Goal: Transaction & Acquisition: Book appointment/travel/reservation

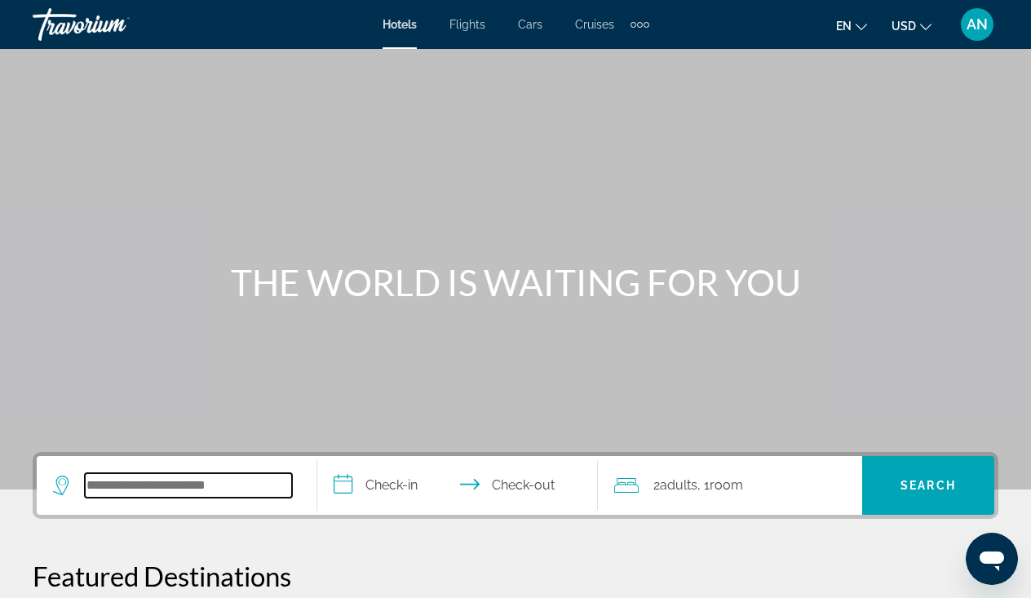
click at [223, 495] on input "Search hotel destination" at bounding box center [188, 485] width 207 height 24
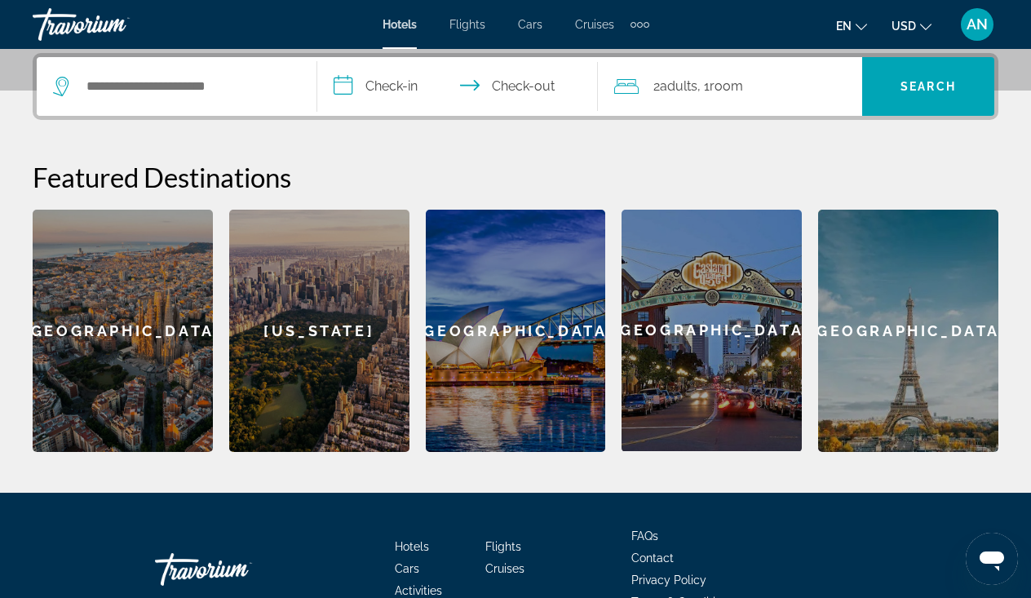
click at [153, 326] on div "[GEOGRAPHIC_DATA]" at bounding box center [123, 331] width 180 height 242
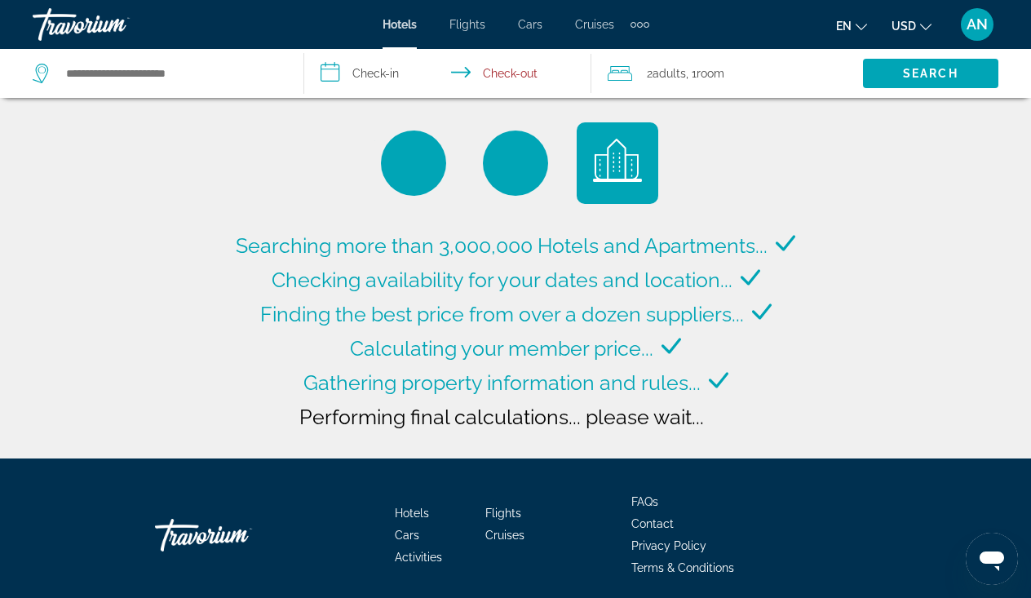
type input "**********"
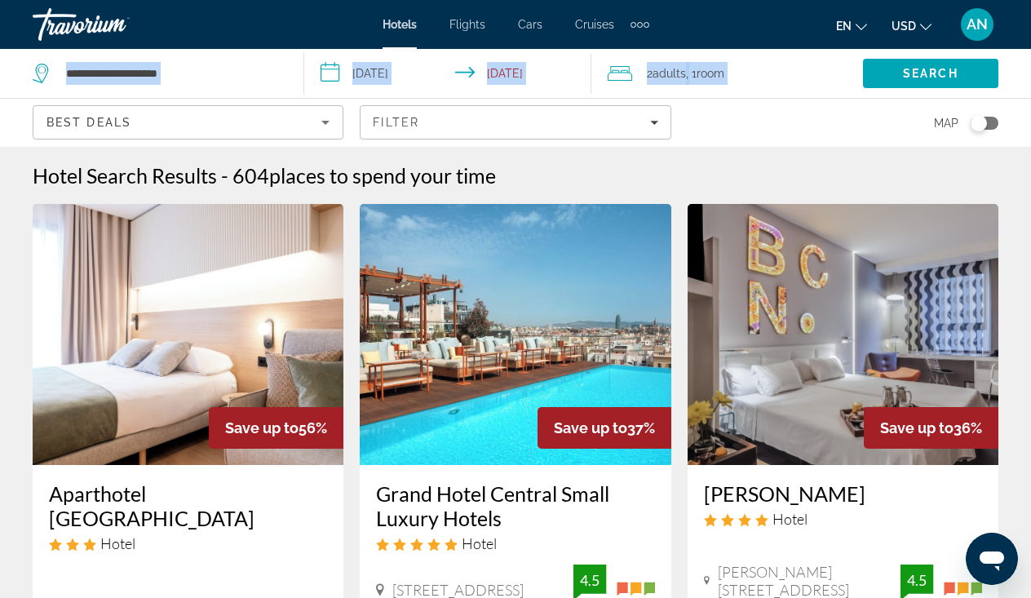
drag, startPoint x: 1026, startPoint y: 48, endPoint x: 1027, endPoint y: 60, distance: 12.3
click at [1028, 60] on div "**********" at bounding box center [515, 299] width 1031 height 598
drag, startPoint x: 1027, startPoint y: 70, endPoint x: 1028, endPoint y: 89, distance: 18.8
click at [1028, 89] on div "Search" at bounding box center [947, 73] width 168 height 49
drag, startPoint x: 1026, startPoint y: 113, endPoint x: 1023, endPoint y: 133, distance: 19.8
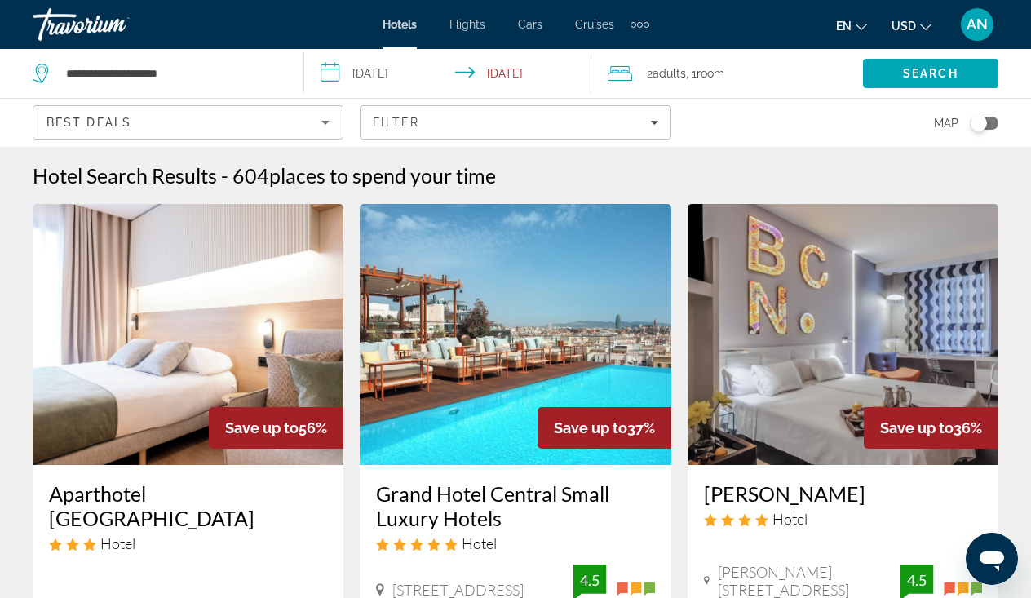
click at [1023, 133] on app-hotels-search-filters "Best Deals Filter Map" at bounding box center [515, 122] width 1031 height 49
click at [135, 73] on input "**********" at bounding box center [171, 73] width 215 height 24
drag, startPoint x: 194, startPoint y: 80, endPoint x: 53, endPoint y: 64, distance: 142.0
click at [53, 64] on div "**********" at bounding box center [156, 73] width 246 height 24
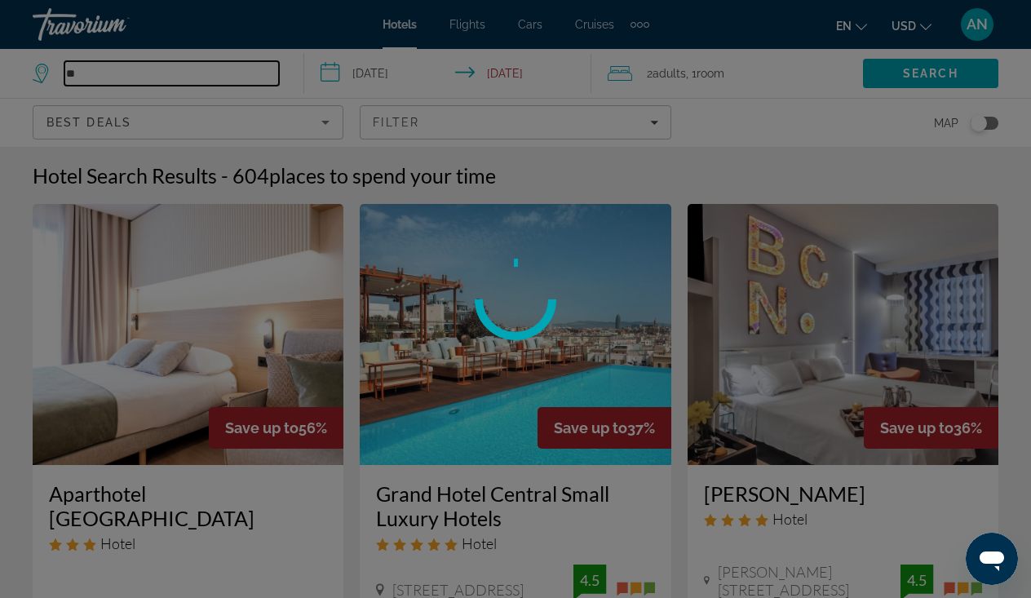
type input "*"
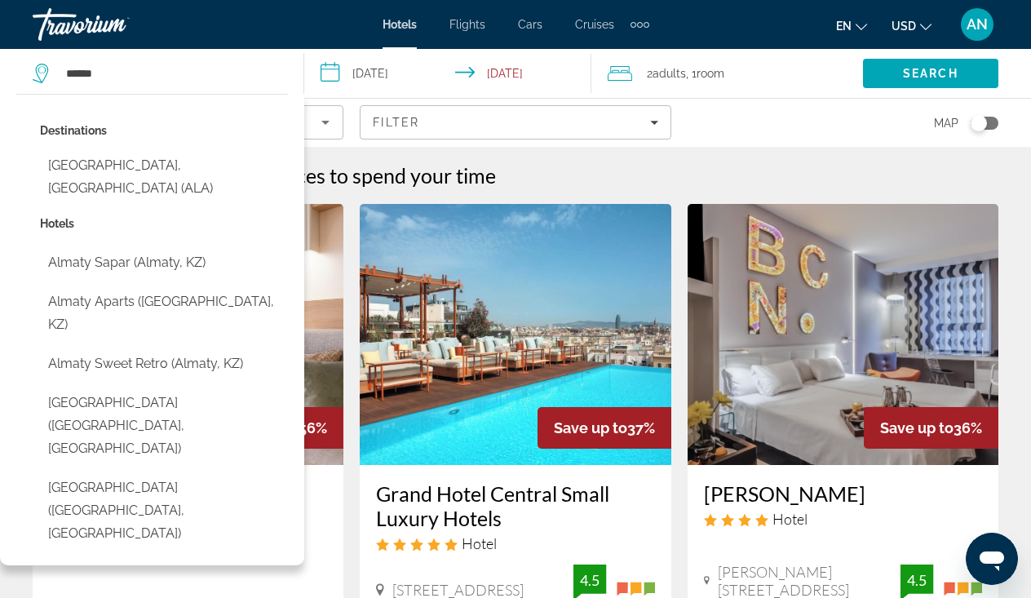
drag, startPoint x: 53, startPoint y: 62, endPoint x: 86, endPoint y: 164, distance: 107.3
click at [86, 163] on button "[GEOGRAPHIC_DATA], [GEOGRAPHIC_DATA] (ALA)" at bounding box center [164, 177] width 248 height 54
type input "**********"
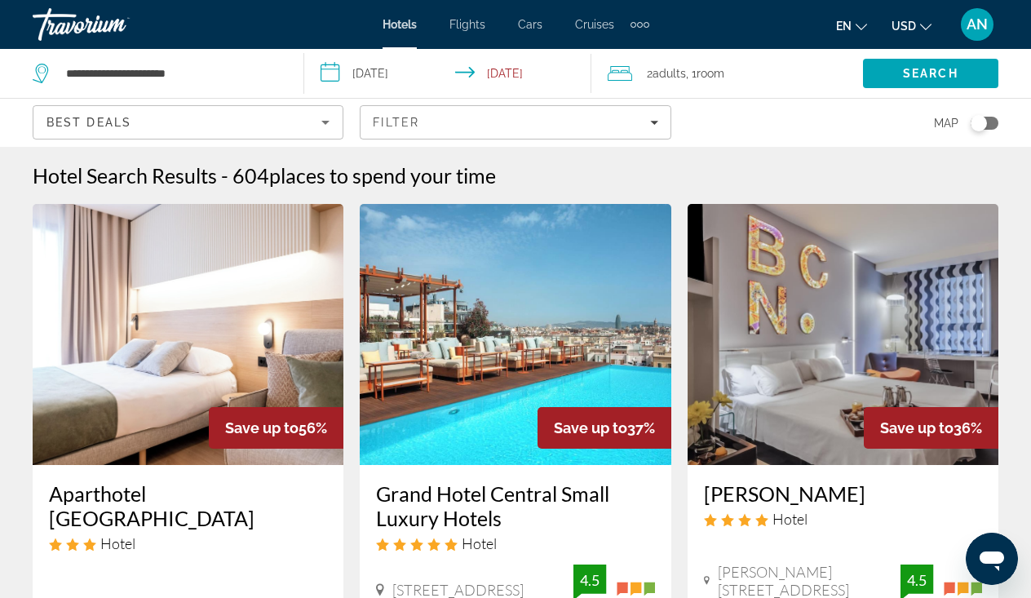
click at [378, 72] on input "**********" at bounding box center [451, 76] width 294 height 54
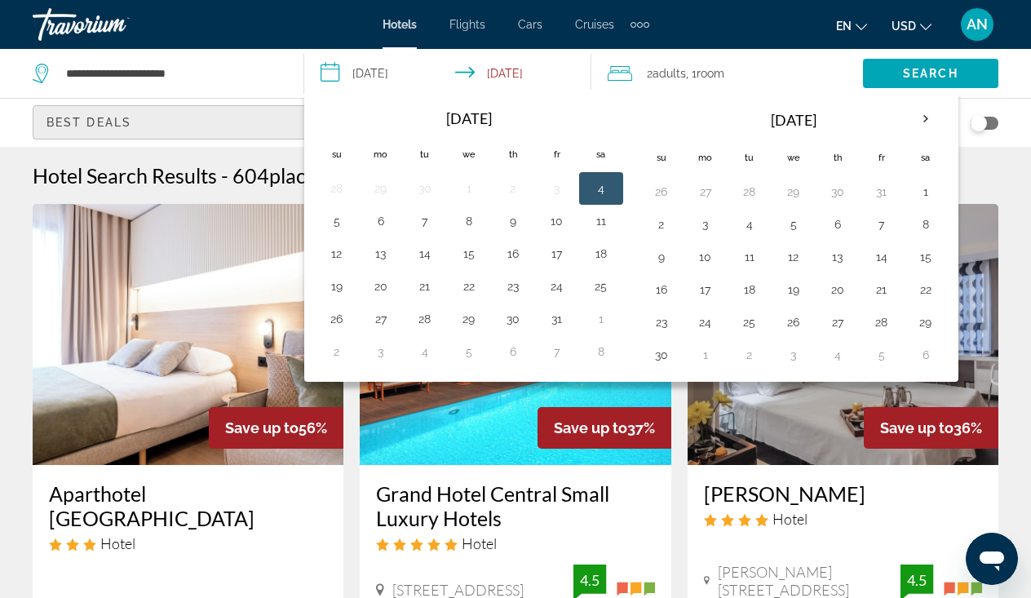
click at [232, 124] on div "Best Deals" at bounding box center [183, 123] width 275 height 20
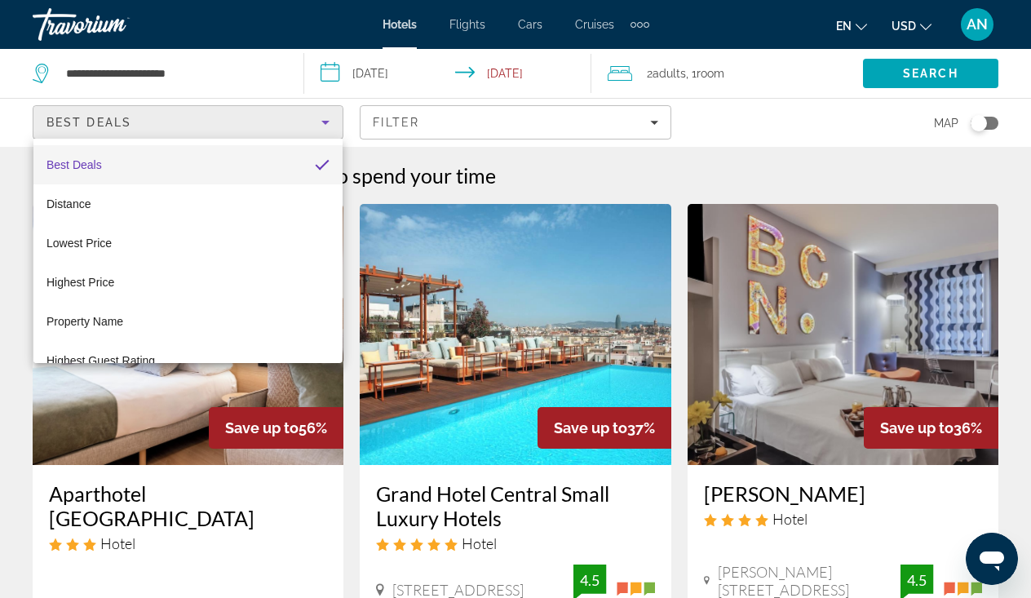
click at [462, 136] on div at bounding box center [515, 299] width 1031 height 598
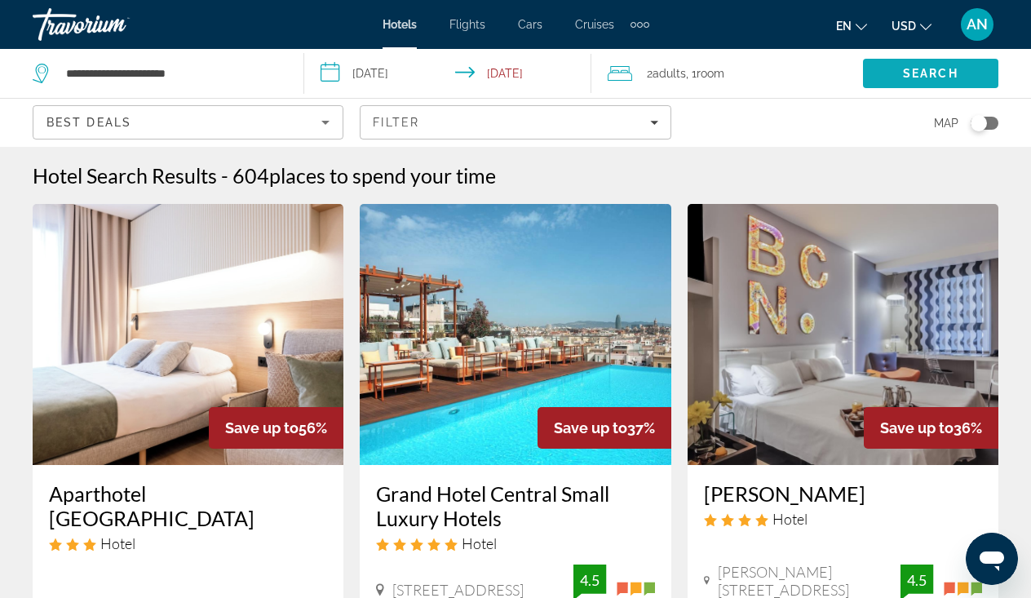
click at [892, 68] on span "Search" at bounding box center [930, 73] width 135 height 39
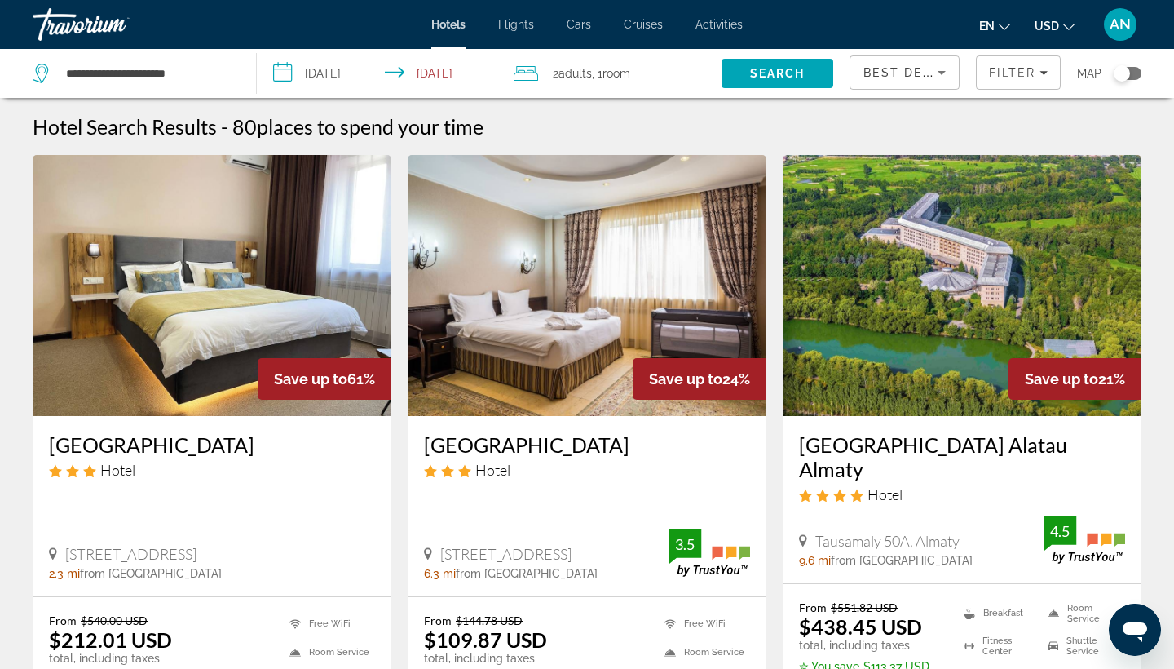
click at [842, 445] on h3 "[GEOGRAPHIC_DATA] Alatau Almaty" at bounding box center [962, 456] width 326 height 49
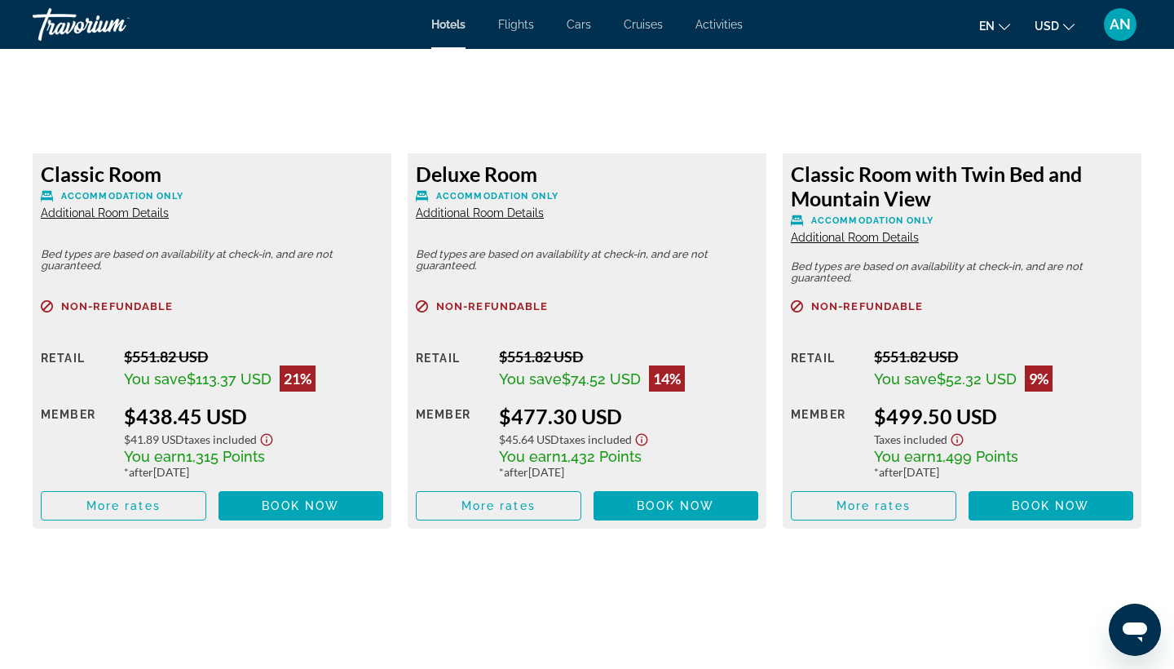
scroll to position [2358, 0]
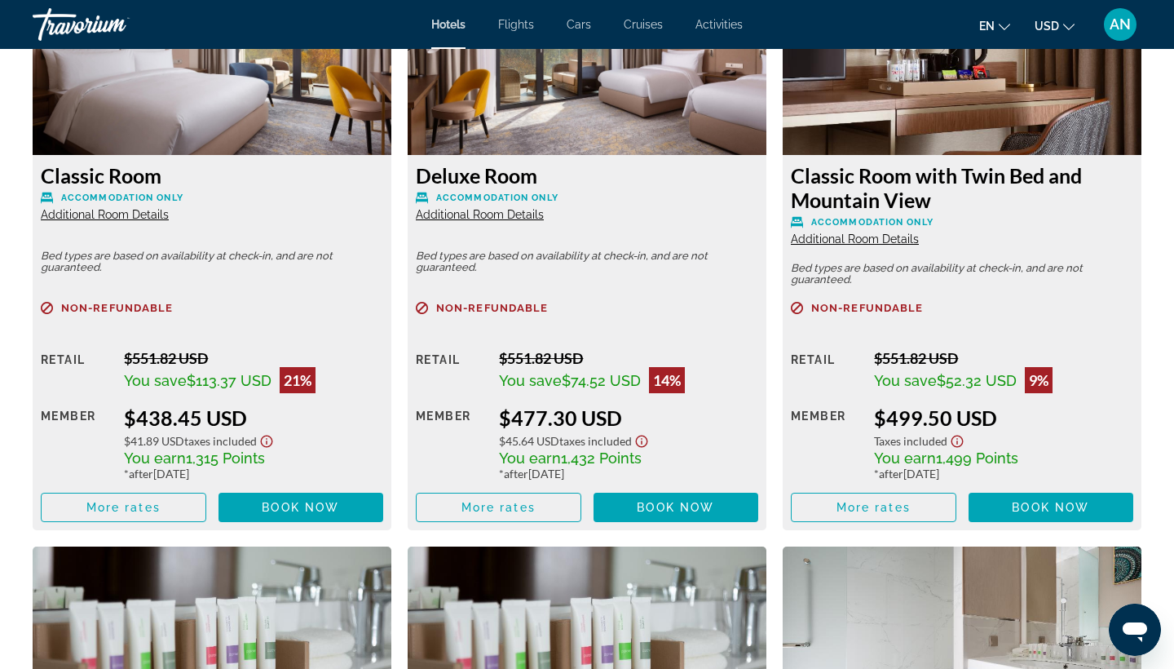
click at [994, 310] on p "Non-refundable" at bounding box center [962, 308] width 343 height 12
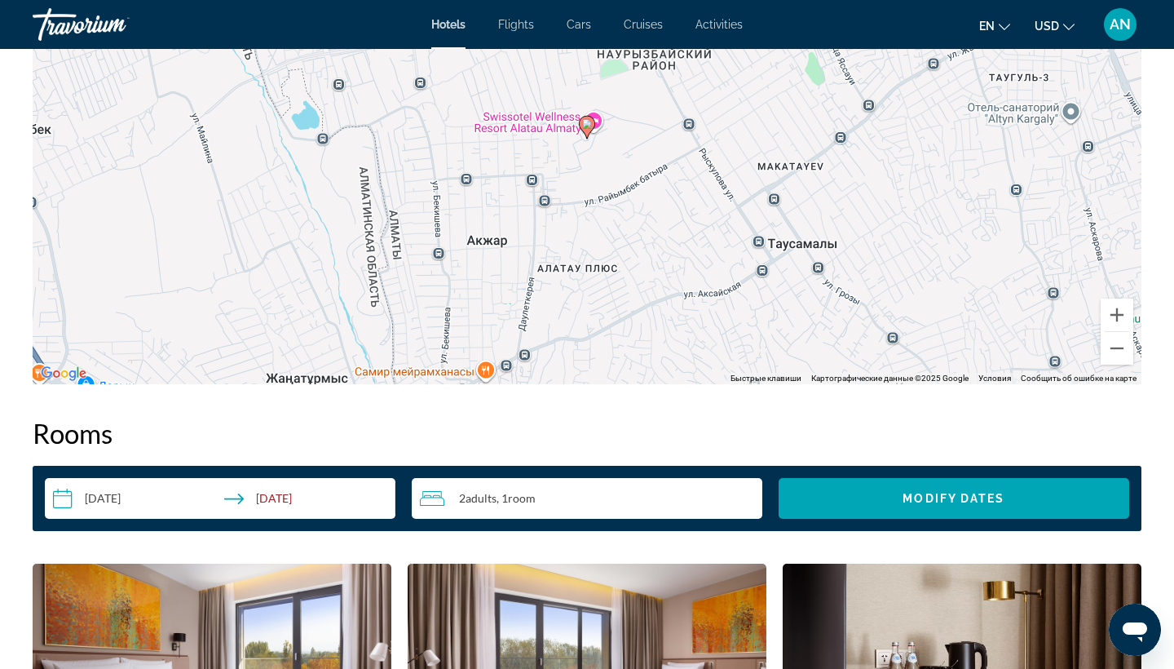
scroll to position [1736, 0]
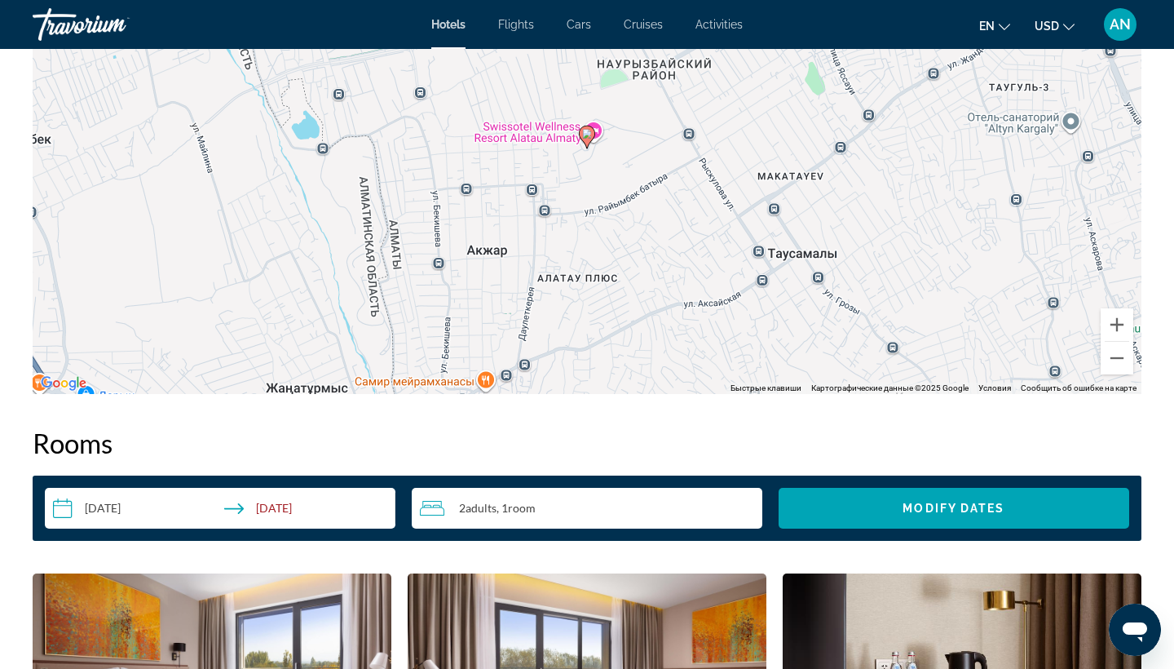
click at [277, 505] on input "**********" at bounding box center [223, 511] width 357 height 46
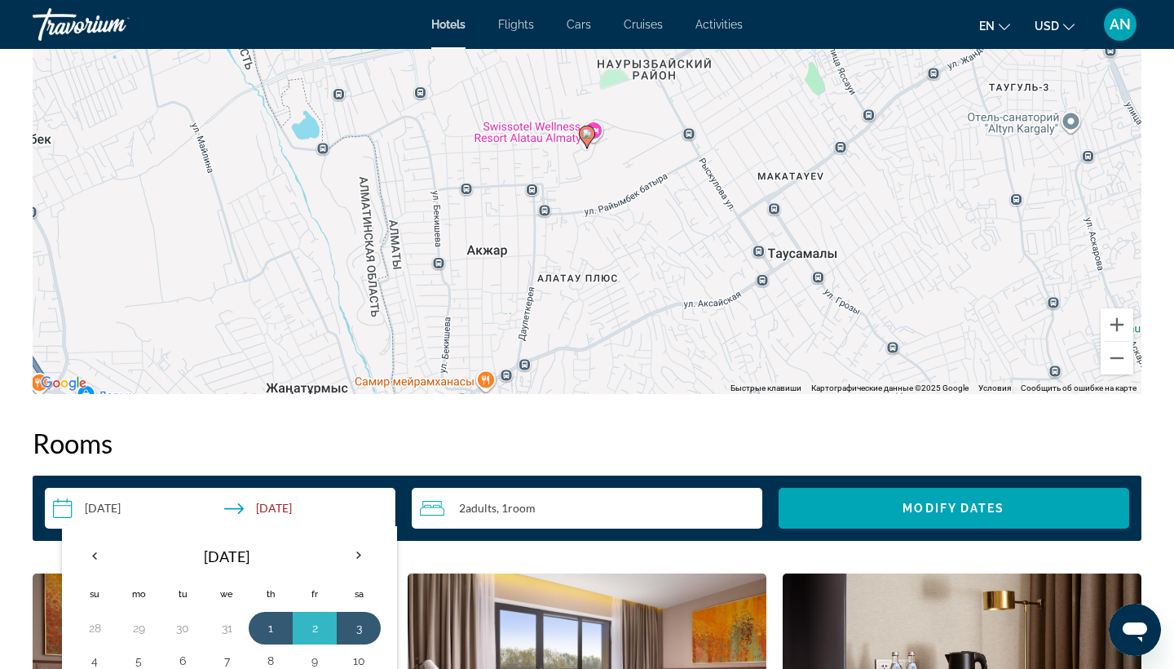
click at [99, 513] on input "**********" at bounding box center [223, 511] width 357 height 46
click at [97, 503] on input "**********" at bounding box center [223, 511] width 357 height 46
click at [95, 552] on th "Previous month" at bounding box center [95, 555] width 44 height 36
click at [95, 551] on th "Previous month" at bounding box center [95, 555] width 44 height 36
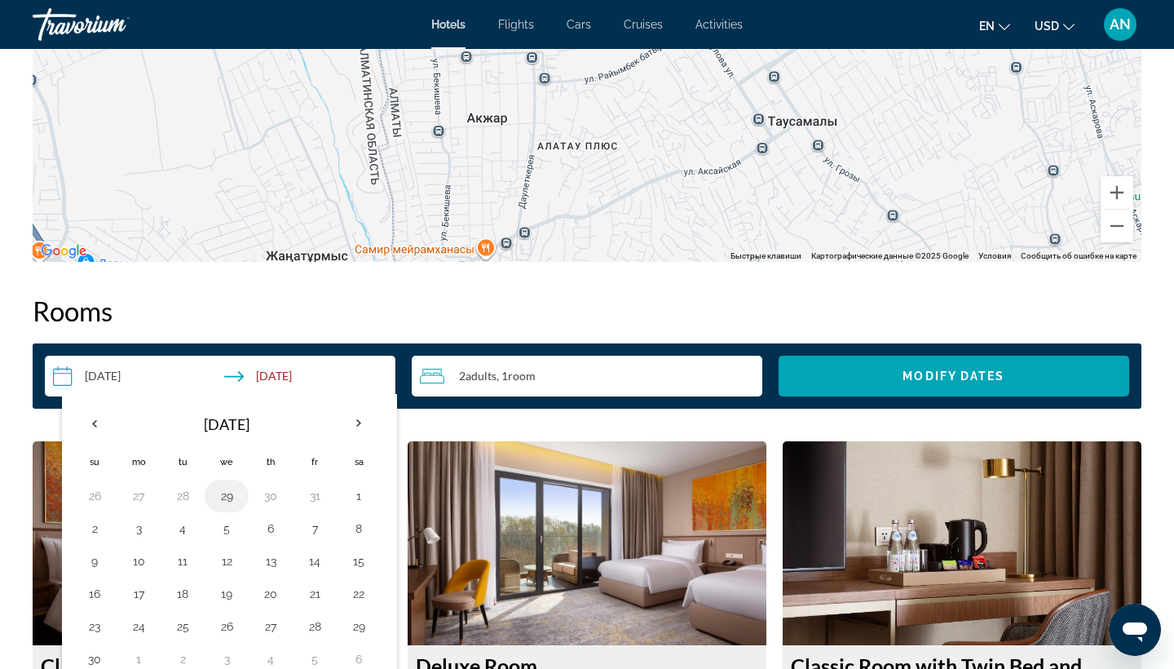
scroll to position [1877, 0]
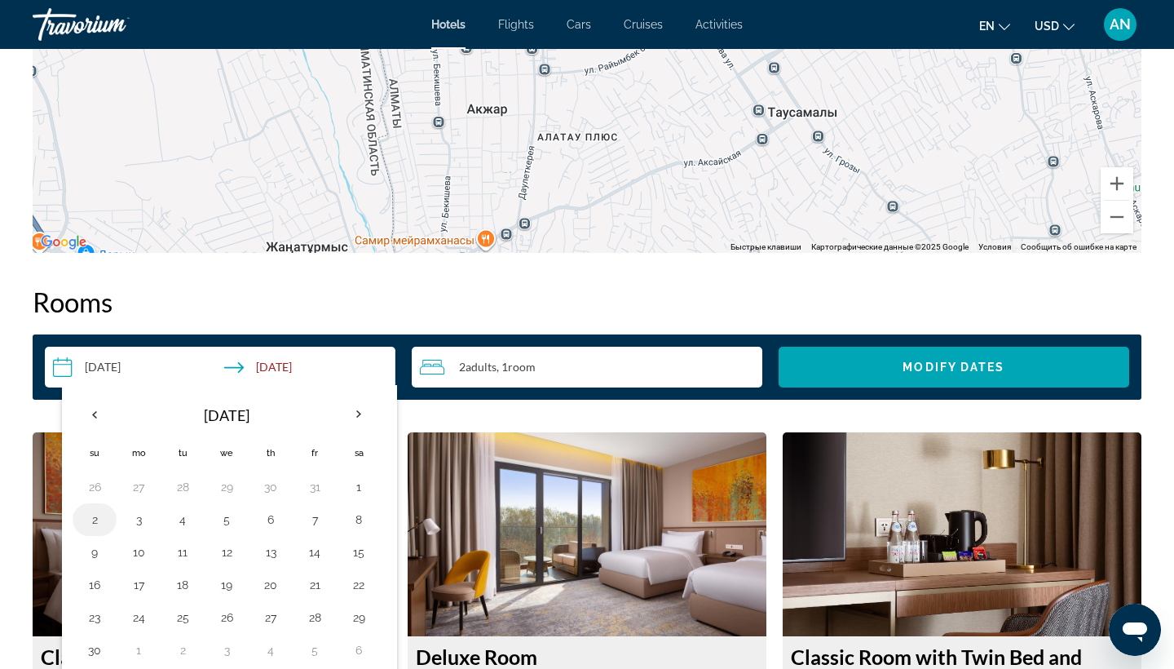
click at [95, 521] on button "2" at bounding box center [95, 519] width 26 height 23
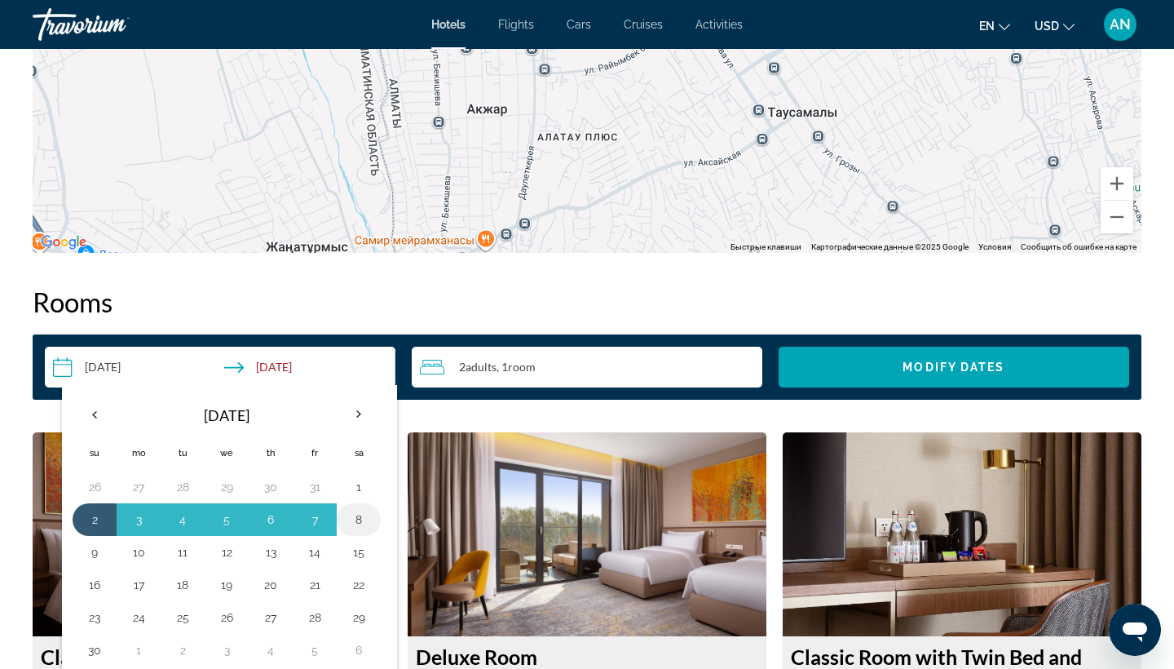
click at [361, 515] on button "8" at bounding box center [359, 519] width 26 height 23
type input "**********"
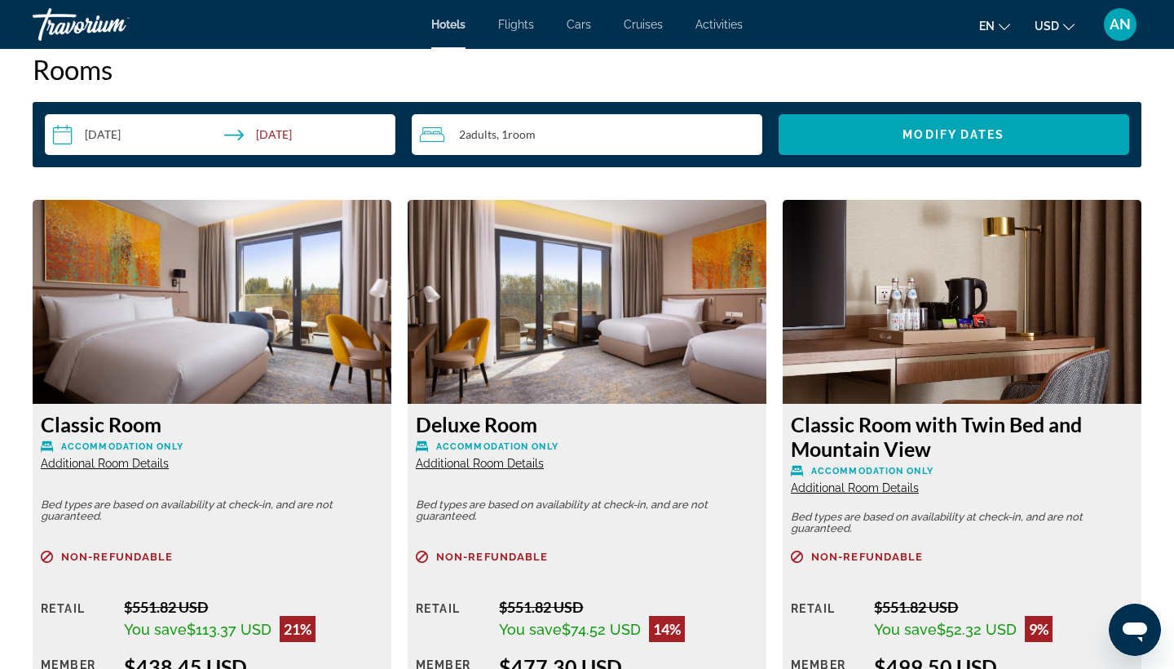
scroll to position [2112, 0]
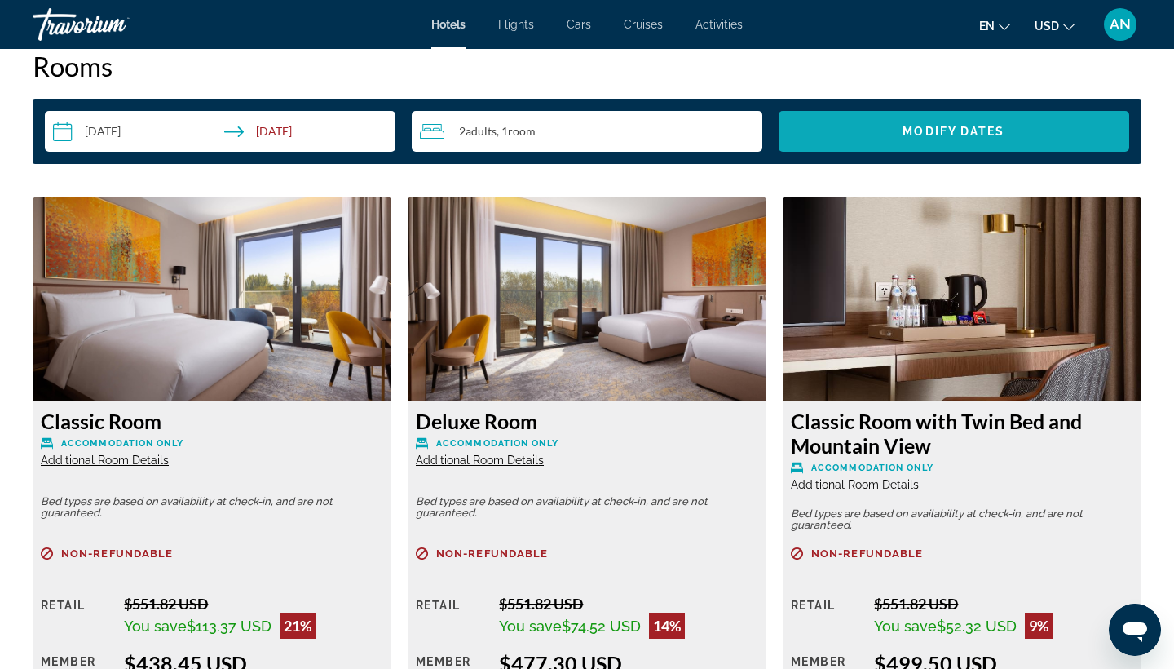
click at [931, 135] on span "Modify Dates" at bounding box center [954, 131] width 102 height 13
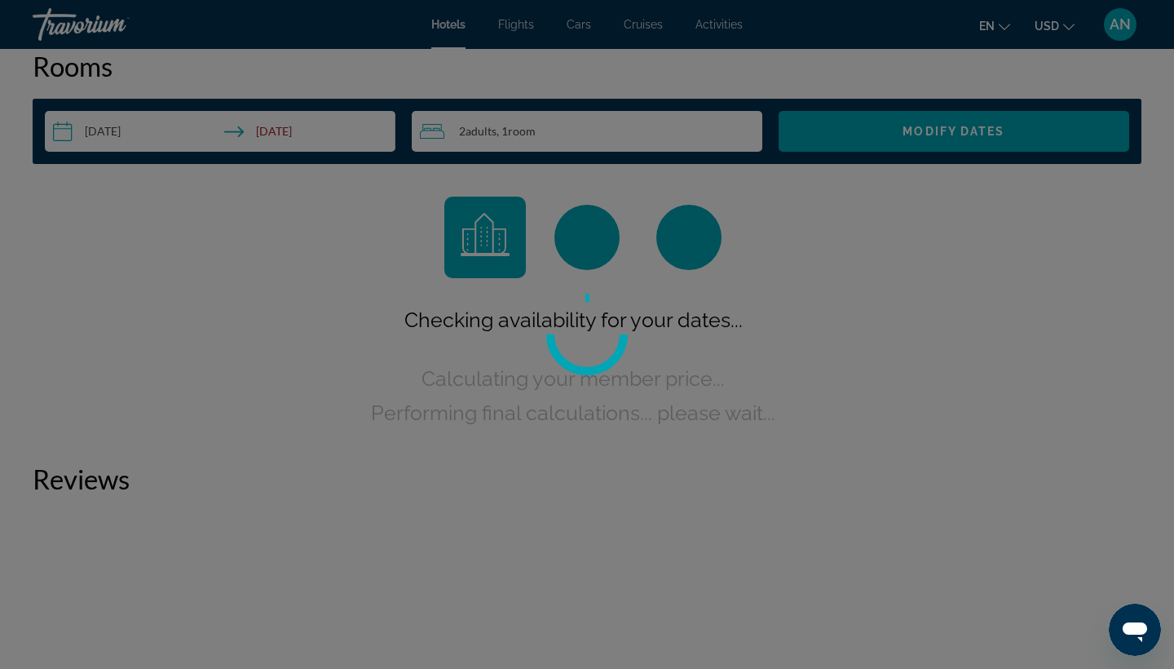
scroll to position [2064, 0]
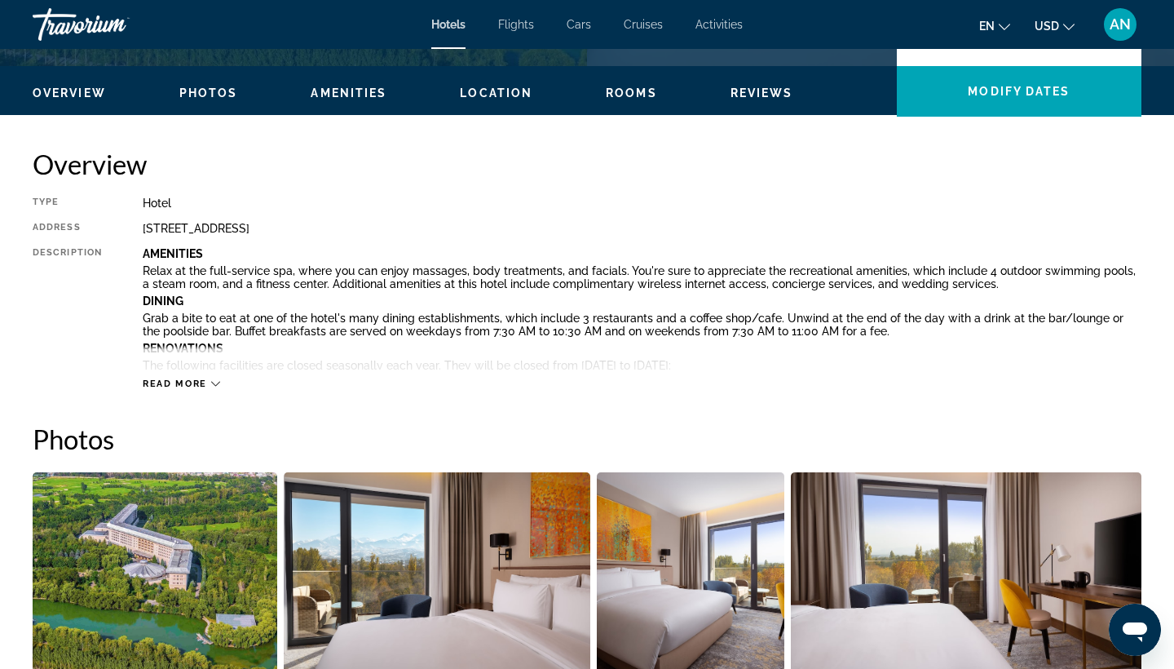
scroll to position [468, 0]
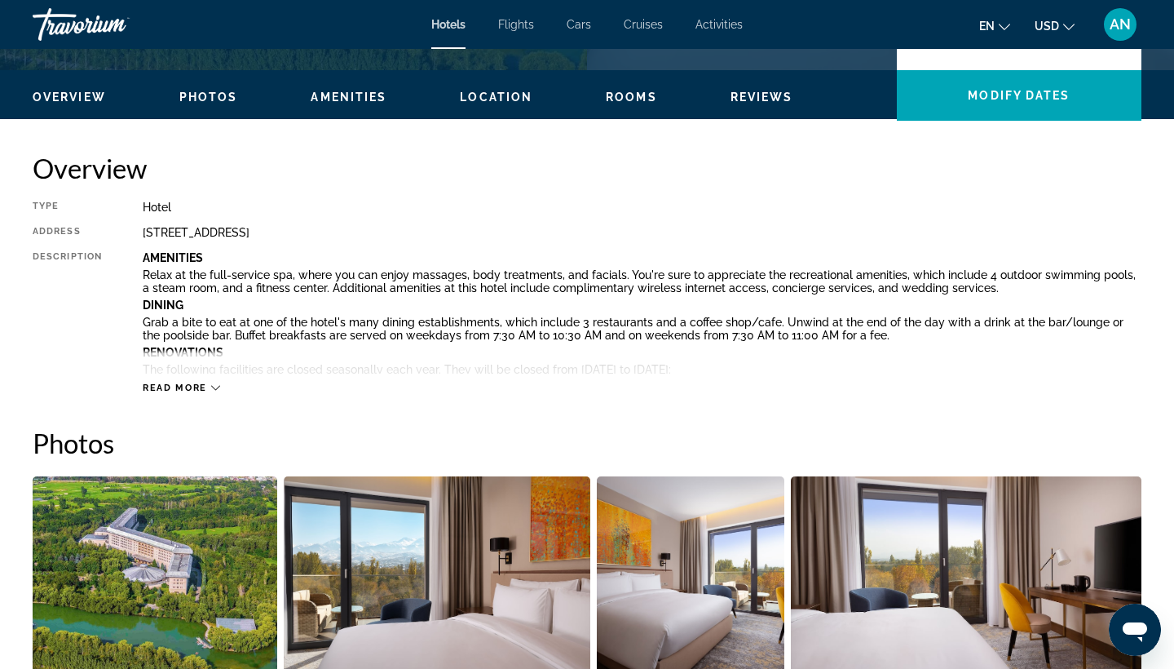
click at [74, 98] on span "Overview" at bounding box center [69, 97] width 73 height 13
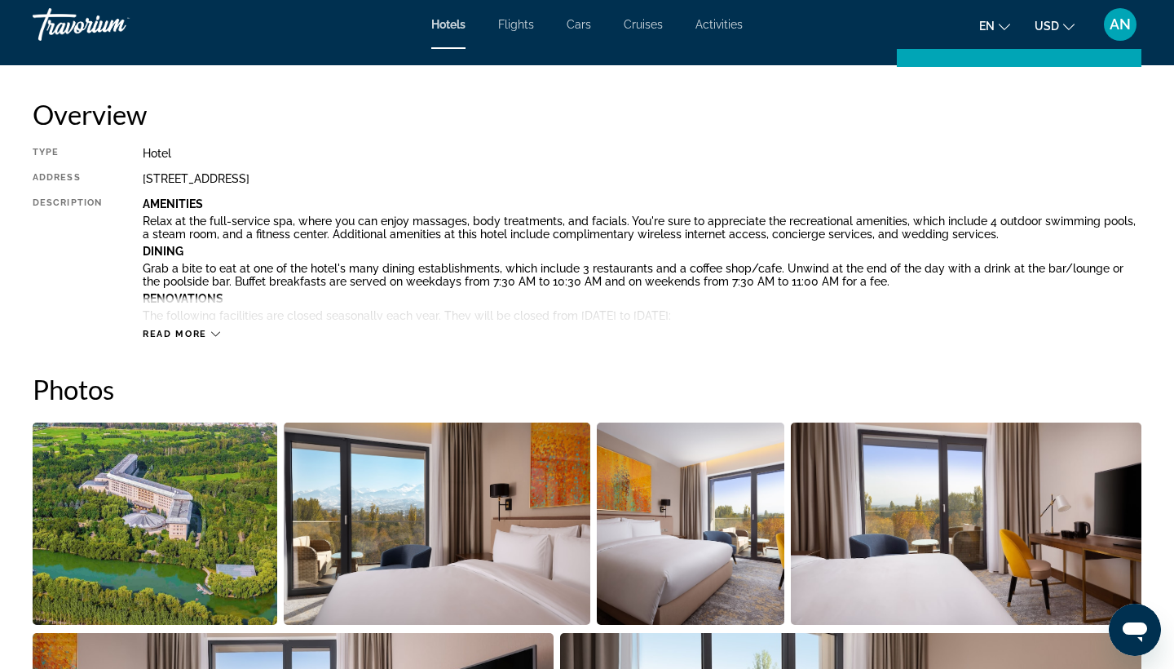
click at [518, 20] on span "Flights" at bounding box center [516, 24] width 36 height 13
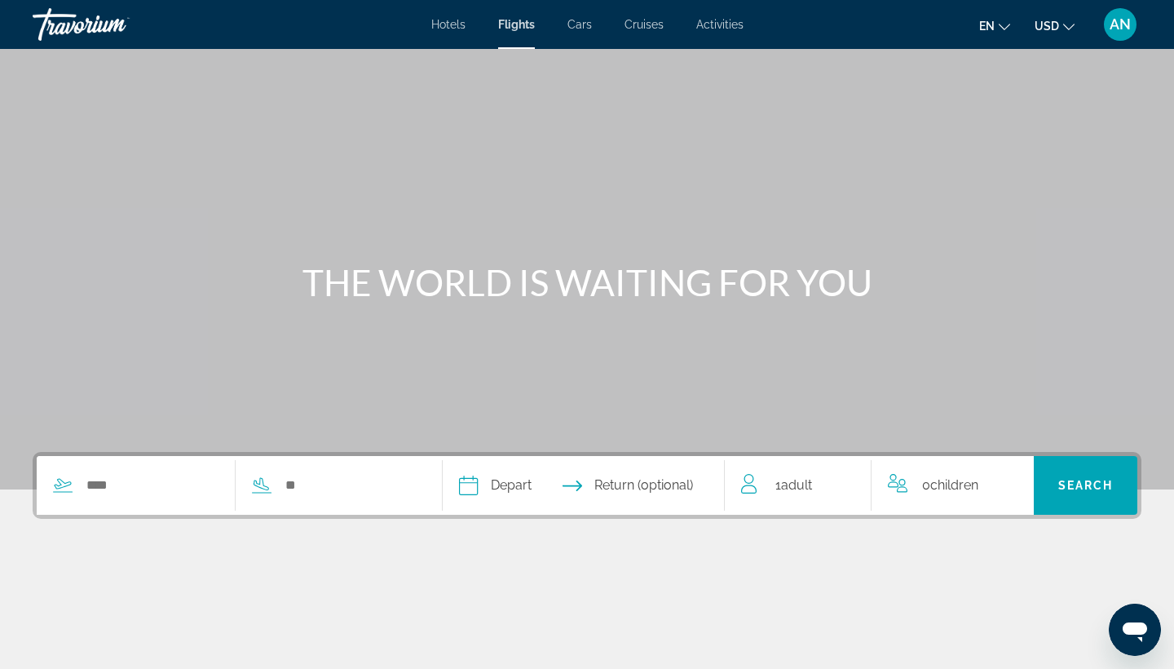
click at [455, 22] on span "Hotels" at bounding box center [448, 24] width 34 height 13
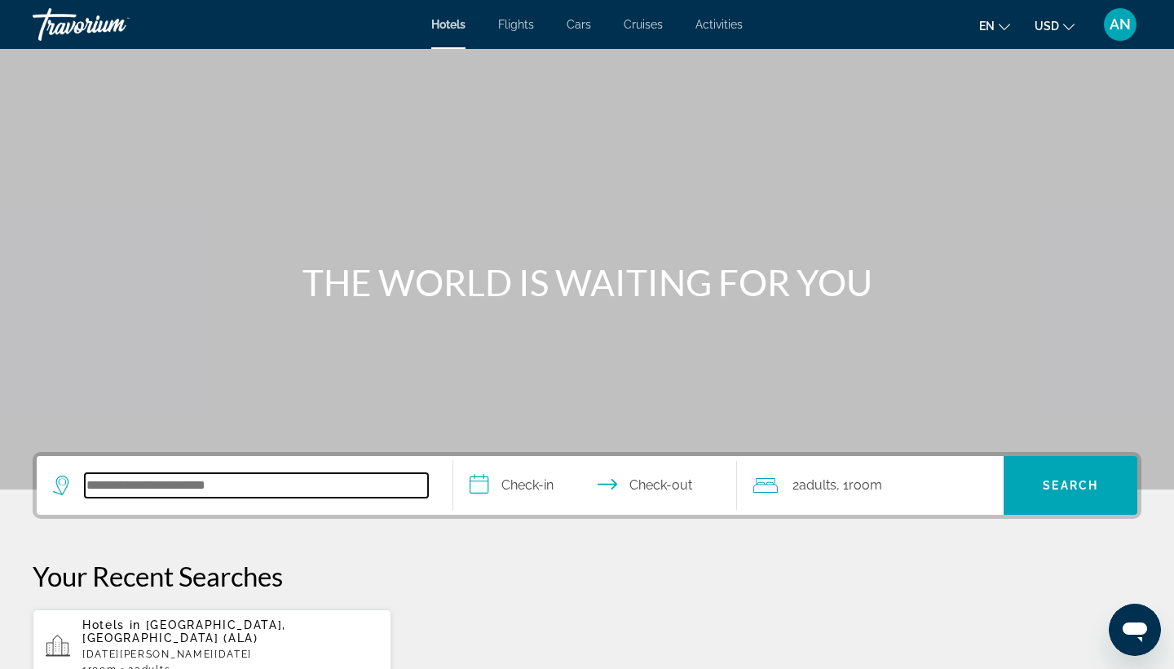
click at [401, 493] on input "Search hotel destination" at bounding box center [256, 485] width 343 height 24
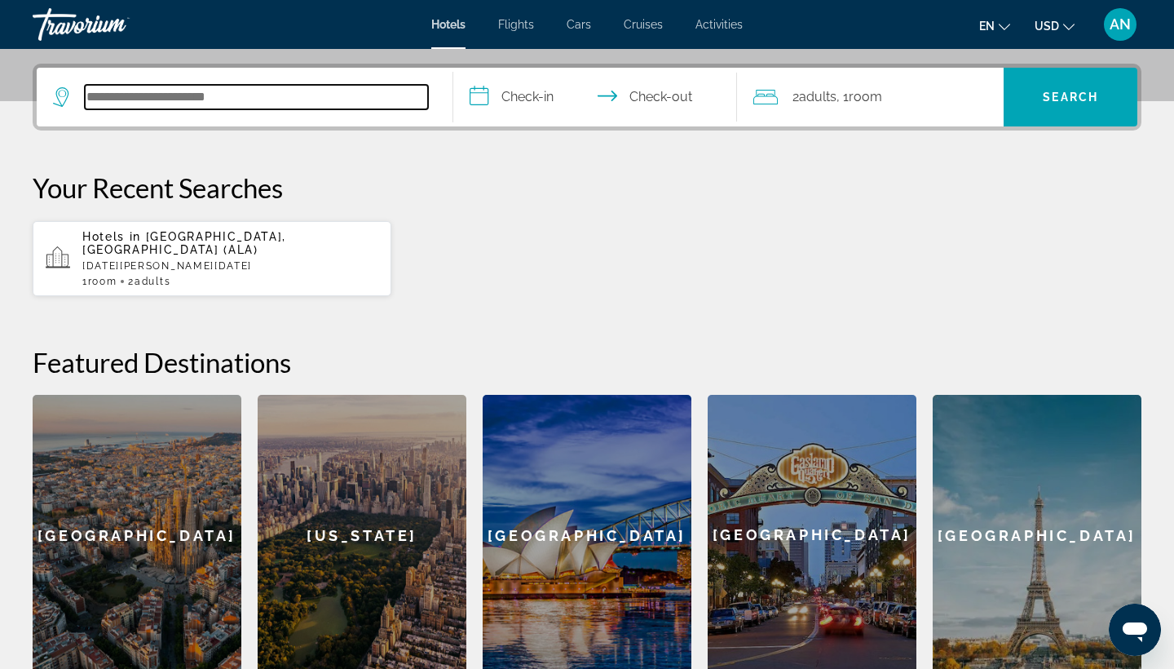
scroll to position [399, 0]
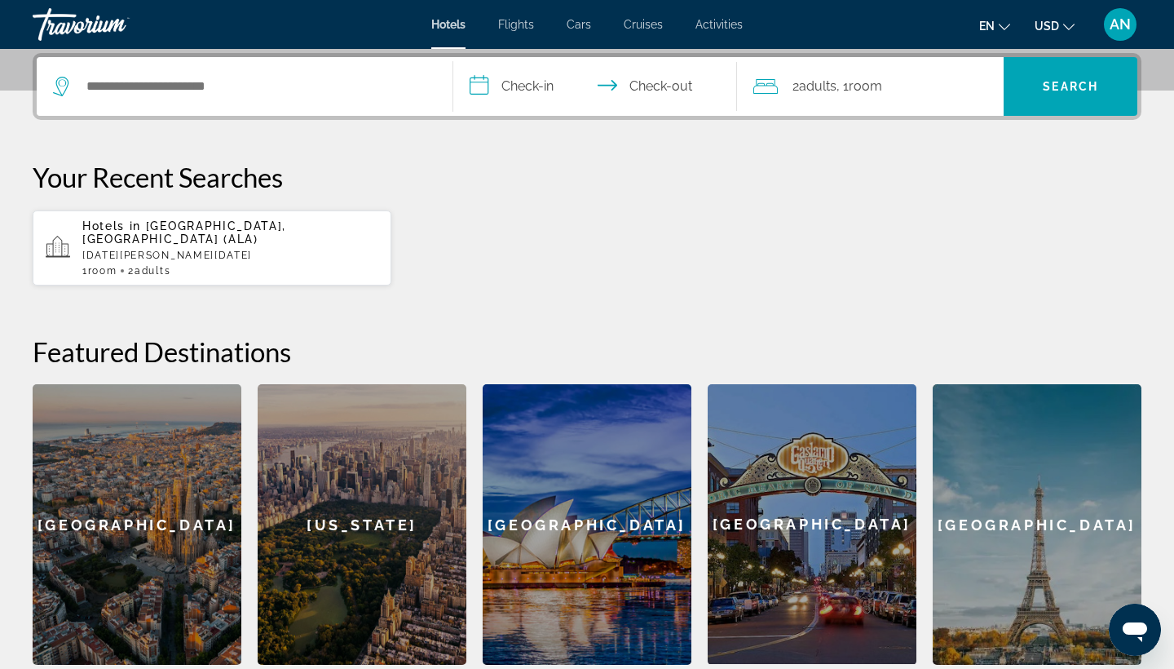
click at [287, 250] on p "[DATE][PERSON_NAME][DATE]" at bounding box center [230, 255] width 296 height 11
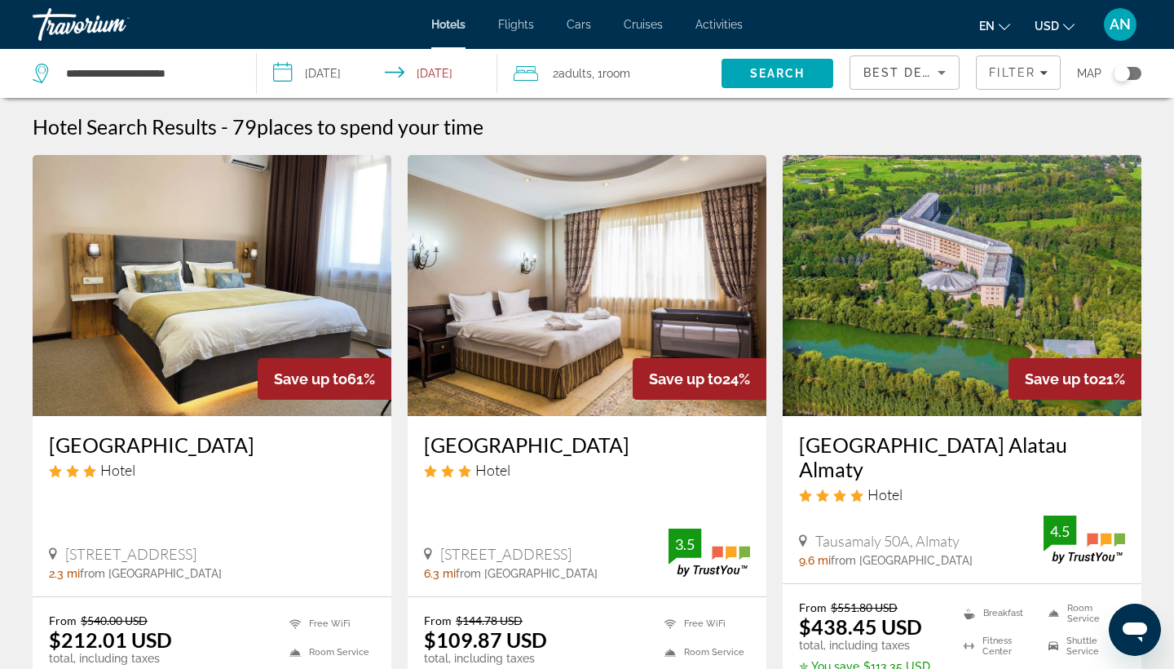
click at [291, 67] on input "**********" at bounding box center [380, 76] width 247 height 54
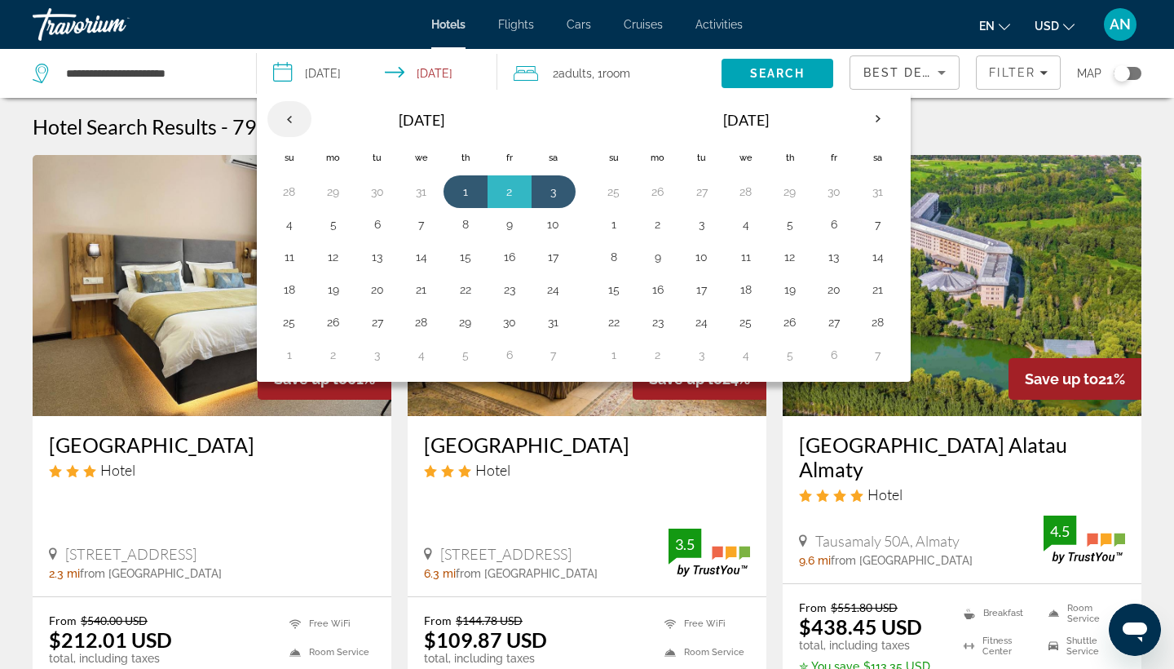
click at [285, 117] on th "Previous month" at bounding box center [290, 119] width 44 height 36
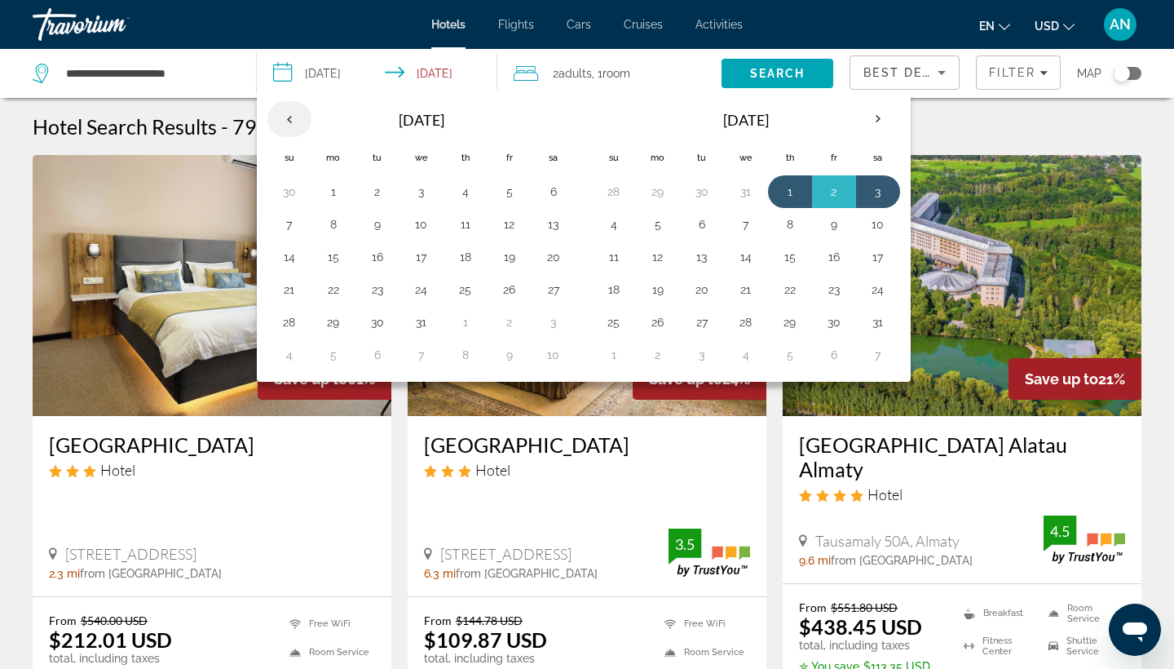
click at [294, 120] on th "Previous month" at bounding box center [290, 119] width 44 height 36
click at [285, 221] on button "2" at bounding box center [289, 224] width 26 height 23
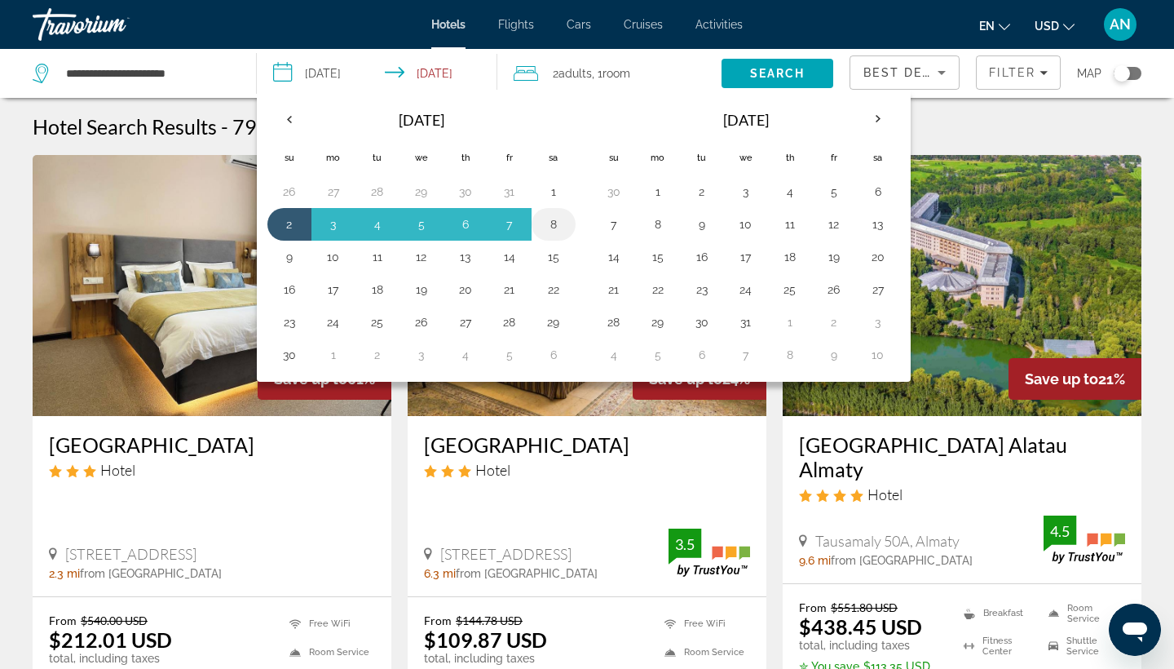
click at [553, 223] on button "8" at bounding box center [554, 224] width 26 height 23
type input "**********"
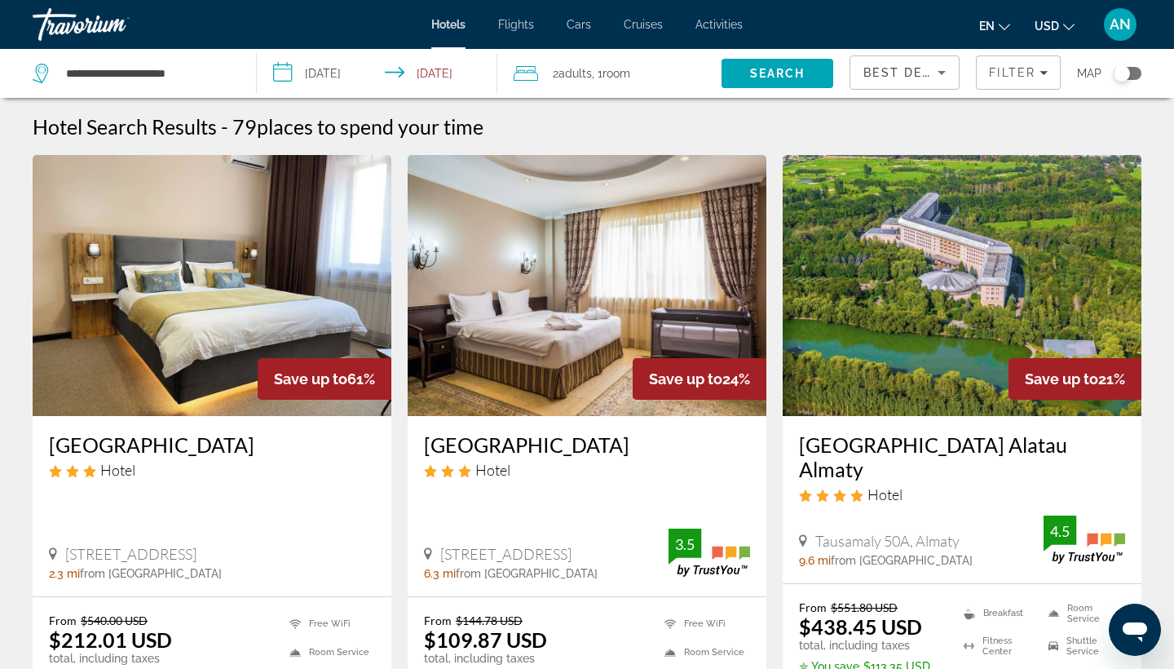
click at [589, 68] on span "Adults" at bounding box center [575, 73] width 33 height 13
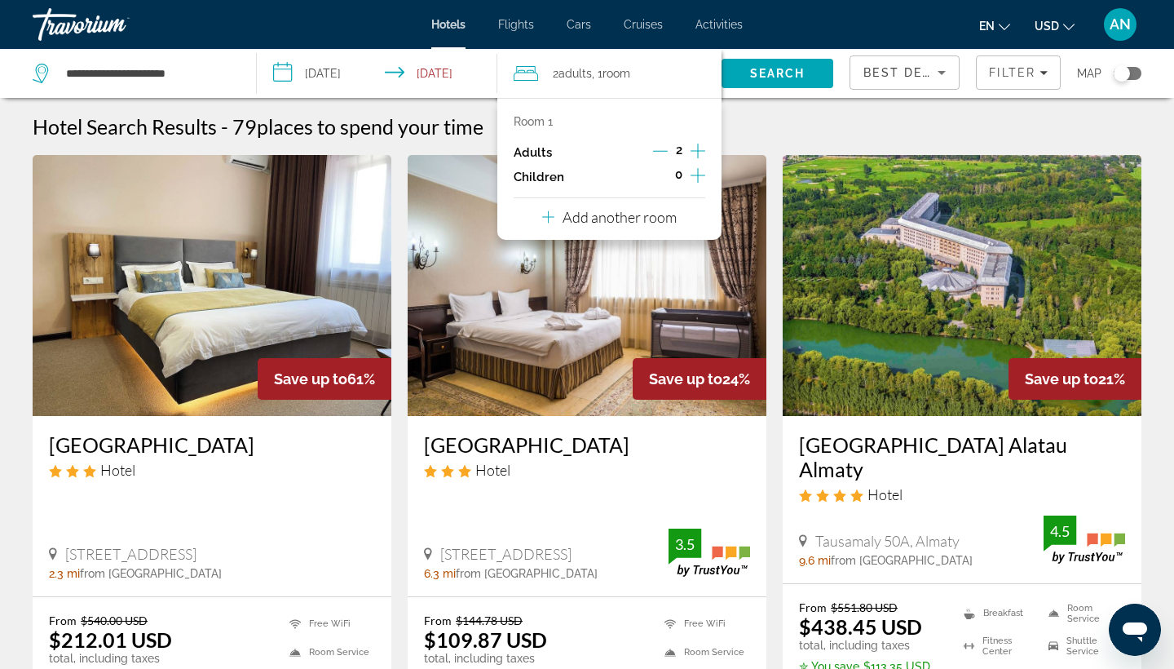
click at [696, 178] on icon "Increment children" at bounding box center [698, 176] width 15 height 20
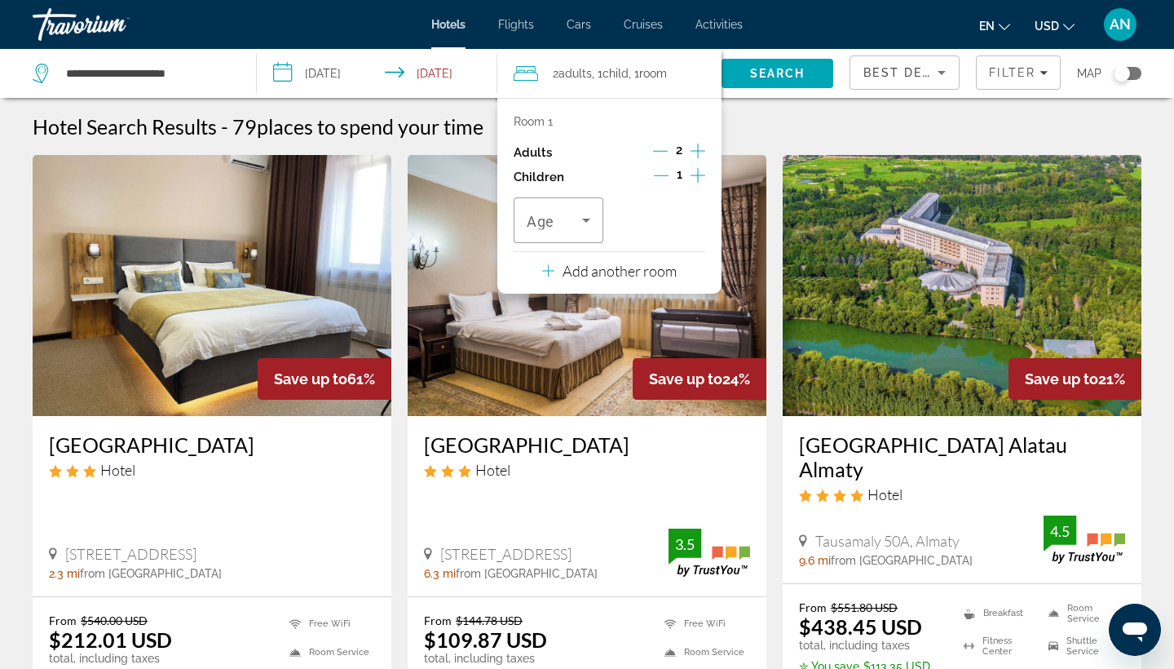
click at [696, 176] on icon "Increment children" at bounding box center [698, 176] width 15 height 20
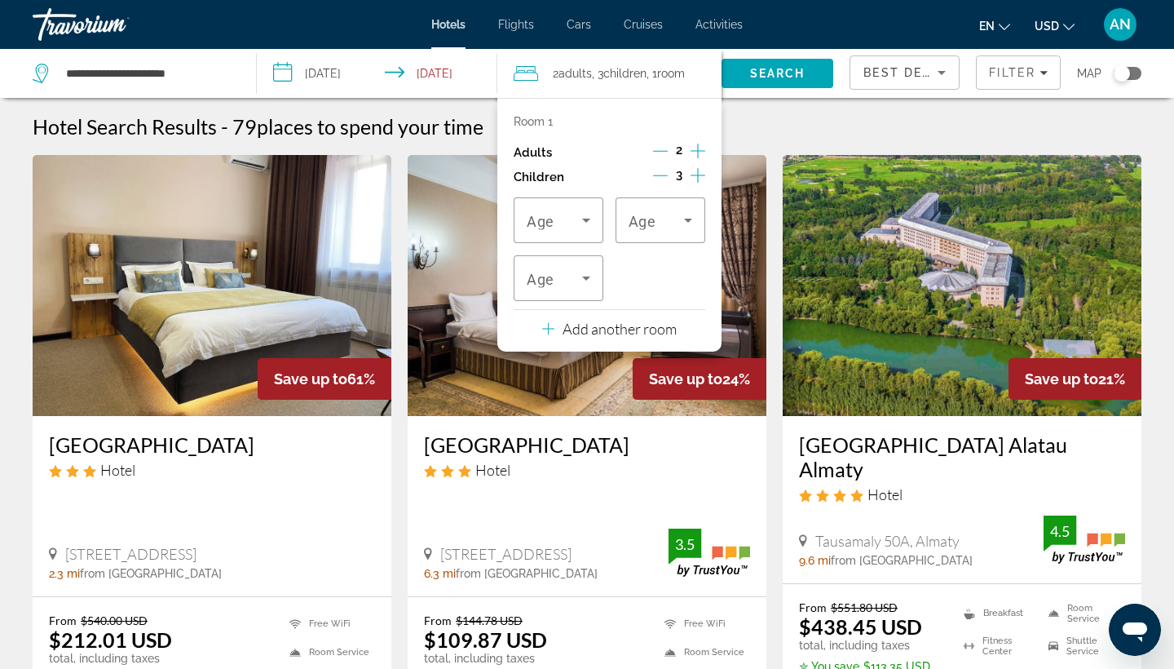
click at [696, 176] on icon "Increment children" at bounding box center [698, 176] width 15 height 20
click at [743, 451] on h3 "[GEOGRAPHIC_DATA]" at bounding box center [587, 444] width 326 height 24
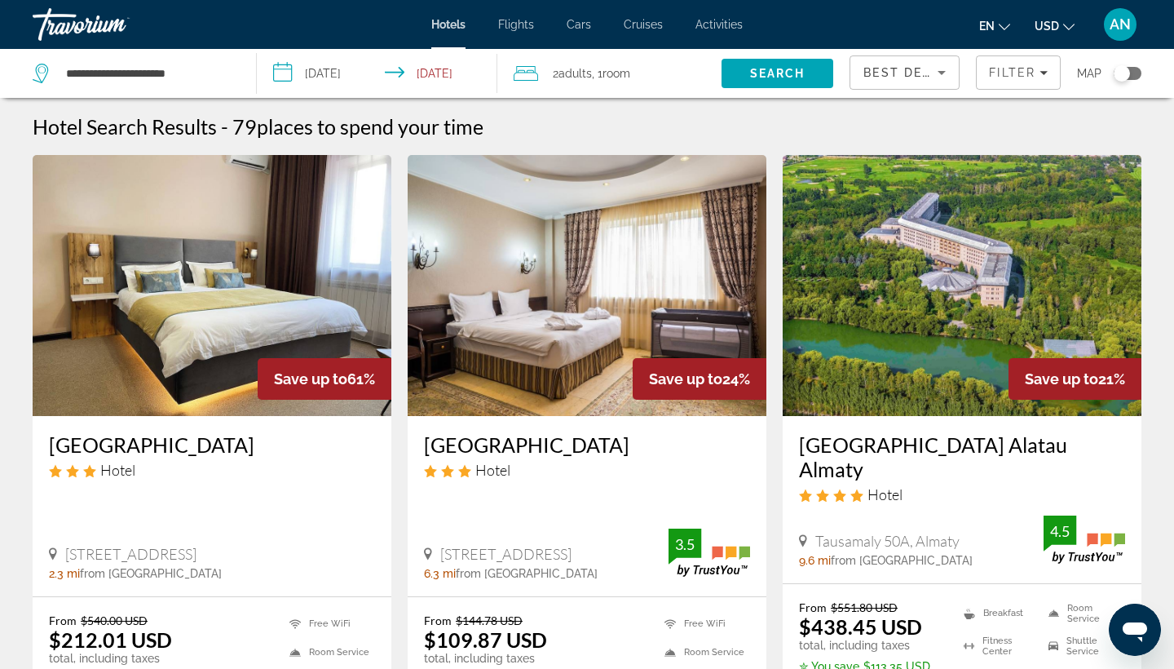
click at [315, 72] on input "**********" at bounding box center [380, 76] width 247 height 54
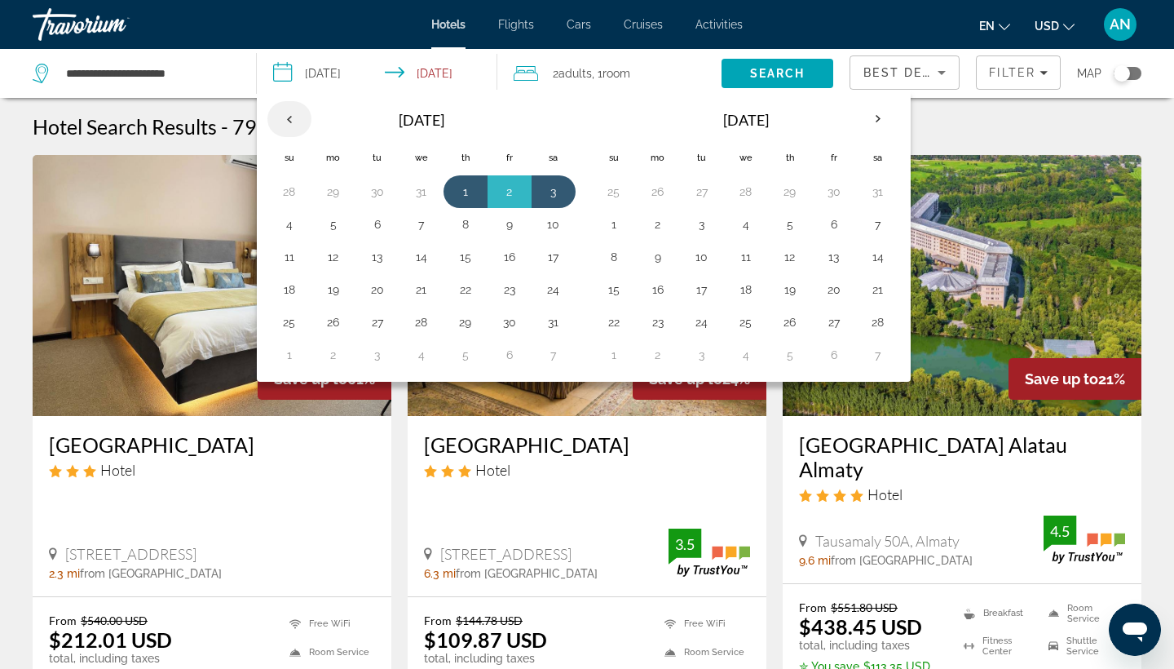
click at [287, 122] on th "Previous month" at bounding box center [290, 119] width 44 height 36
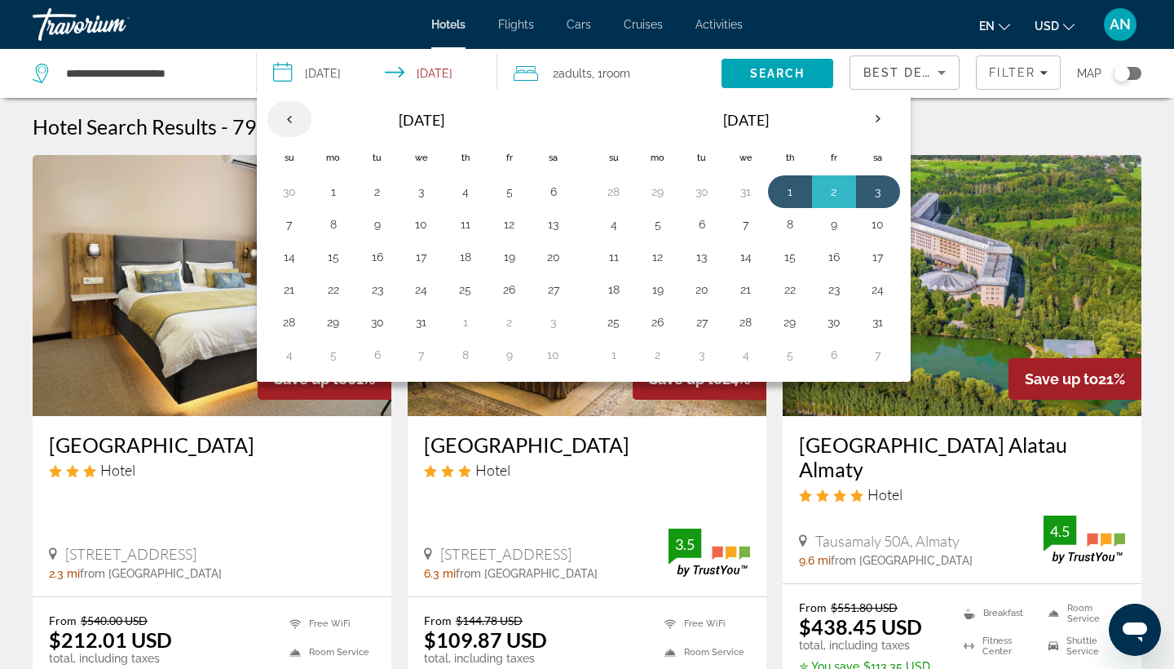
click at [287, 122] on th "Previous month" at bounding box center [290, 119] width 44 height 36
click at [290, 223] on button "2" at bounding box center [289, 224] width 26 height 23
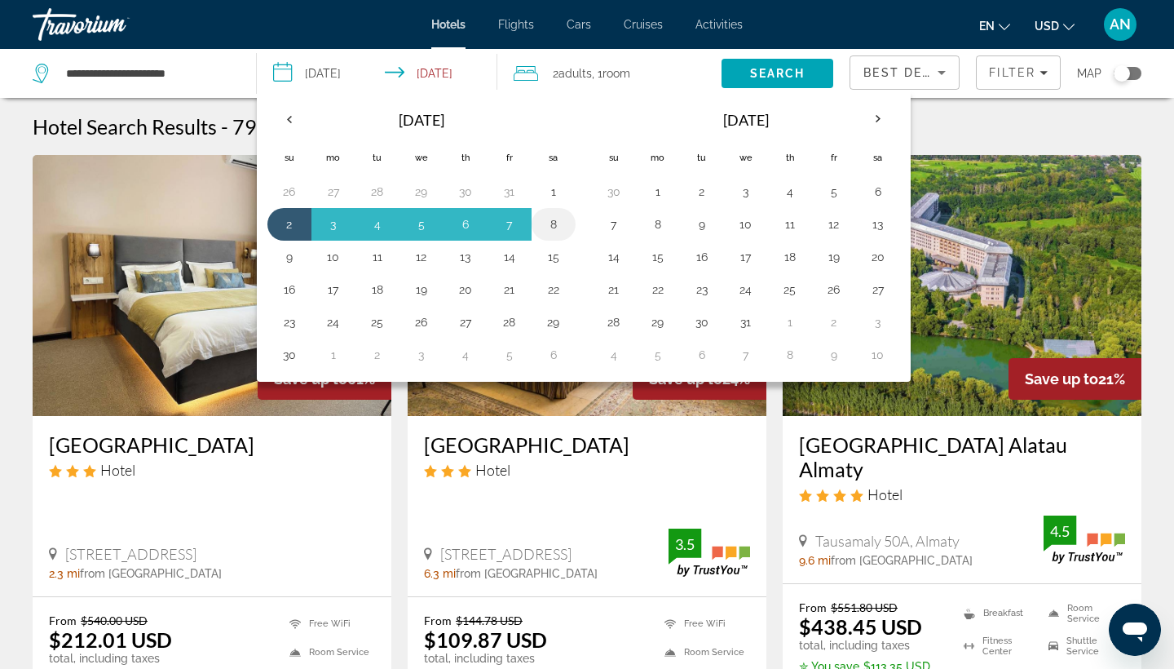
click at [551, 223] on button "8" at bounding box center [554, 224] width 26 height 23
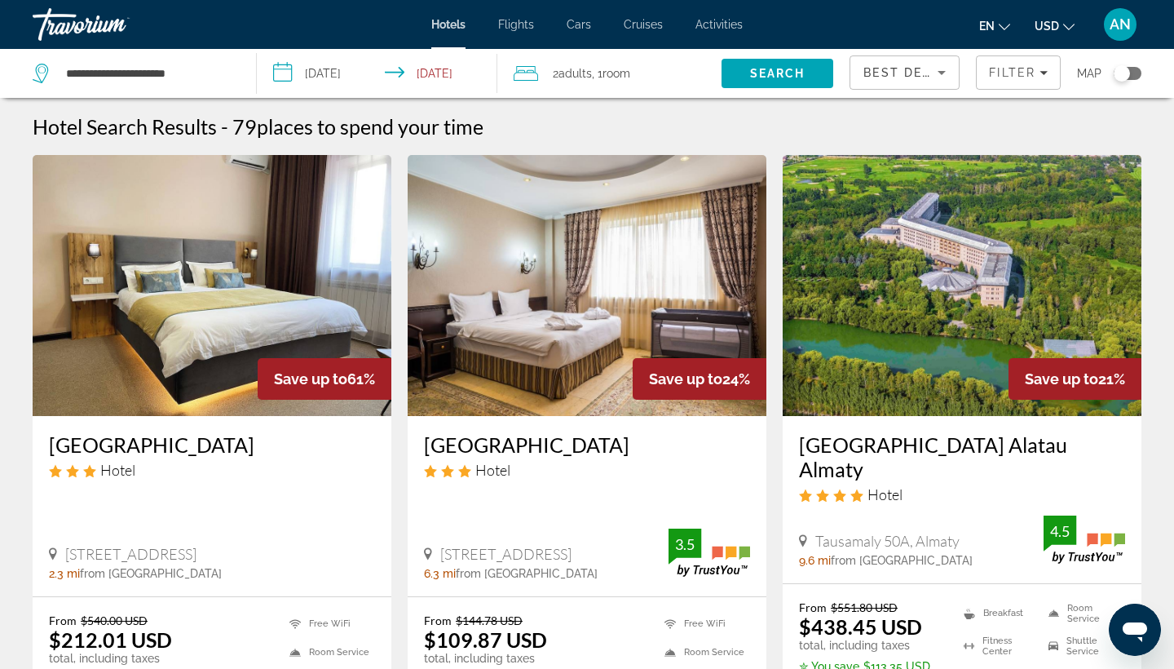
type input "**********"
click at [567, 72] on span "Adults" at bounding box center [575, 73] width 33 height 13
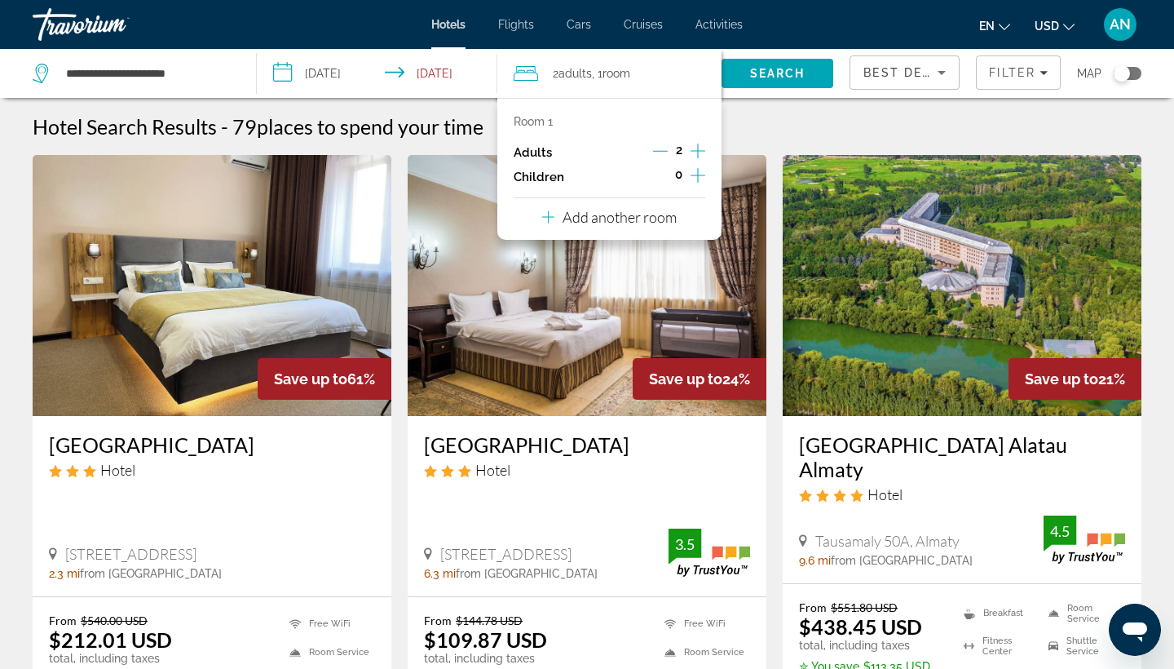
click at [693, 152] on icon "Increment adults" at bounding box center [698, 151] width 15 height 15
click at [666, 151] on icon "Decrement adults" at bounding box center [660, 151] width 15 height 15
click at [697, 175] on icon "Increment children" at bounding box center [698, 175] width 15 height 15
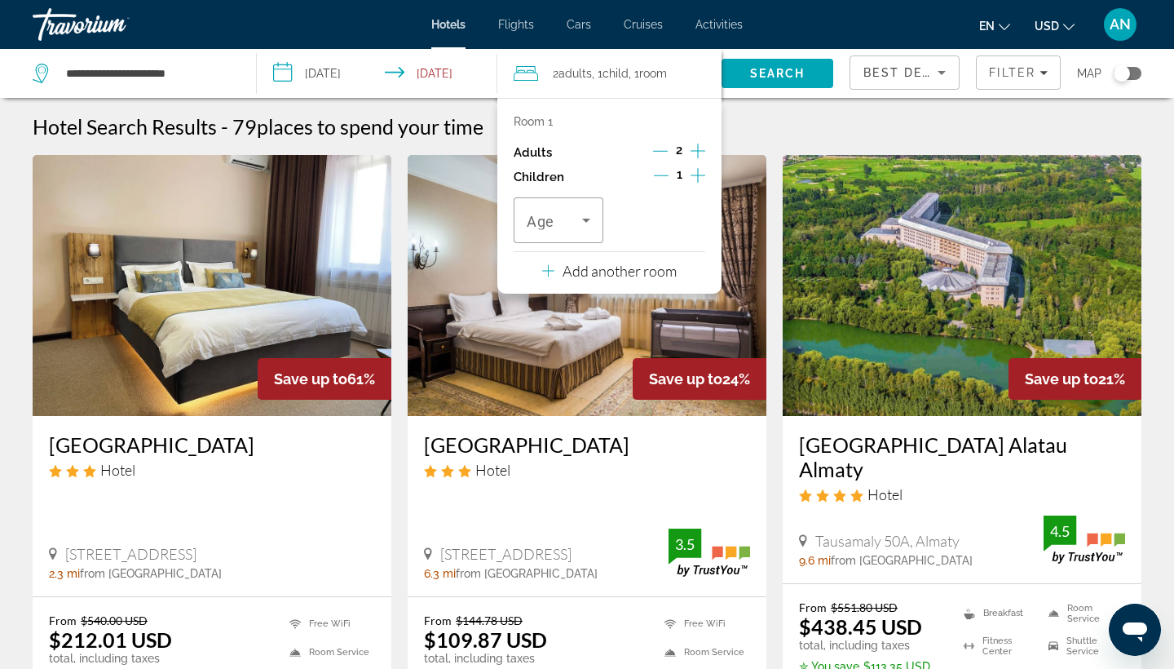
click at [697, 175] on icon "Increment children" at bounding box center [698, 175] width 15 height 15
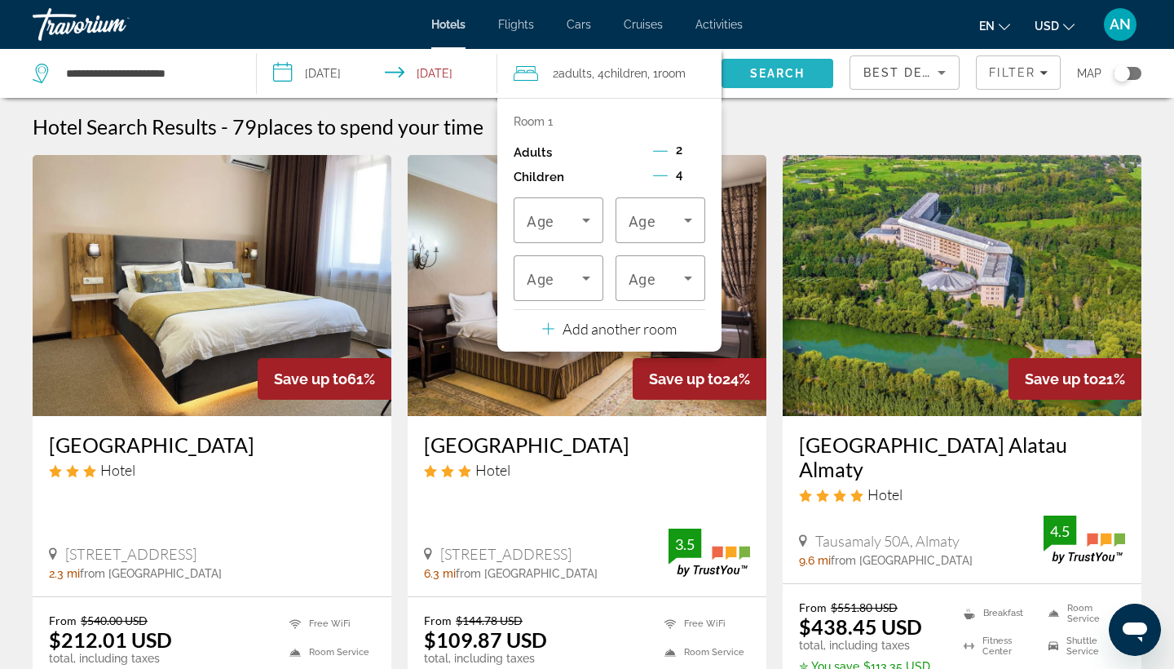
click at [759, 73] on span "Search" at bounding box center [777, 73] width 55 height 13
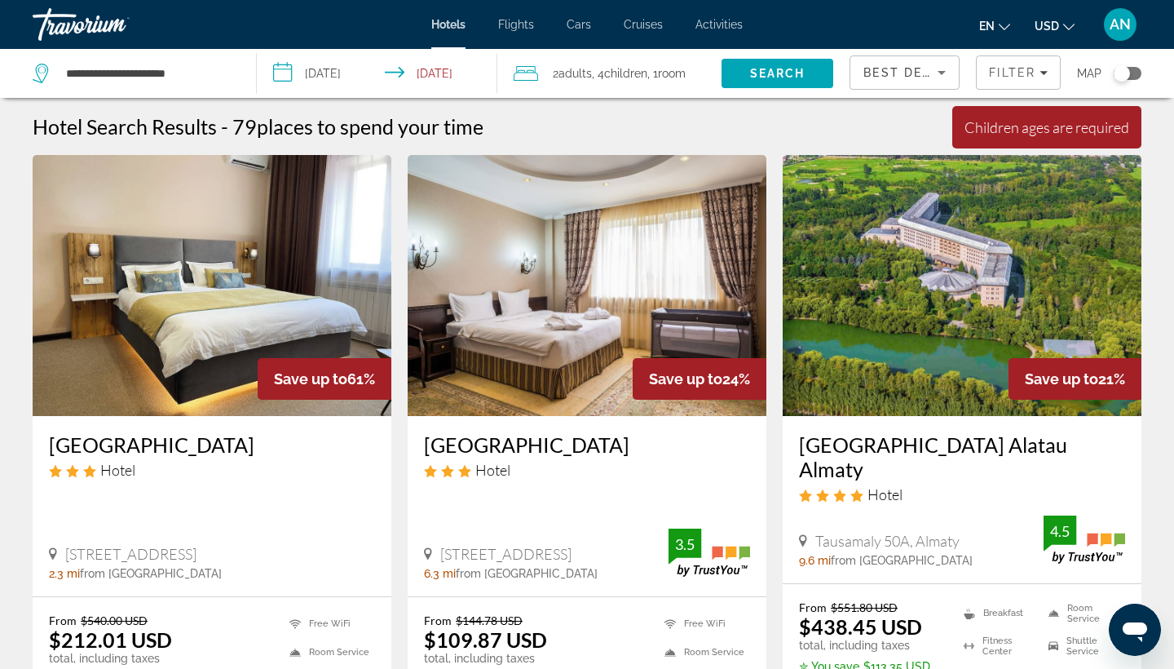
click at [906, 449] on h3 "[GEOGRAPHIC_DATA] Alatau Almaty" at bounding box center [962, 456] width 326 height 49
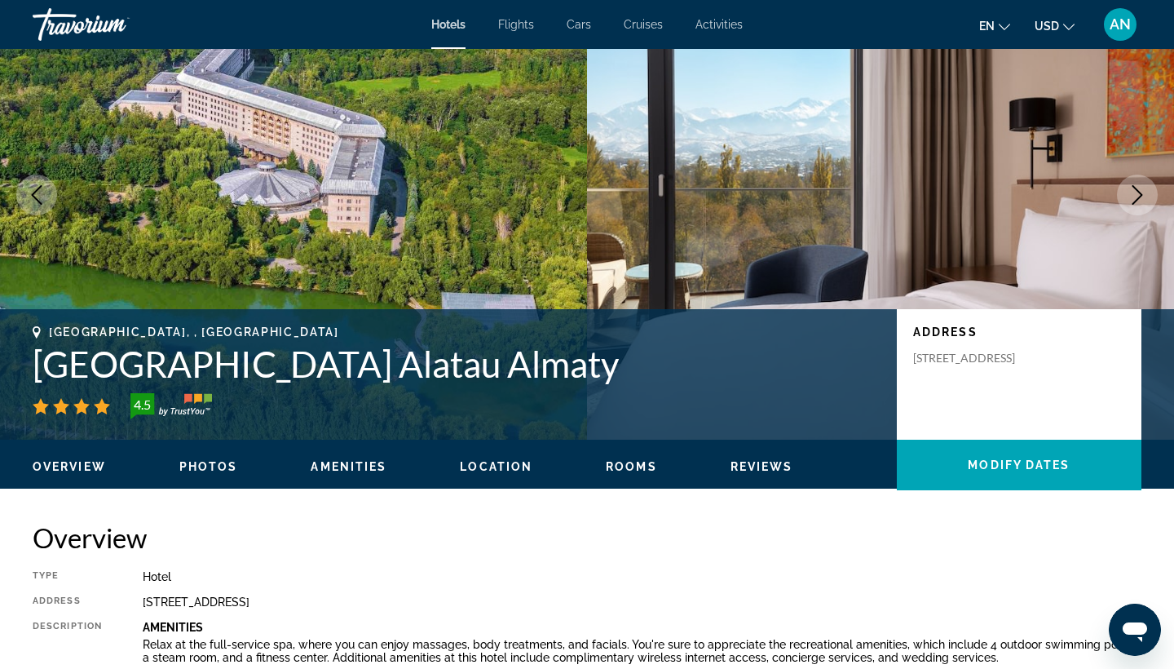
scroll to position [96, 0]
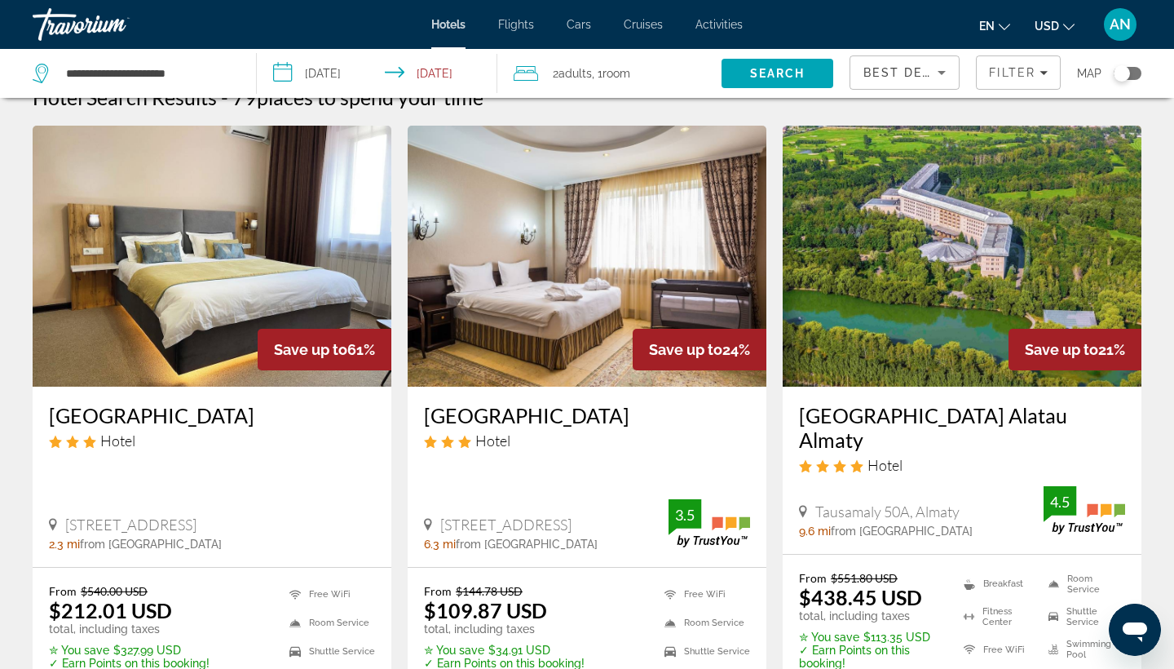
scroll to position [33, 0]
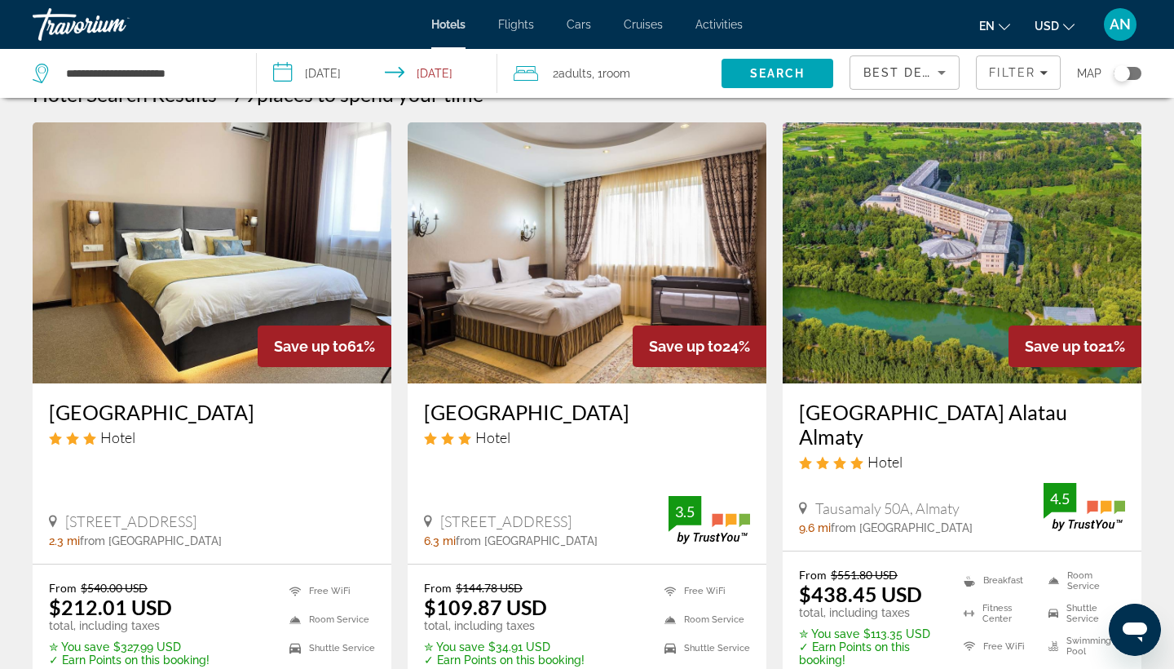
click at [278, 78] on input "**********" at bounding box center [380, 76] width 247 height 54
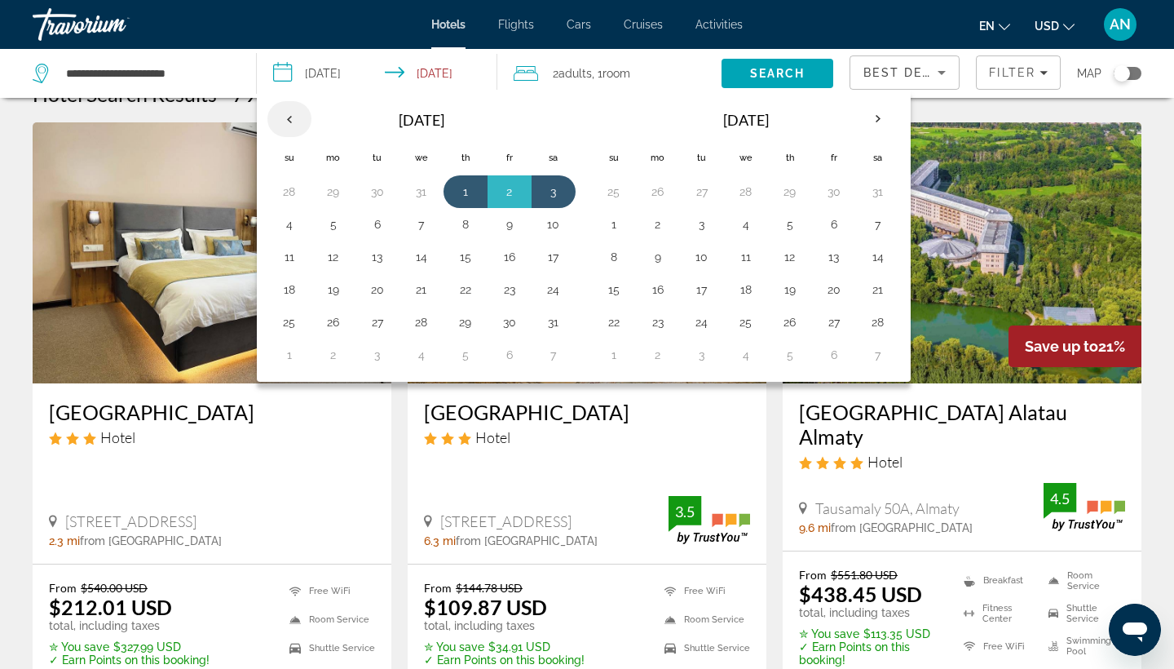
click at [291, 120] on th "Previous month" at bounding box center [290, 119] width 44 height 36
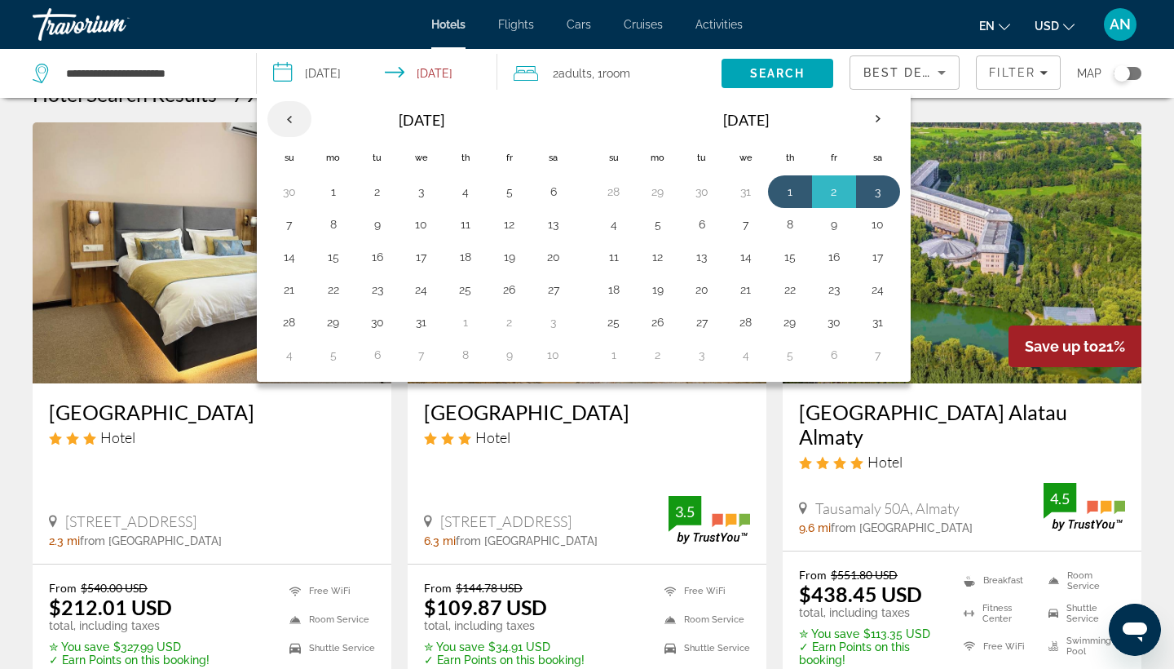
click at [291, 119] on th "Previous month" at bounding box center [290, 119] width 44 height 36
click at [288, 226] on button "2" at bounding box center [289, 224] width 26 height 23
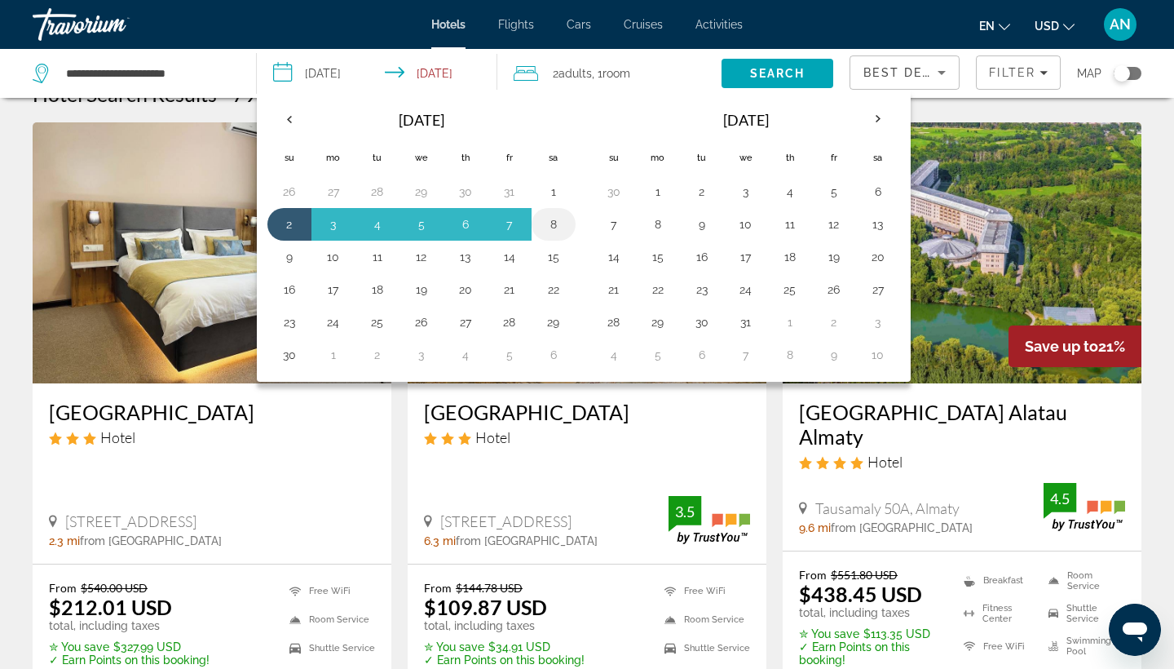
click at [552, 219] on button "8" at bounding box center [554, 224] width 26 height 23
type input "**********"
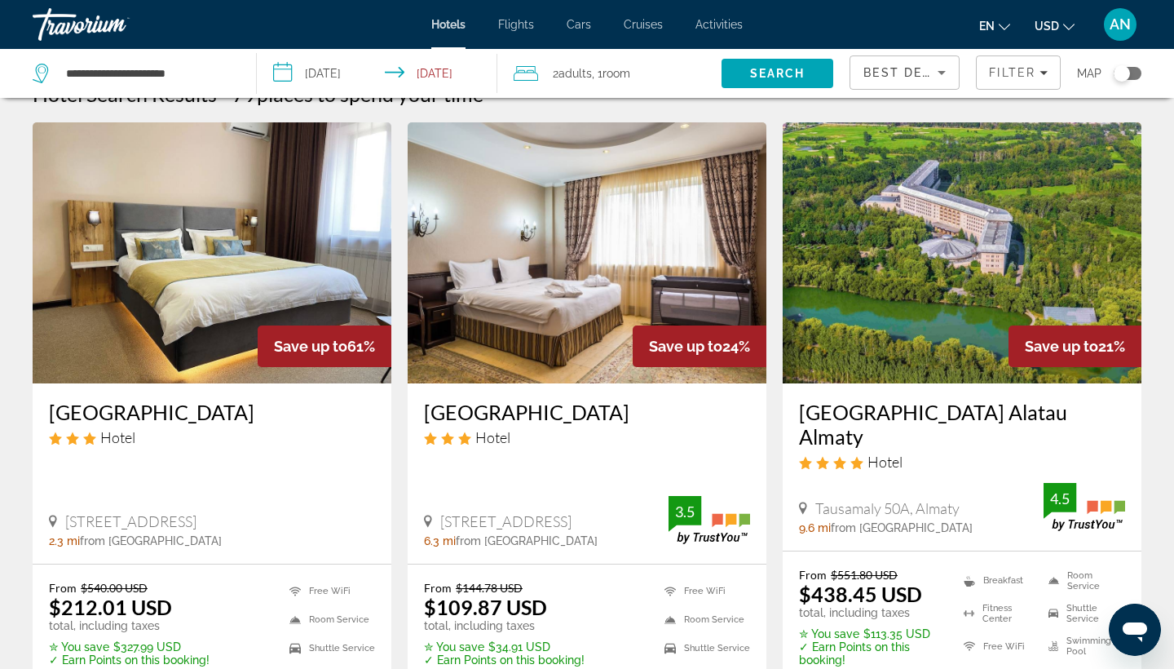
click at [555, 69] on span "2 Adult Adults" at bounding box center [572, 73] width 39 height 23
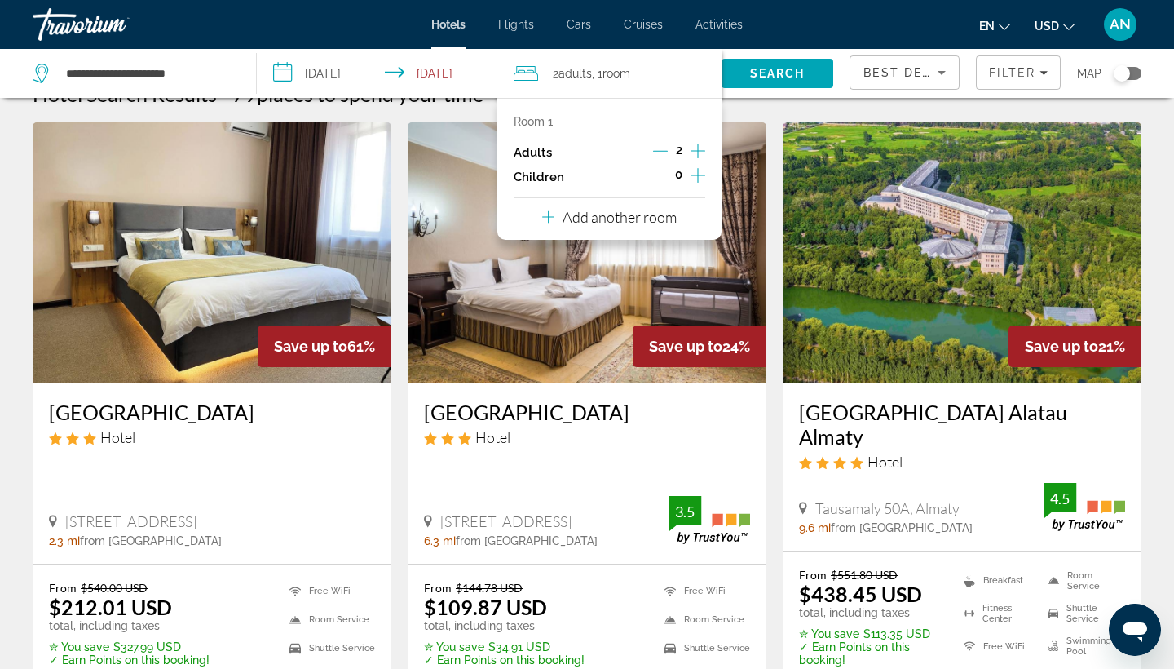
click at [693, 180] on icon "Increment children" at bounding box center [698, 176] width 15 height 20
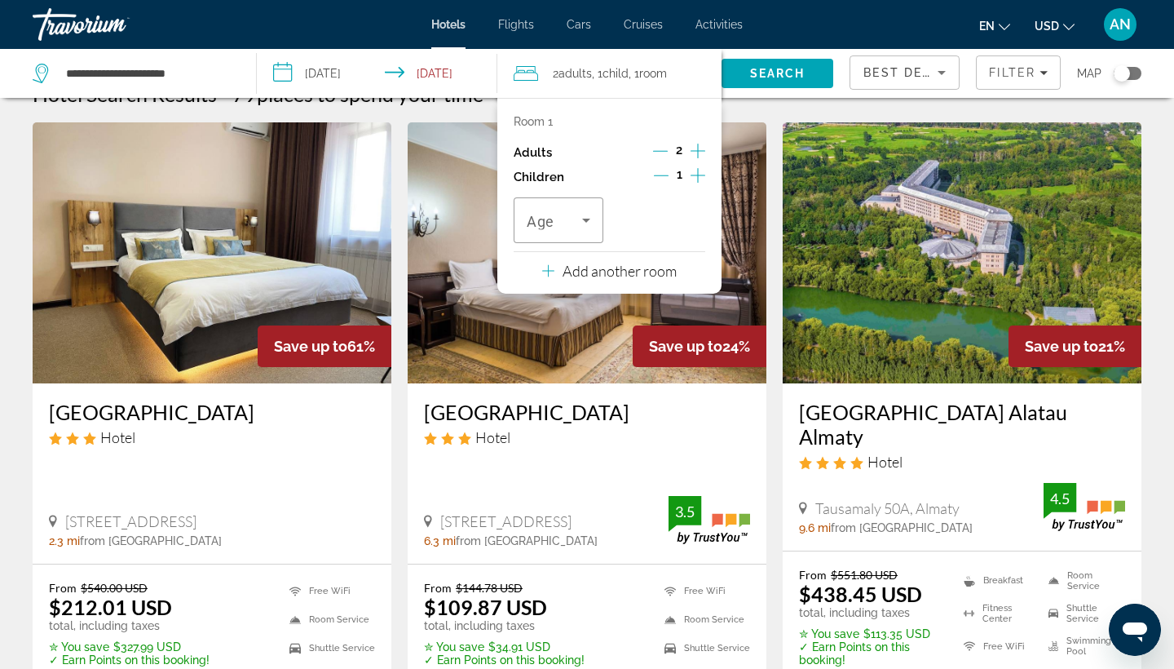
click at [693, 180] on icon "Increment children" at bounding box center [698, 176] width 15 height 20
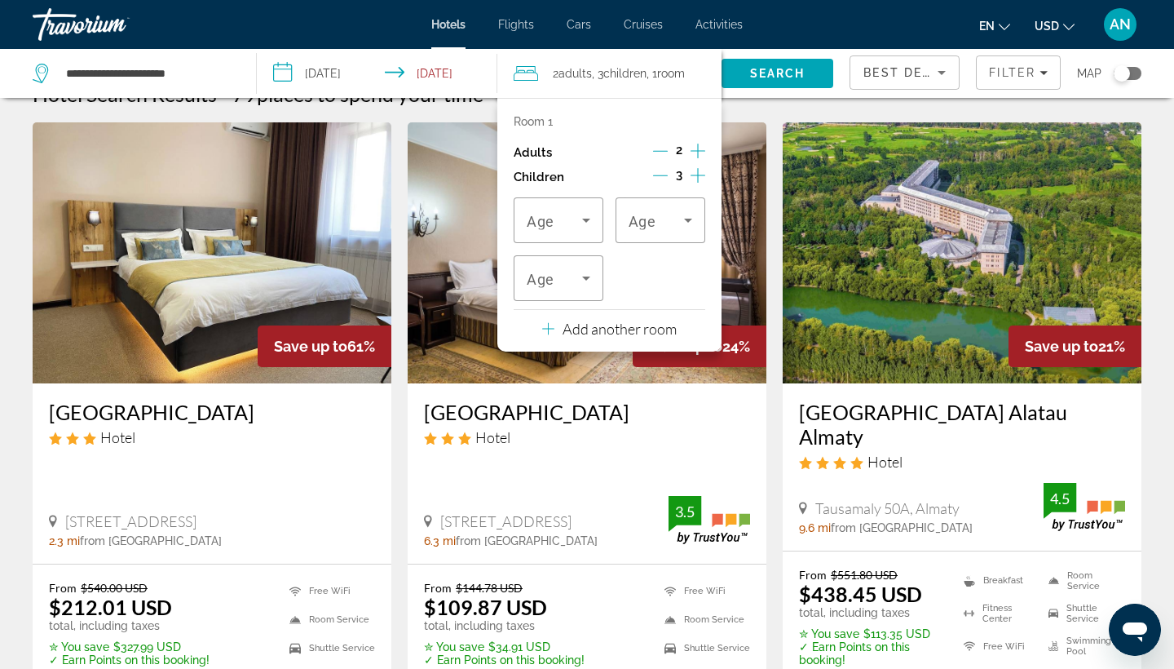
click at [693, 181] on icon "Increment children" at bounding box center [698, 176] width 15 height 20
click at [791, 73] on span "Search" at bounding box center [777, 73] width 55 height 13
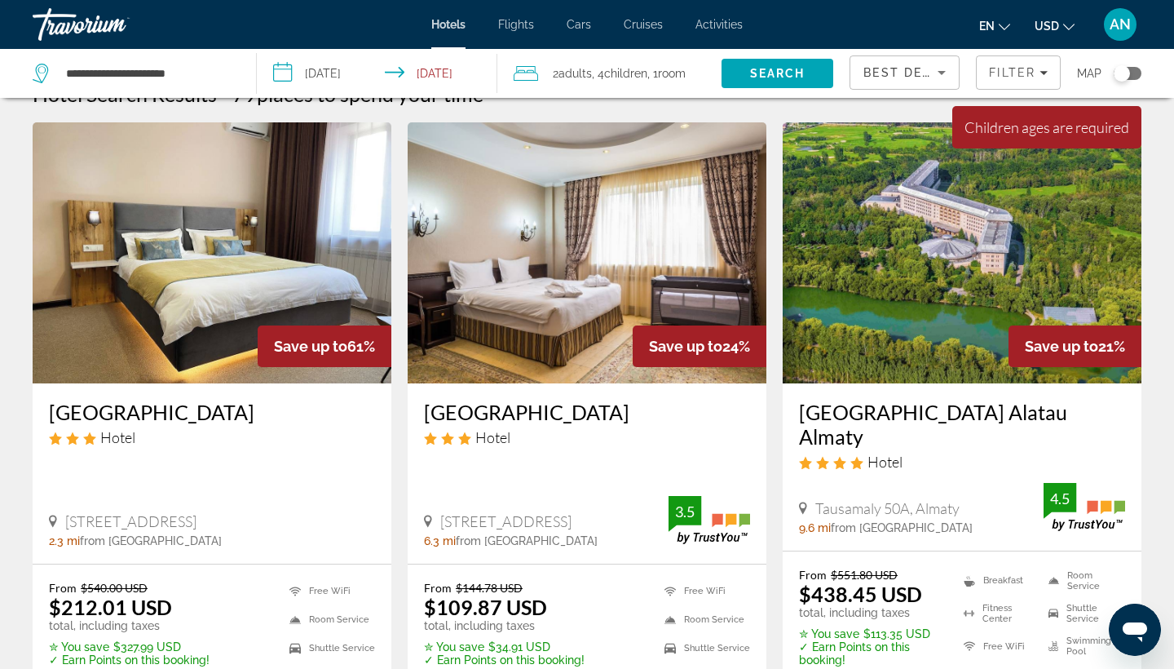
click at [639, 78] on span "Children" at bounding box center [625, 73] width 43 height 13
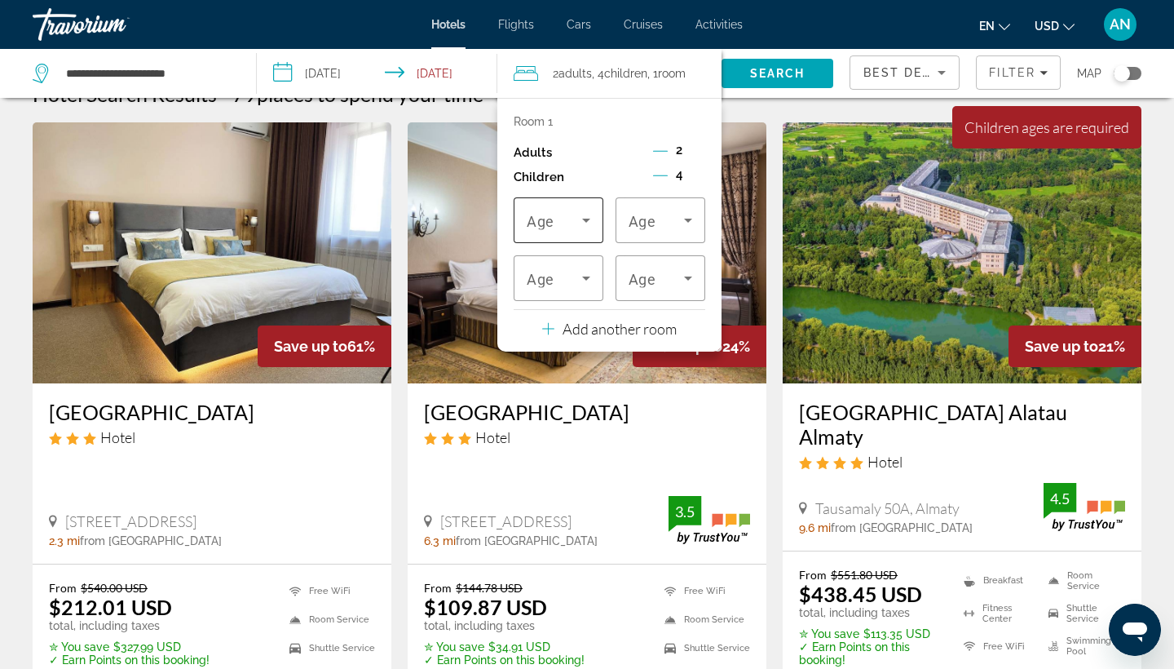
click at [589, 223] on icon "Travelers: 2 adults, 4 children" at bounding box center [586, 221] width 8 height 4
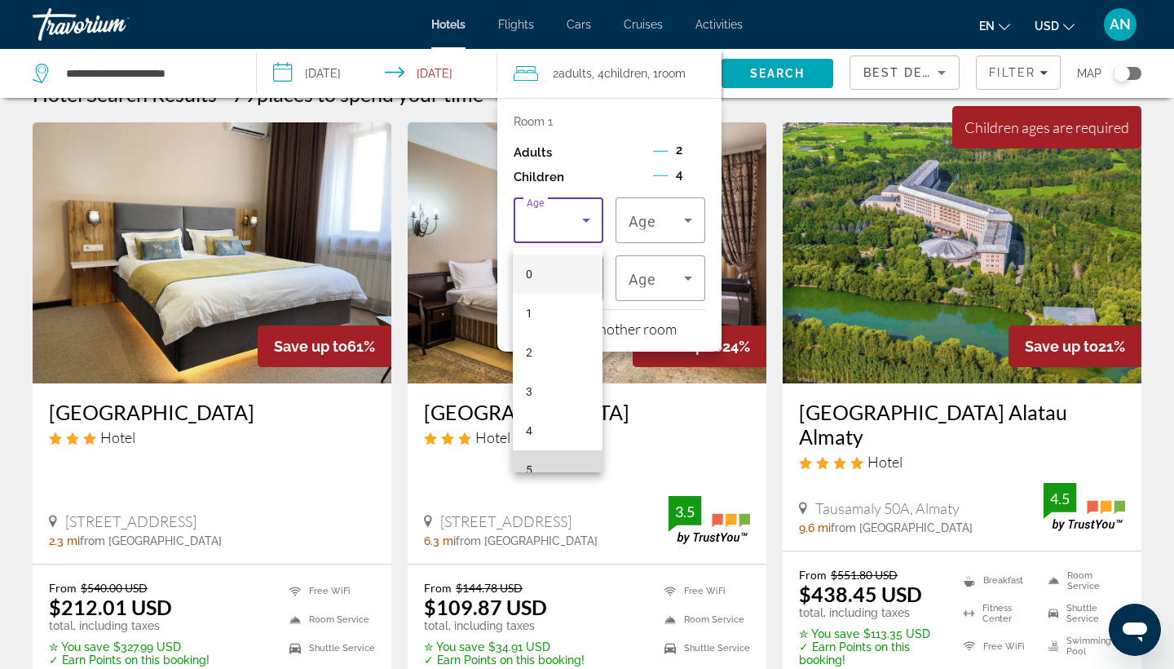
click at [564, 462] on mat-option "5" at bounding box center [558, 469] width 90 height 39
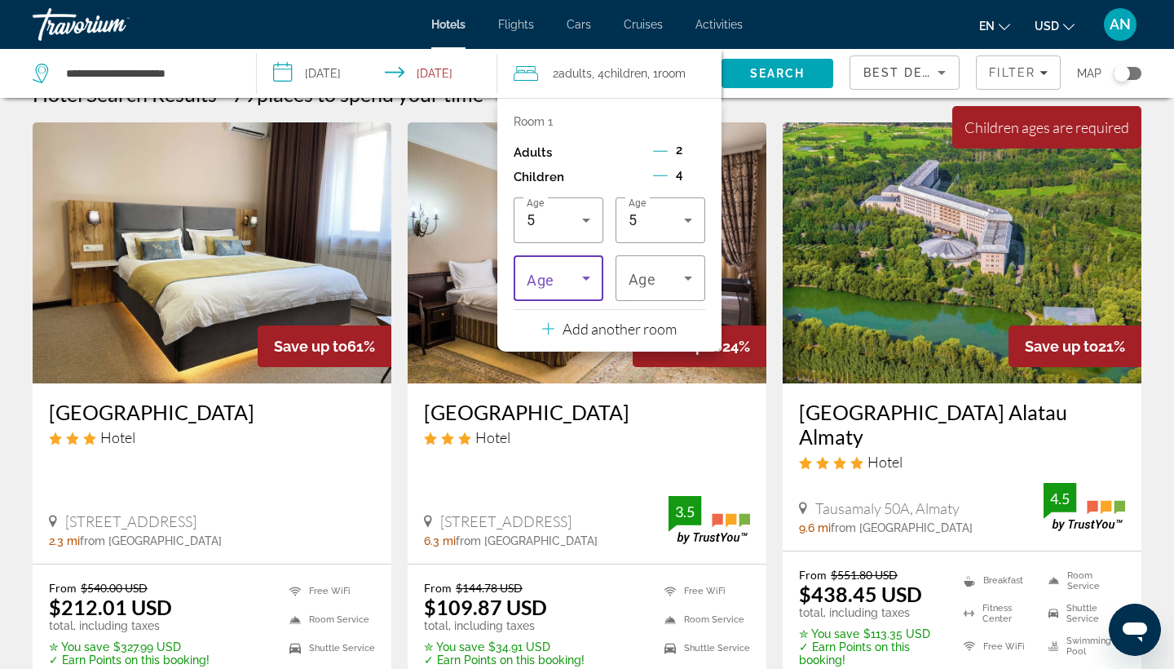
click at [591, 279] on icon "Travelers: 2 adults, 4 children" at bounding box center [587, 278] width 20 height 20
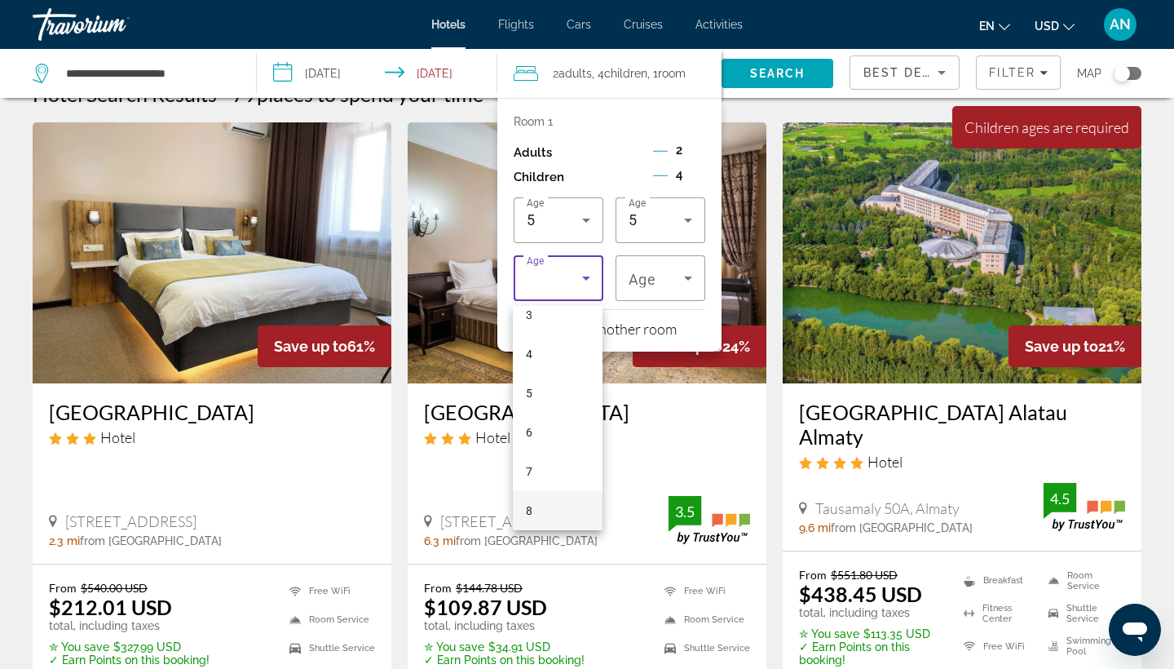
scroll to position [174, 0]
click at [554, 471] on mat-option "8" at bounding box center [558, 471] width 90 height 39
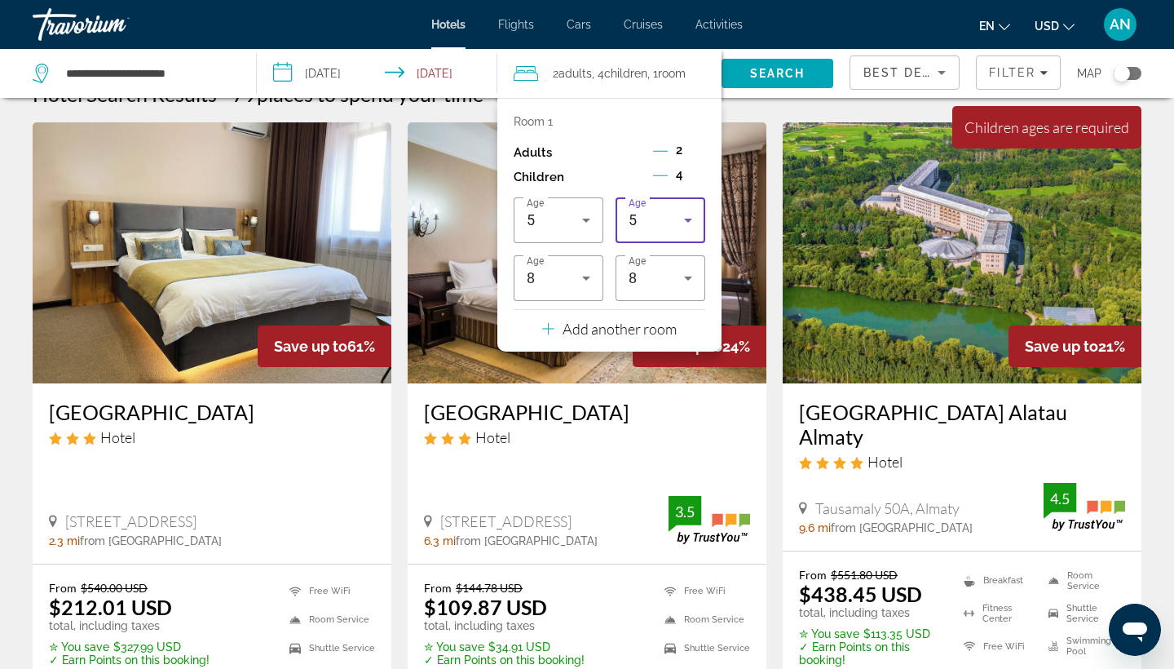
click at [686, 223] on icon "Travelers: 2 adults, 4 children" at bounding box center [688, 221] width 8 height 4
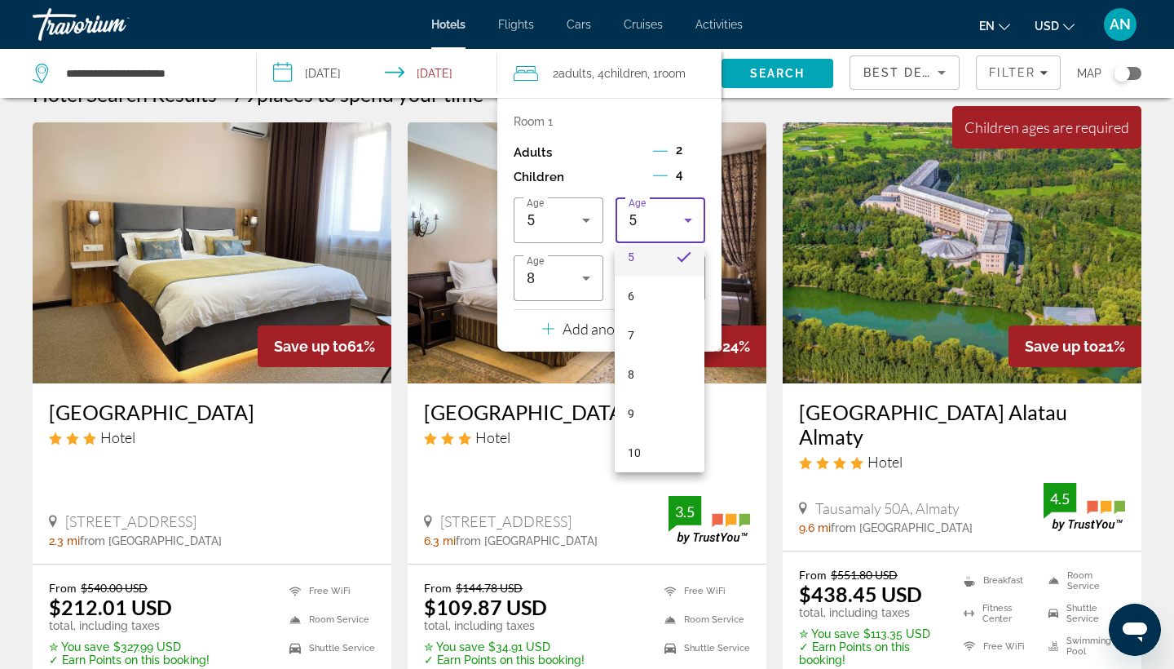
scroll to position [252, 0]
click at [652, 414] on mat-option "10" at bounding box center [660, 413] width 90 height 39
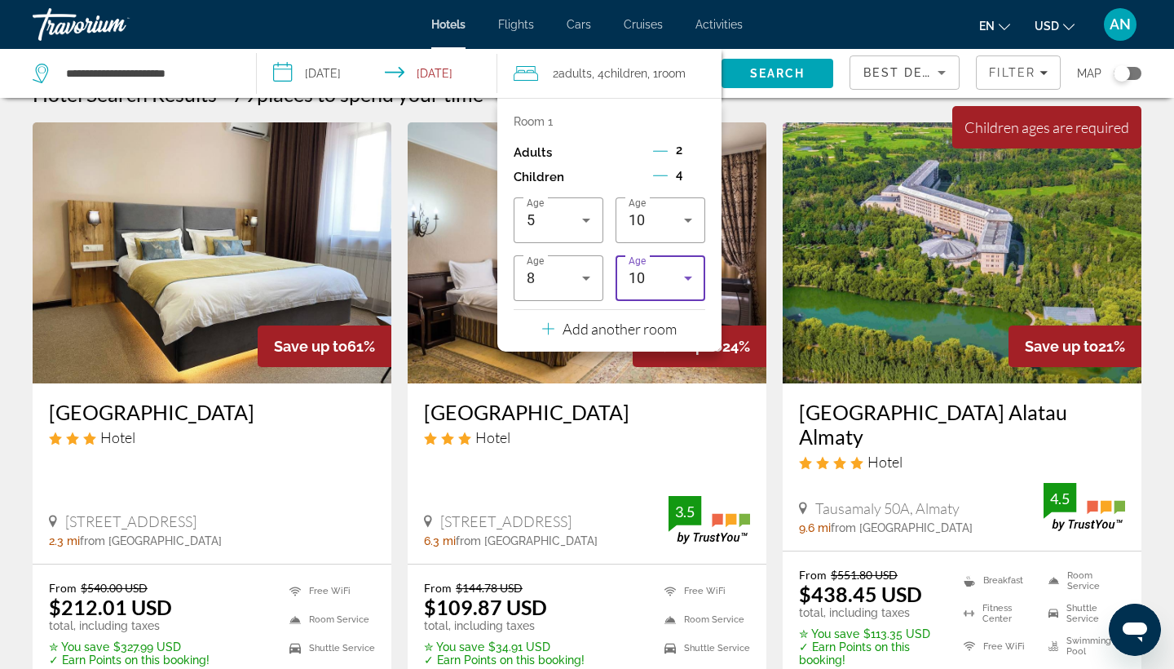
click at [687, 281] on icon "Travelers: 2 adults, 4 children" at bounding box center [689, 278] width 20 height 20
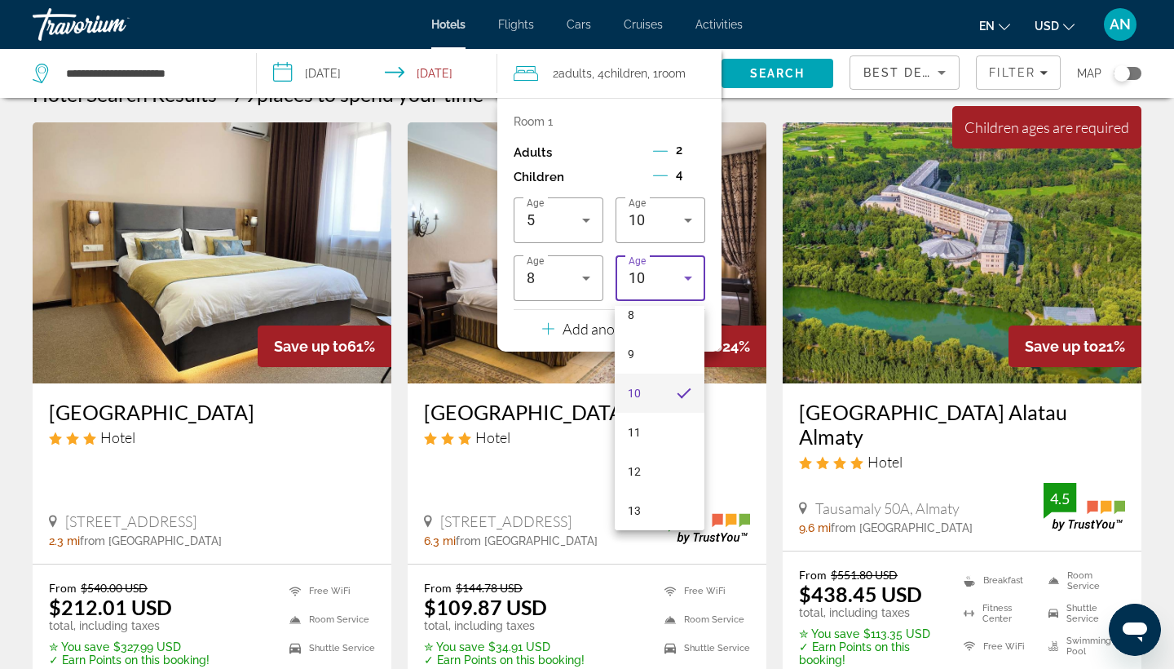
scroll to position [369, 0]
click at [644, 438] on mat-option "12" at bounding box center [660, 432] width 90 height 39
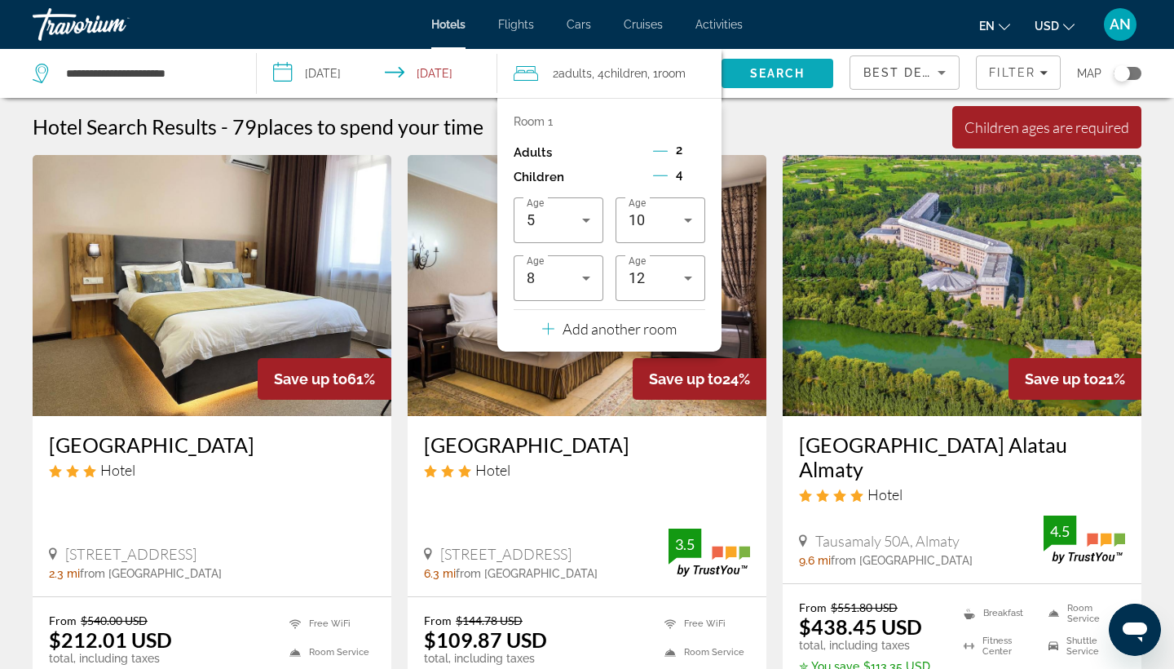
scroll to position [1, 0]
click at [604, 81] on span ", 4 Child Children" at bounding box center [619, 73] width 55 height 23
click at [604, 337] on p "Add another room" at bounding box center [620, 329] width 114 height 18
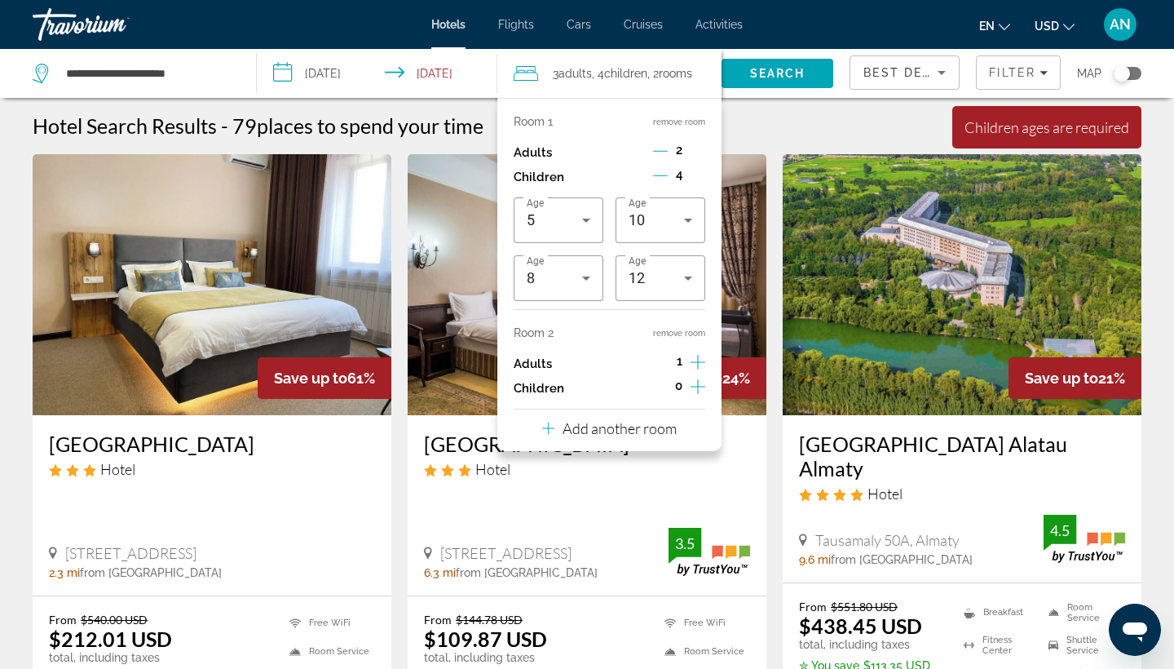
click at [697, 364] on icon "Increment adults" at bounding box center [698, 362] width 15 height 15
click at [663, 367] on icon "Decrement adults" at bounding box center [660, 362] width 15 height 15
click at [697, 394] on icon "Increment children" at bounding box center [698, 386] width 15 height 15
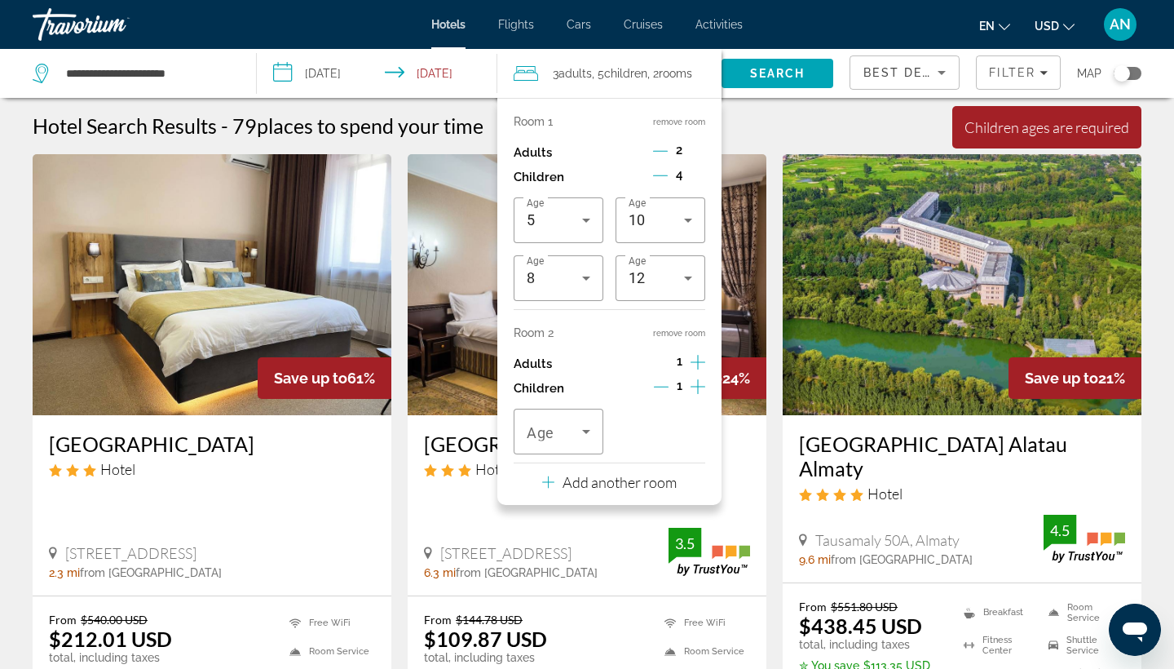
click at [697, 394] on icon "Increment children" at bounding box center [698, 386] width 15 height 15
click at [657, 175] on icon "Decrement children" at bounding box center [660, 175] width 15 height 15
click at [658, 177] on icon "Decrement children" at bounding box center [660, 175] width 15 height 15
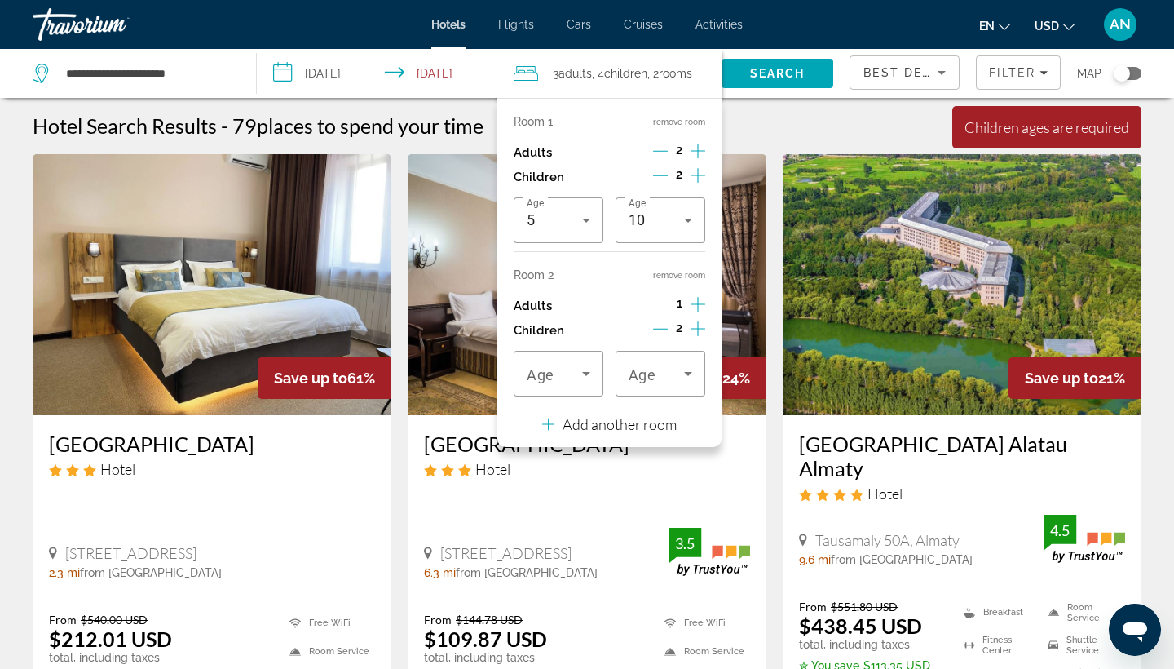
click at [662, 149] on icon "Decrement adults" at bounding box center [660, 151] width 15 height 15
click at [691, 381] on icon "Travelers: 2 adults, 4 children" at bounding box center [689, 374] width 20 height 20
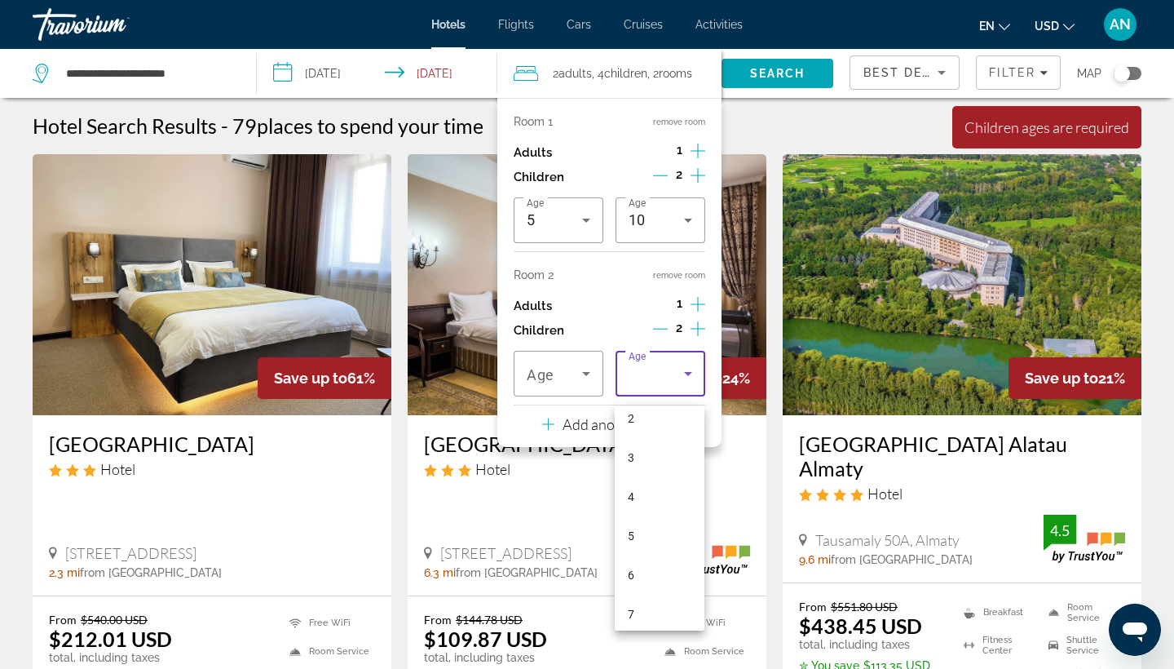
scroll to position [125, 0]
drag, startPoint x: 665, startPoint y: 591, endPoint x: 665, endPoint y: 641, distance: 50.6
click at [665, 597] on div "0 1 2 3 4 5 6 7 8 9 10 11 12 13 14 15 16 17" at bounding box center [587, 334] width 1174 height 669
click at [658, 597] on mat-option "8" at bounding box center [660, 620] width 90 height 39
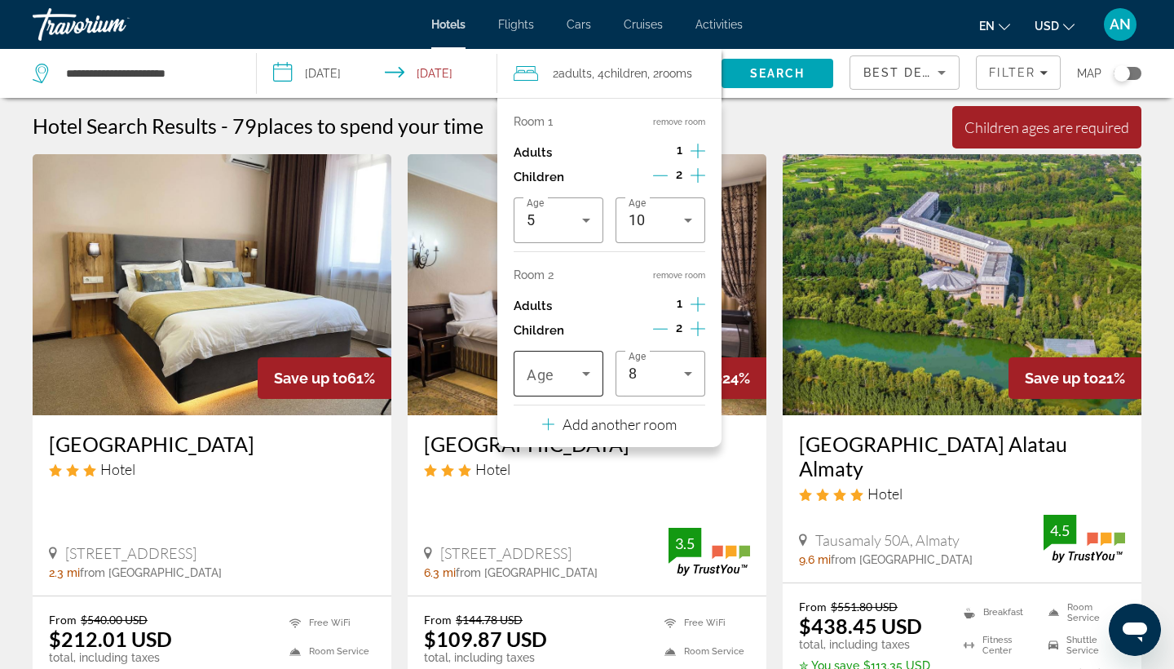
click at [584, 378] on icon "Travelers: 2 adults, 4 children" at bounding box center [587, 374] width 20 height 20
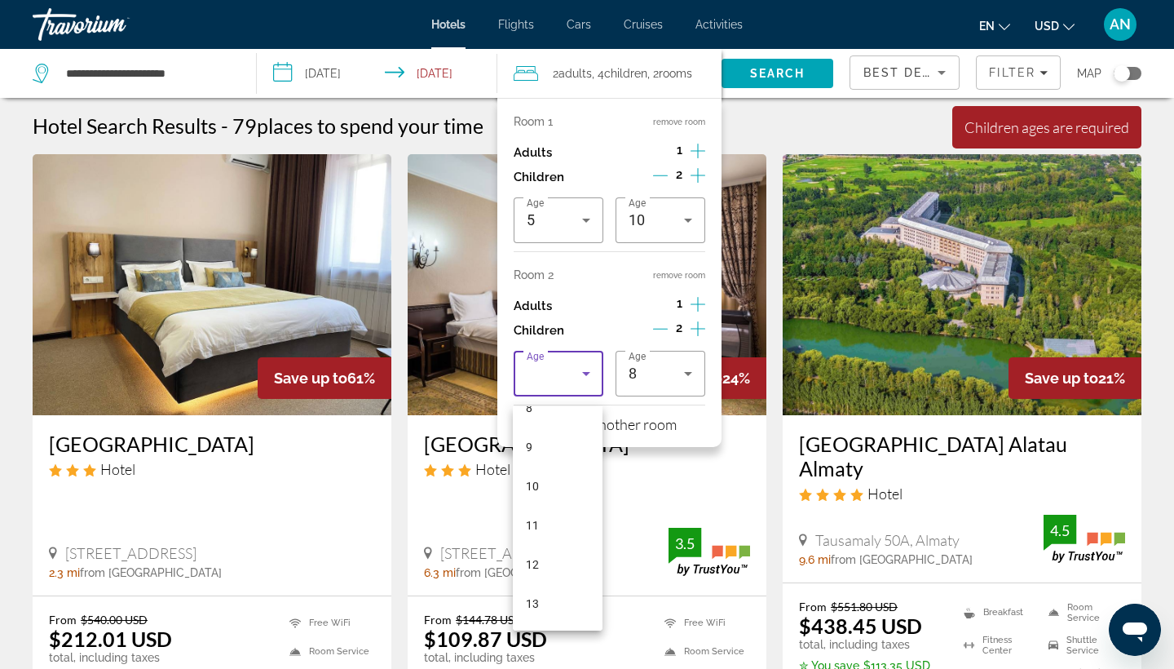
scroll to position [493, 0]
drag, startPoint x: 559, startPoint y: 586, endPoint x: 558, endPoint y: 661, distance: 75.9
click at [558, 597] on div "0 1 2 3 4 5 6 7 8 9 10 11 12 13 14 15 16 17" at bounding box center [587, 334] width 1174 height 669
click at [561, 414] on mat-option "12" at bounding box center [558, 408] width 90 height 39
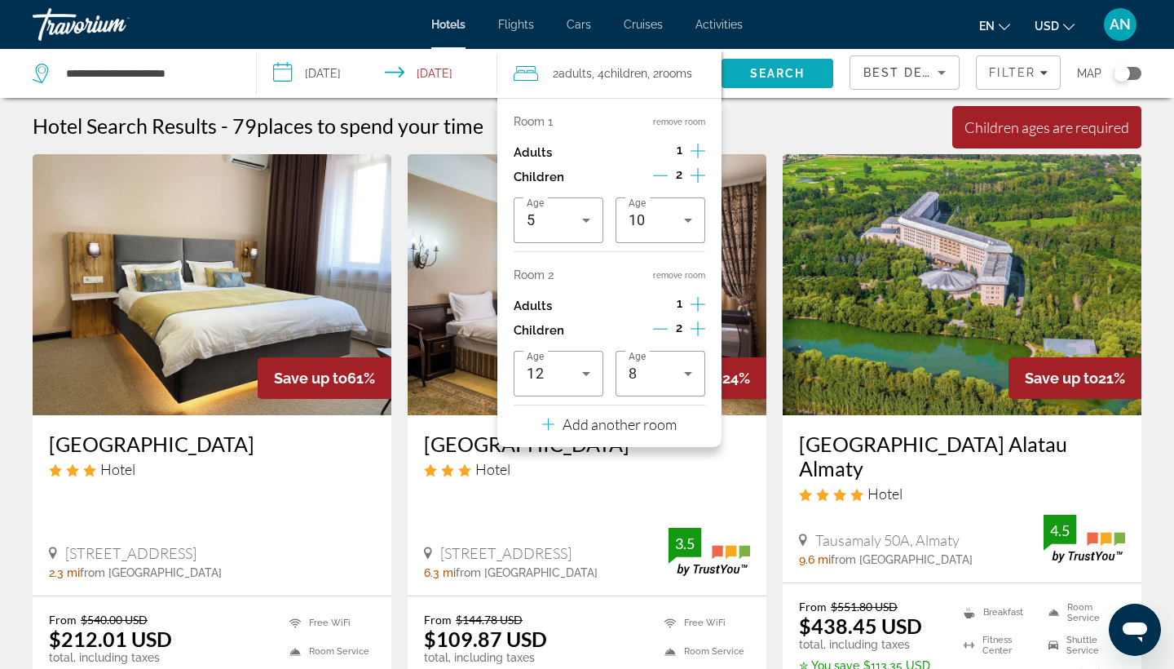
click at [765, 72] on span "Search" at bounding box center [777, 73] width 55 height 13
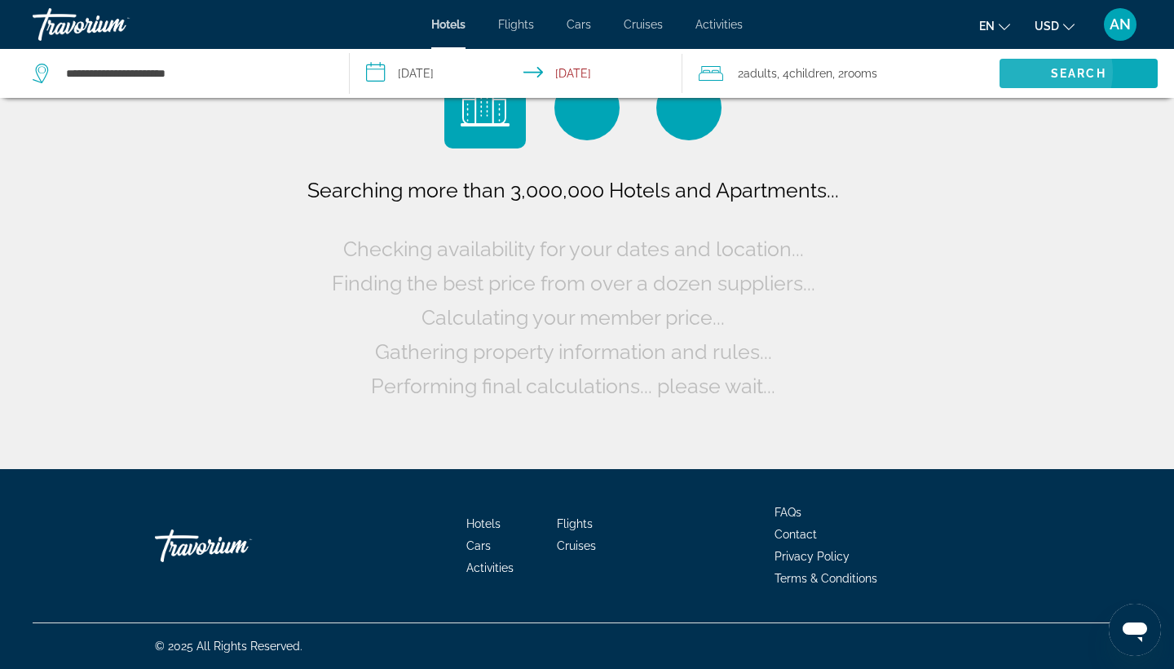
scroll to position [0, 0]
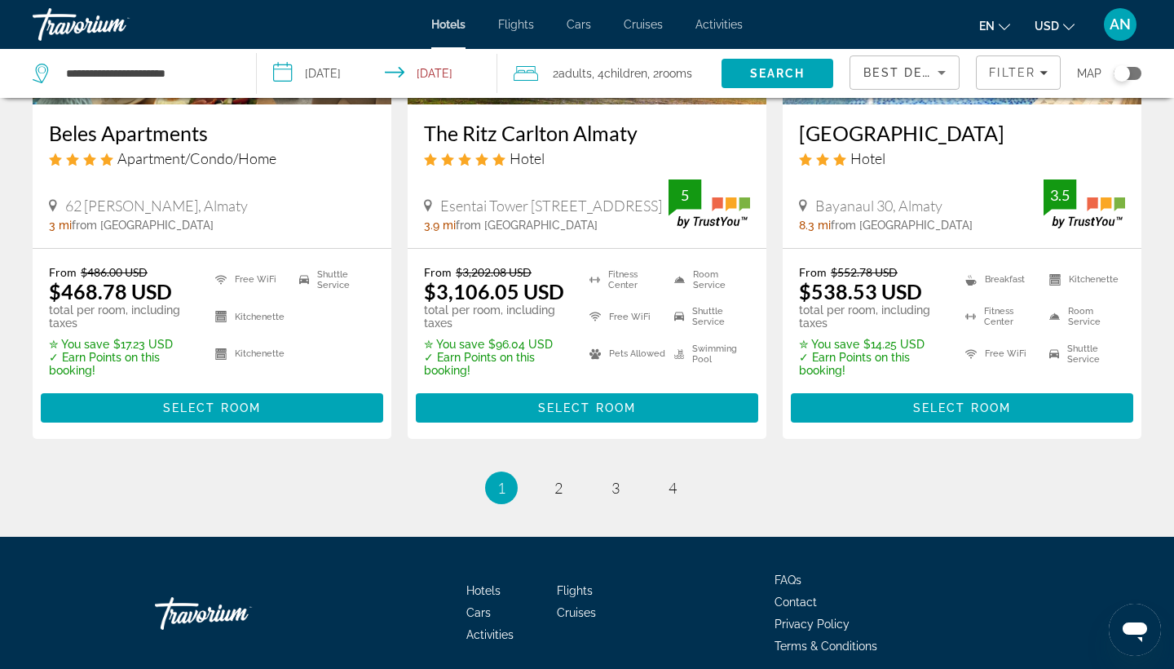
scroll to position [2227, 0]
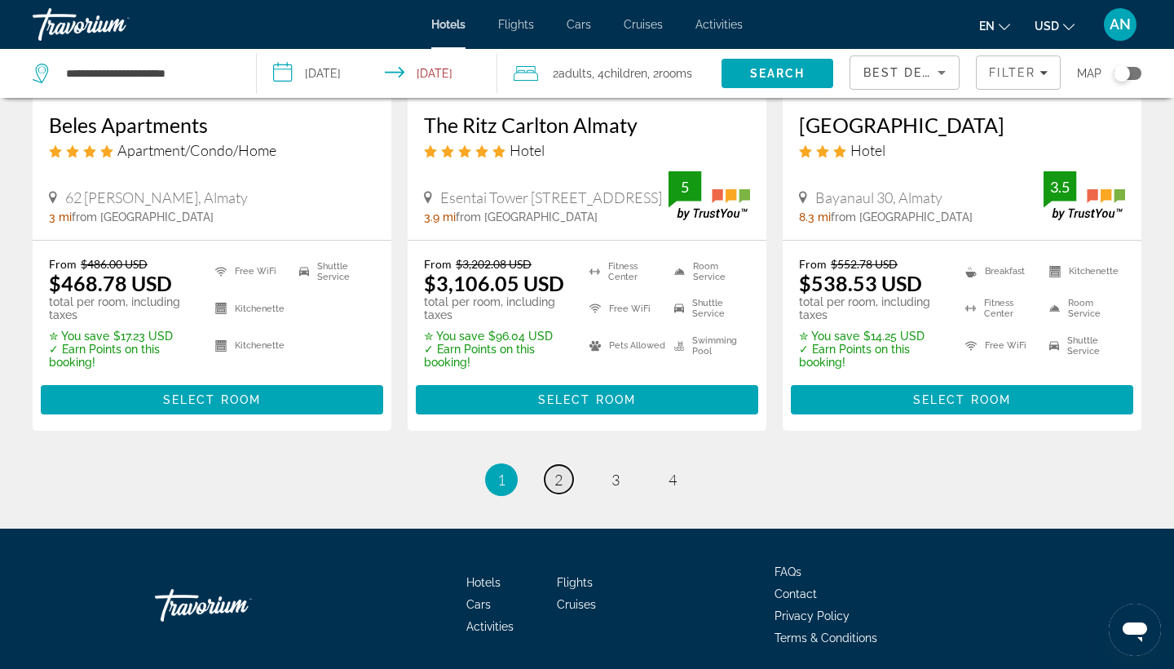
click at [555, 480] on span "2" at bounding box center [559, 480] width 8 height 18
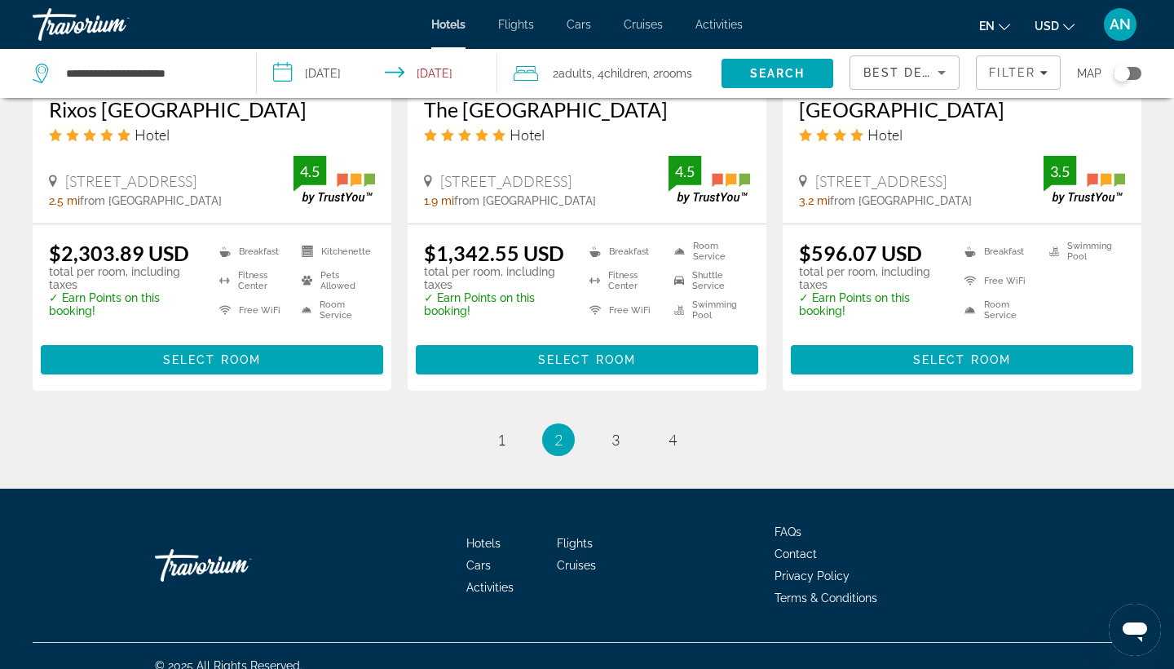
scroll to position [2192, 0]
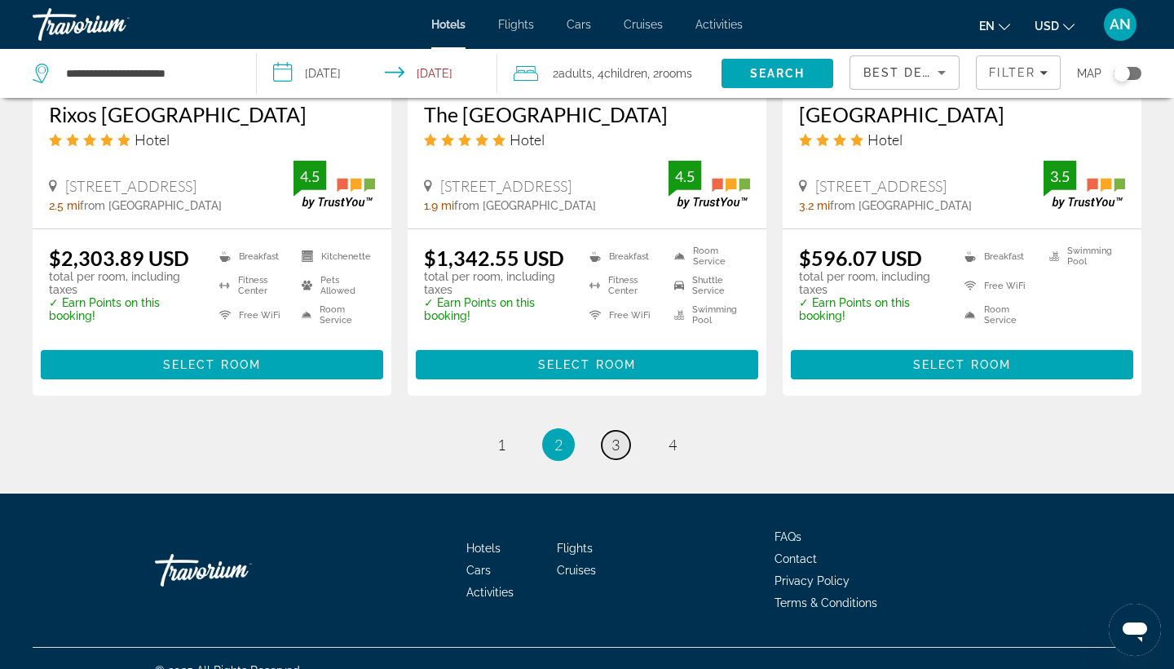
click at [621, 431] on link "page 3" at bounding box center [616, 445] width 29 height 29
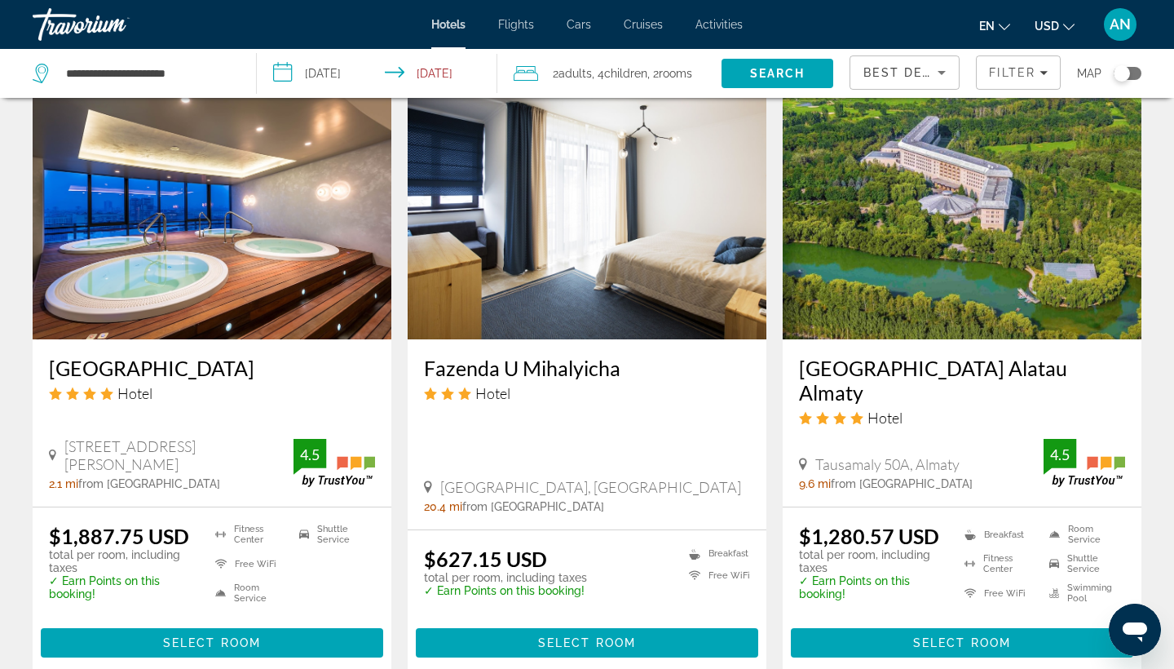
scroll to position [1892, 0]
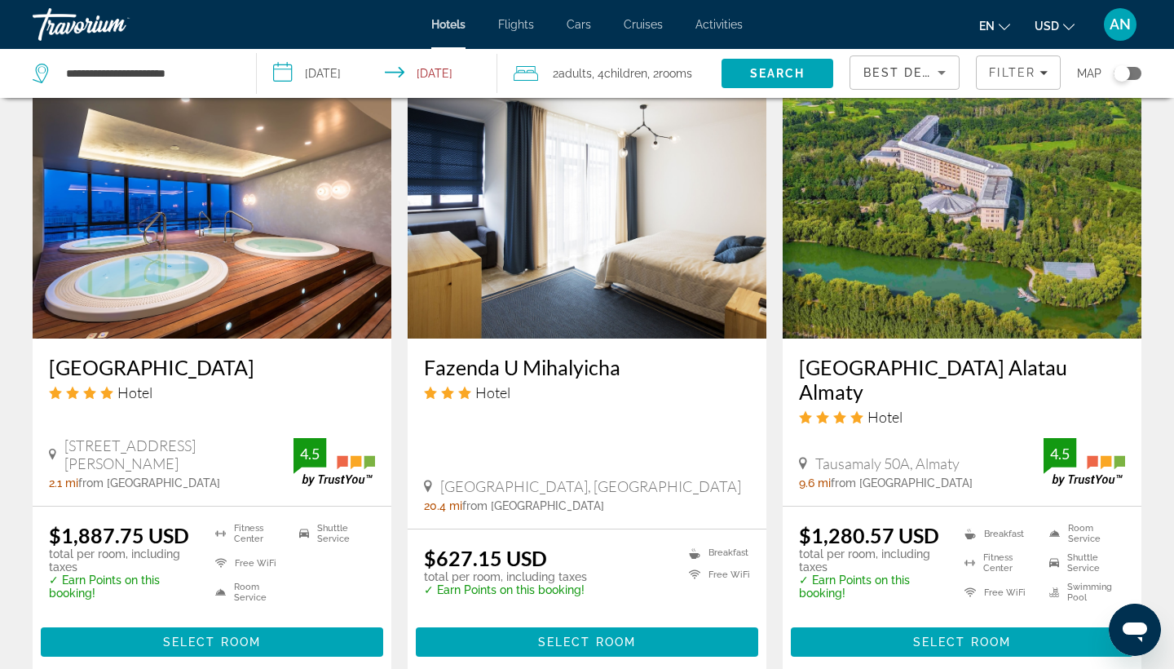
click at [863, 364] on h3 "[GEOGRAPHIC_DATA] Alatau Almaty" at bounding box center [962, 379] width 326 height 49
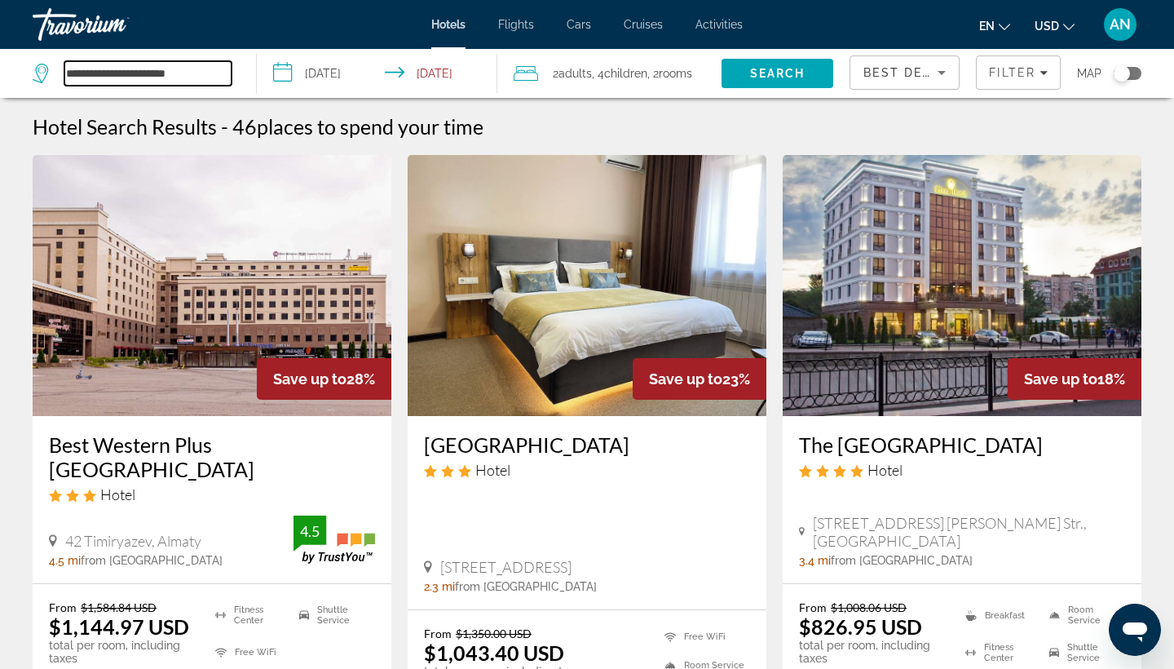
click at [91, 80] on input "**********" at bounding box center [147, 73] width 167 height 24
type input "*"
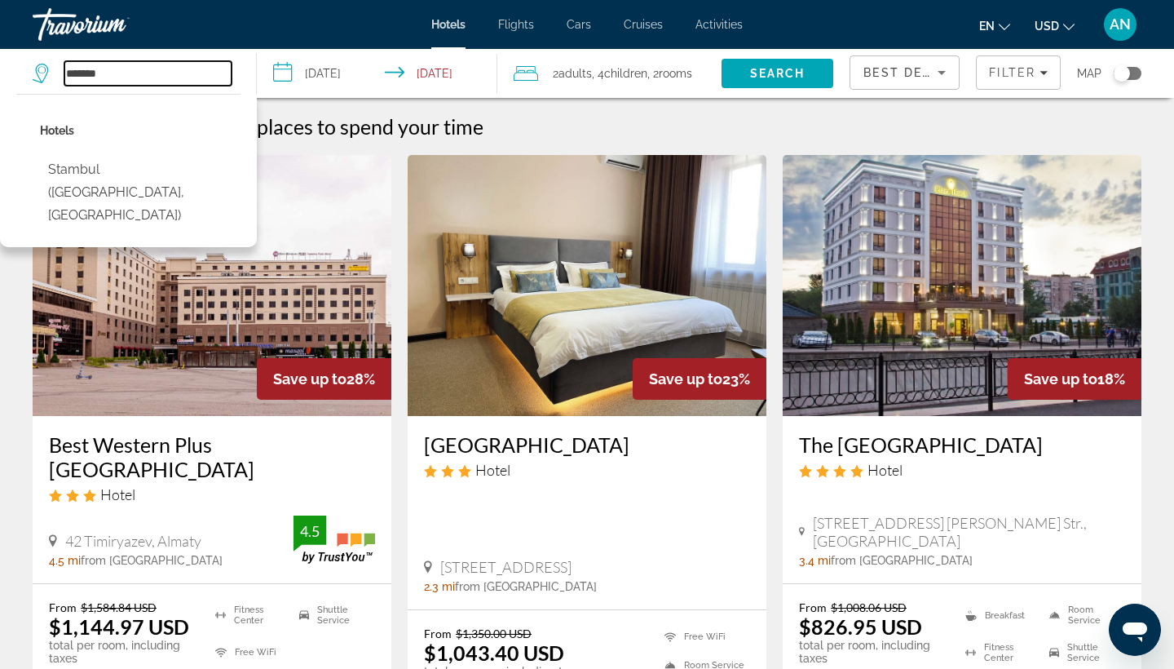
click at [65, 73] on input "*******" at bounding box center [147, 73] width 167 height 24
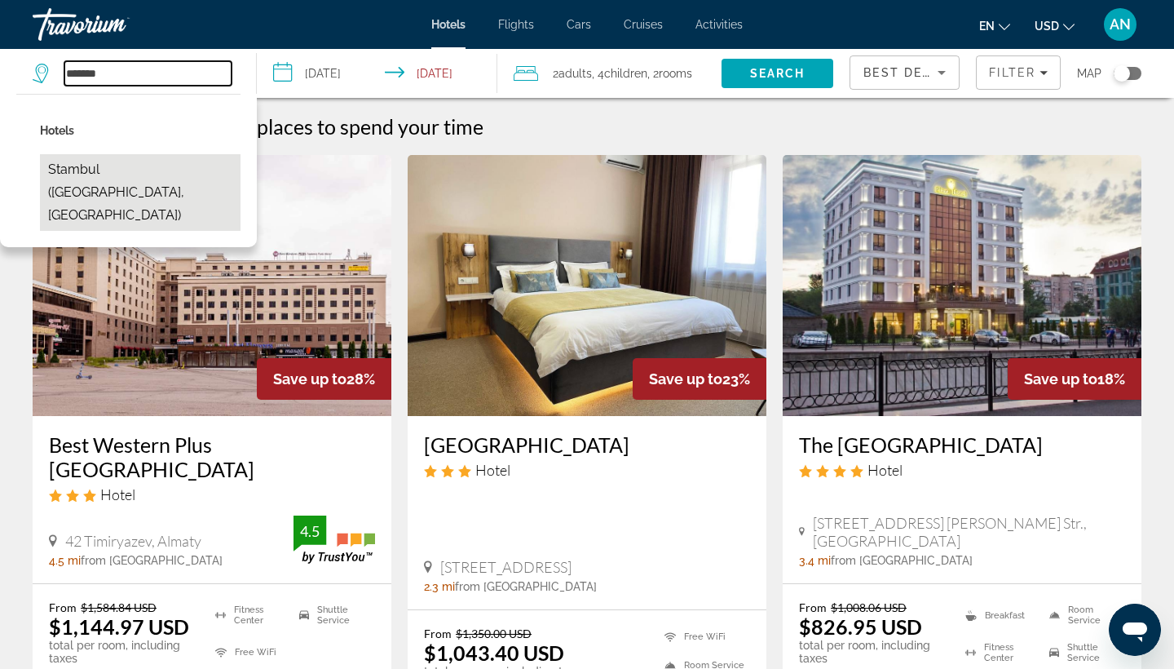
type input "********"
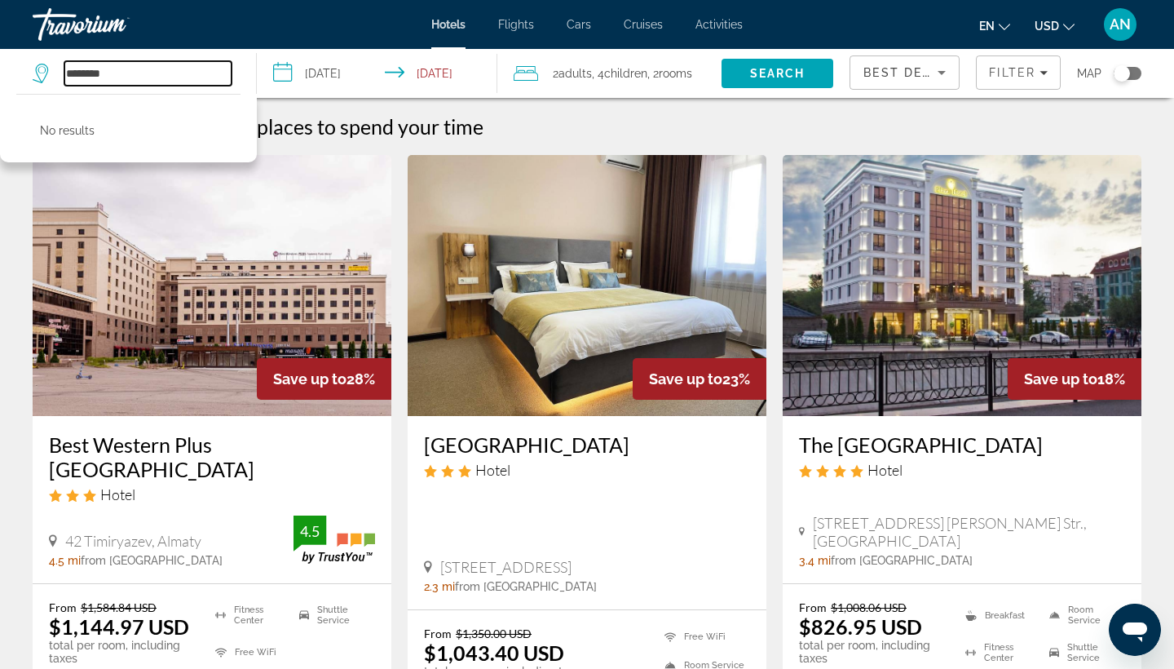
drag, startPoint x: 131, startPoint y: 74, endPoint x: 41, endPoint y: 76, distance: 90.5
click at [41, 77] on div "********" at bounding box center [132, 73] width 199 height 24
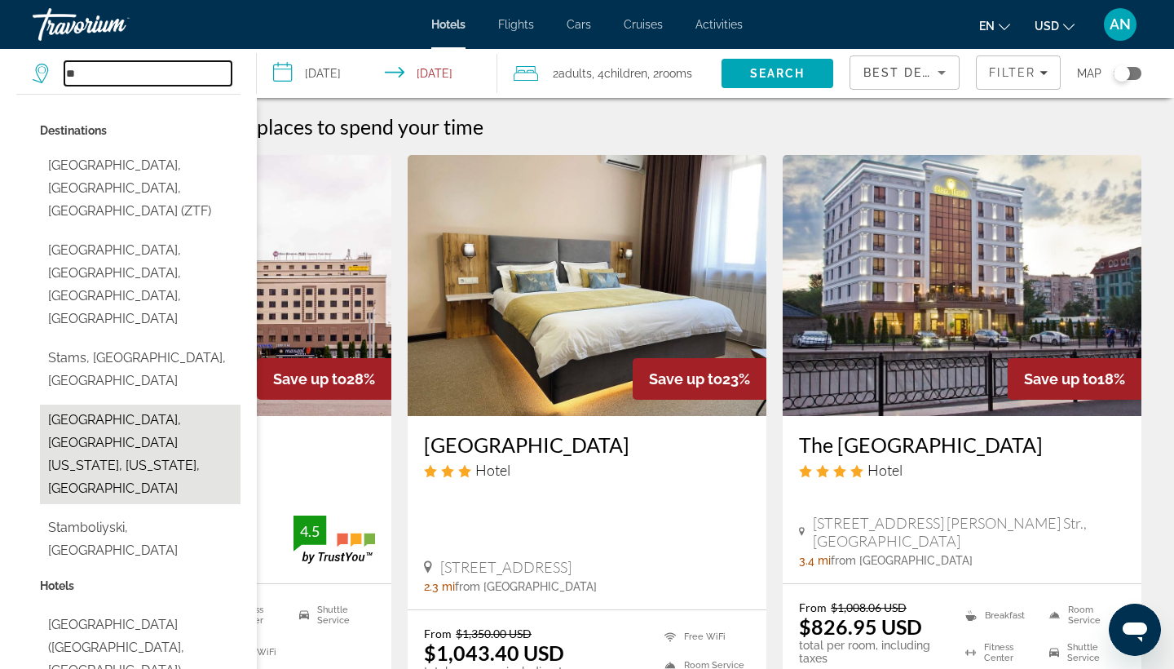
type input "*"
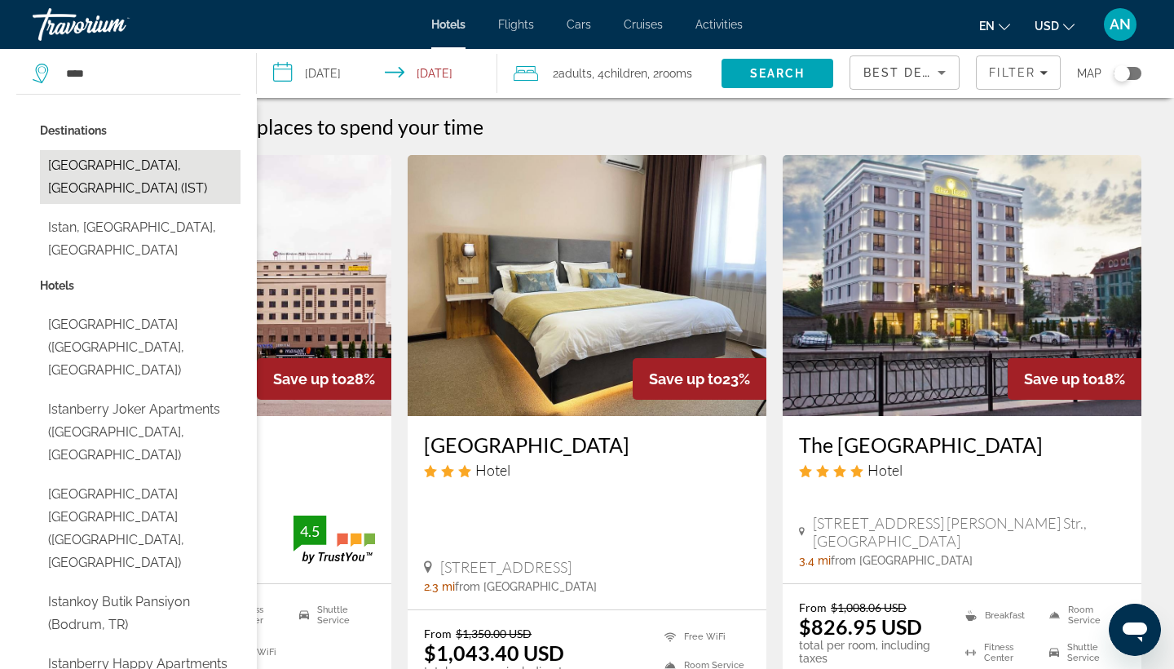
click at [86, 176] on button "[GEOGRAPHIC_DATA], [GEOGRAPHIC_DATA] (IST)" at bounding box center [140, 177] width 201 height 54
type input "**********"
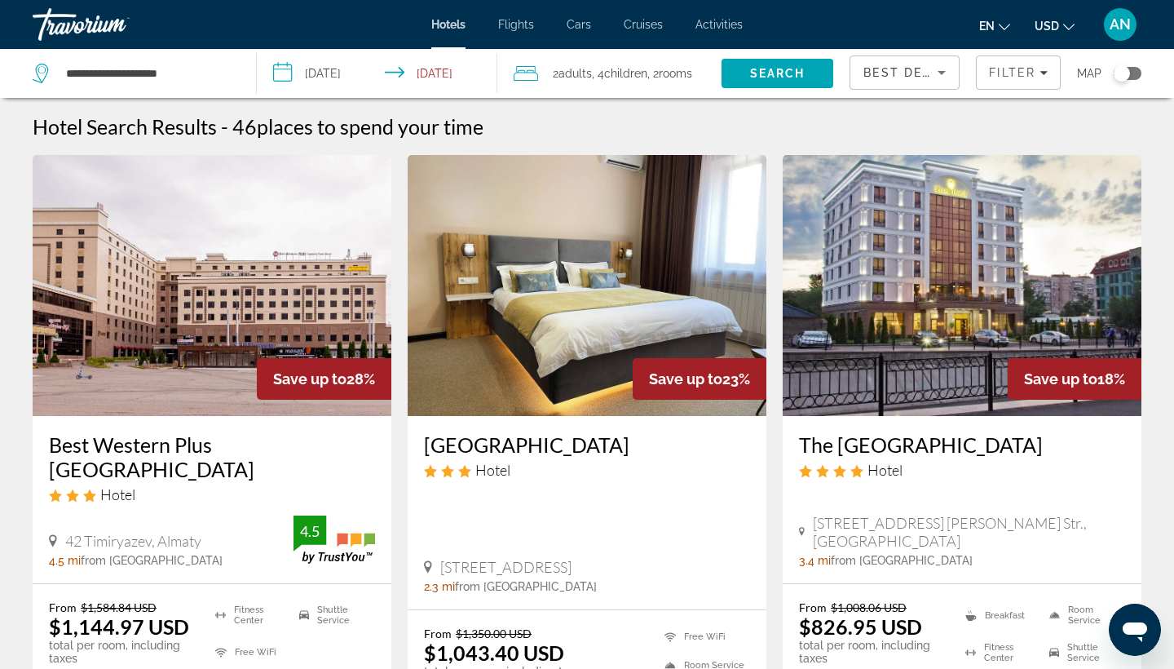
click at [393, 69] on input "**********" at bounding box center [380, 76] width 247 height 54
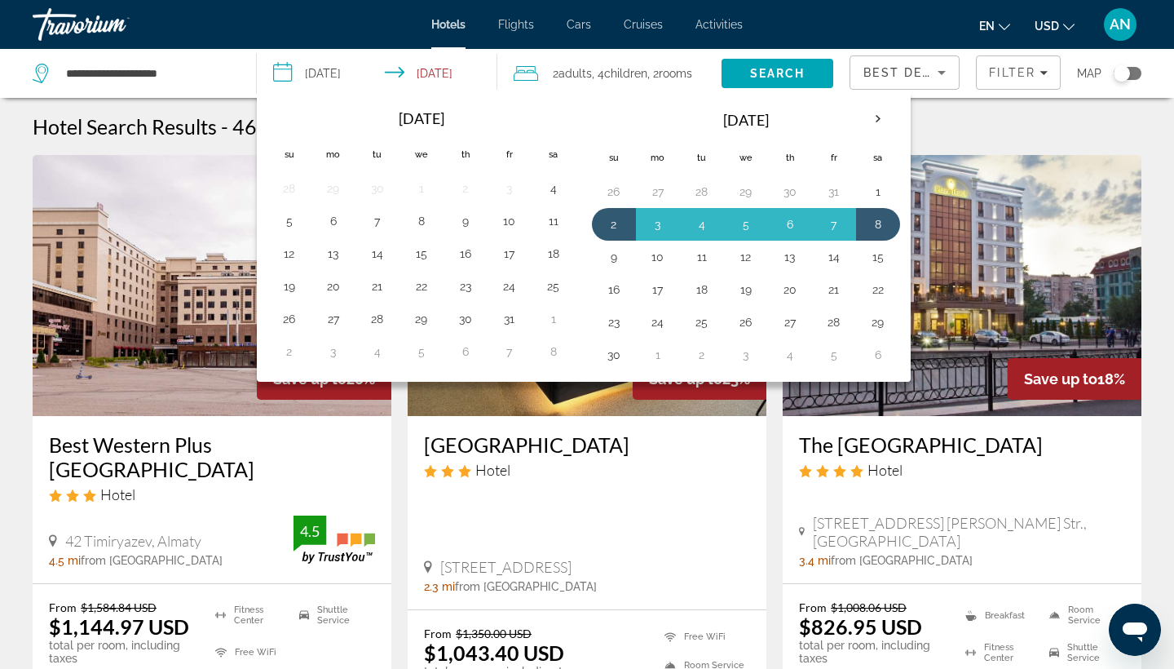
click at [684, 77] on span "rooms" at bounding box center [675, 73] width 33 height 13
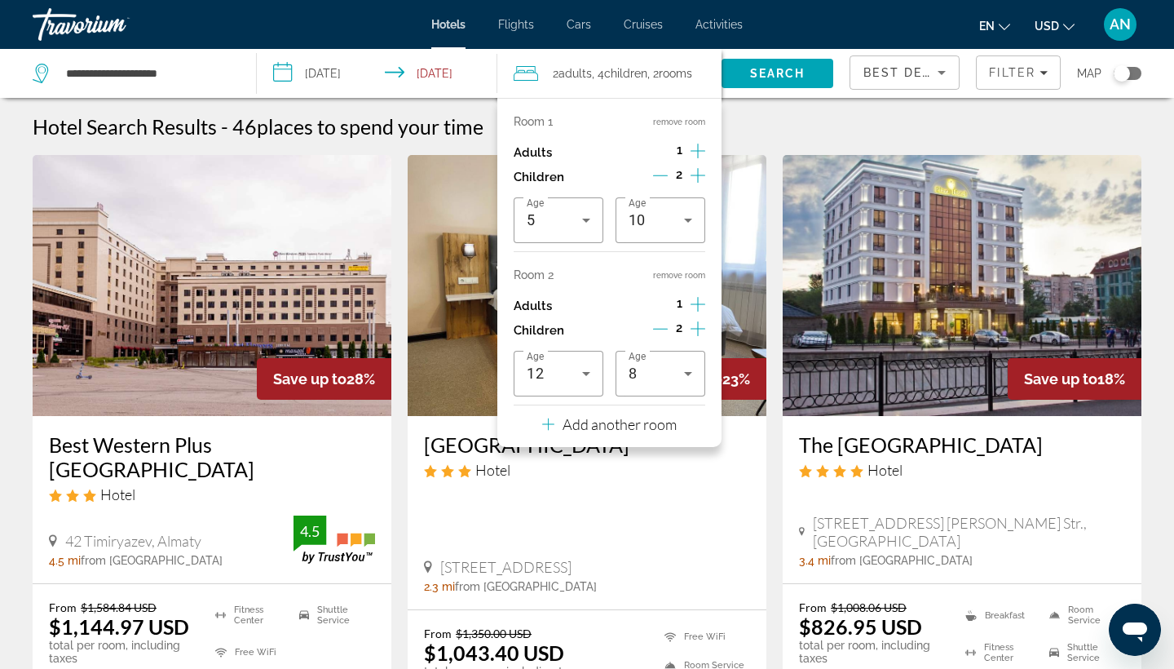
click at [661, 176] on icon "Decrement children" at bounding box center [660, 175] width 15 height 1
click at [661, 176] on icon "Decrement children" at bounding box center [661, 175] width 15 height 1
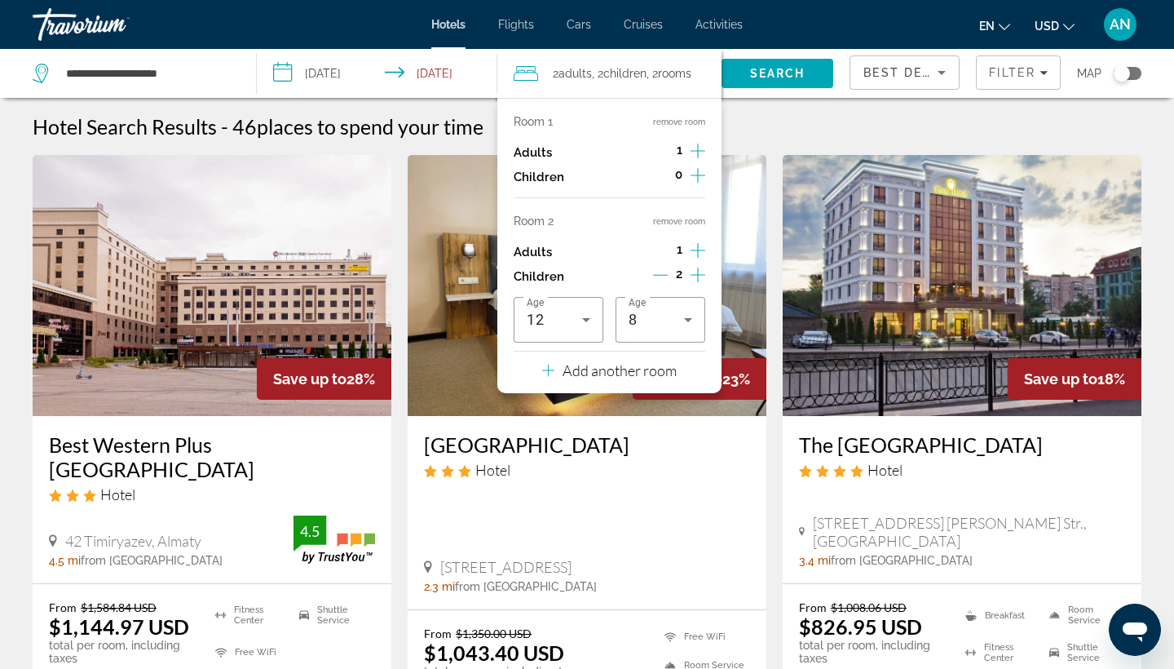
click at [693, 143] on icon "Increment adults" at bounding box center [698, 151] width 15 height 20
click at [664, 281] on icon "Decrement children" at bounding box center [660, 275] width 15 height 15
click at [664, 281] on icon "Decrement children" at bounding box center [661, 275] width 15 height 15
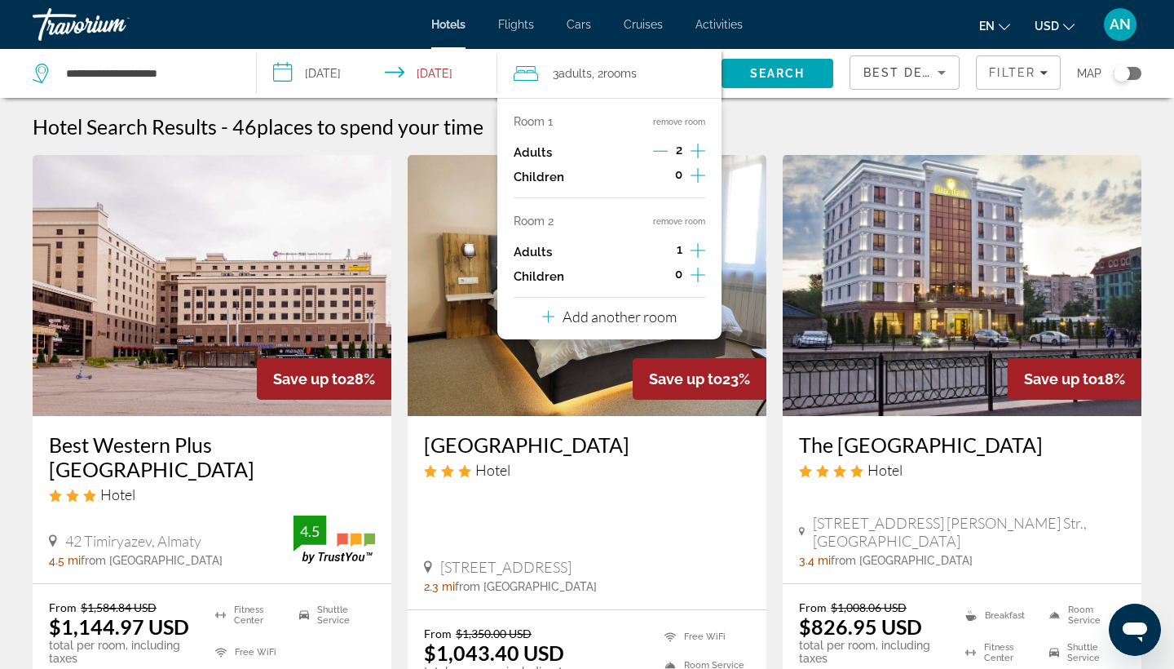
click at [583, 165] on div "Adults 2" at bounding box center [610, 152] width 192 height 24
click at [691, 255] on icon "Increment adults" at bounding box center [698, 251] width 15 height 20
click at [657, 258] on icon "Decrement adults" at bounding box center [660, 250] width 15 height 15
click at [798, 72] on span "Search" at bounding box center [777, 73] width 55 height 13
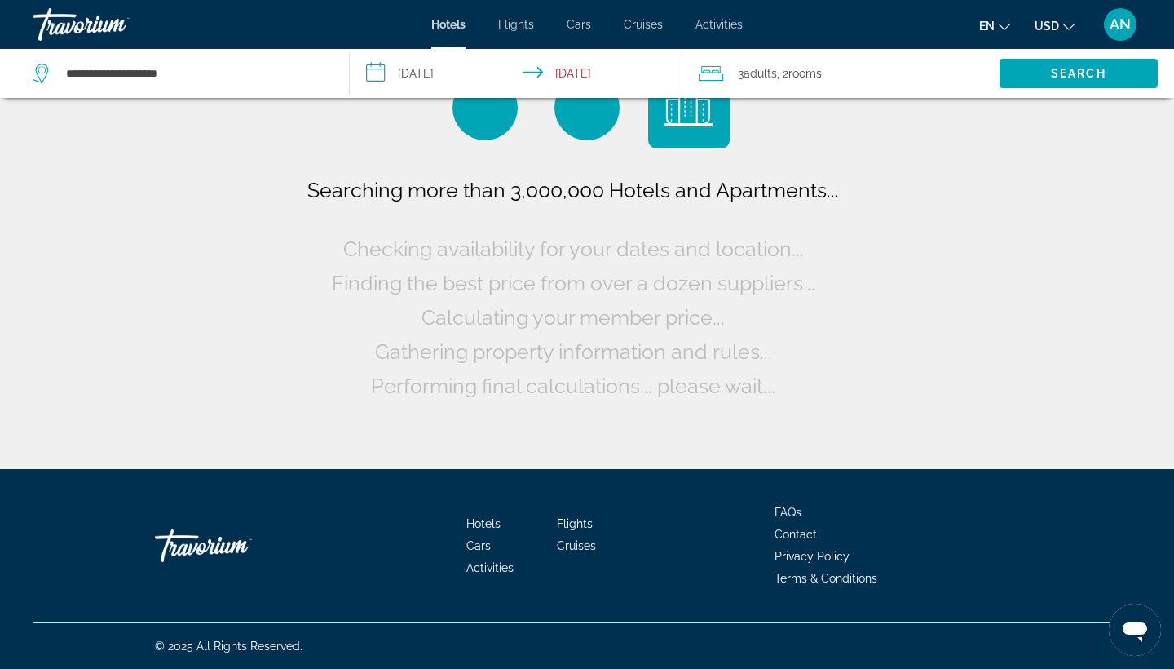
drag, startPoint x: 785, startPoint y: 113, endPoint x: 786, endPoint y: 125, distance: 11.4
click at [786, 114] on div "Searching more than 3,000,000 Hotels and Apartments... Checking availability fo…" at bounding box center [587, 235] width 568 height 336
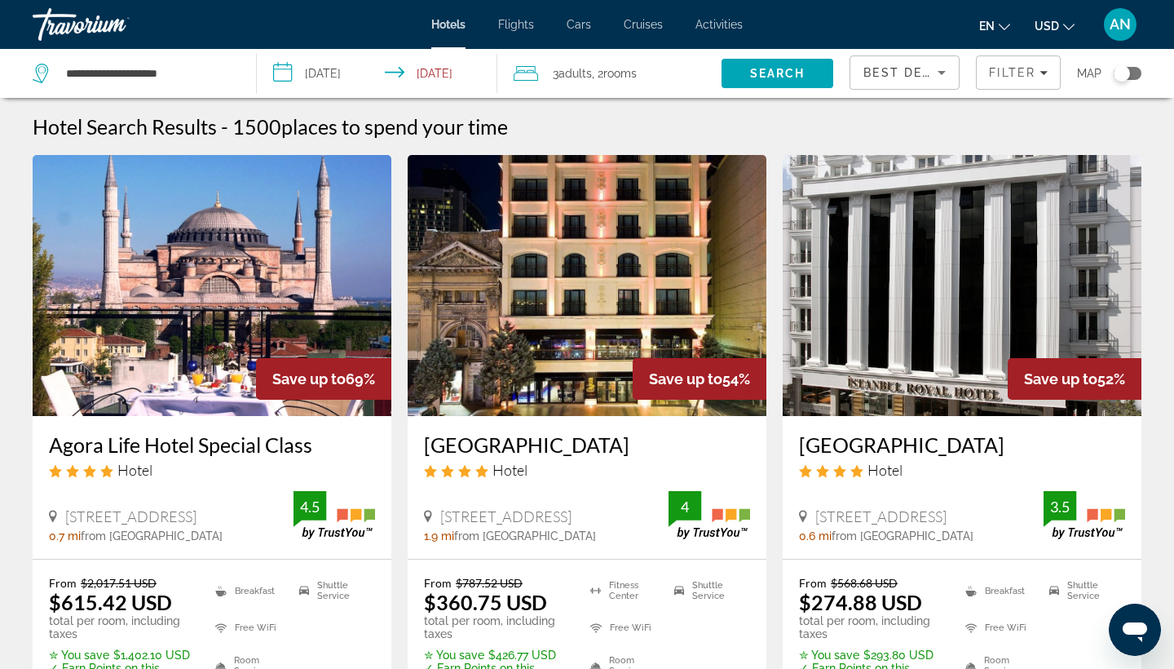
click at [574, 76] on span "Adults" at bounding box center [575, 73] width 33 height 13
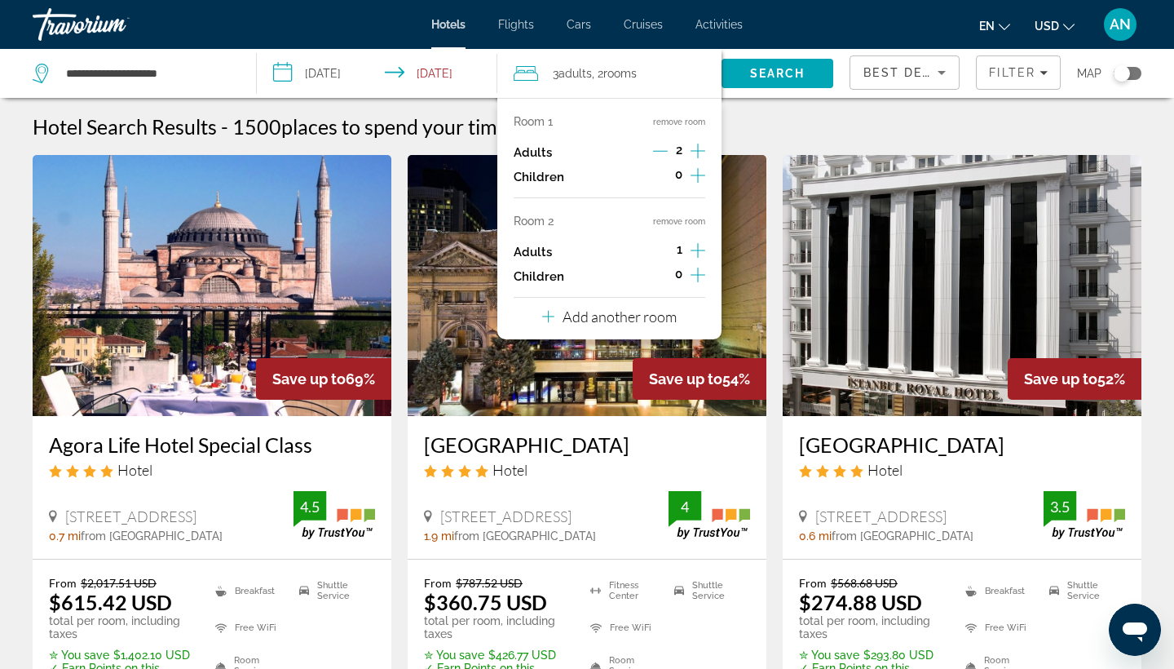
click at [546, 325] on icon "Travelers: 3 adults, 0 children" at bounding box center [548, 317] width 12 height 20
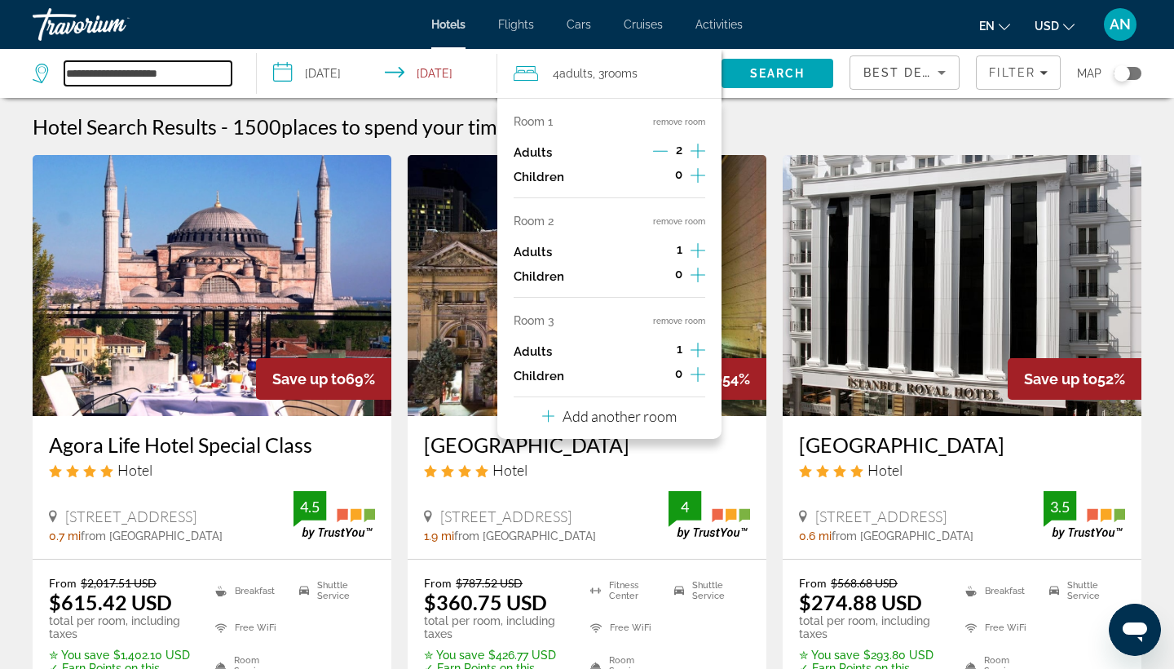
click at [79, 76] on input "**********" at bounding box center [147, 73] width 167 height 24
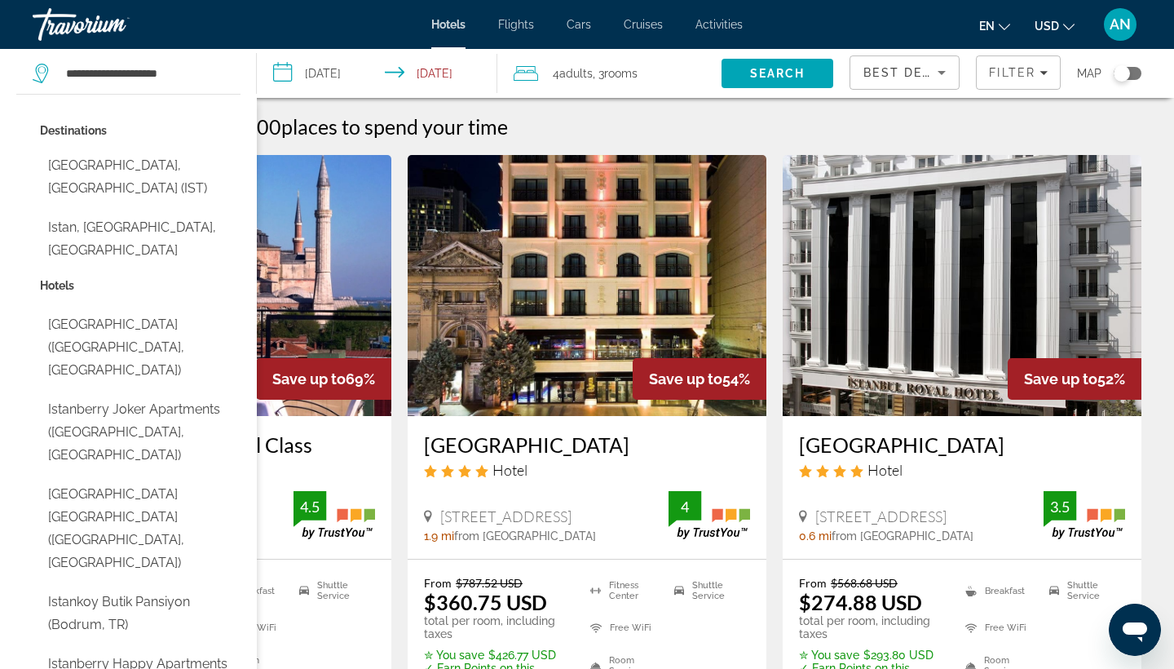
click at [592, 73] on span "Adults" at bounding box center [576, 73] width 33 height 13
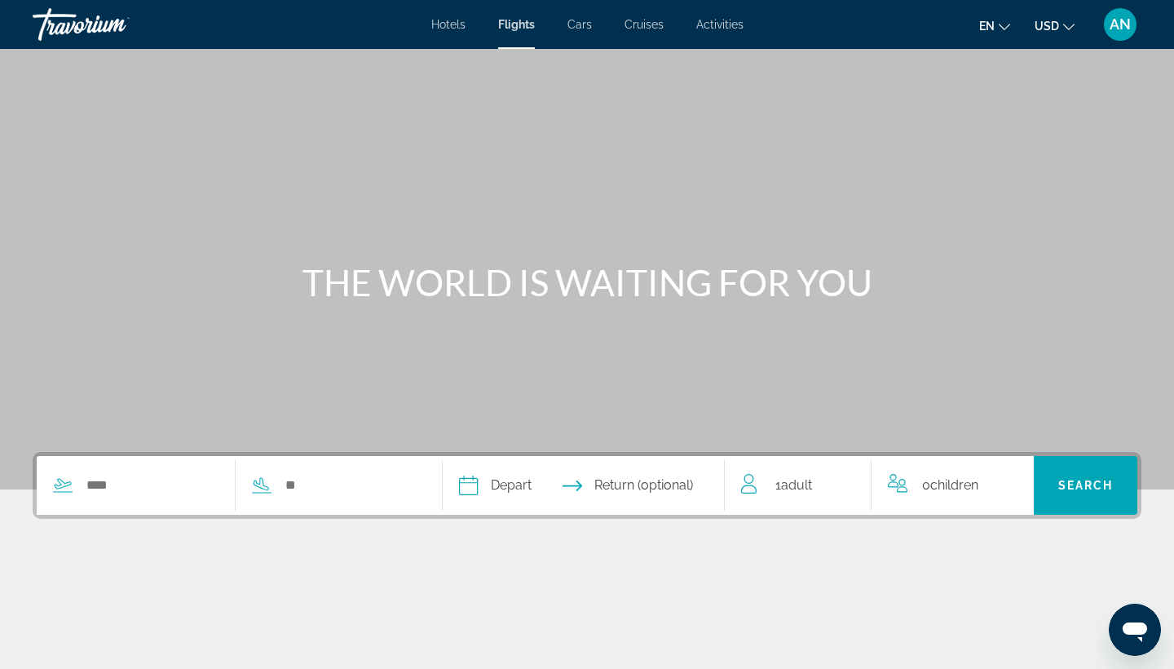
click at [778, 493] on span "1 Adult Adults" at bounding box center [794, 485] width 37 height 23
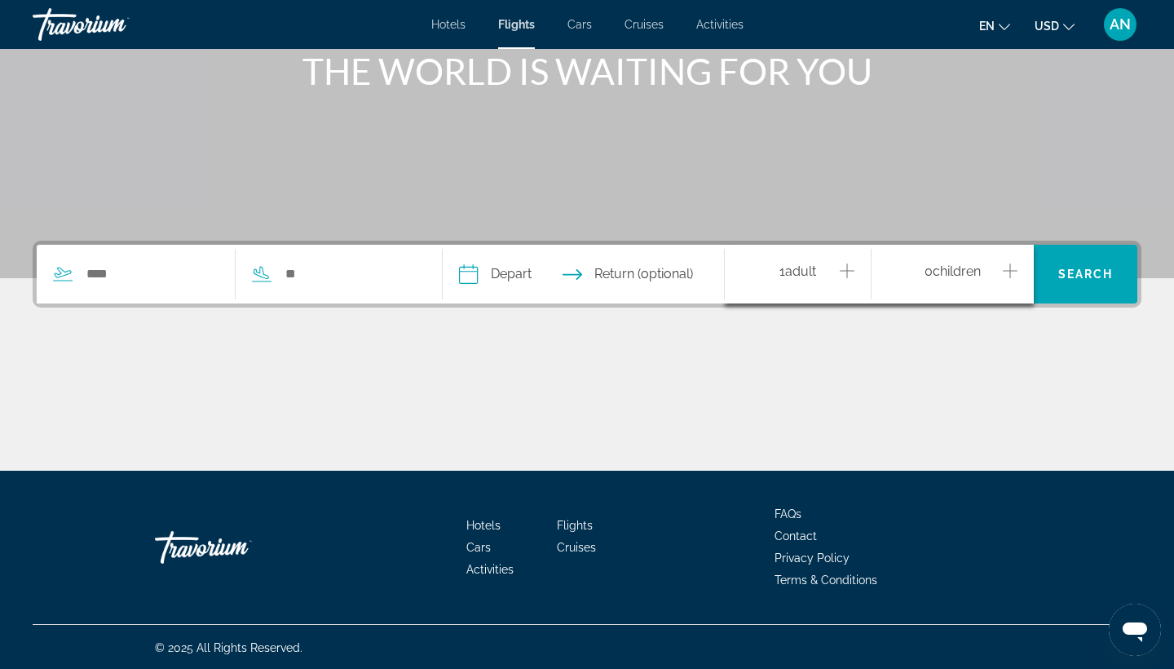
scroll to position [213, 0]
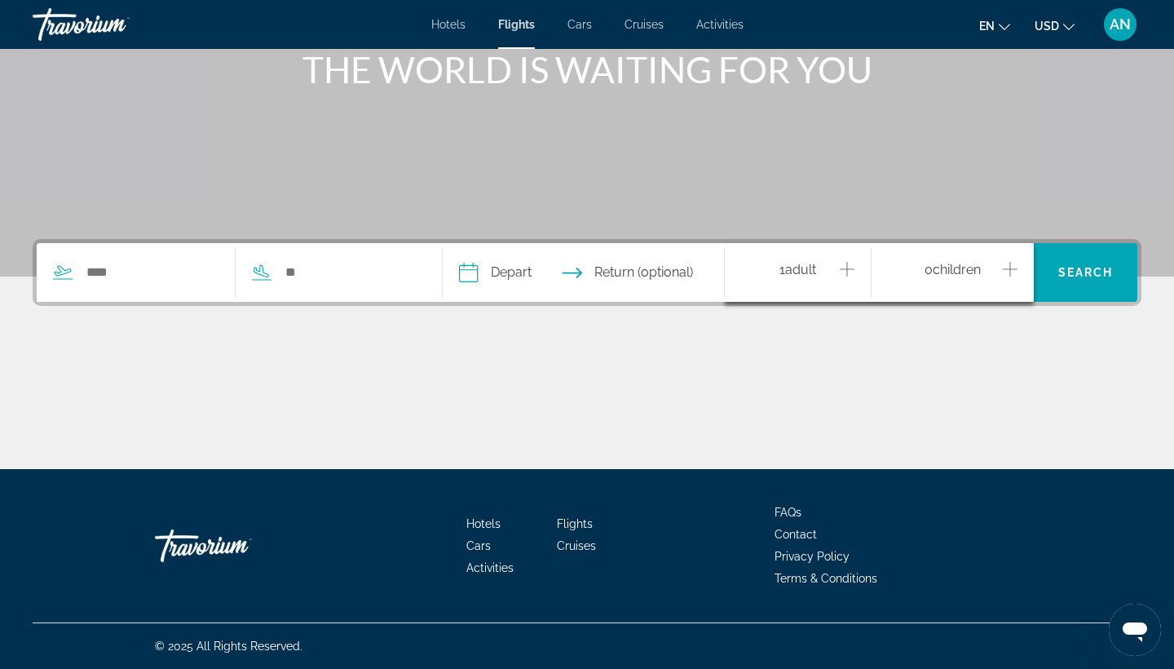
click at [460, 29] on span "Hotels" at bounding box center [448, 24] width 34 height 13
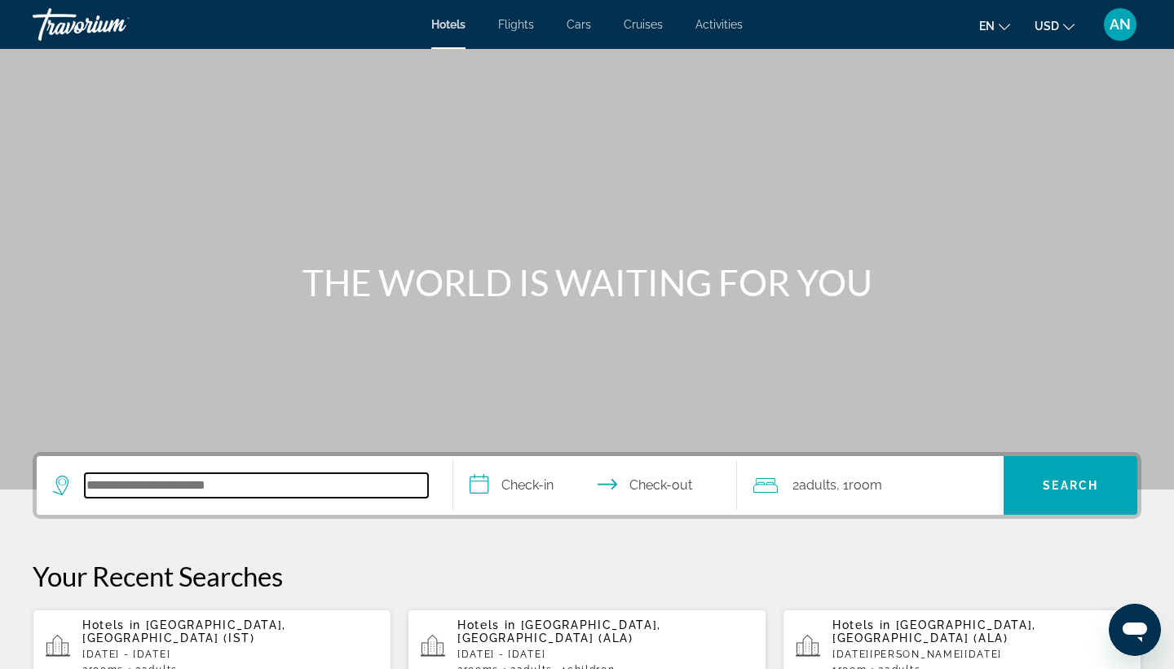
click at [179, 492] on input "Search hotel destination" at bounding box center [256, 485] width 343 height 24
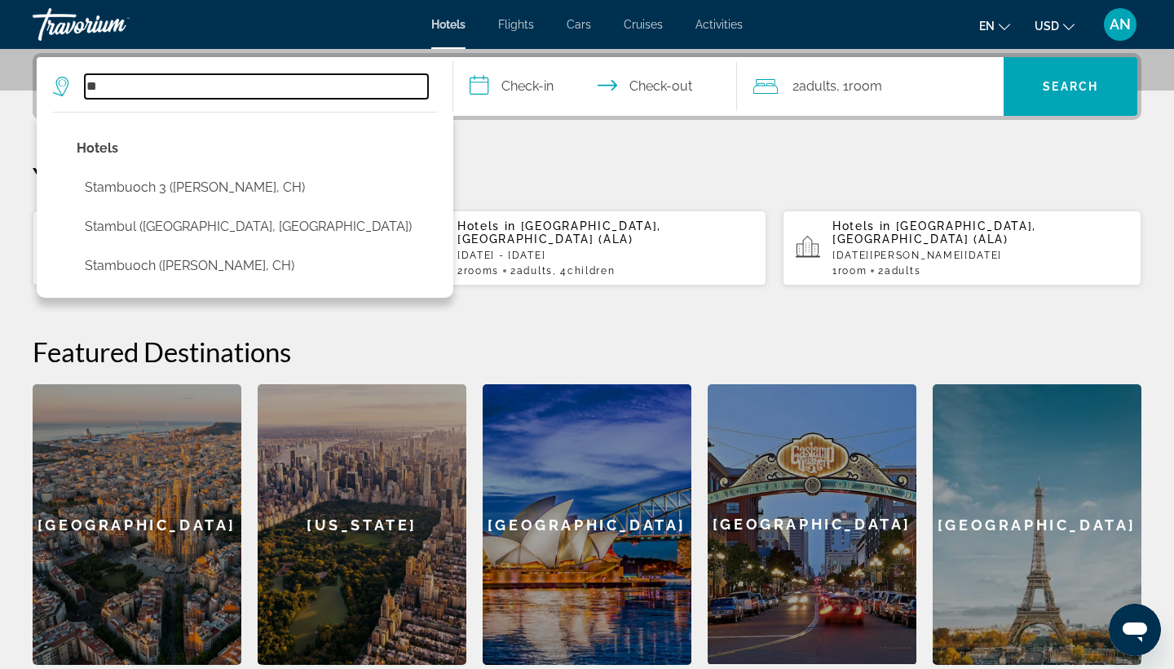
type input "*"
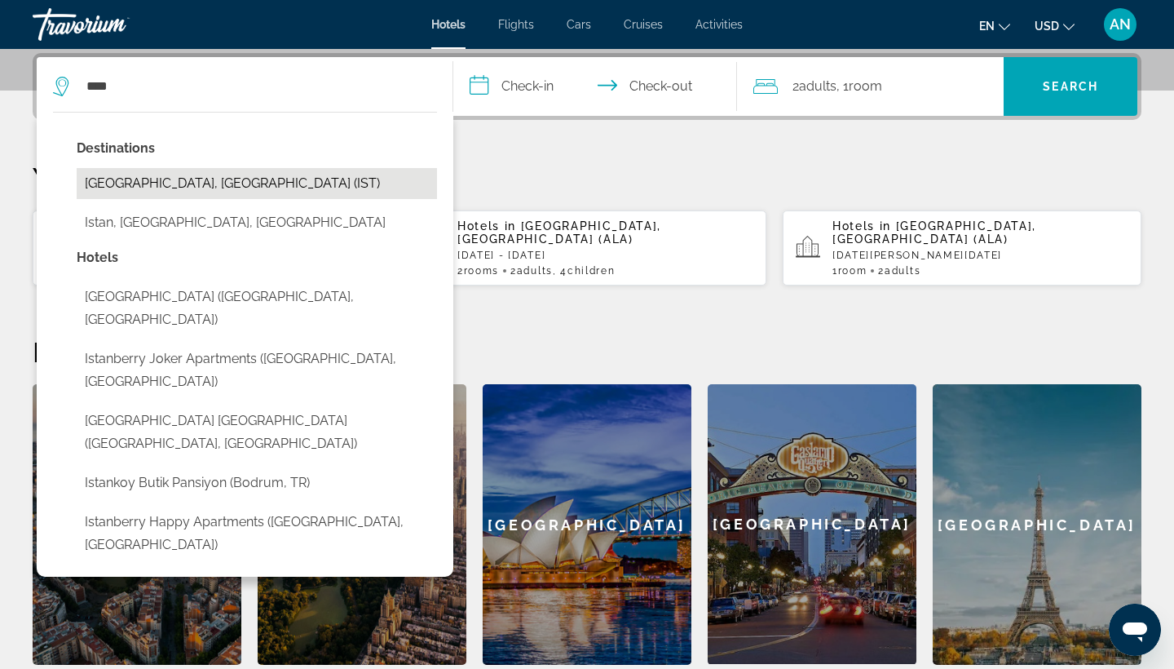
click at [141, 182] on button "[GEOGRAPHIC_DATA], [GEOGRAPHIC_DATA] (IST)" at bounding box center [257, 183] width 361 height 31
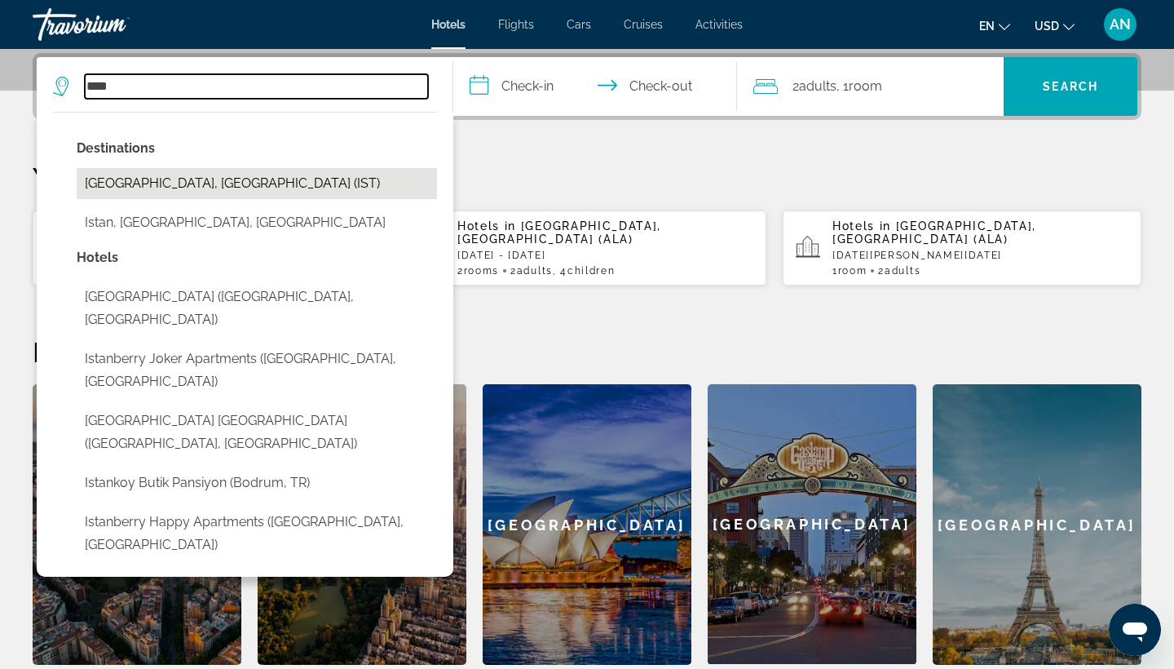
type input "**********"
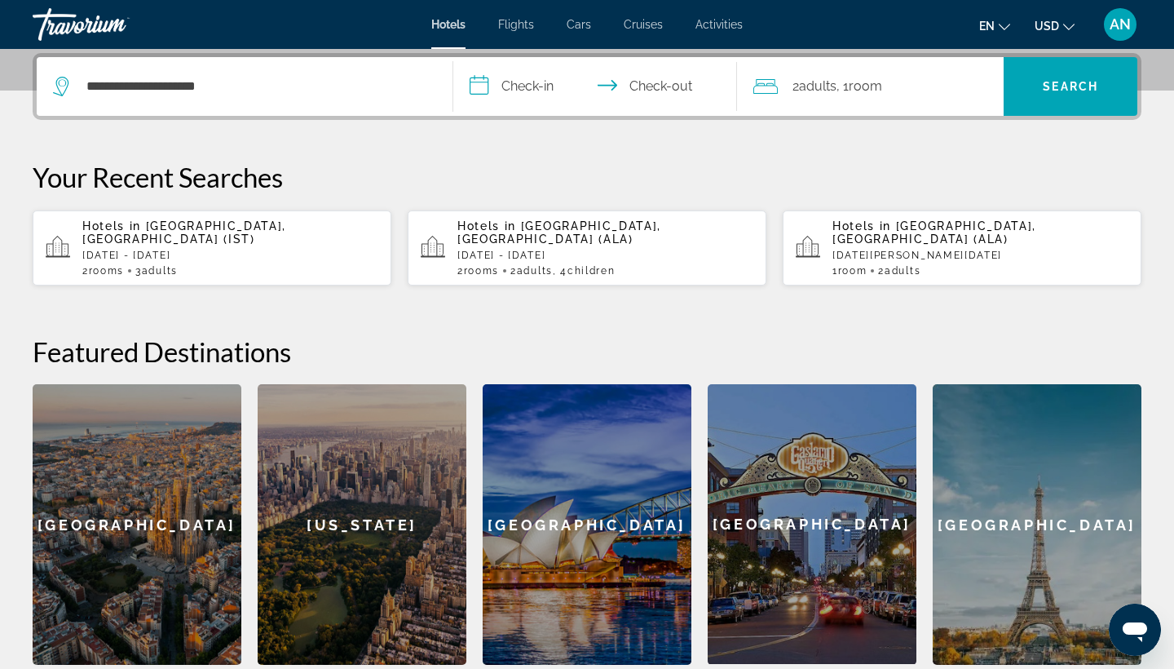
click at [781, 86] on div "2 Adult Adults , 1 Room rooms" at bounding box center [879, 86] width 251 height 23
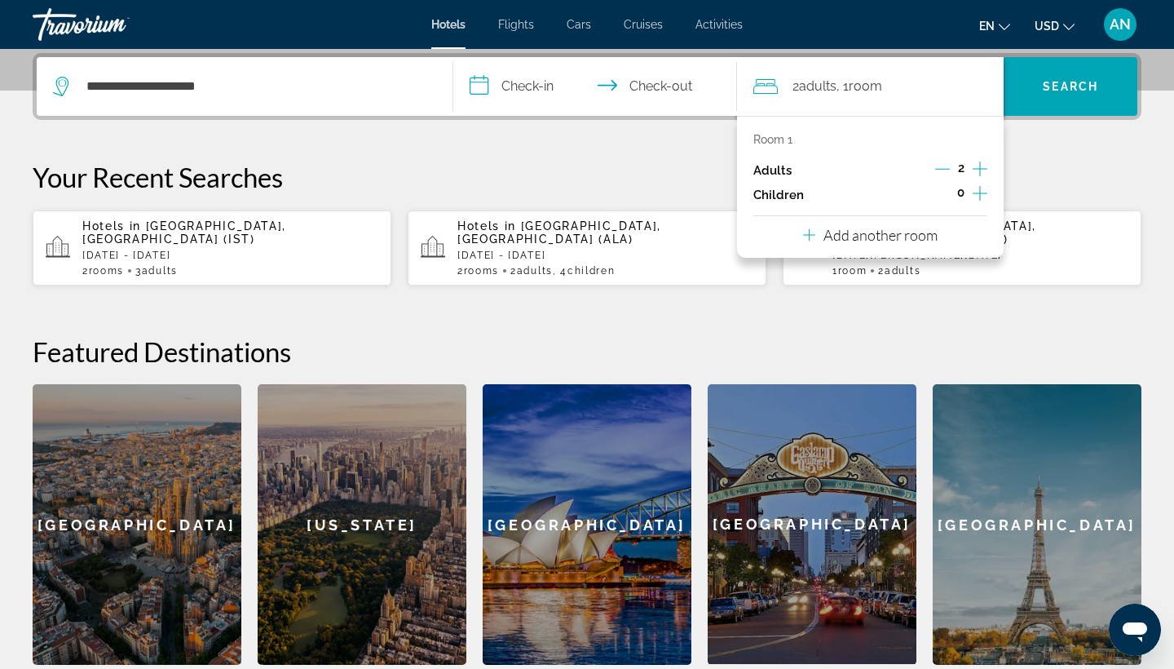
click at [979, 193] on icon "Increment children" at bounding box center [980, 194] width 15 height 20
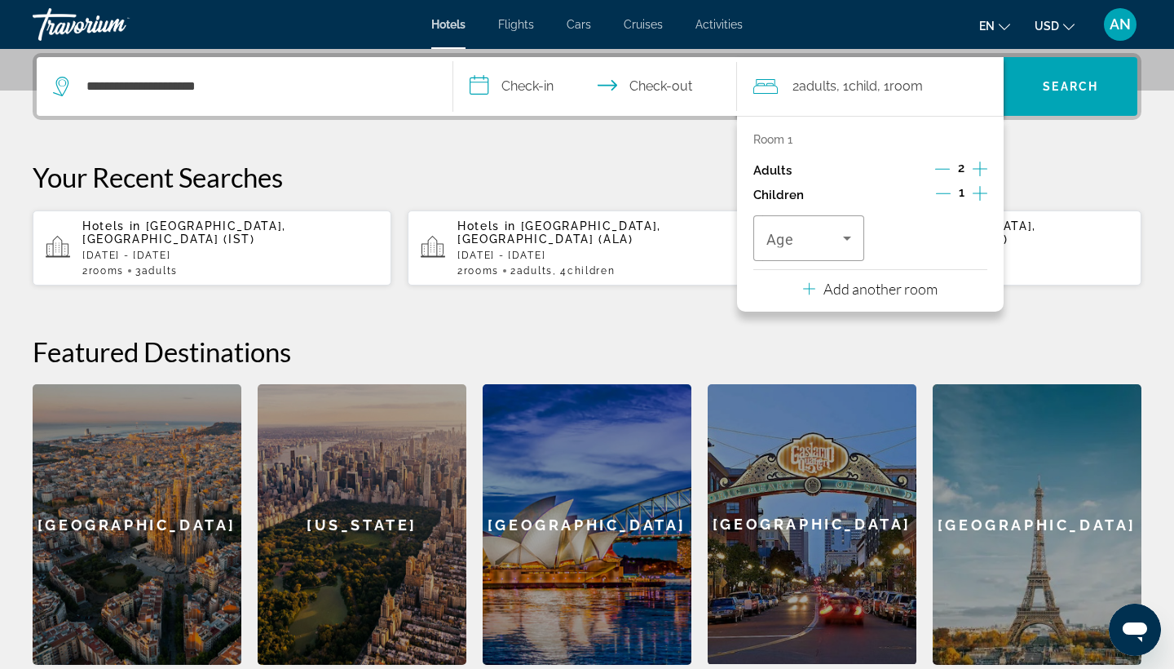
click at [979, 193] on icon "Increment children" at bounding box center [980, 194] width 15 height 20
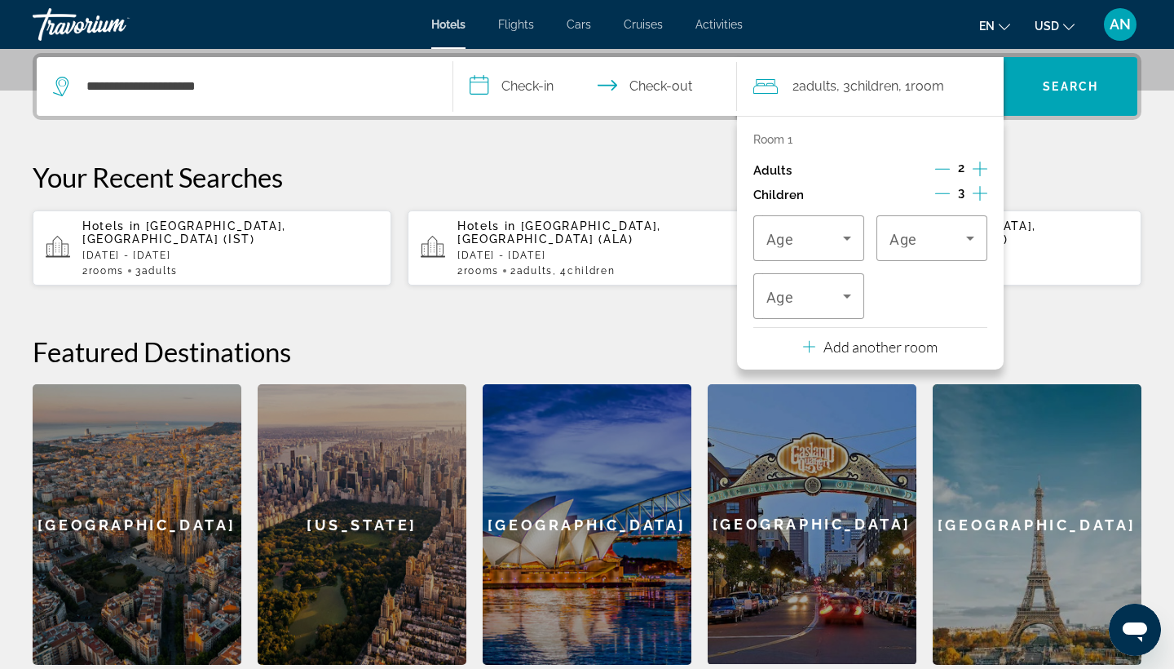
click at [979, 193] on icon "Increment children" at bounding box center [980, 194] width 15 height 20
click at [948, 196] on icon "Decrement children" at bounding box center [943, 193] width 15 height 15
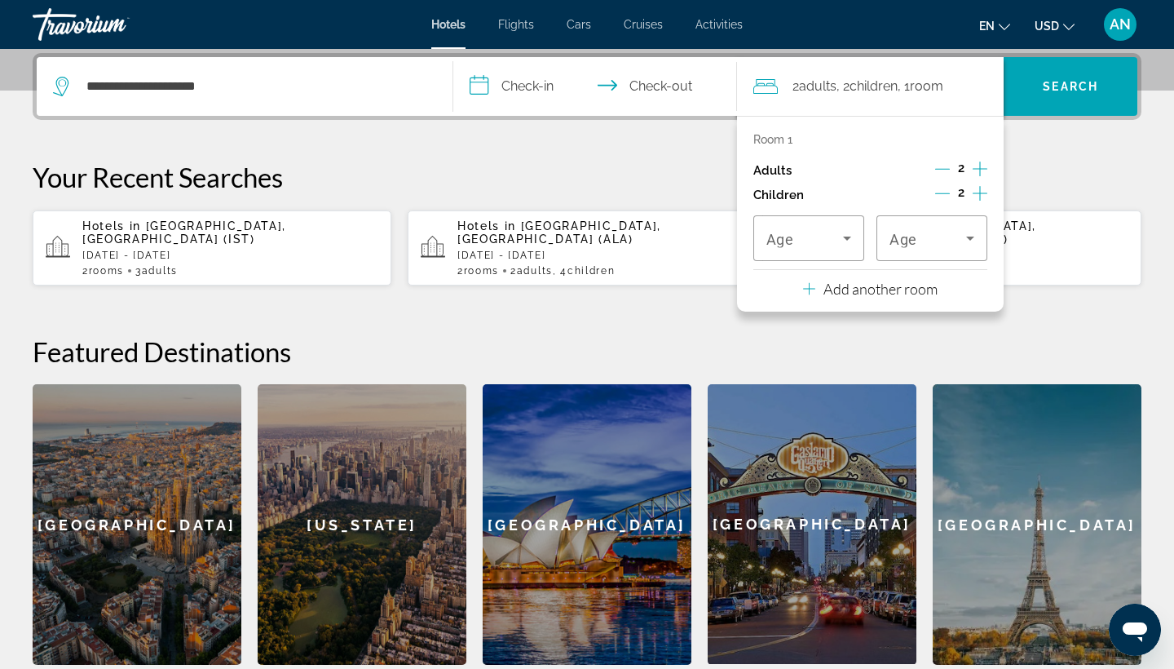
click at [945, 166] on icon "Decrement adults" at bounding box center [943, 168] width 15 height 15
click at [895, 293] on p "Add another room" at bounding box center [881, 289] width 114 height 18
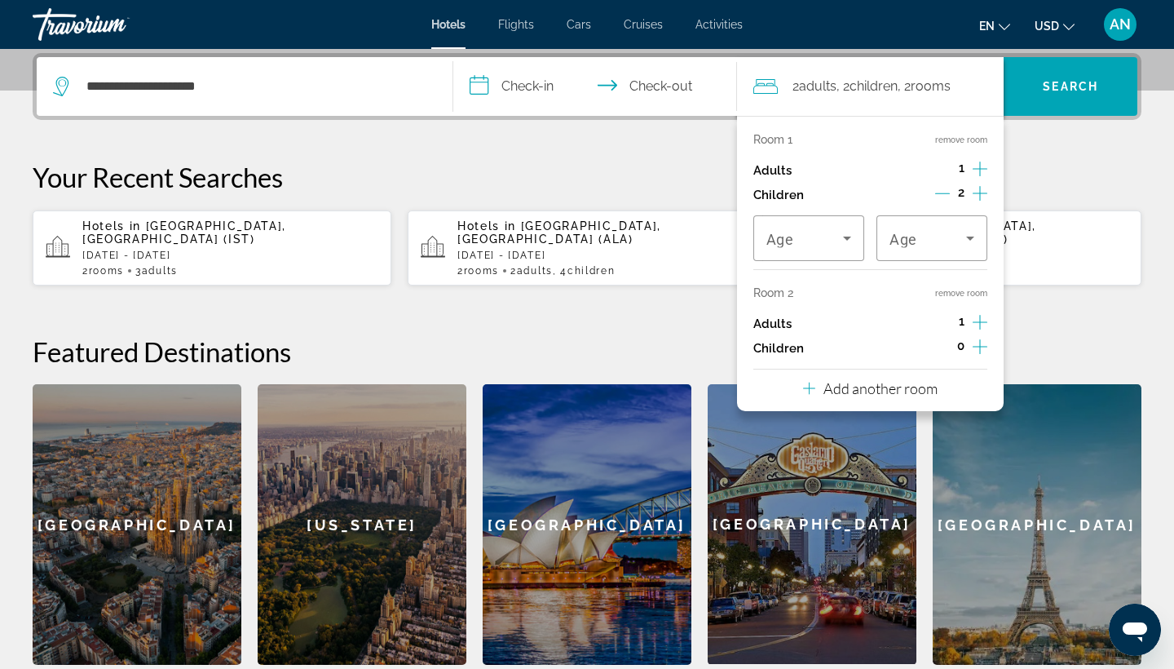
click at [976, 323] on icon "Increment adults" at bounding box center [980, 322] width 15 height 20
click at [940, 326] on icon "Decrement adults" at bounding box center [943, 322] width 15 height 15
click at [980, 356] on icon "Increment children" at bounding box center [980, 347] width 15 height 20
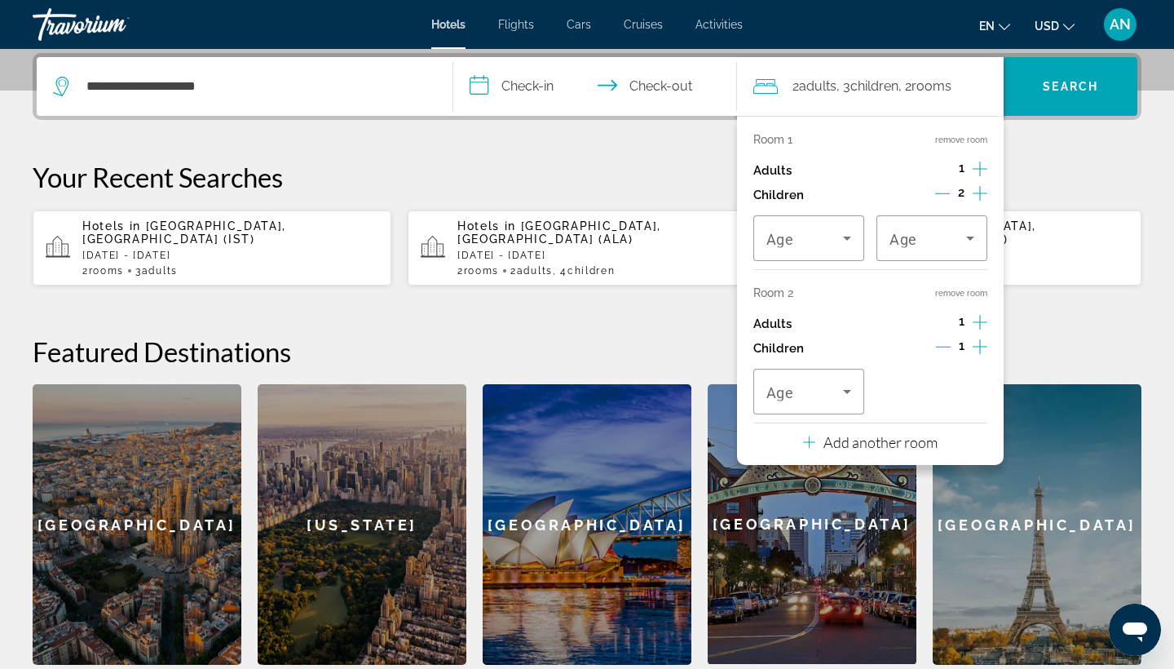
click at [980, 356] on icon "Increment children" at bounding box center [980, 347] width 15 height 20
click at [840, 239] on icon "Travelers: 2 adults, 4 children" at bounding box center [848, 238] width 20 height 20
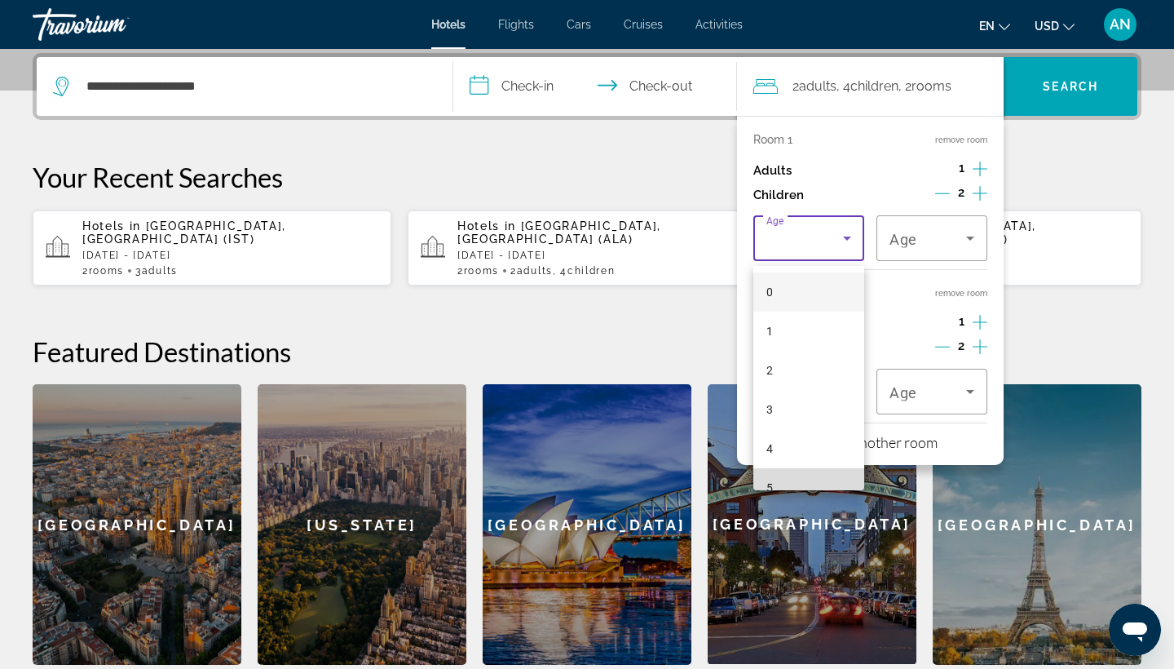
click at [811, 480] on mat-option "5" at bounding box center [809, 487] width 111 height 39
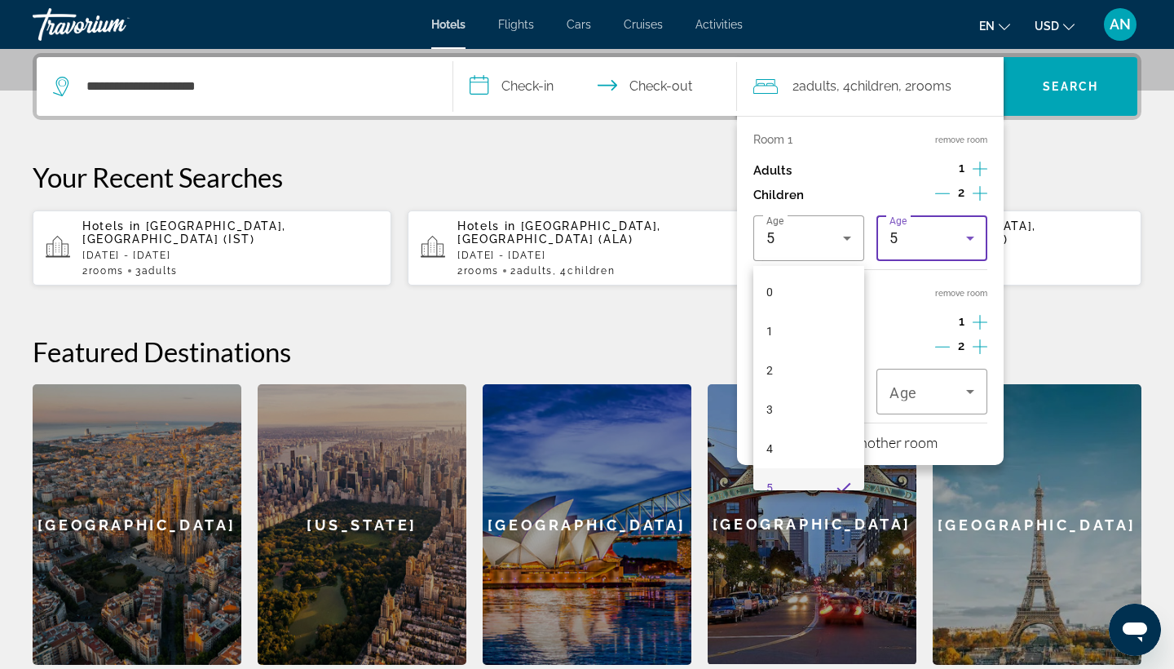
scroll to position [0, 0]
click at [972, 238] on icon "Travelers: 2 adults, 4 children" at bounding box center [971, 238] width 20 height 20
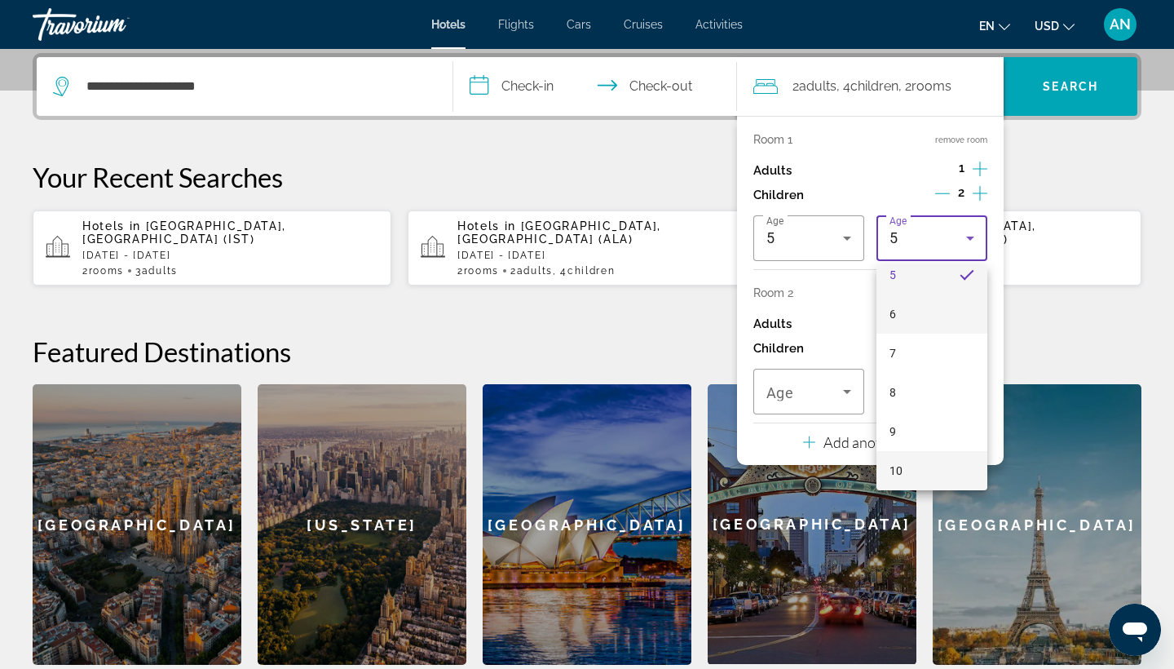
scroll to position [252, 0]
click at [954, 431] on mat-option "10" at bounding box center [932, 431] width 111 height 39
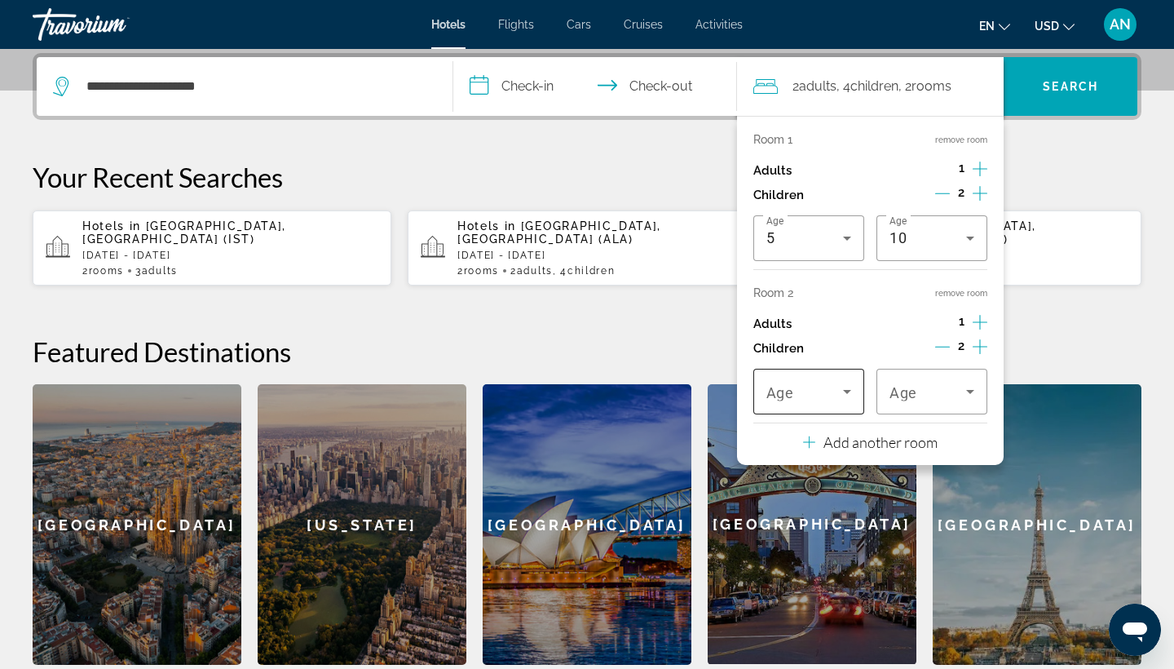
click at [846, 398] on icon "Travelers: 2 adults, 4 children" at bounding box center [848, 392] width 20 height 20
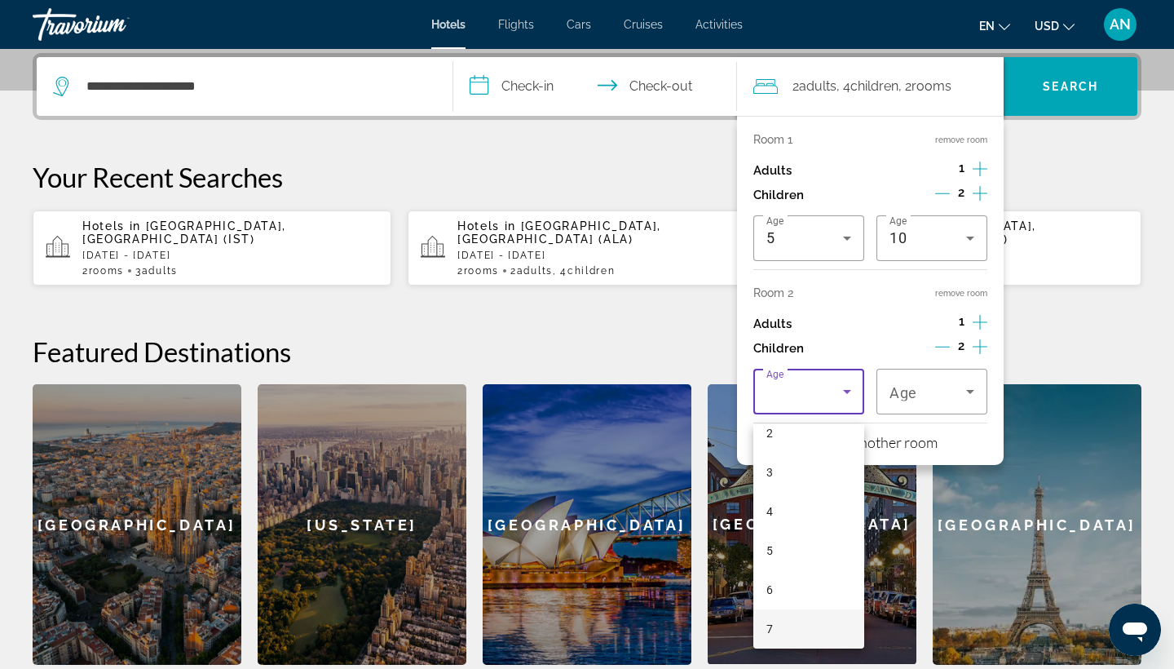
scroll to position [135, 0]
click at [811, 597] on mat-option "8" at bounding box center [809, 628] width 111 height 39
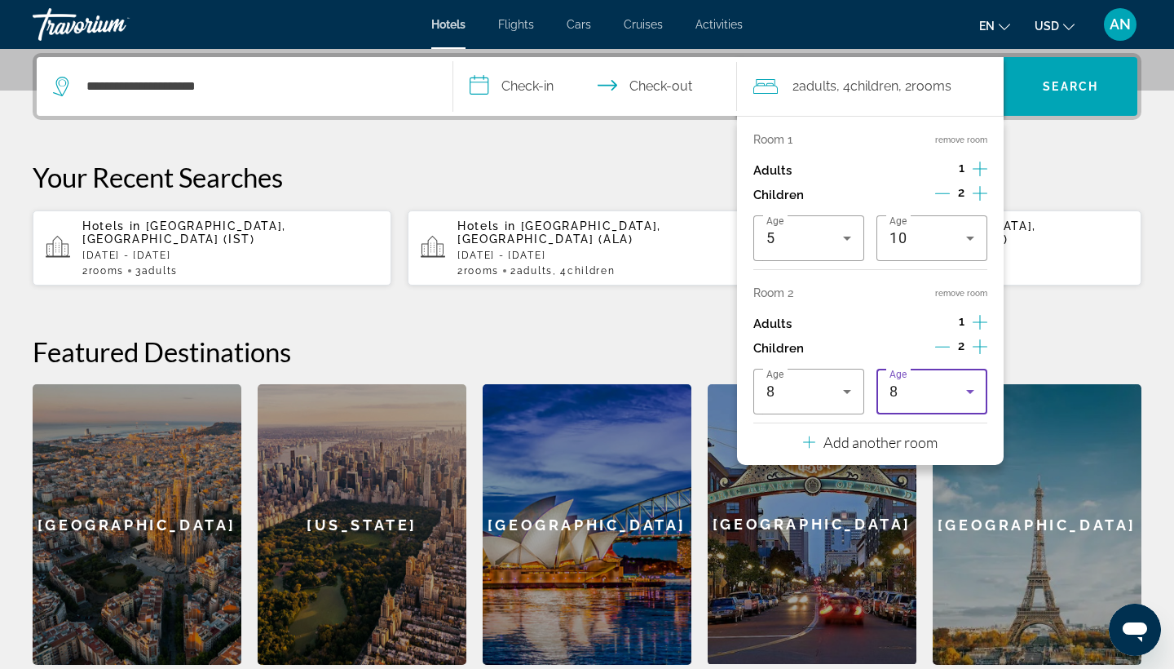
click at [972, 399] on icon "Travelers: 2 adults, 4 children" at bounding box center [971, 392] width 20 height 20
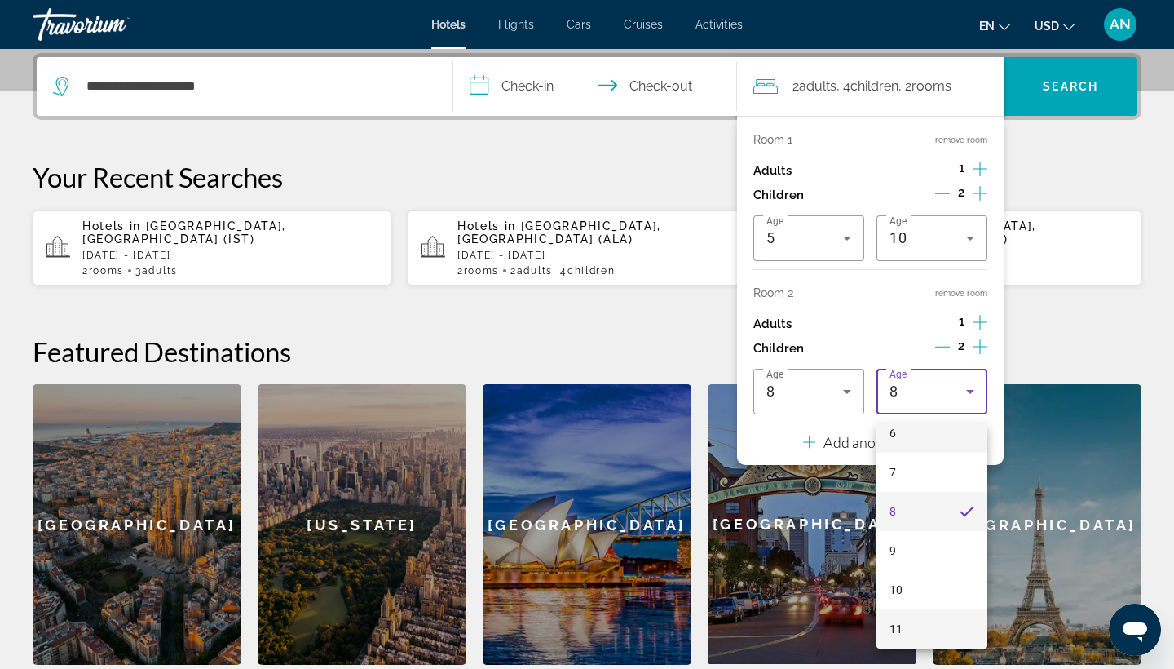
scroll to position [291, 0]
click at [918, 597] on mat-option "12" at bounding box center [932, 628] width 111 height 39
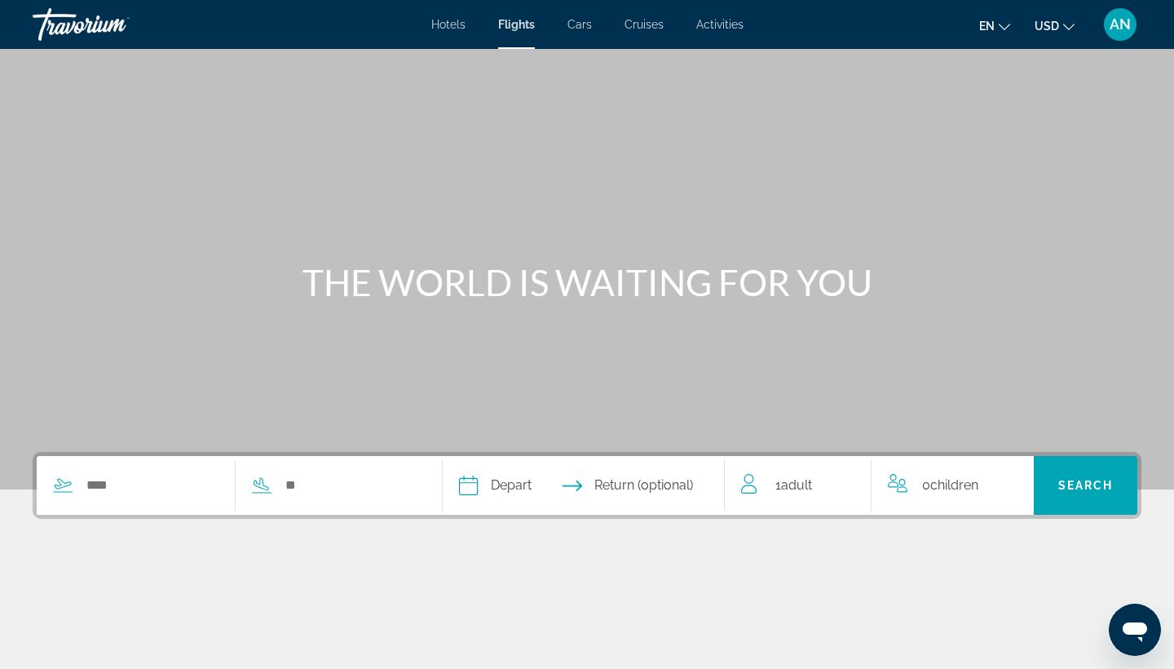
click at [453, 28] on span "Hotels" at bounding box center [448, 24] width 34 height 13
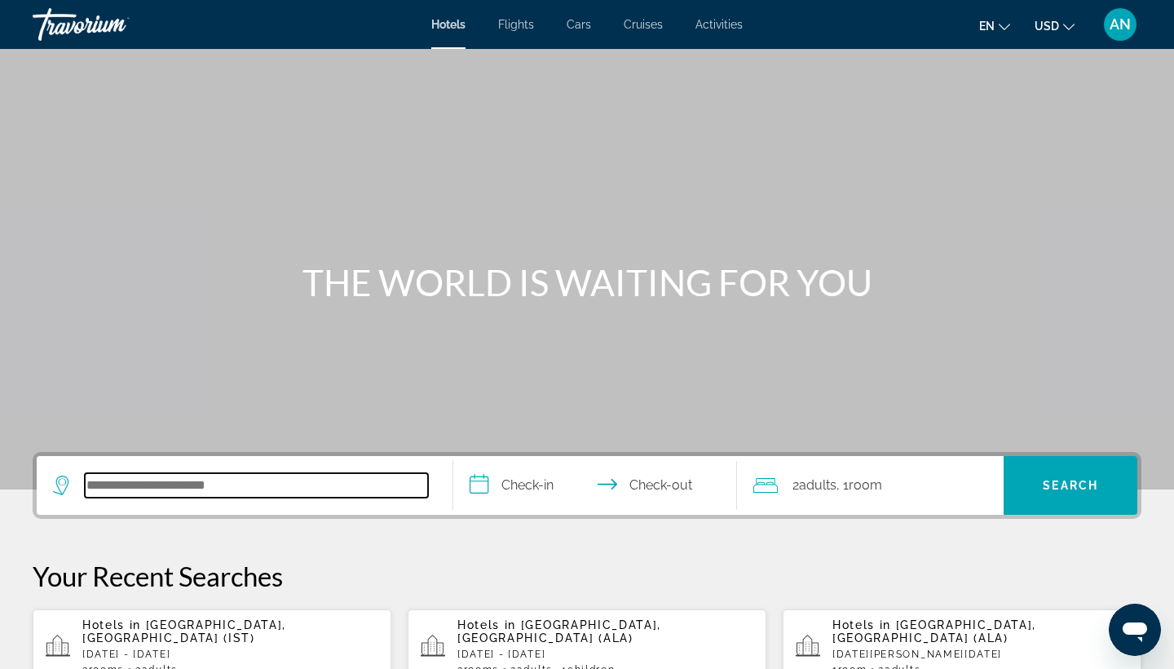
click at [130, 484] on input "Search hotel destination" at bounding box center [256, 485] width 343 height 24
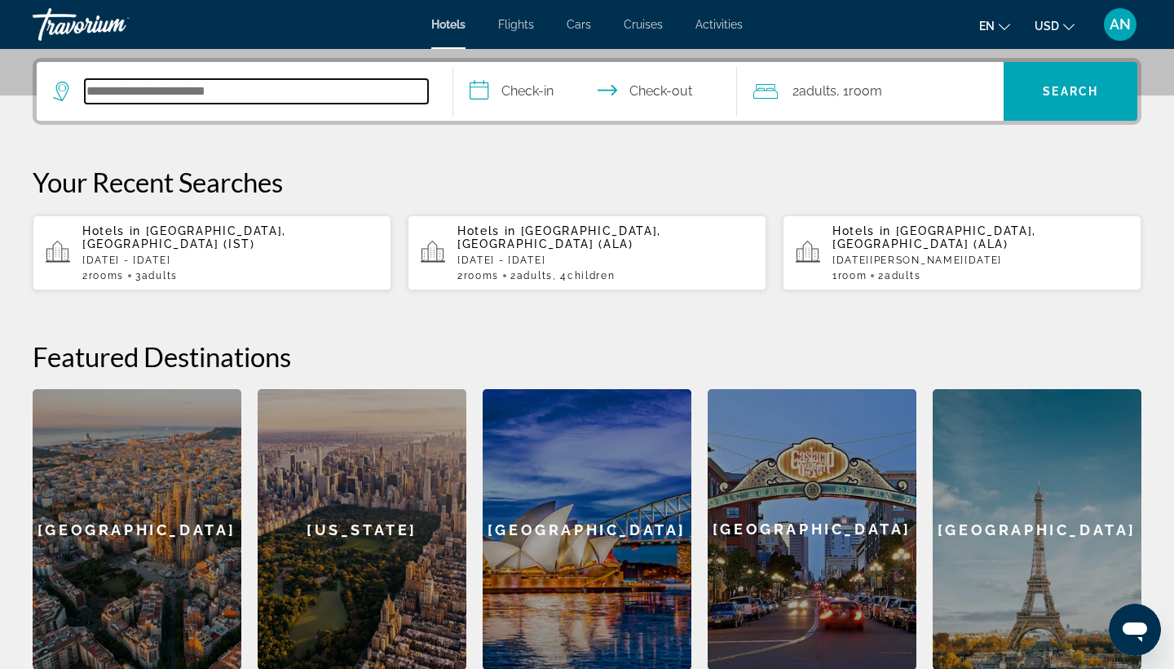
scroll to position [399, 0]
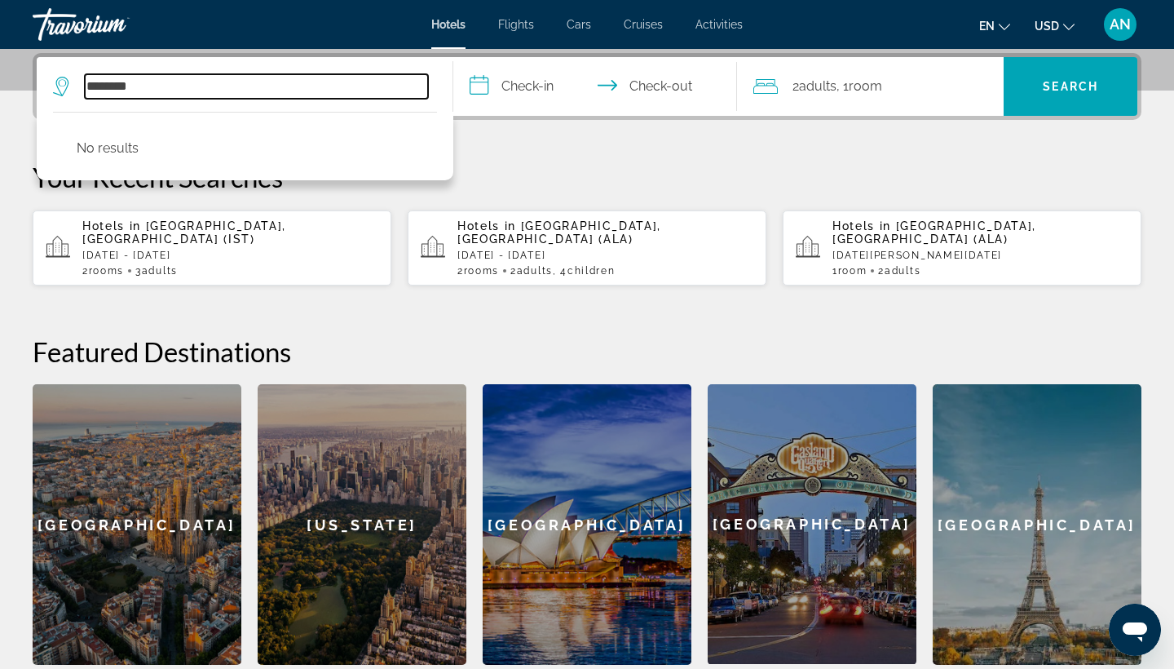
type input "********"
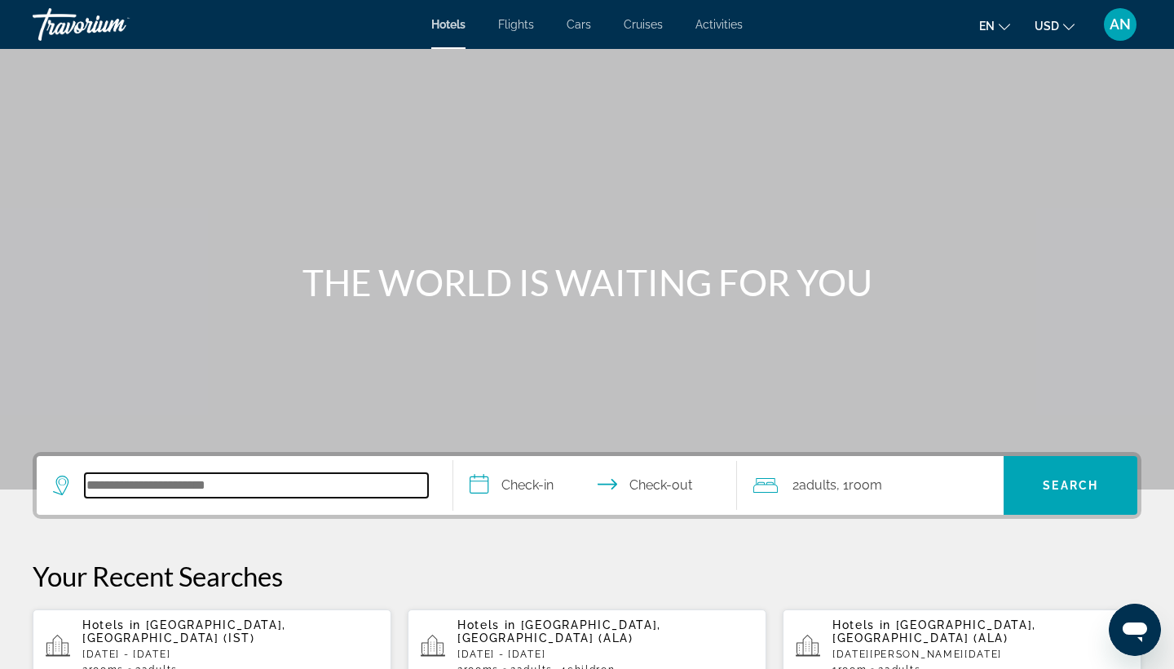
click at [188, 485] on input "Search hotel destination" at bounding box center [256, 485] width 343 height 24
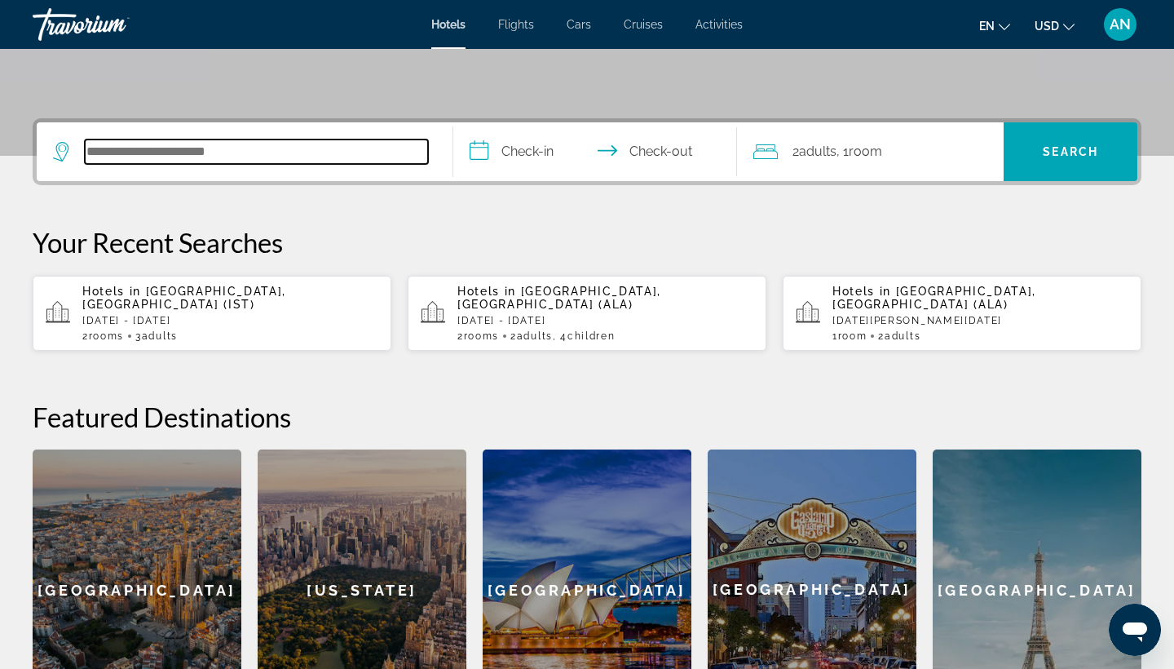
scroll to position [399, 0]
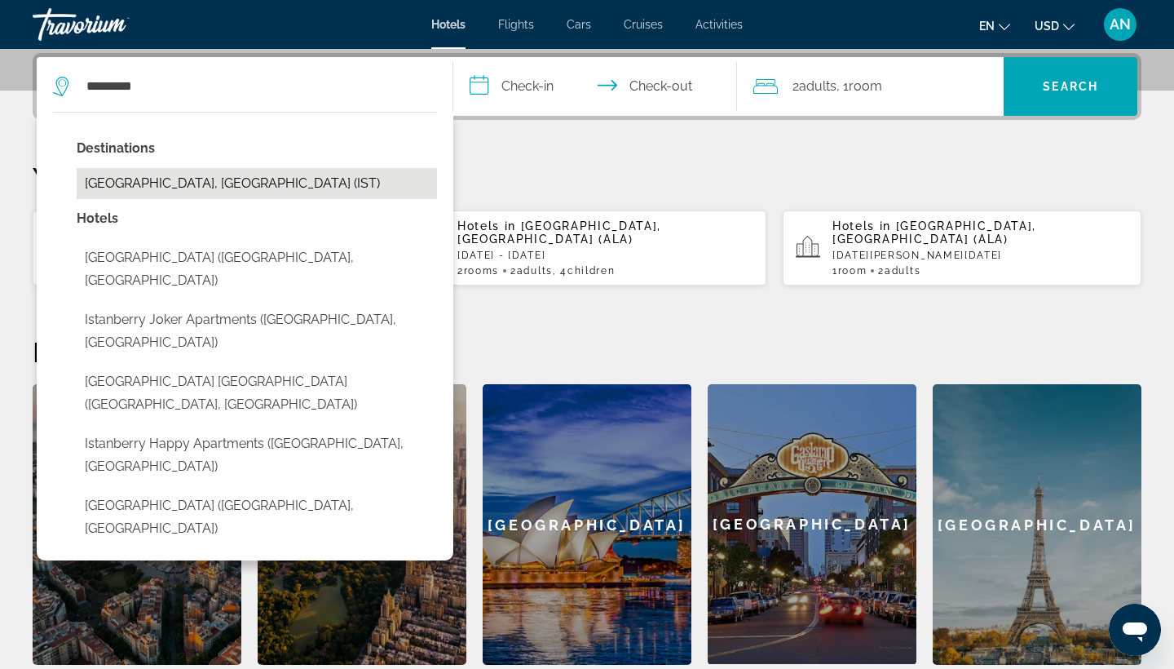
click at [178, 189] on button "Istanbul, Turkey (IST)" at bounding box center [257, 183] width 361 height 31
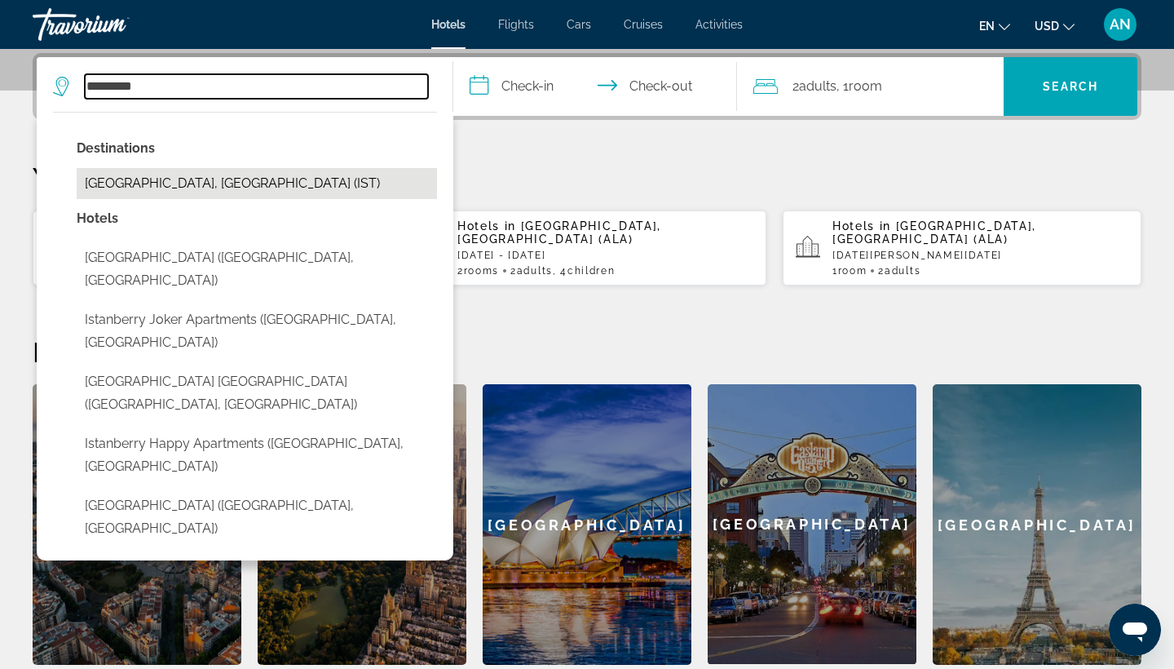
type input "**********"
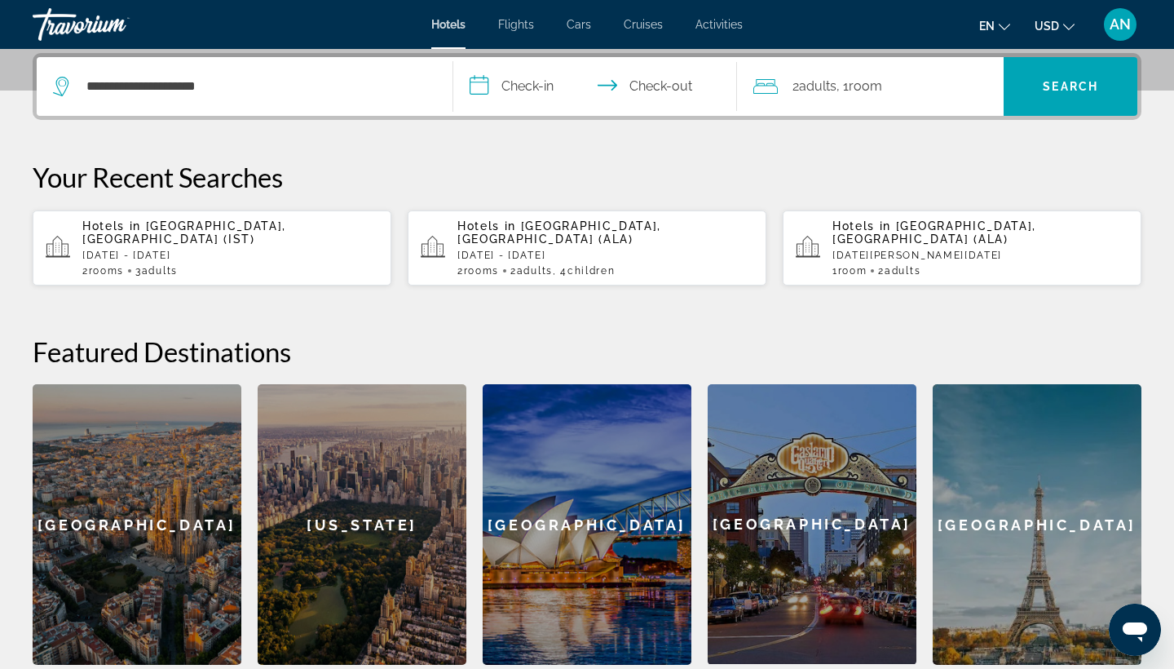
click at [561, 83] on input "**********" at bounding box center [598, 89] width 290 height 64
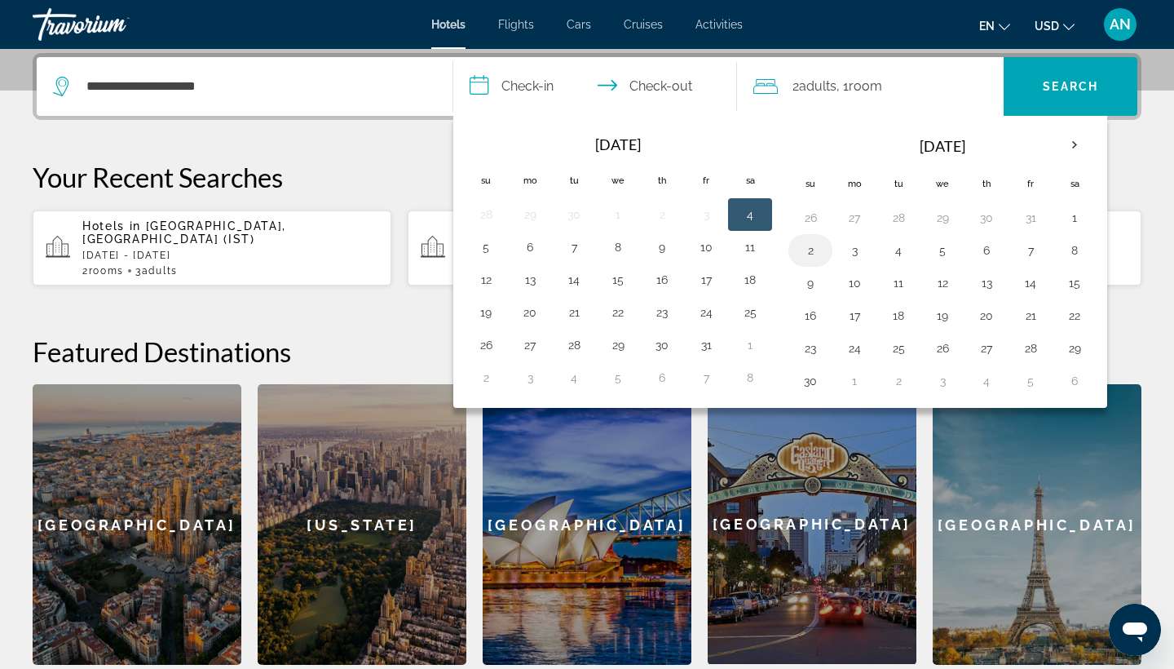
click at [812, 247] on button "2" at bounding box center [811, 250] width 26 height 23
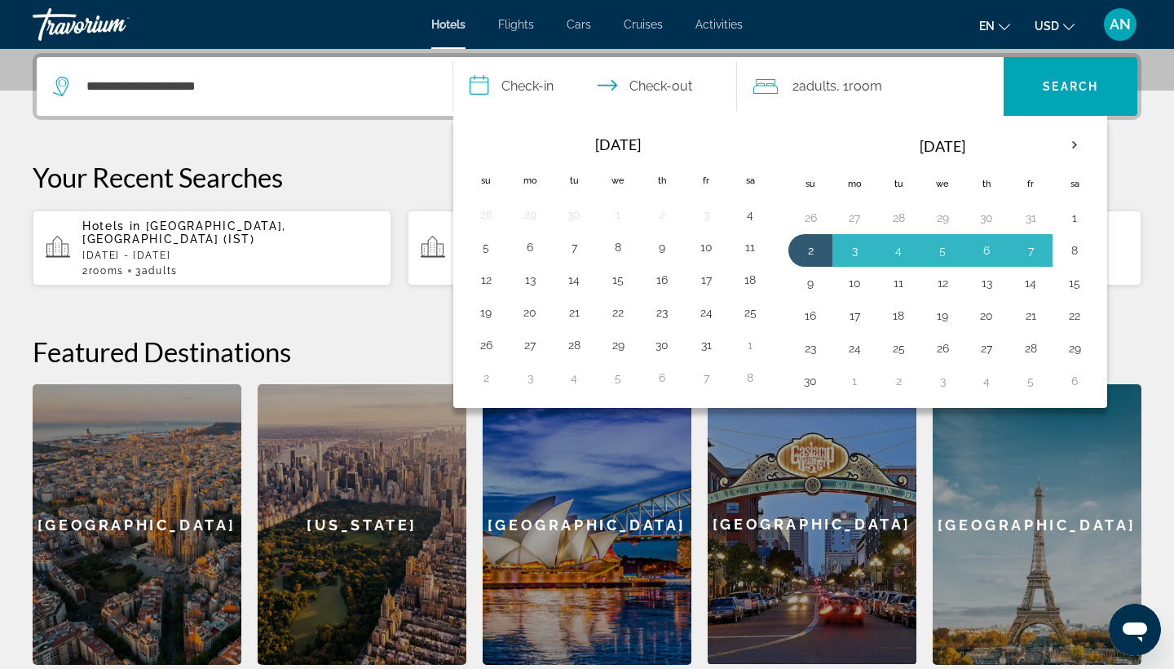
click at [1070, 250] on button "8" at bounding box center [1075, 250] width 26 height 23
type input "**********"
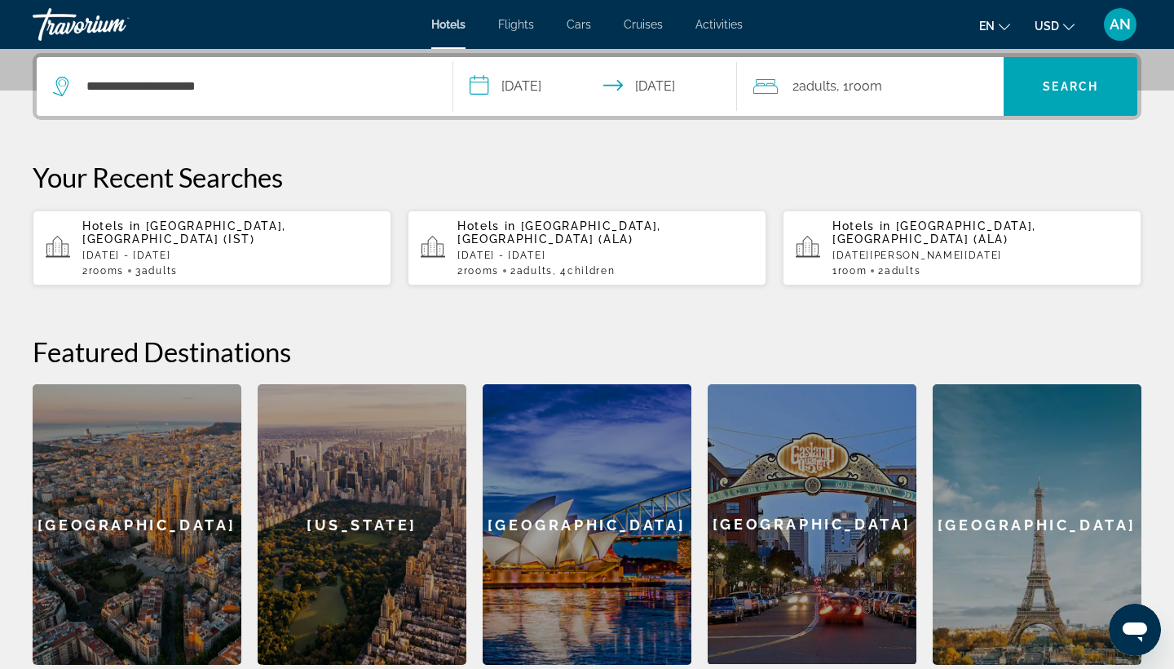
click at [839, 91] on span ", 1 Room rooms" at bounding box center [860, 86] width 46 height 23
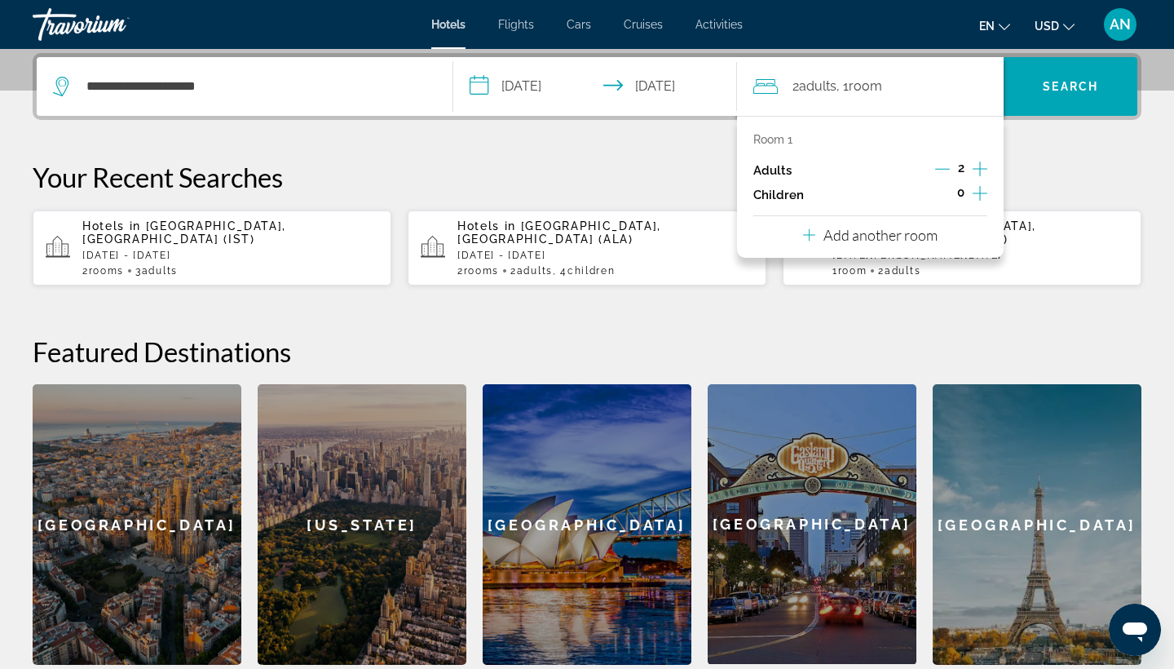
click at [653, 170] on p "Your Recent Searches" at bounding box center [587, 177] width 1109 height 33
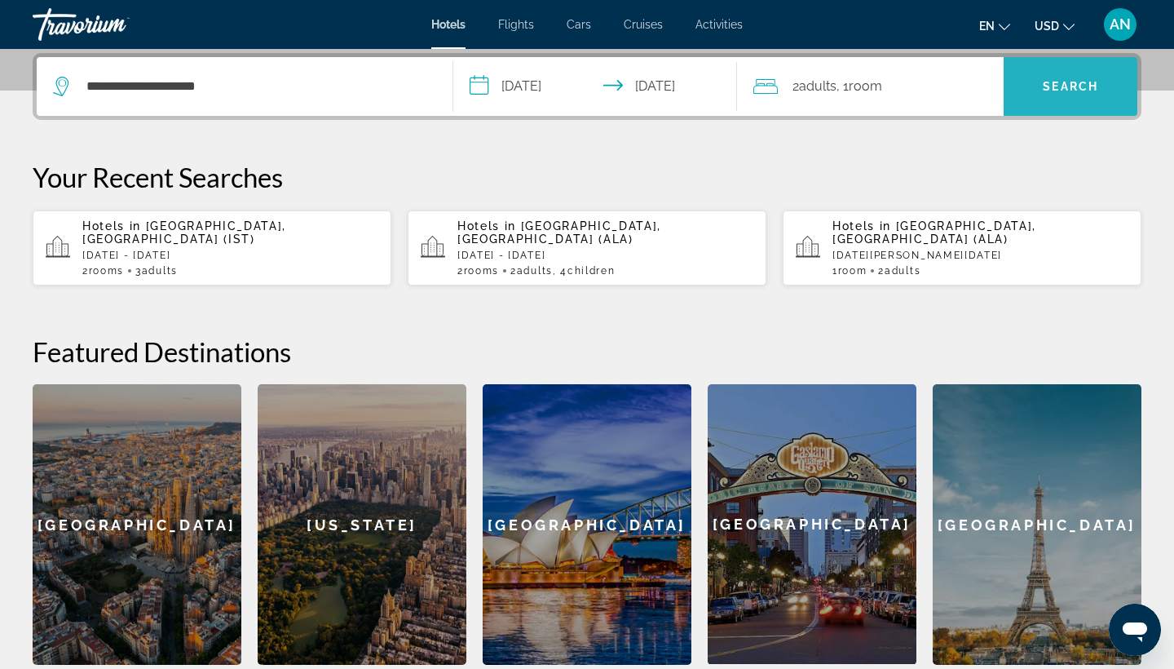
click at [1062, 87] on span "Search" at bounding box center [1070, 86] width 55 height 13
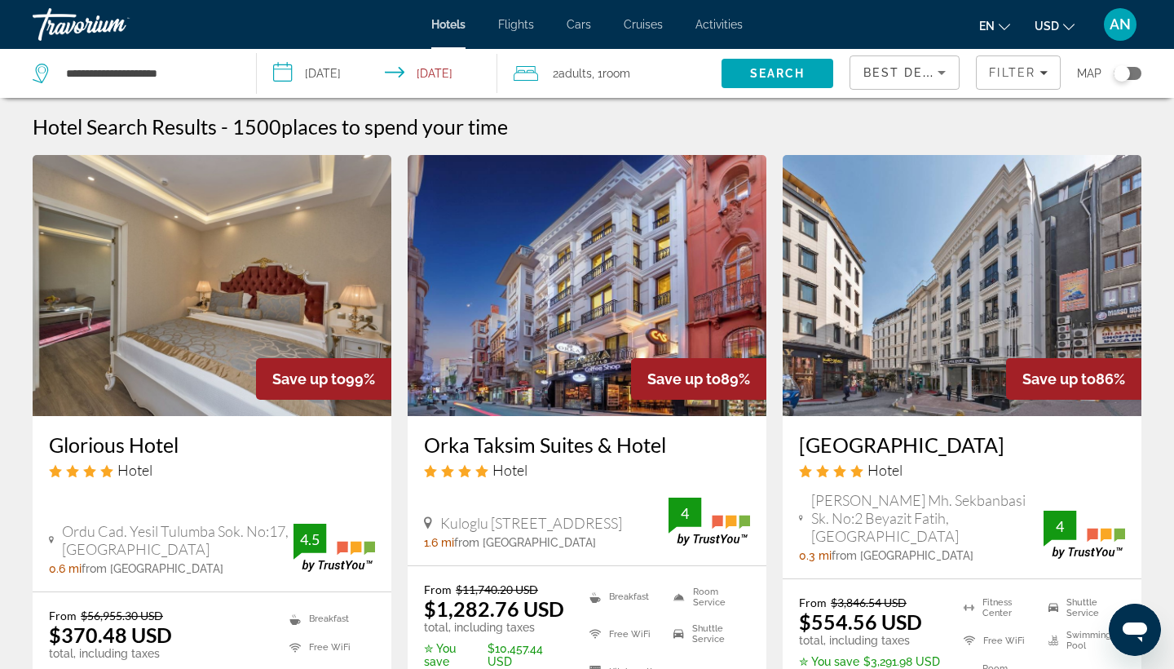
scroll to position [-1, 0]
click at [484, 443] on h3 "Orka Taksim Suites & Hotel" at bounding box center [587, 444] width 326 height 24
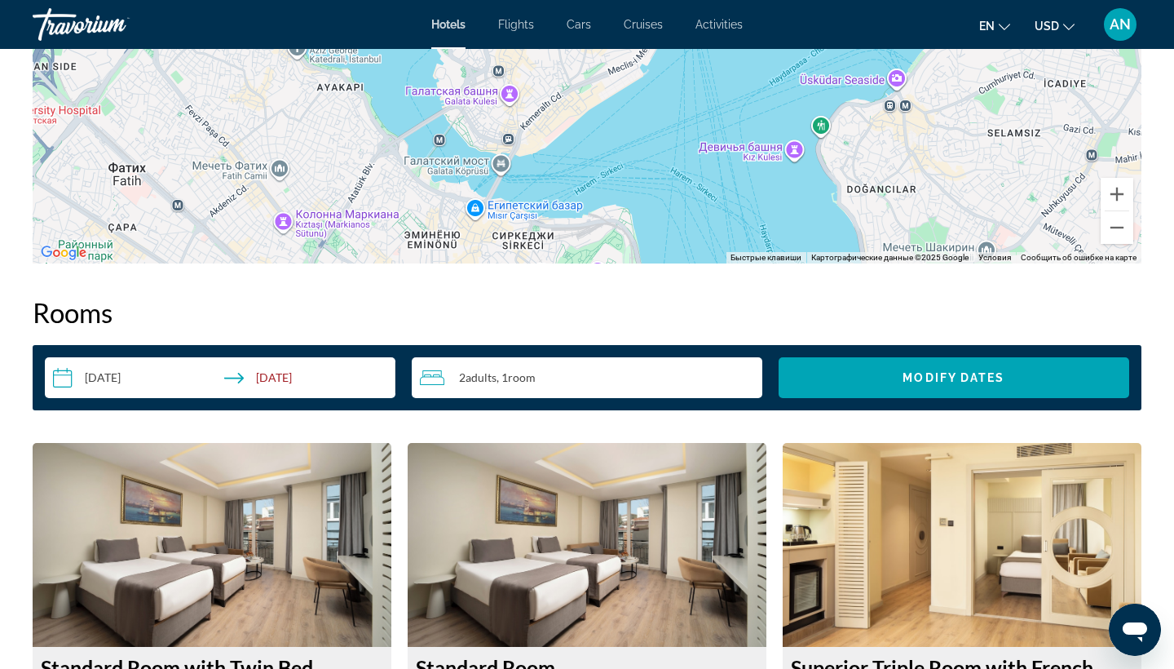
scroll to position [1870, 0]
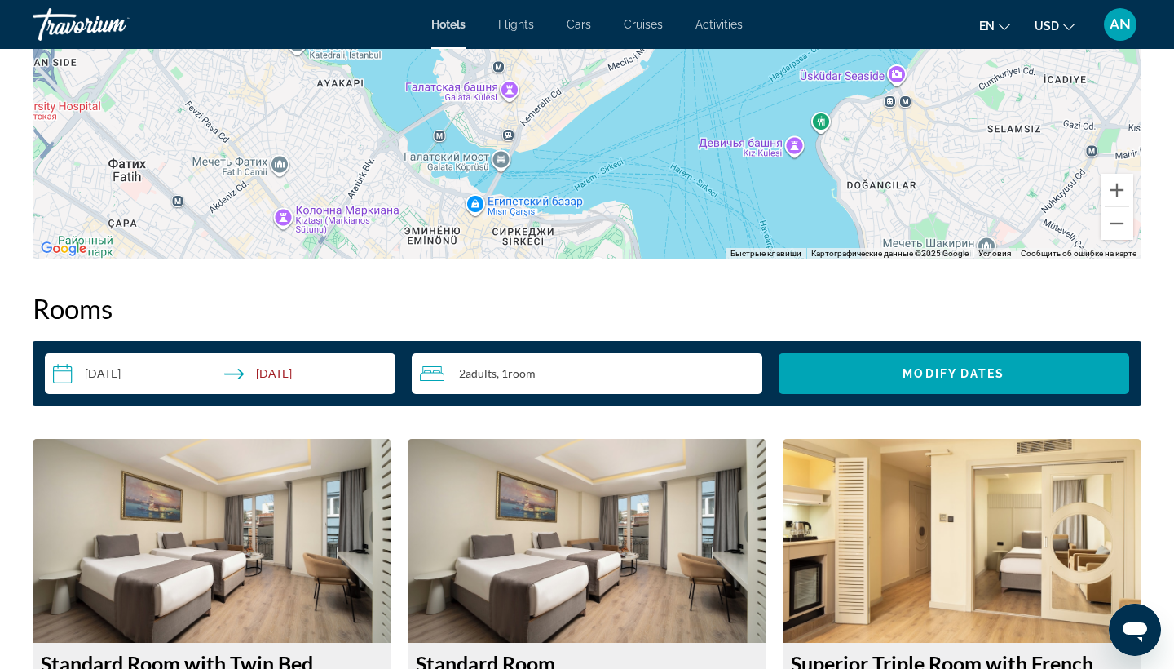
click at [577, 379] on div "2 Adult Adults , 1 Room rooms" at bounding box center [591, 374] width 343 height 20
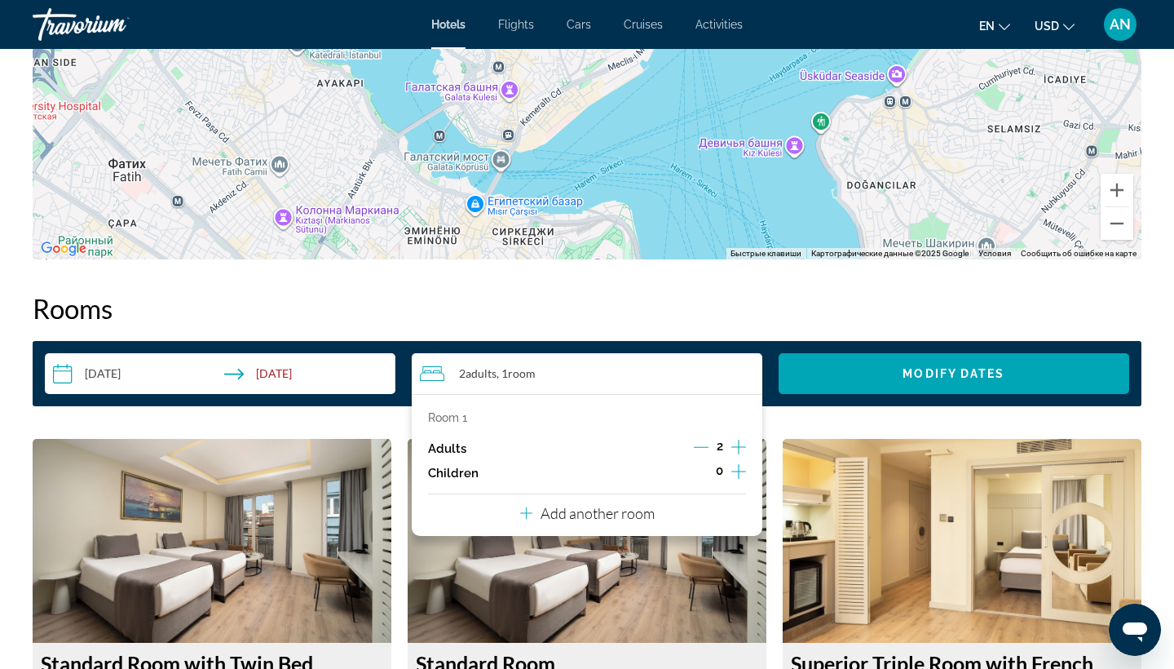
click at [588, 522] on p "Add another room" at bounding box center [598, 513] width 114 height 18
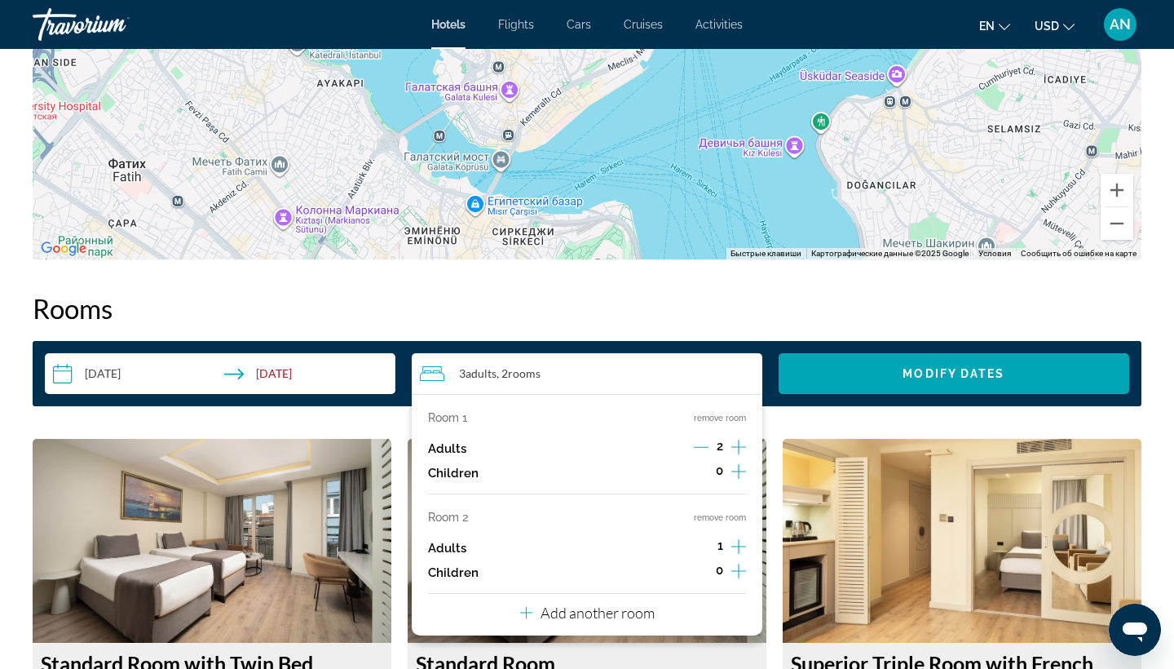
click at [701, 446] on icon "Decrement adults" at bounding box center [701, 447] width 15 height 15
click at [740, 475] on icon "Increment children" at bounding box center [739, 471] width 15 height 15
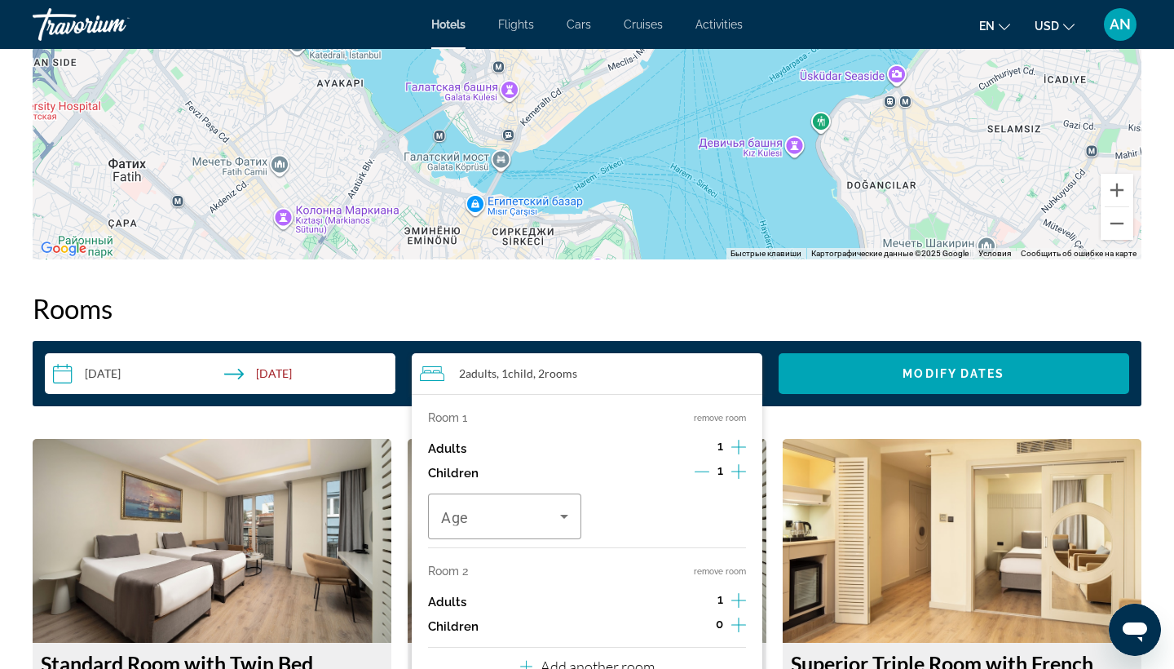
click at [737, 474] on icon "Increment children" at bounding box center [739, 472] width 15 height 20
click at [564, 519] on icon "Travelers: 2 adults, 2 children" at bounding box center [564, 517] width 8 height 4
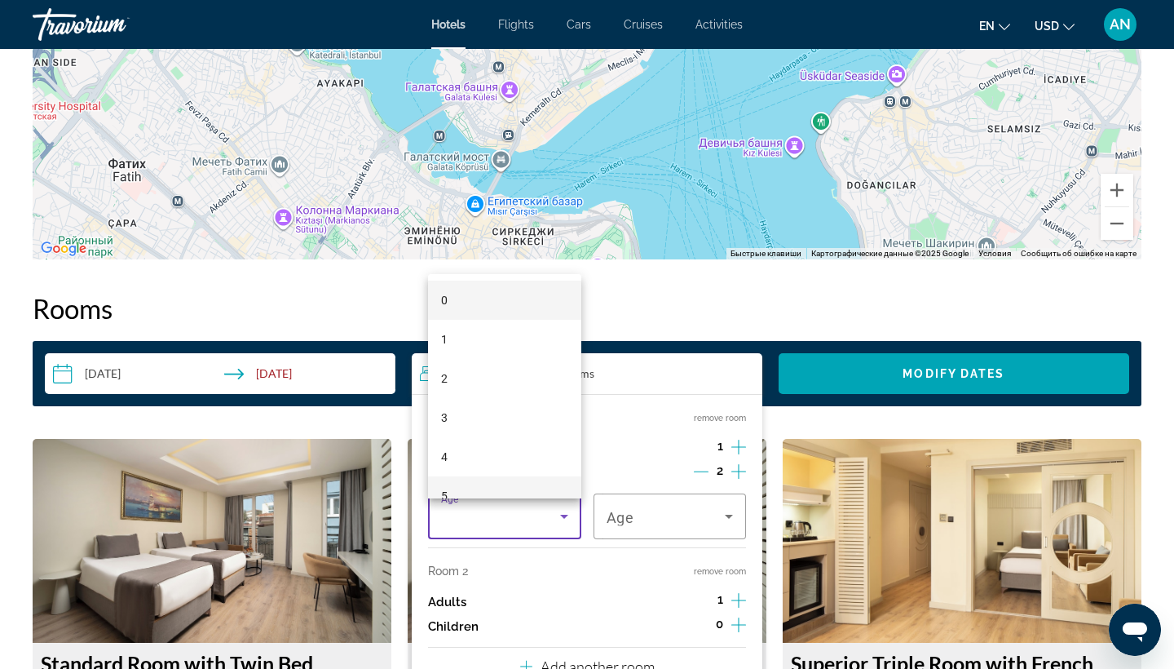
click at [526, 485] on mat-option "5" at bounding box center [504, 495] width 153 height 39
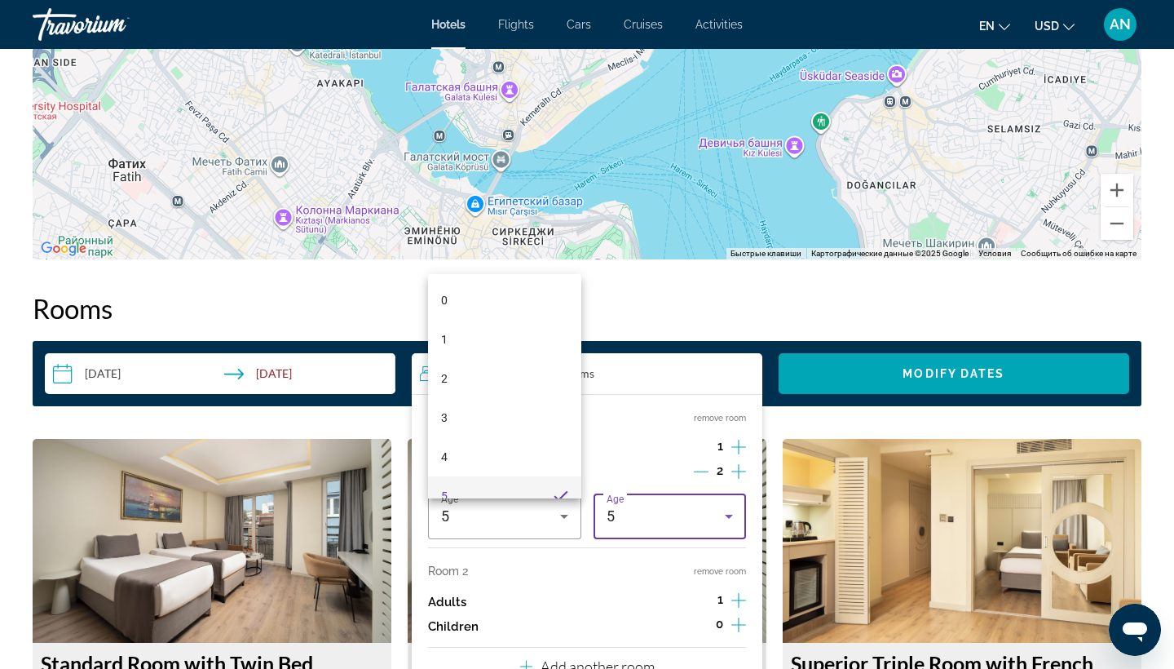
scroll to position [0, 0]
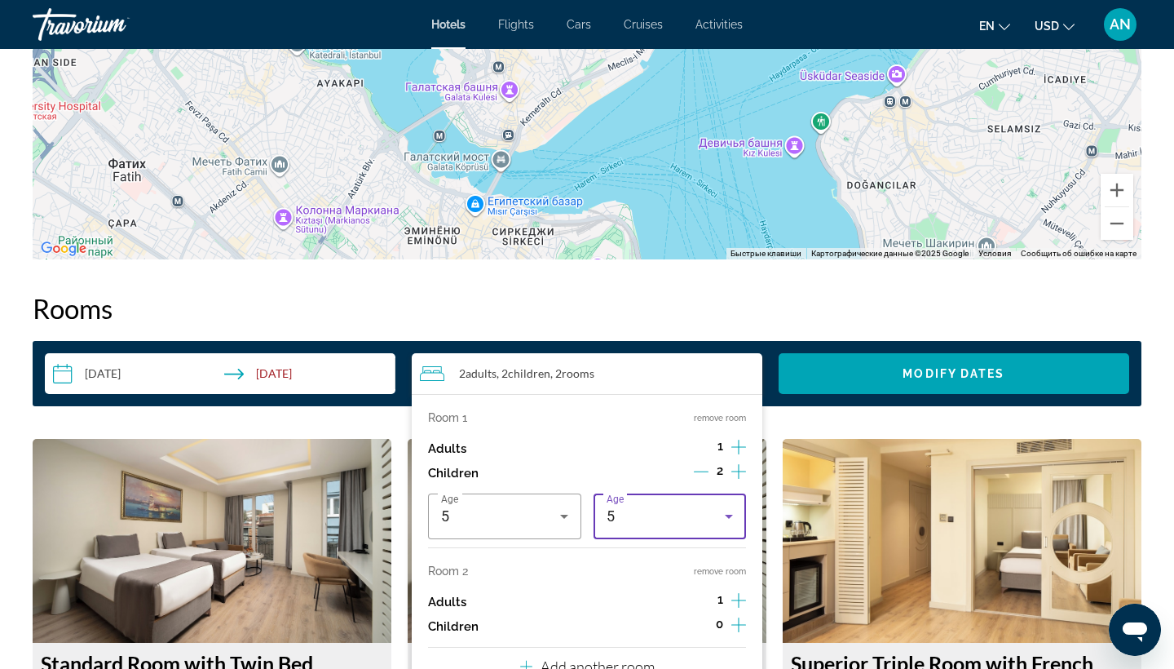
click at [735, 518] on icon "Travelers: 2 adults, 2 children" at bounding box center [729, 516] width 20 height 20
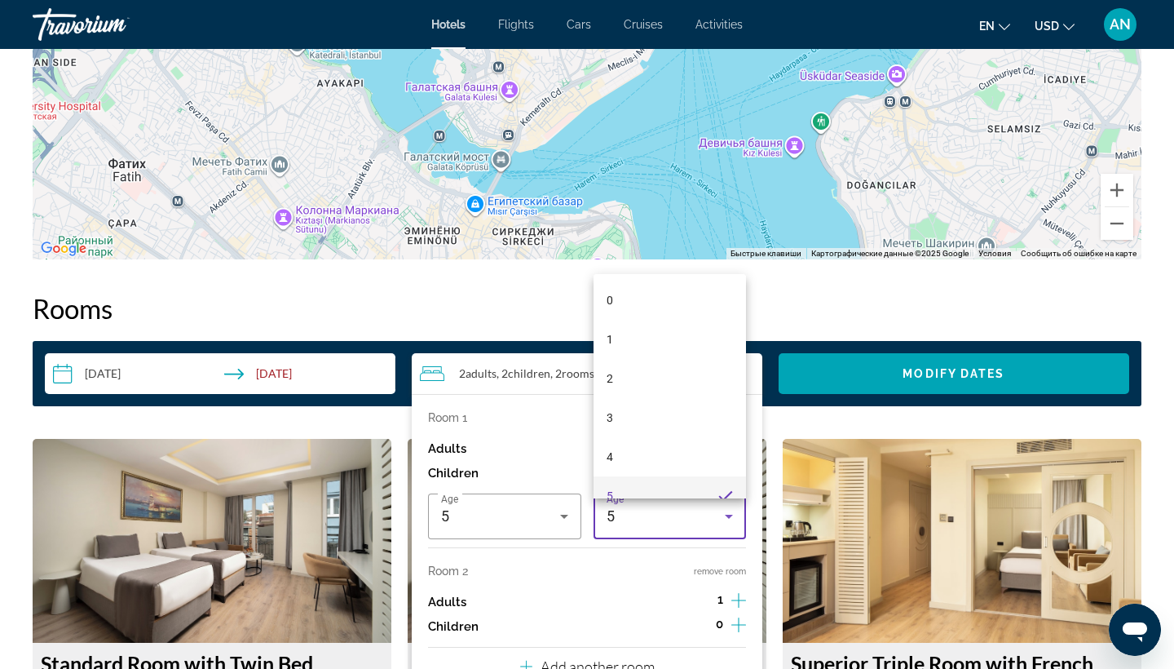
scroll to position [17, 0]
drag, startPoint x: 688, startPoint y: 444, endPoint x: 688, endPoint y: 493, distance: 48.9
click at [688, 493] on div "0 1 2 3 4 5 6 7 8 9 10 11 12 13 14 15 16 17" at bounding box center [670, 386] width 153 height 224
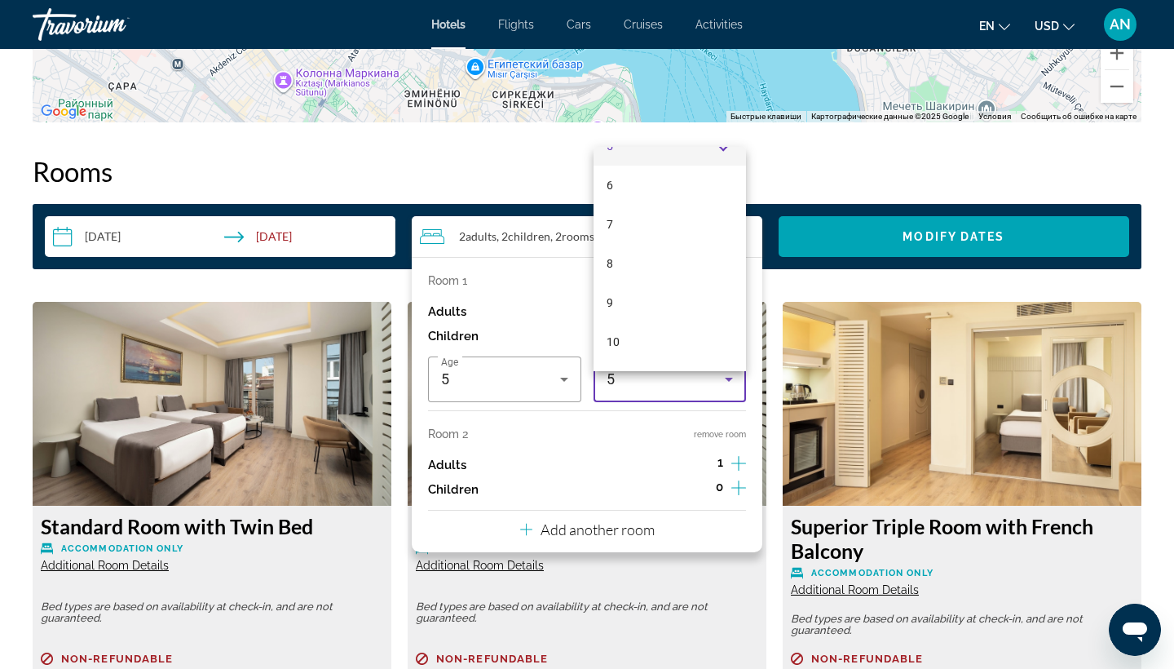
scroll to position [2009, 0]
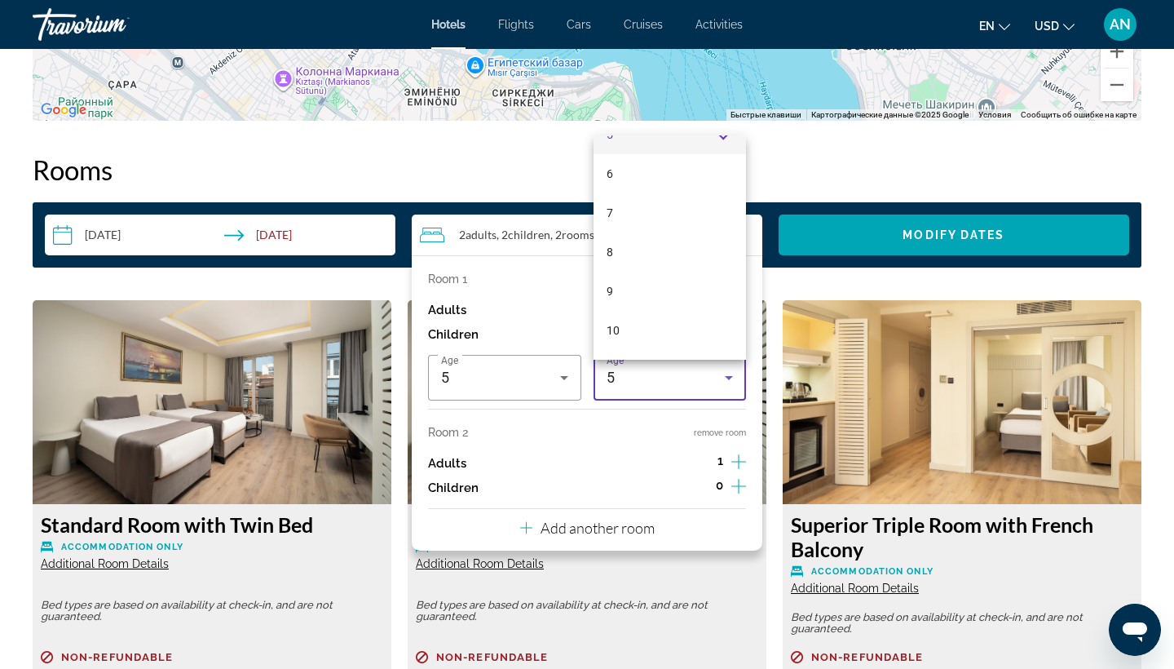
click at [644, 396] on div at bounding box center [587, 334] width 1174 height 669
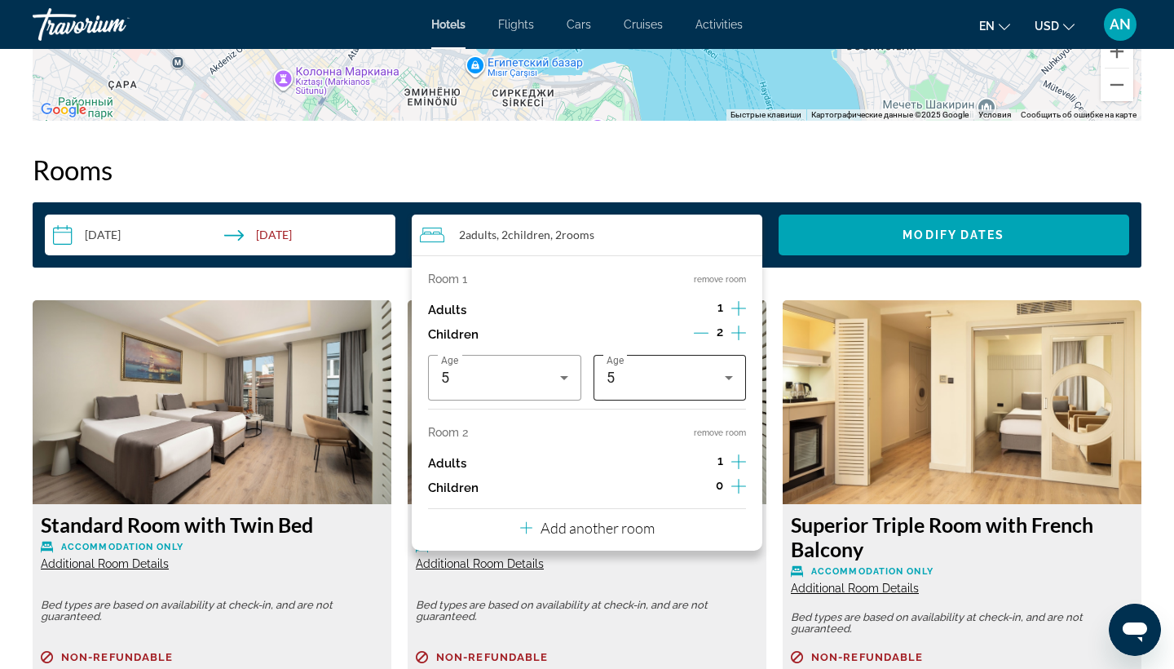
click at [729, 380] on icon "Travelers: 2 adults, 2 children" at bounding box center [729, 378] width 20 height 20
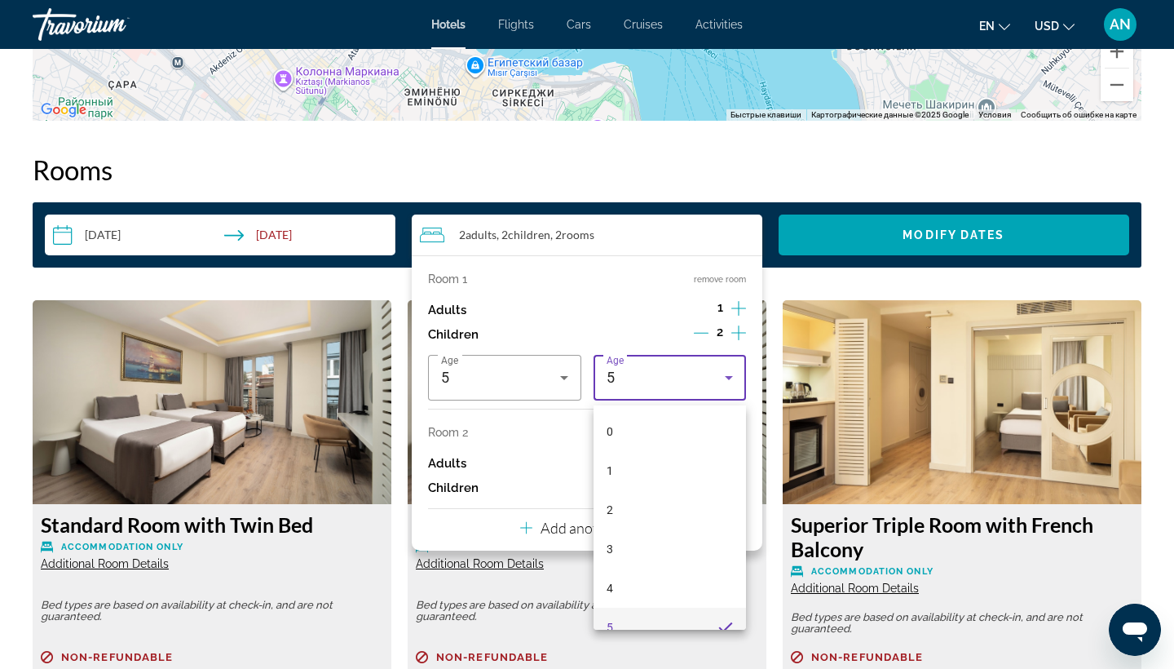
scroll to position [17, 0]
click at [644, 422] on mat-option "0" at bounding box center [670, 414] width 153 height 39
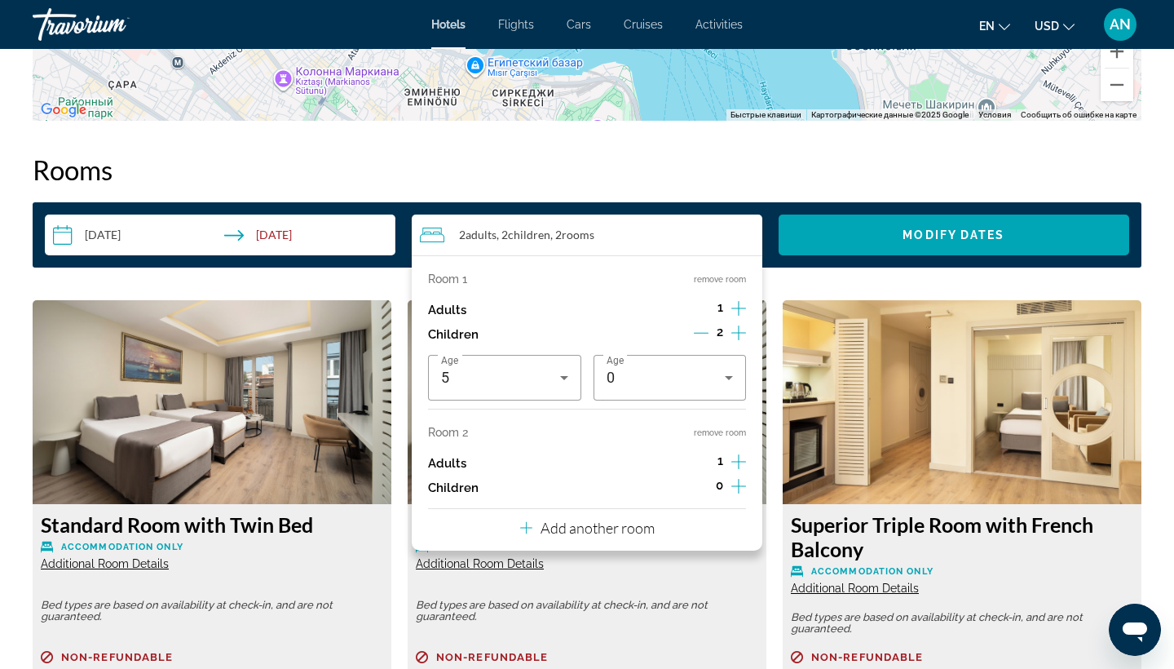
click at [712, 338] on div "2" at bounding box center [720, 334] width 52 height 24
click at [700, 334] on icon "Decrement children" at bounding box center [701, 333] width 15 height 1
click at [734, 308] on icon "Increment adults" at bounding box center [739, 309] width 15 height 20
click at [739, 467] on icon "Increment adults" at bounding box center [739, 461] width 15 height 15
click at [701, 462] on icon "Decrement adults" at bounding box center [701, 462] width 15 height 1
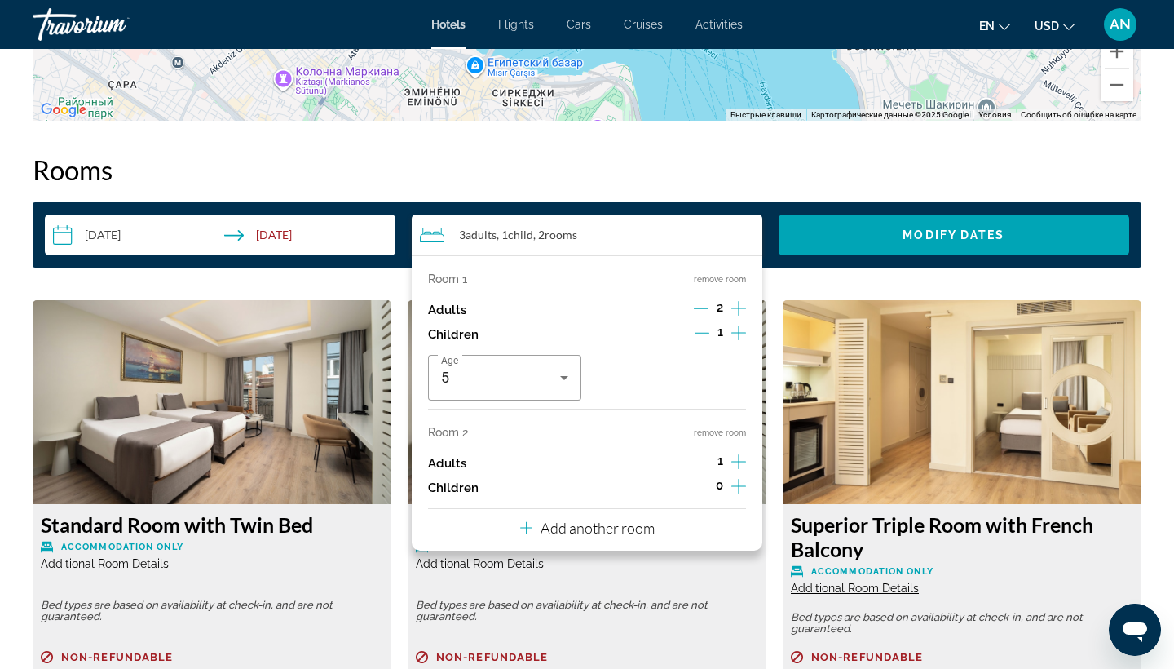
click at [740, 493] on icon "Increment children" at bounding box center [739, 486] width 15 height 15
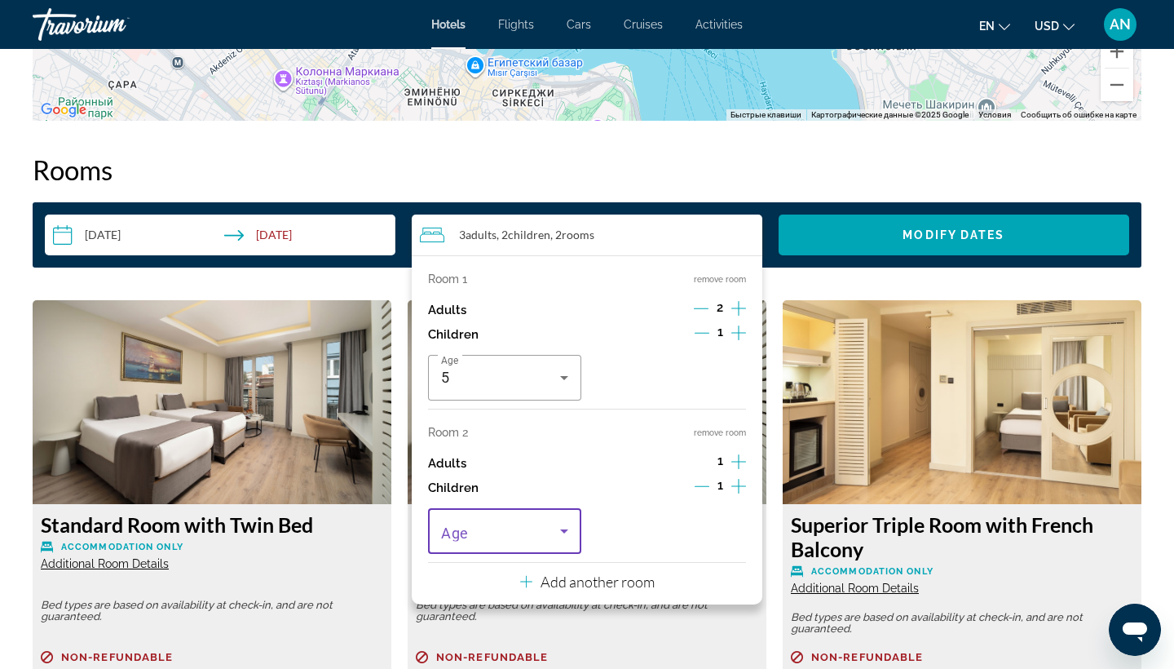
click at [566, 541] on icon "Travelers: 3 adults, 2 children" at bounding box center [565, 531] width 20 height 20
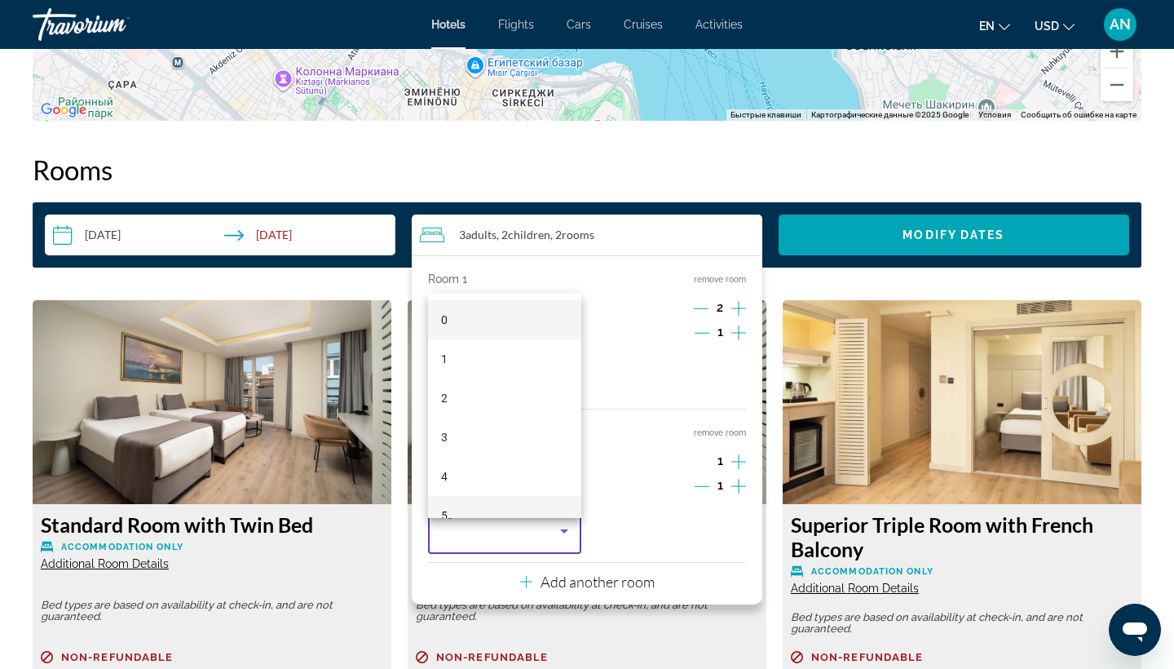
drag, startPoint x: 530, startPoint y: 445, endPoint x: 530, endPoint y: 516, distance: 71.0
click at [530, 516] on div "0 1 2 3 4 5 6 7 8 9 10 11 12 13 14 15 16 17" at bounding box center [504, 406] width 153 height 224
click at [520, 467] on mat-option "8" at bounding box center [504, 459] width 153 height 39
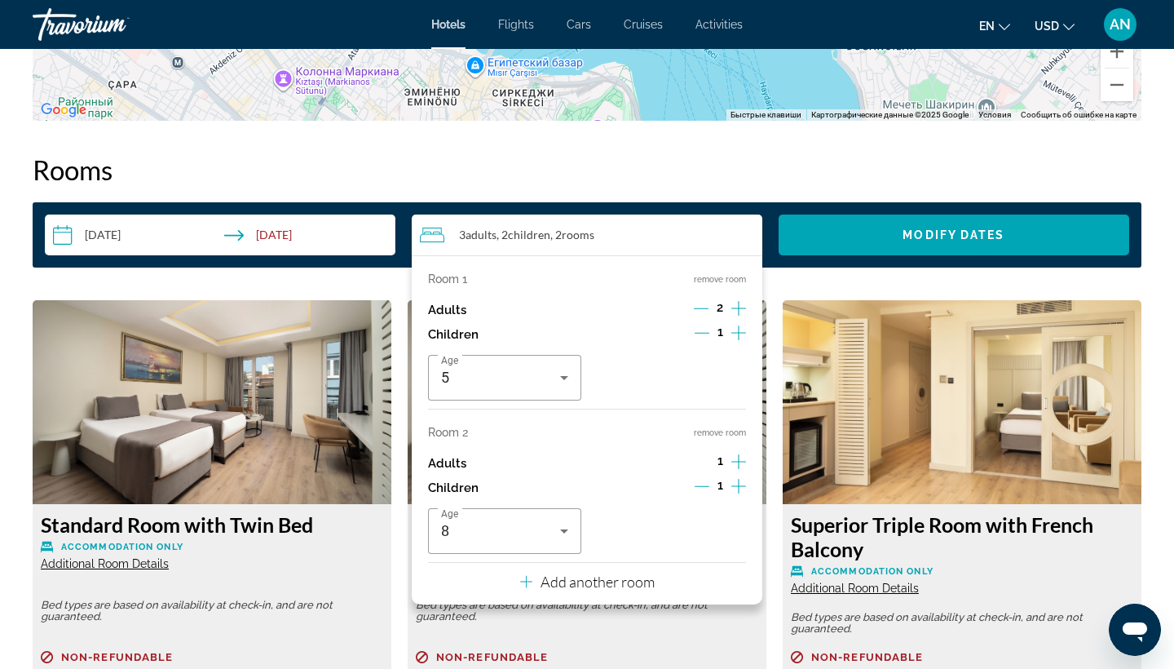
click at [736, 493] on icon "Increment children" at bounding box center [739, 486] width 15 height 15
click at [733, 538] on icon "Travelers: 3 adults, 3 children" at bounding box center [729, 531] width 20 height 20
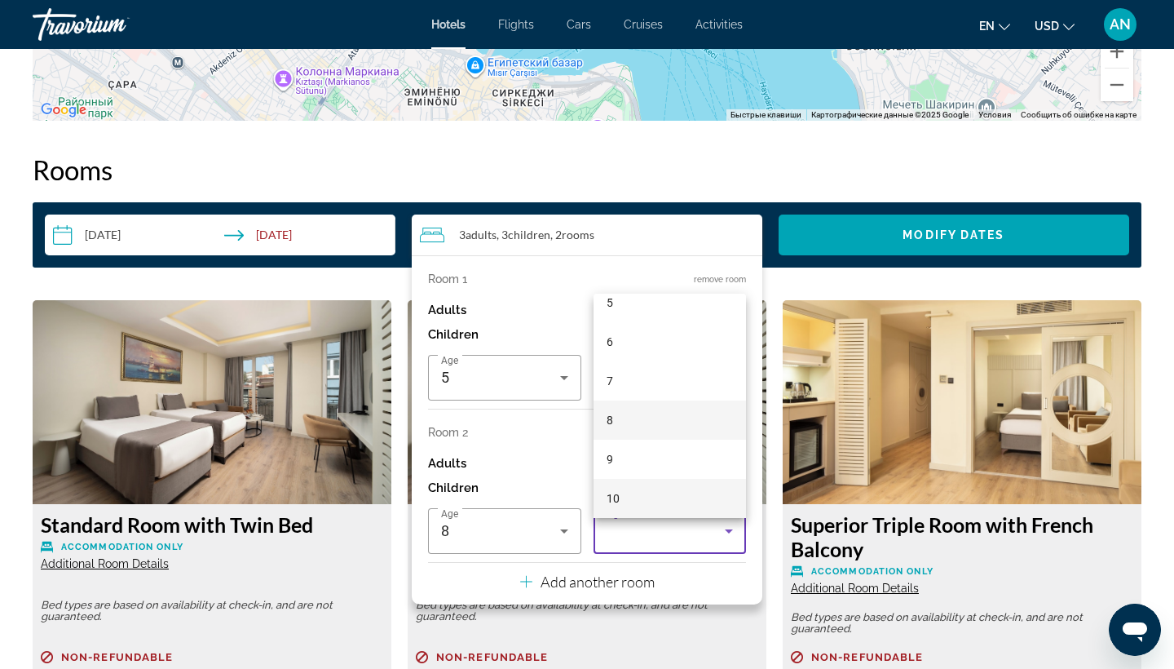
scroll to position [252, 0]
click at [659, 460] on mat-option "10" at bounding box center [670, 459] width 153 height 39
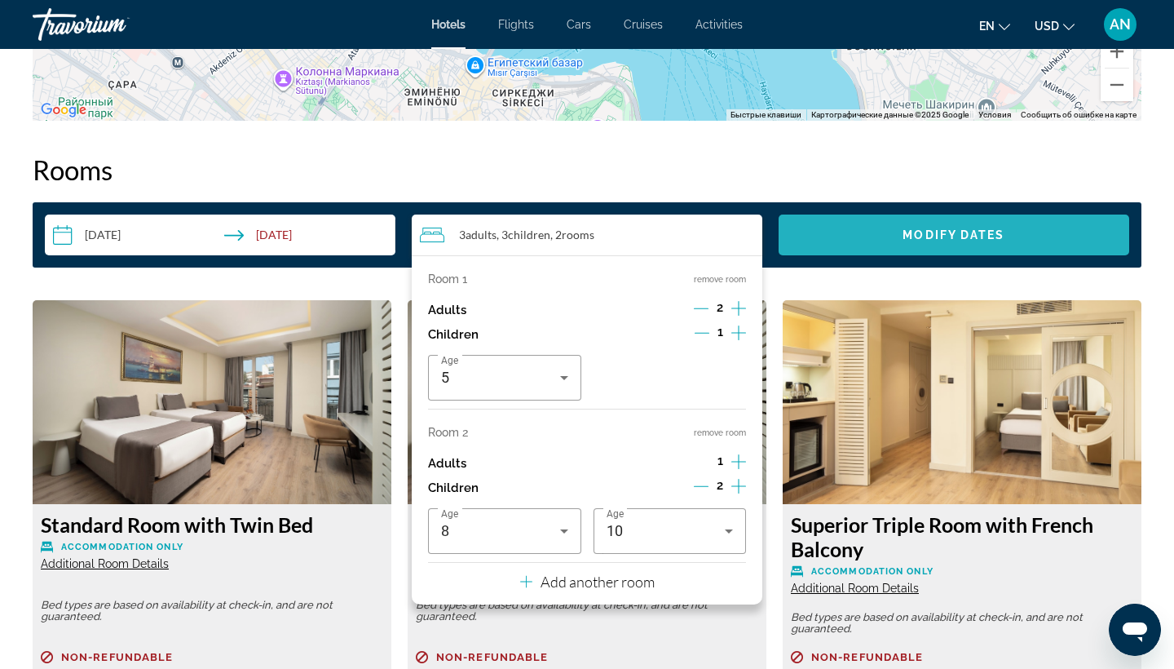
click at [896, 238] on span "Search widget" at bounding box center [954, 234] width 351 height 39
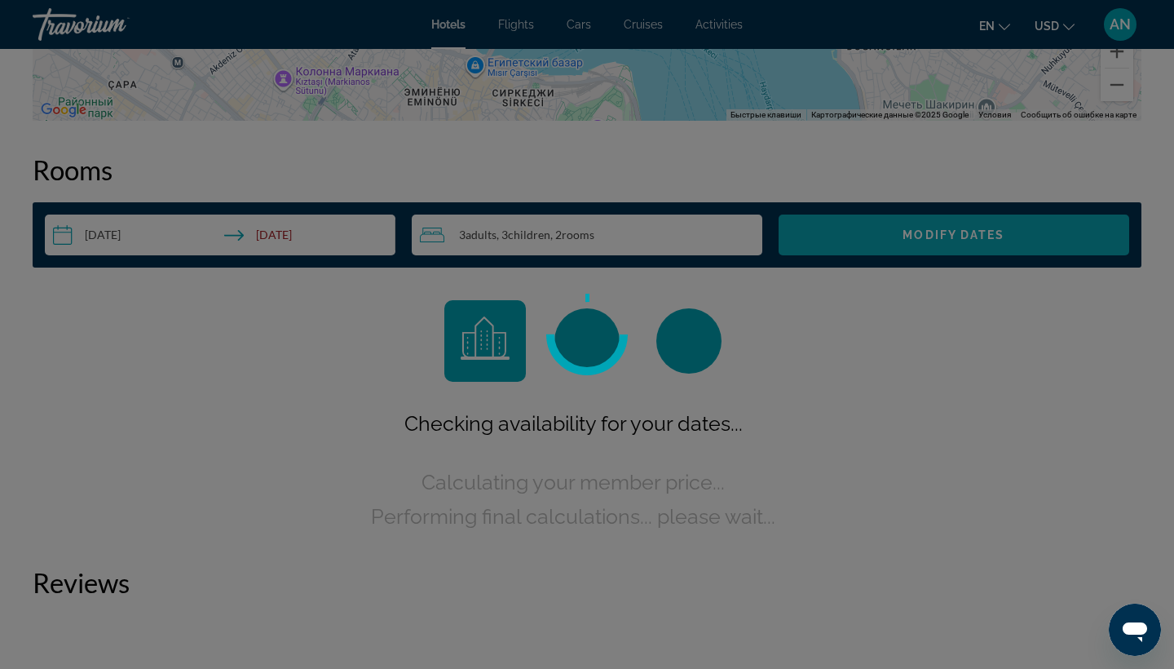
scroll to position [2064, 0]
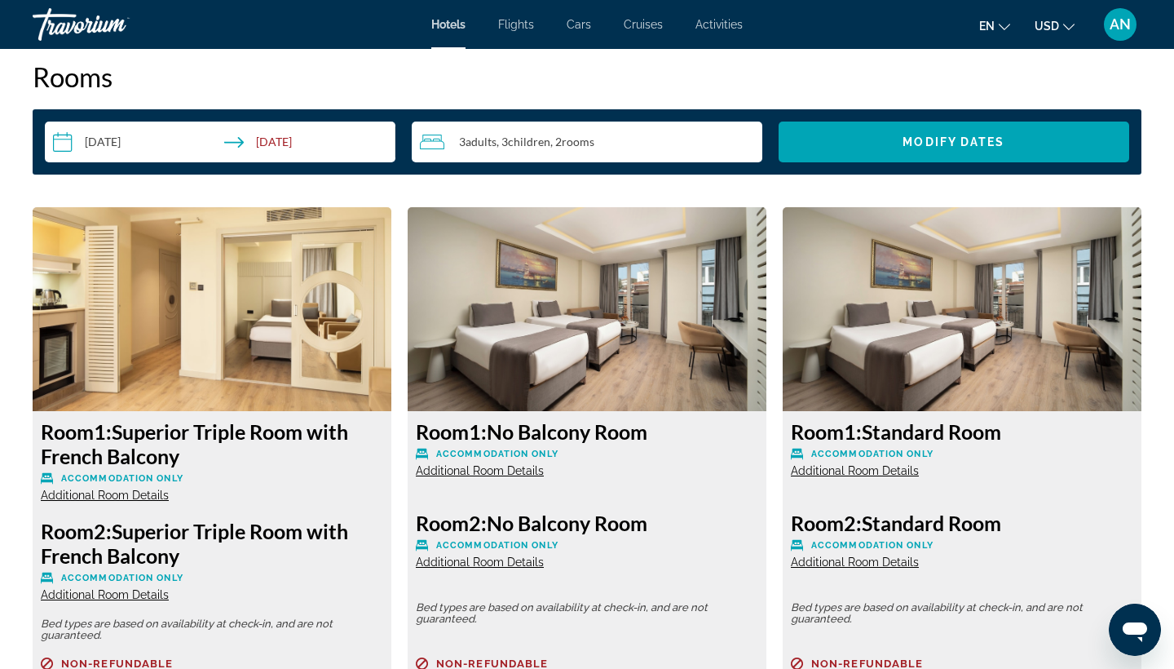
scroll to position [2088, 0]
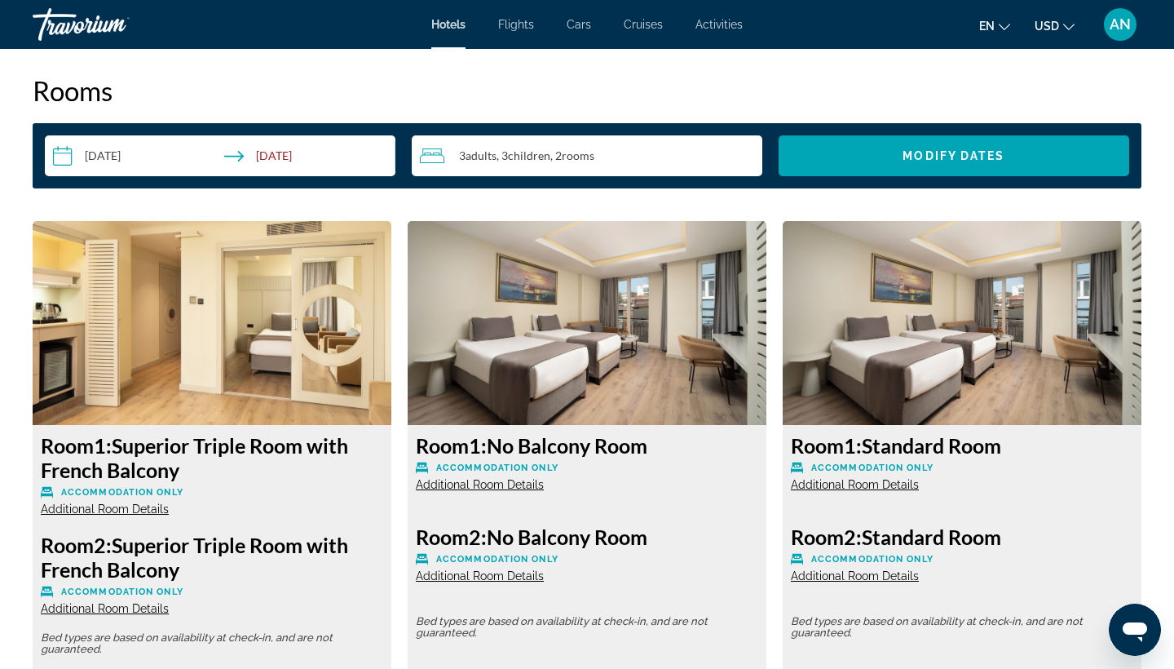
click at [272, 381] on img "Main content" at bounding box center [212, 323] width 359 height 204
click at [148, 341] on img "Main content" at bounding box center [212, 323] width 359 height 204
click at [137, 447] on h3 "Room 1: Superior Triple Room with French Balcony" at bounding box center [212, 457] width 343 height 49
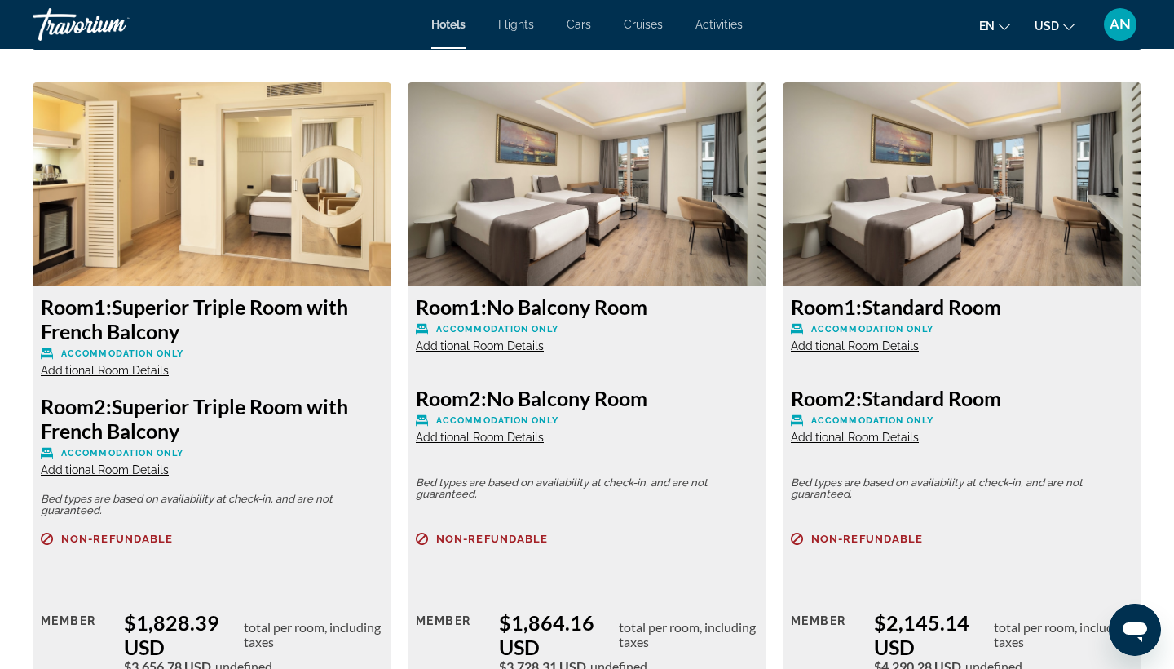
scroll to position [2236, 0]
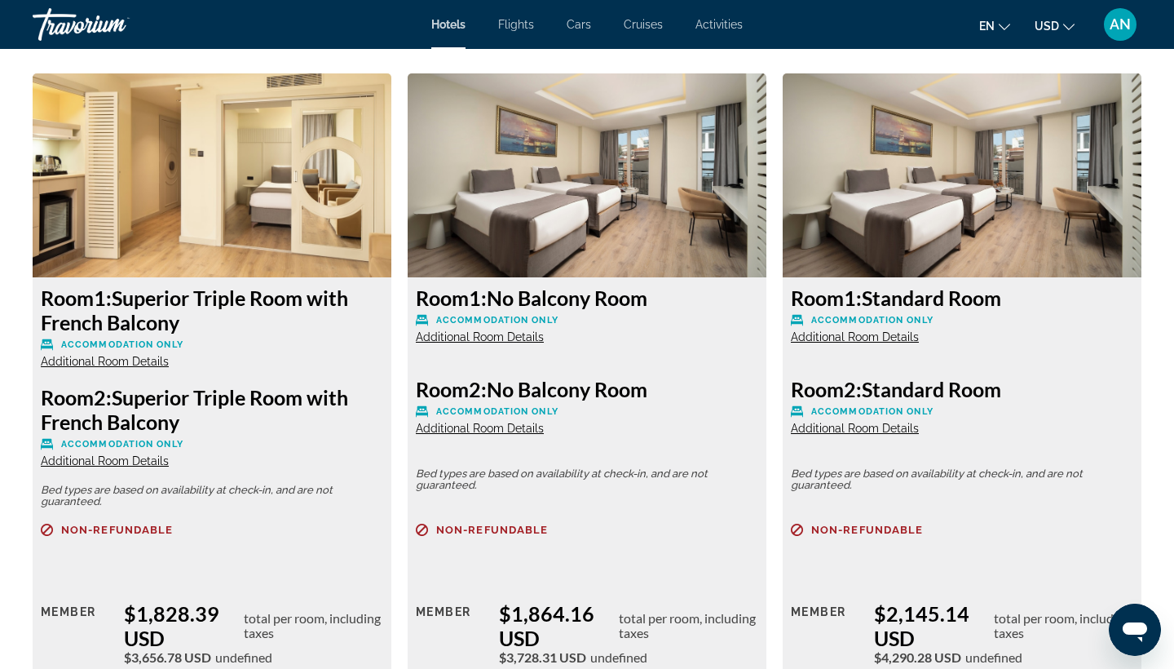
click at [492, 306] on h3 "Room 1: No Balcony Room" at bounding box center [587, 297] width 343 height 24
click at [568, 223] on img "Main content" at bounding box center [587, 175] width 359 height 204
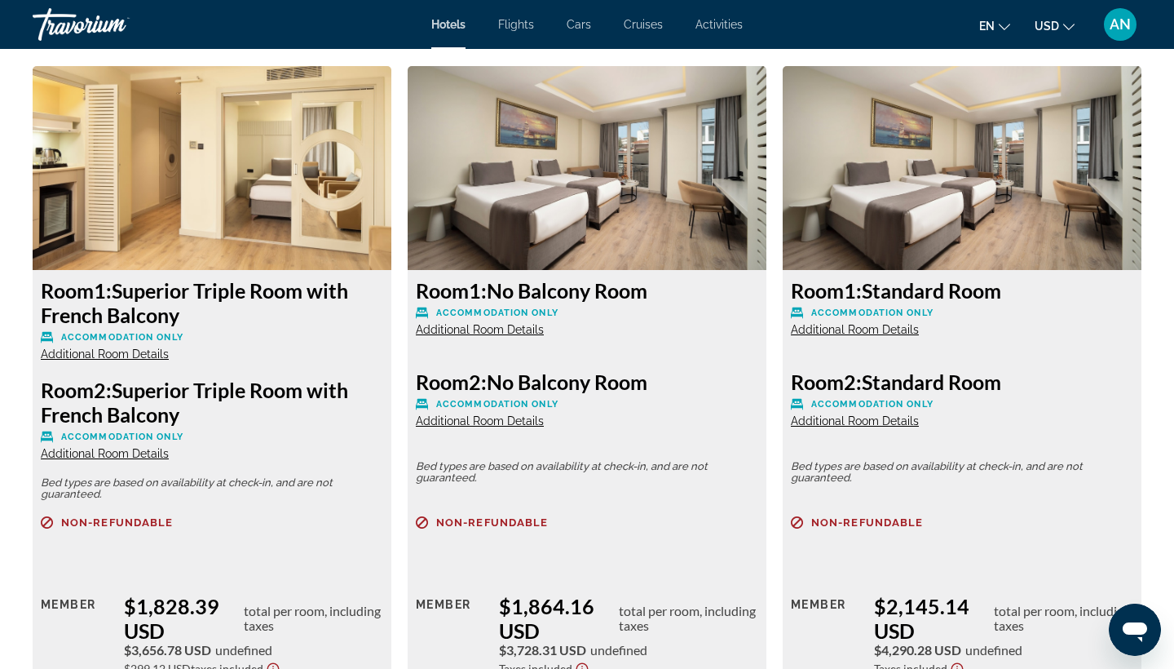
scroll to position [2280, 0]
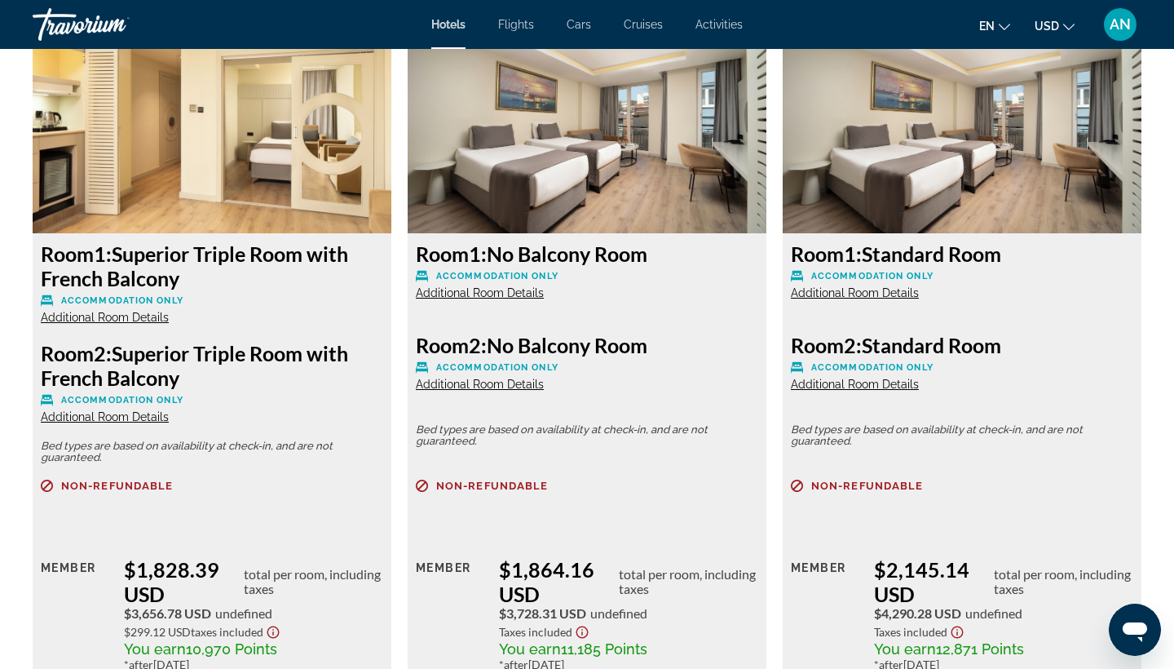
click at [548, 250] on h3 "Room 1: No Balcony Room" at bounding box center [587, 253] width 343 height 24
click at [548, 251] on h3 "Room 1: No Balcony Room" at bounding box center [587, 253] width 343 height 24
click at [557, 290] on div "Room 1: No Balcony Room Accommodation Only Additional Room Details" at bounding box center [587, 270] width 343 height 59
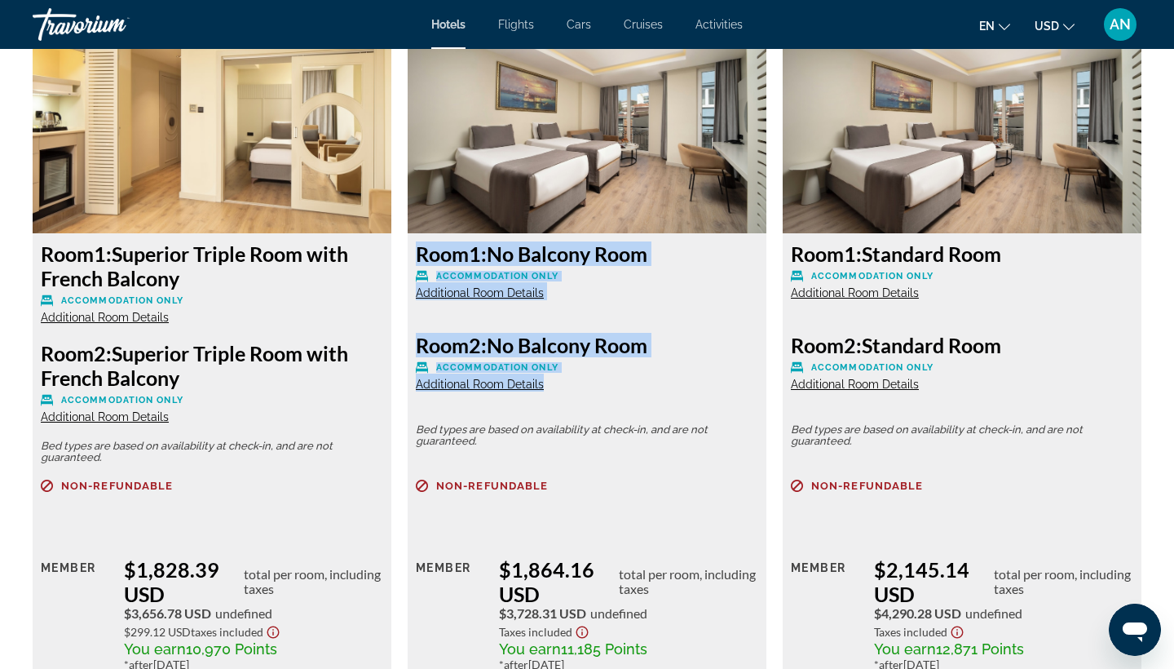
drag, startPoint x: 417, startPoint y: 250, endPoint x: 514, endPoint y: 388, distance: 168.6
click at [514, 392] on div "Room 1: No Balcony Room Accommodation Only Additional Room Details Room 2: No B…" at bounding box center [587, 477] width 359 height 488
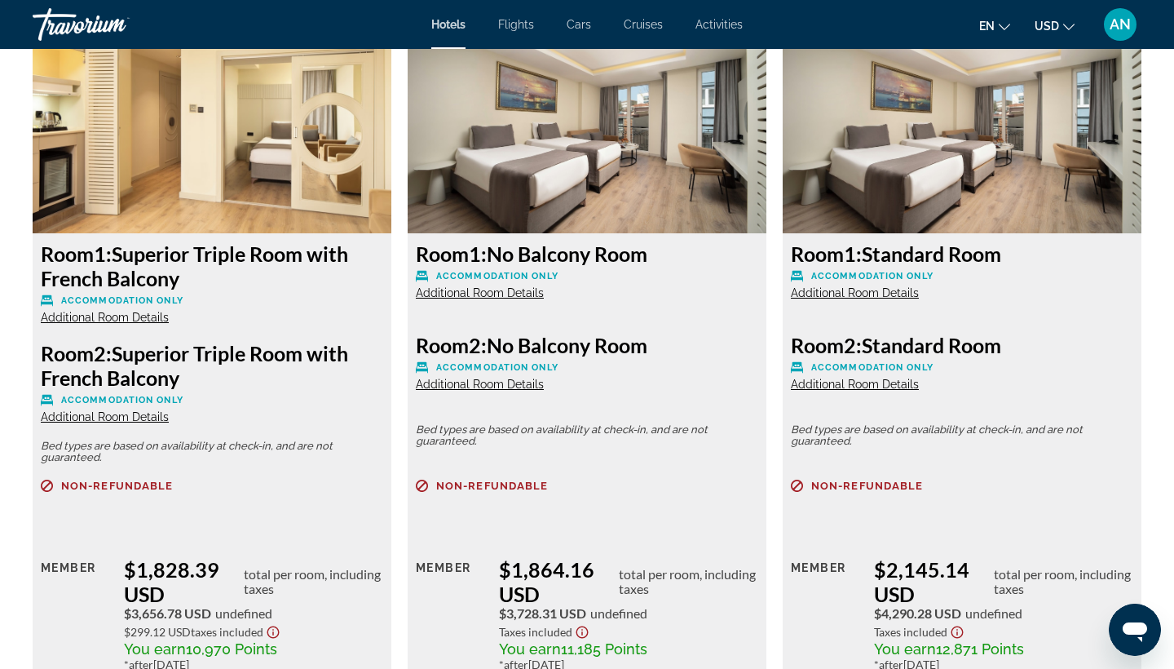
click at [642, 484] on p "Non-refundable" at bounding box center [587, 486] width 343 height 12
click at [533, 263] on h3 "Room 1: No Balcony Room" at bounding box center [587, 253] width 343 height 24
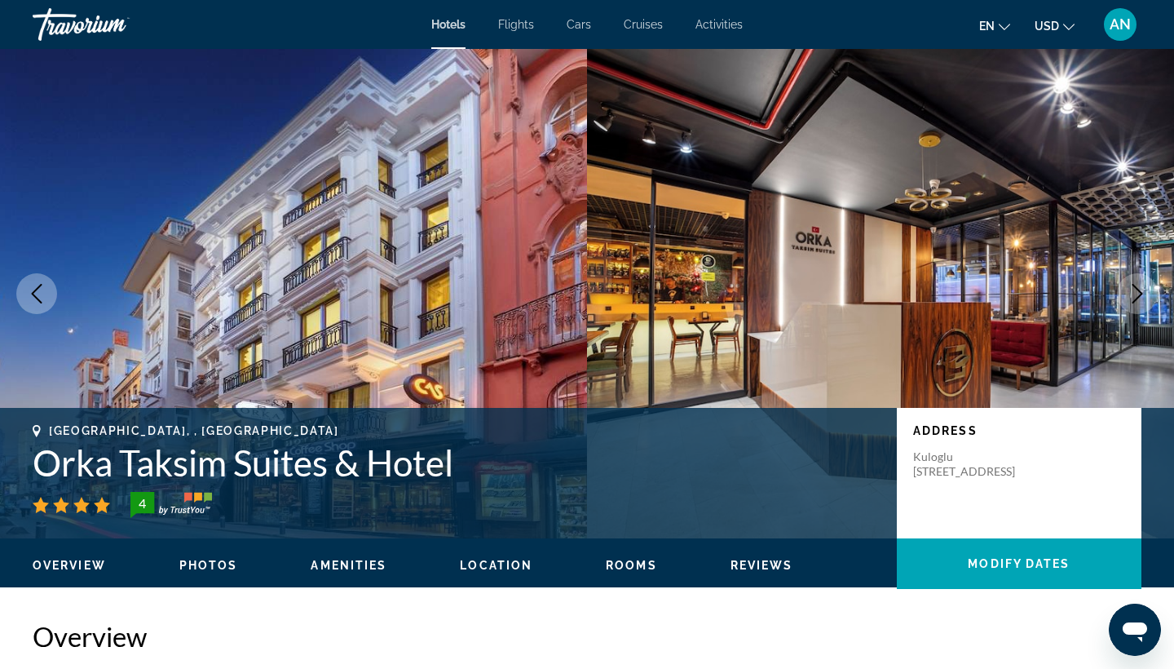
scroll to position [0, 0]
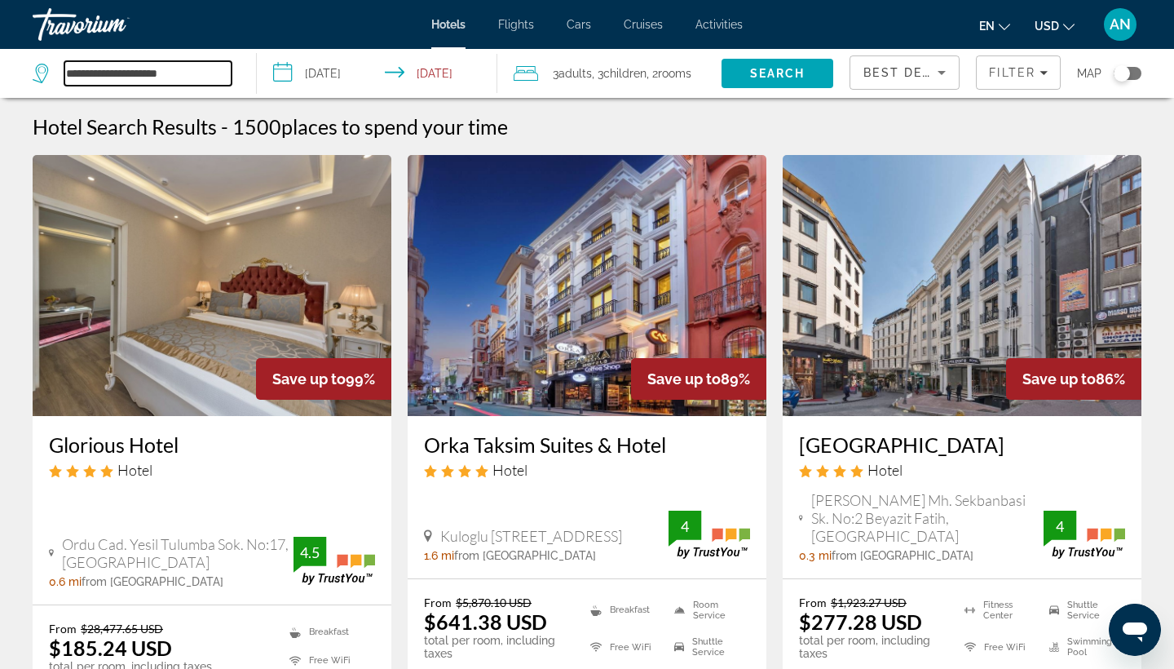
drag, startPoint x: 176, startPoint y: 76, endPoint x: 57, endPoint y: 75, distance: 119.1
click at [57, 75] on div "**********" at bounding box center [132, 73] width 199 height 24
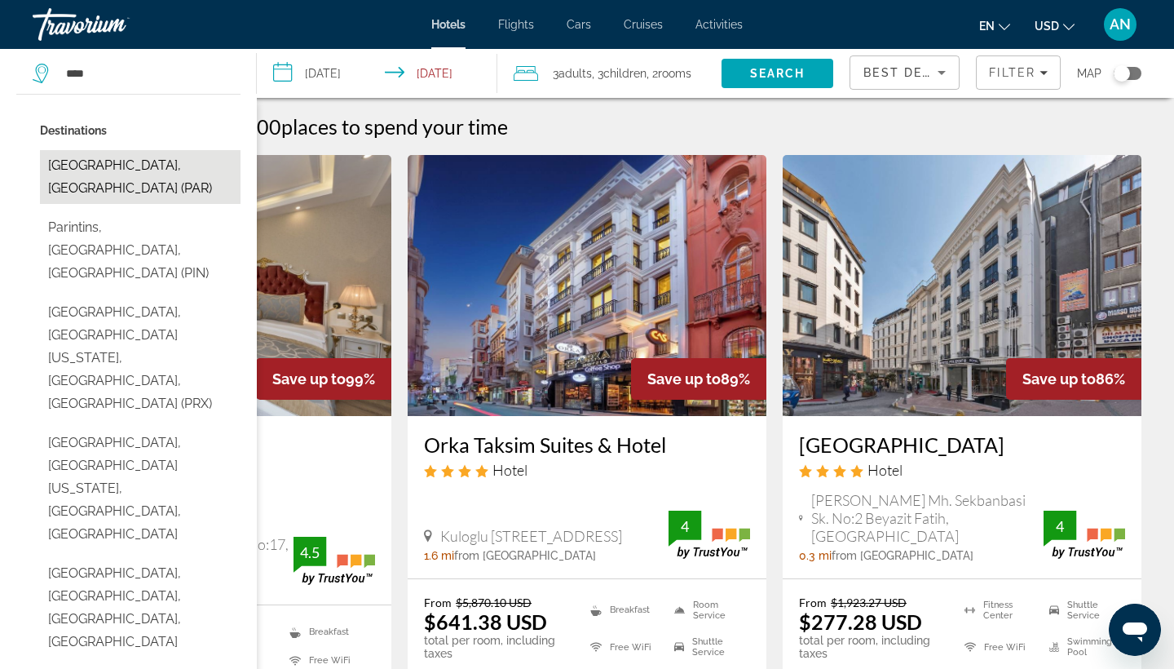
click at [86, 177] on button "Paris, France (PAR)" at bounding box center [140, 177] width 201 height 54
type input "**********"
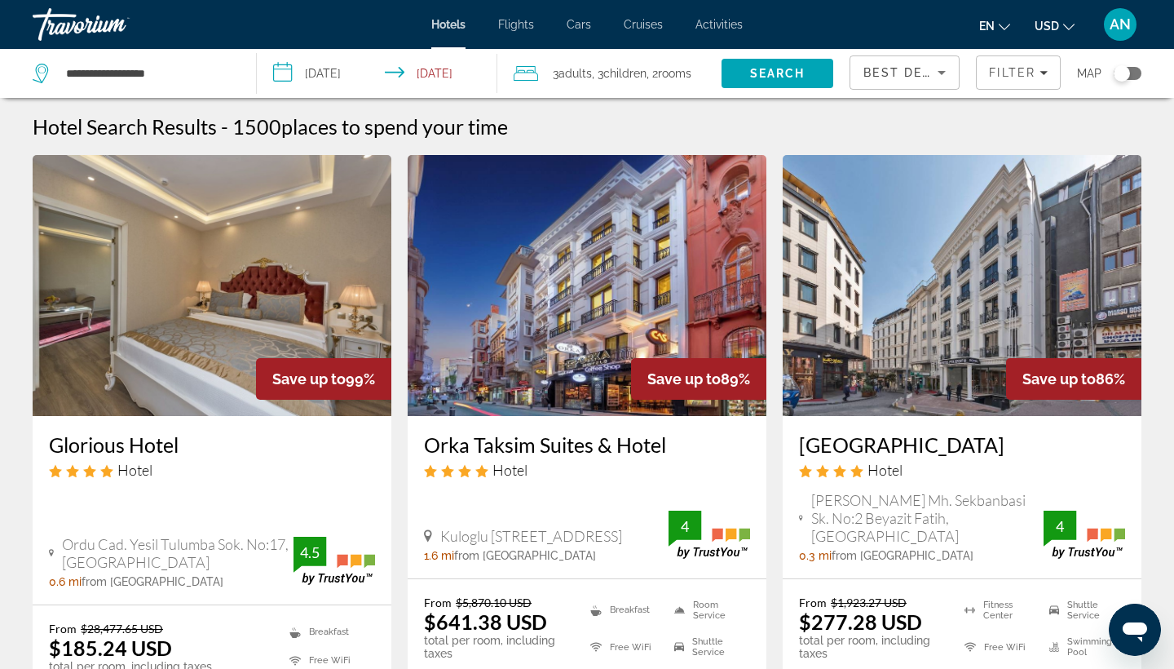
click at [347, 71] on input "**********" at bounding box center [380, 76] width 247 height 54
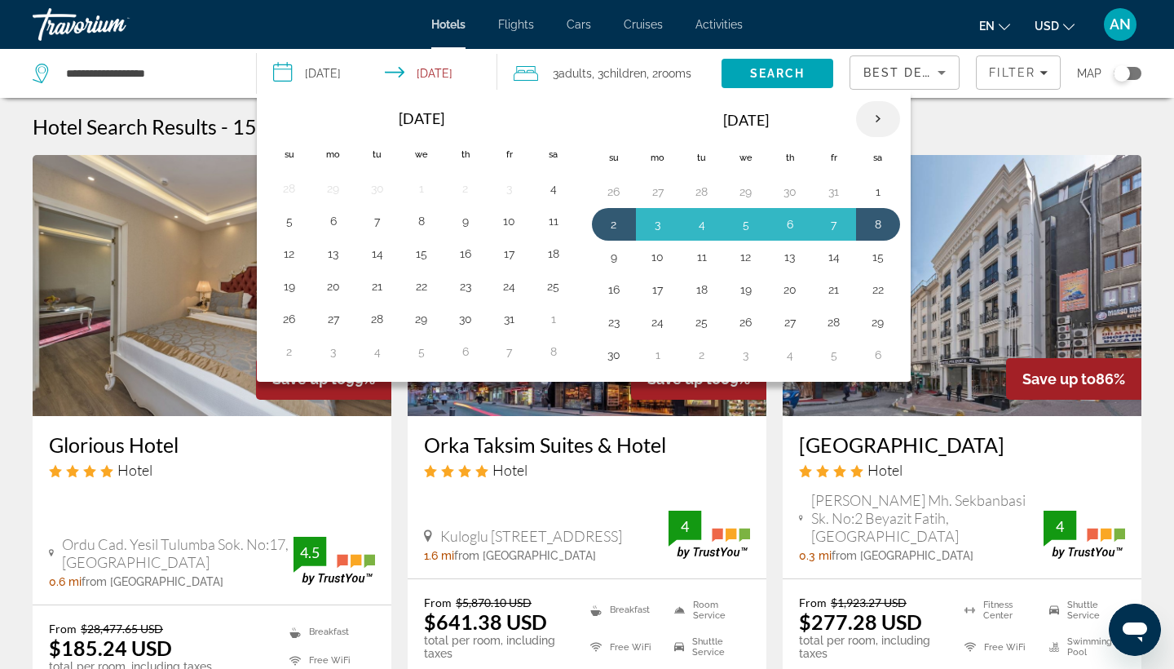
click at [878, 119] on th "Next month" at bounding box center [878, 119] width 44 height 36
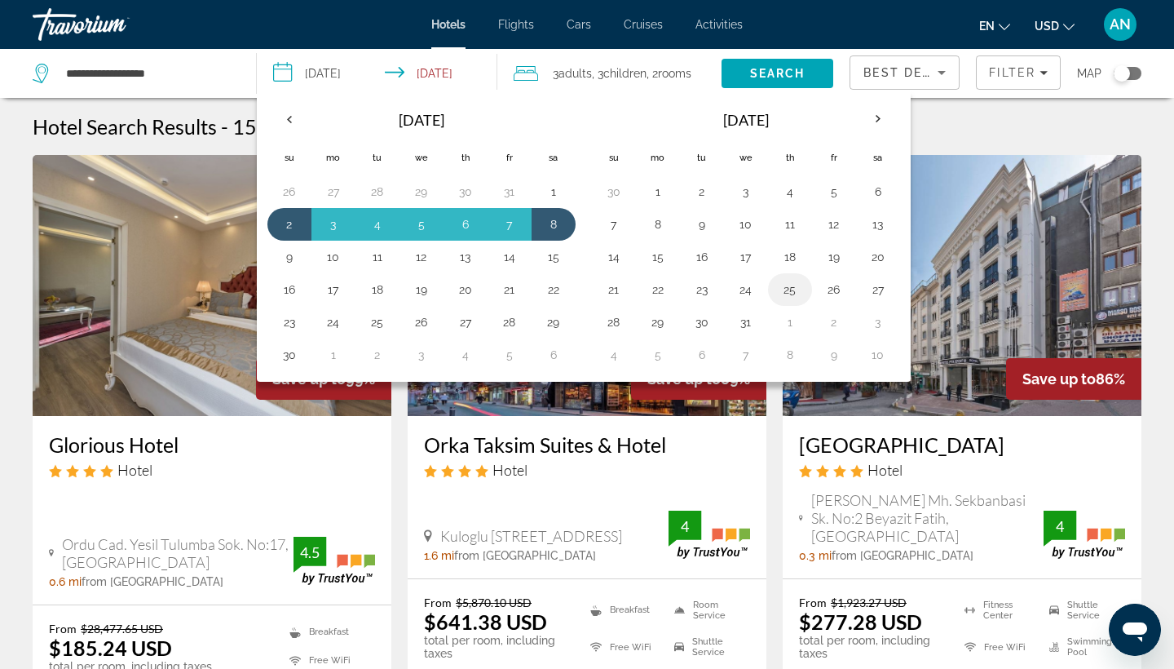
click at [800, 291] on button "25" at bounding box center [790, 289] width 26 height 23
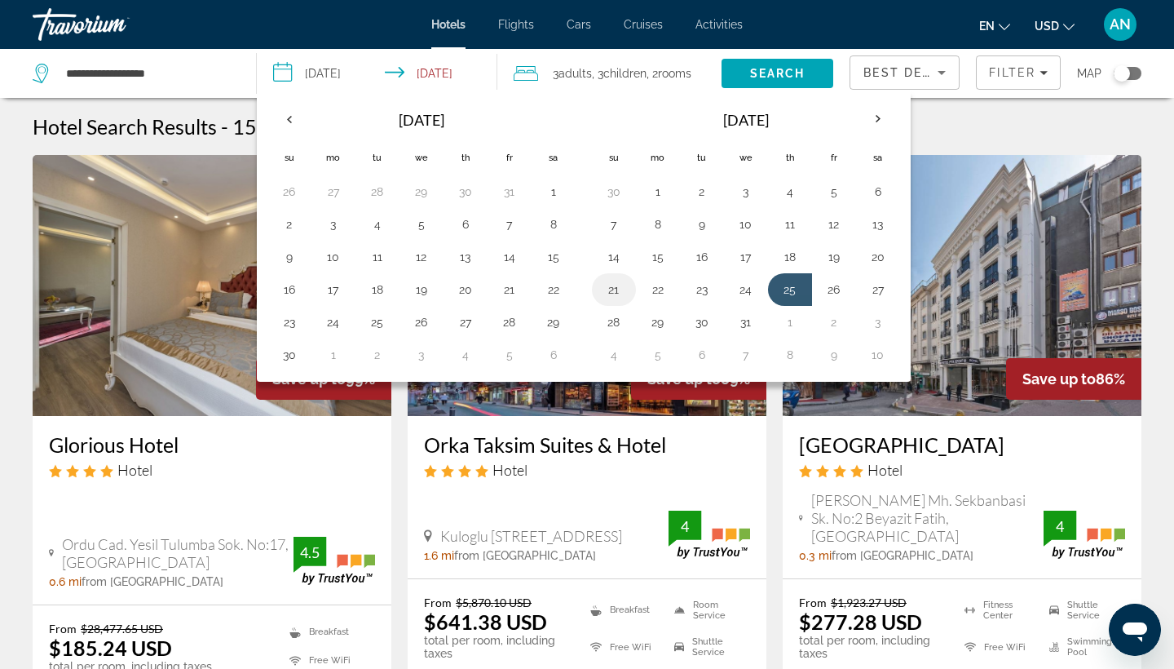
click at [618, 287] on button "21" at bounding box center [614, 289] width 26 height 23
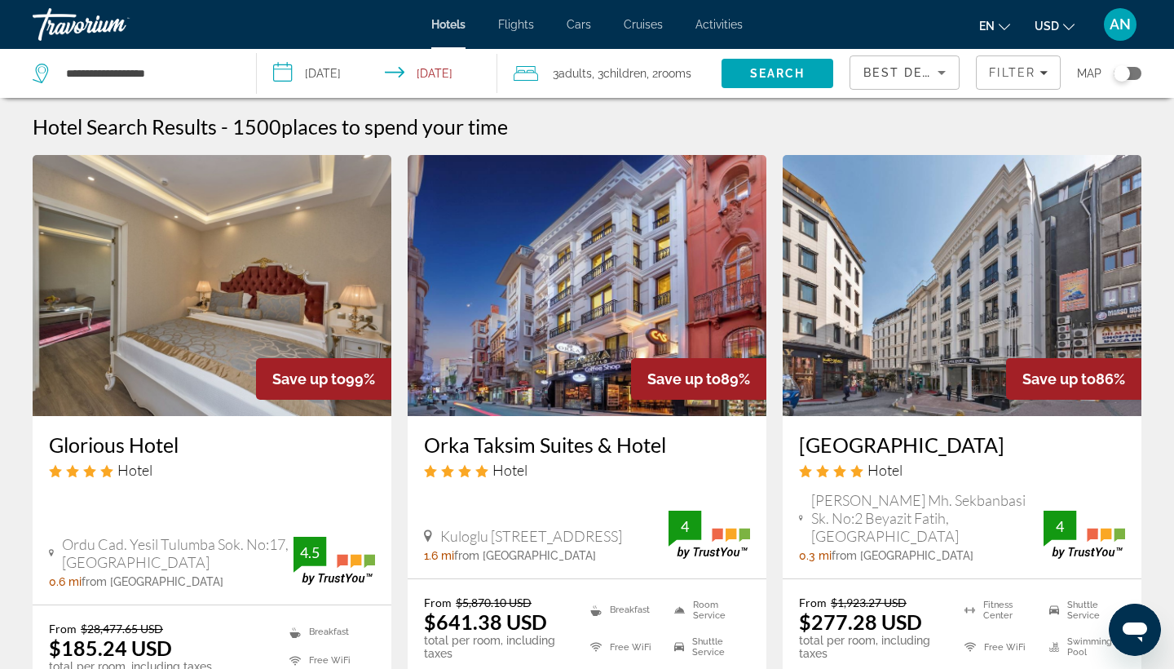
click at [458, 73] on input "**********" at bounding box center [380, 76] width 247 height 54
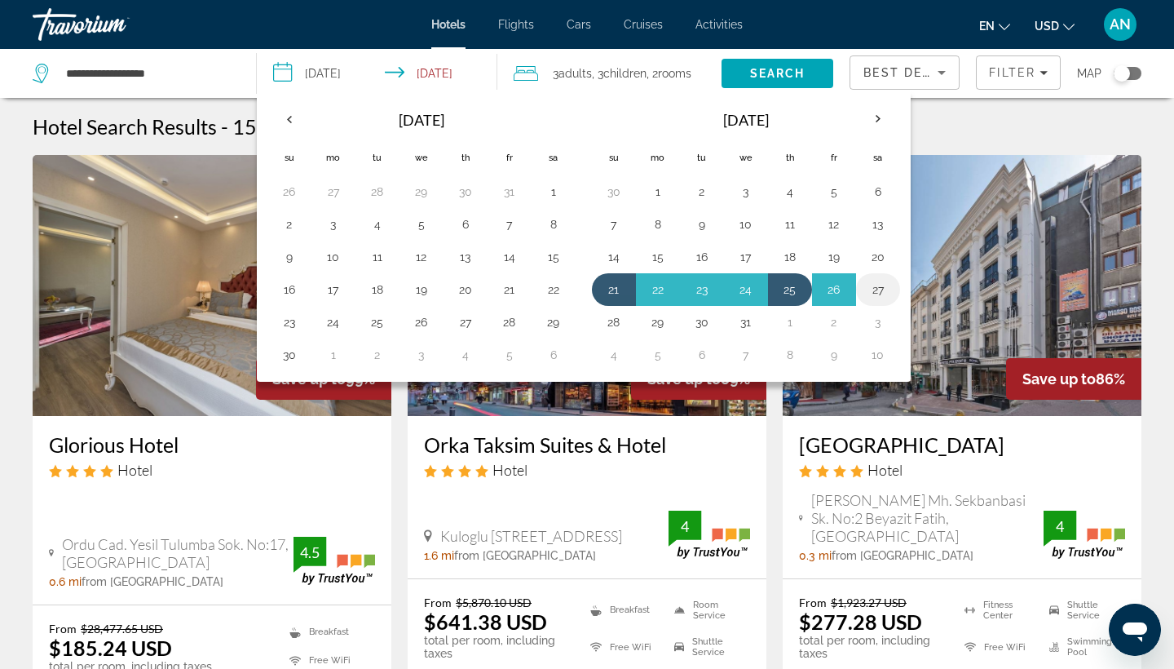
click at [889, 290] on button "27" at bounding box center [878, 289] width 26 height 23
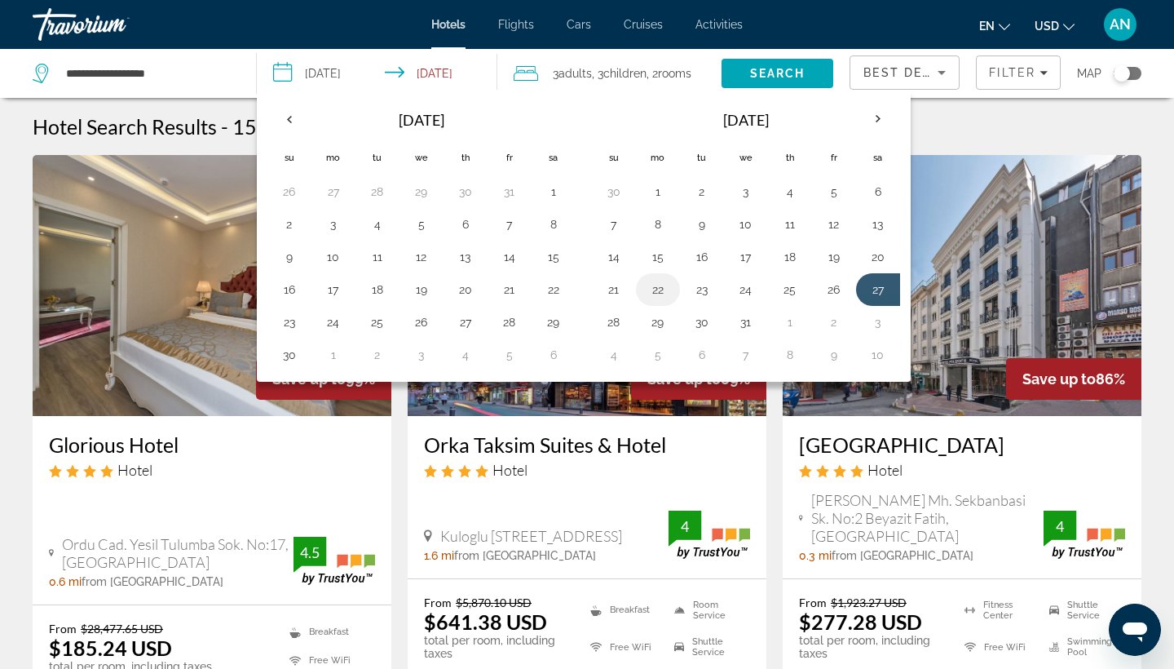
click at [662, 290] on button "22" at bounding box center [658, 289] width 26 height 23
type input "**********"
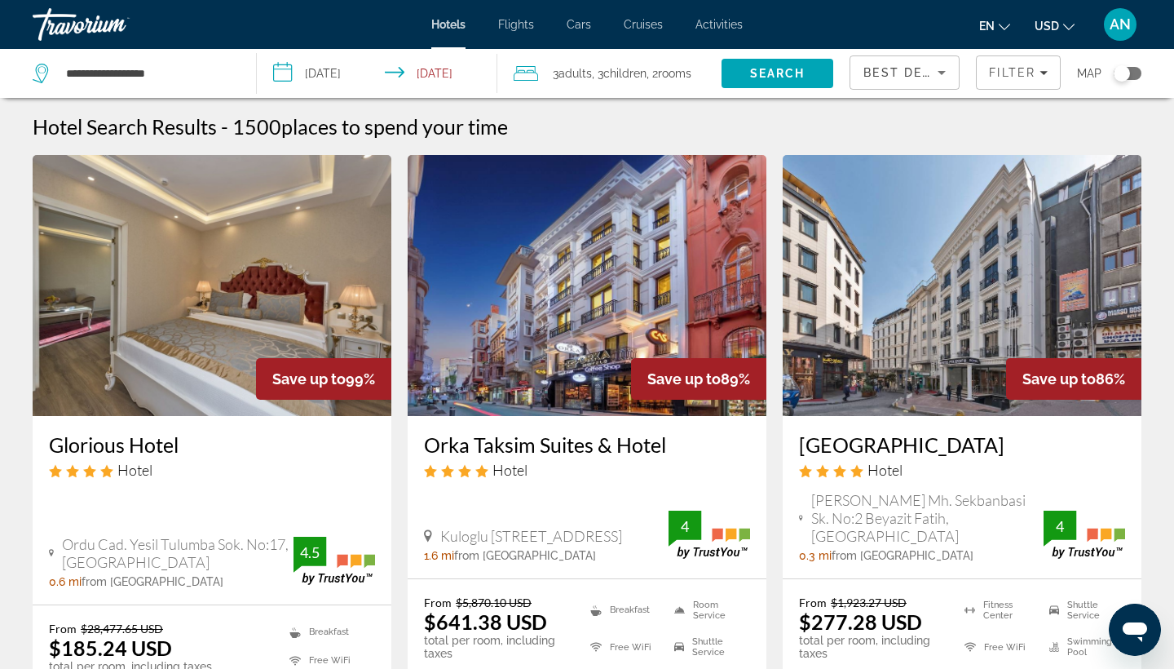
click at [630, 68] on span "Children" at bounding box center [625, 73] width 43 height 13
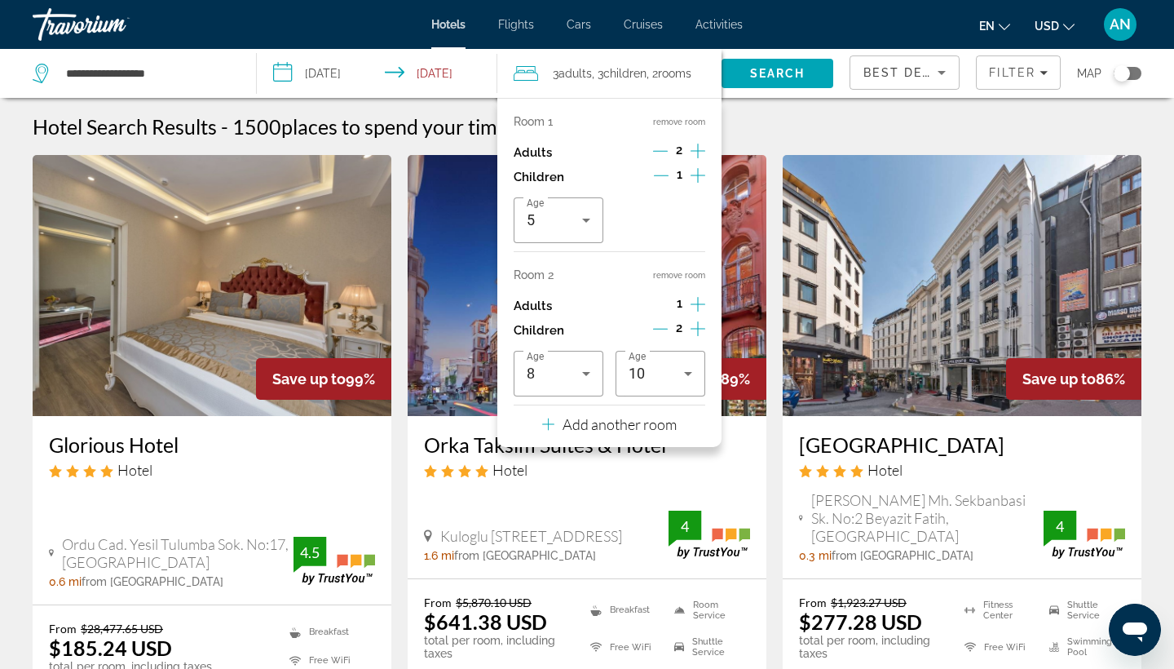
click at [64, 20] on div "Travorium" at bounding box center [114, 24] width 163 height 42
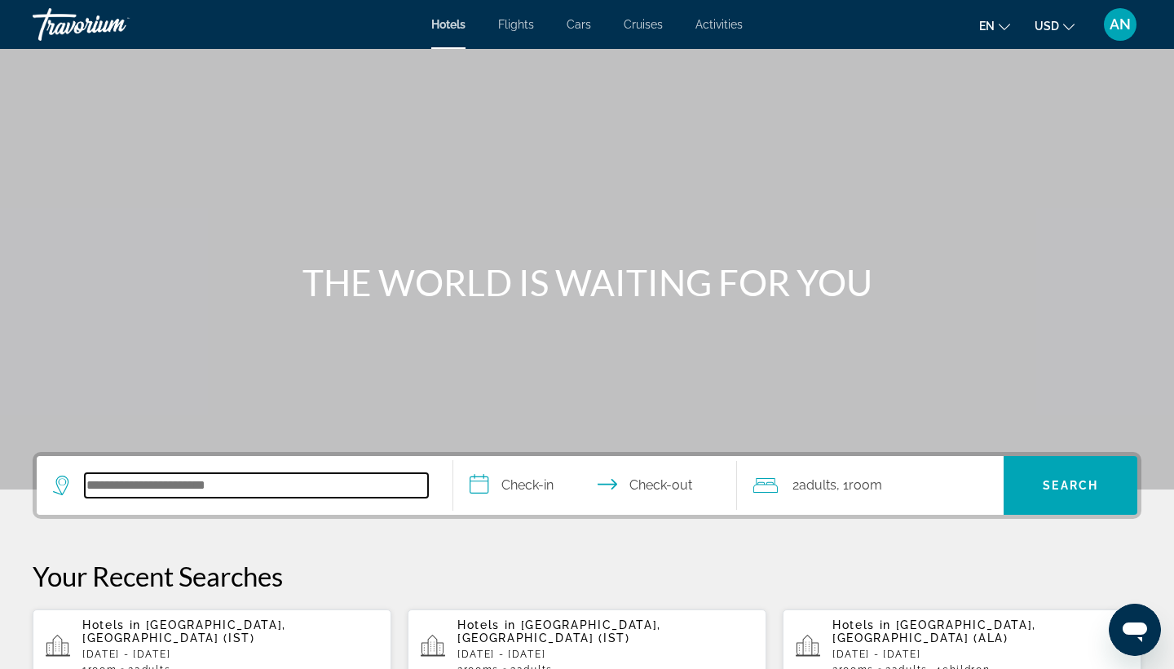
click at [247, 495] on input "Search hotel destination" at bounding box center [256, 485] width 343 height 24
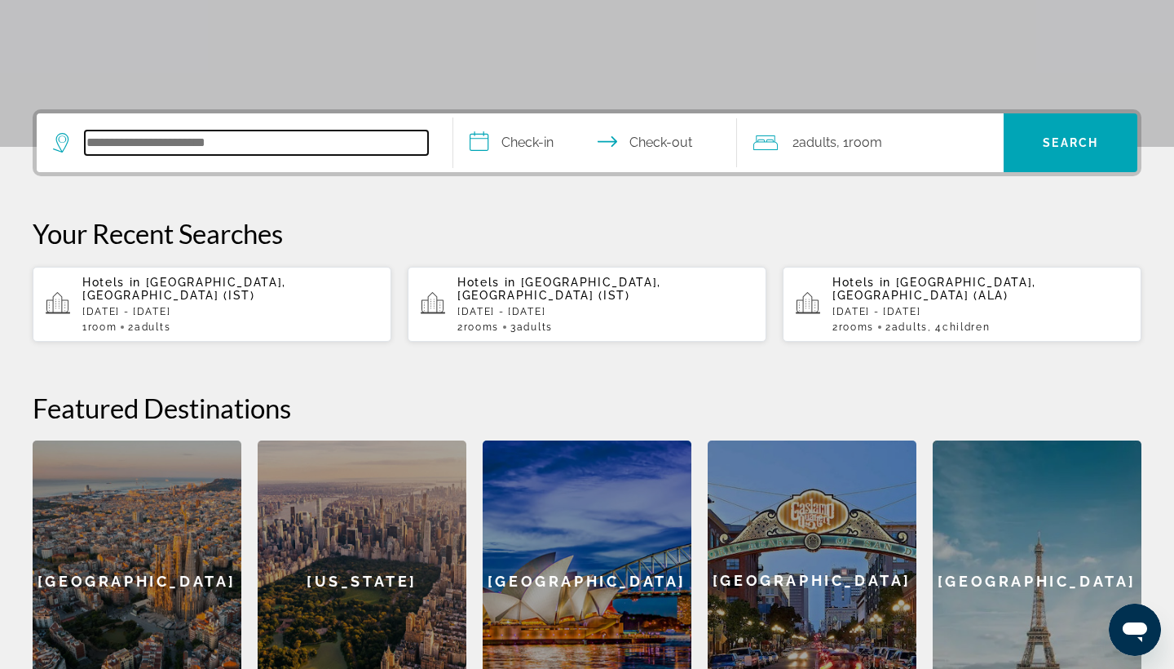
scroll to position [399, 0]
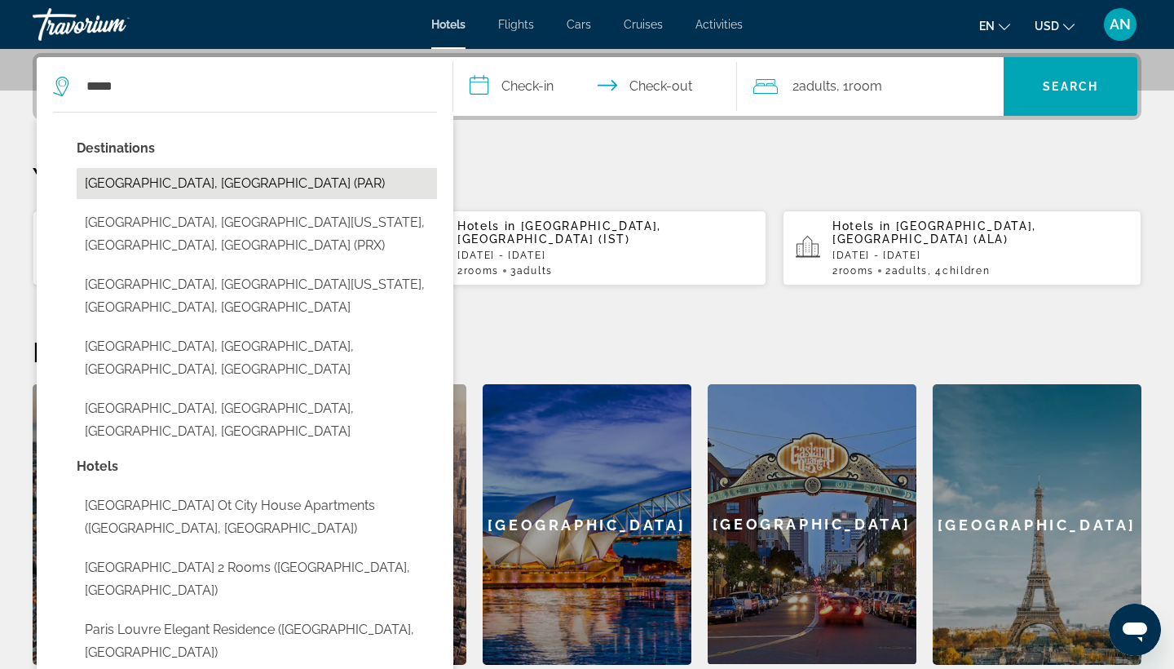
drag, startPoint x: 247, startPoint y: 495, endPoint x: 164, endPoint y: 184, distance: 321.7
click at [164, 184] on button "Paris, France (PAR)" at bounding box center [257, 183] width 361 height 31
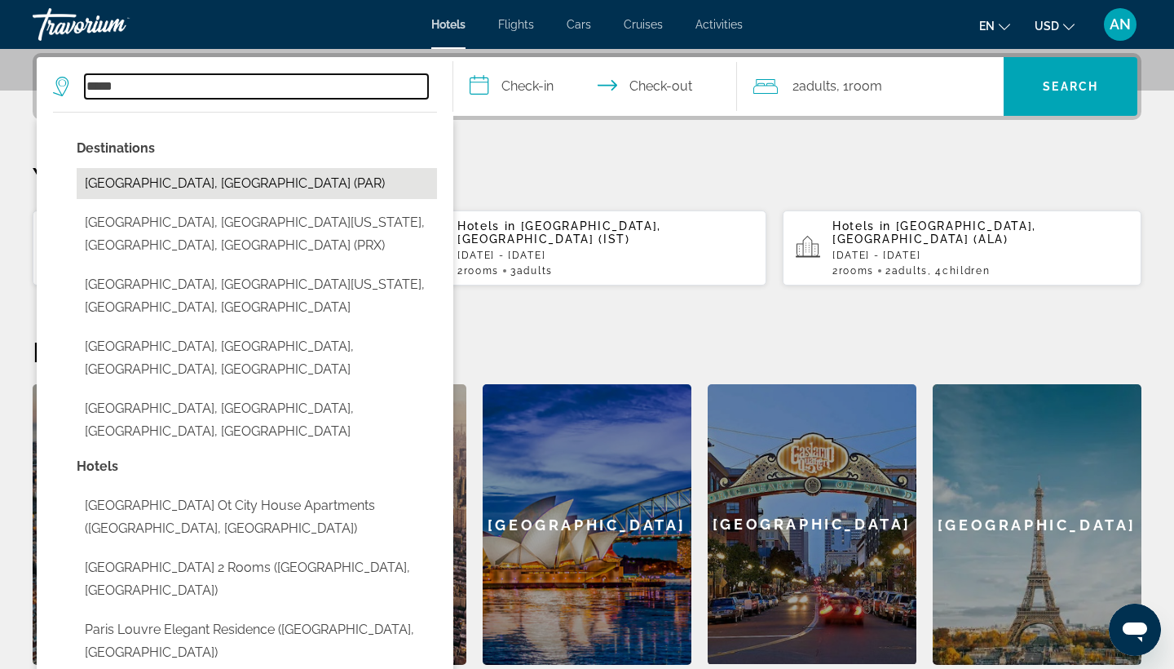
type input "**********"
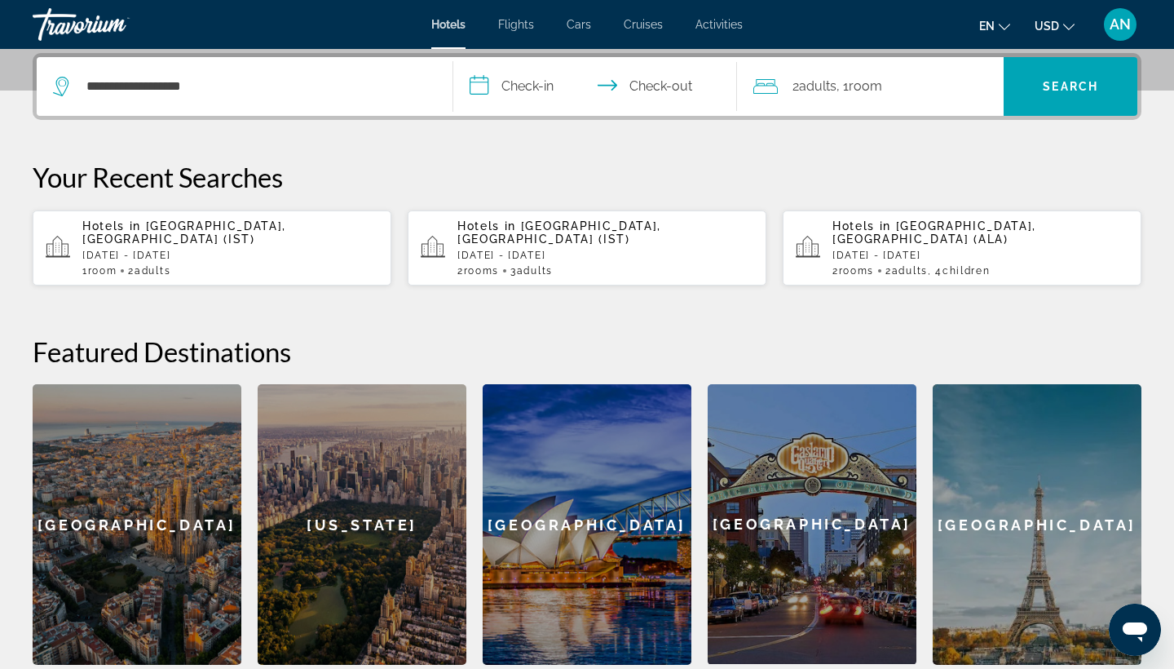
click at [506, 90] on input "**********" at bounding box center [598, 89] width 290 height 64
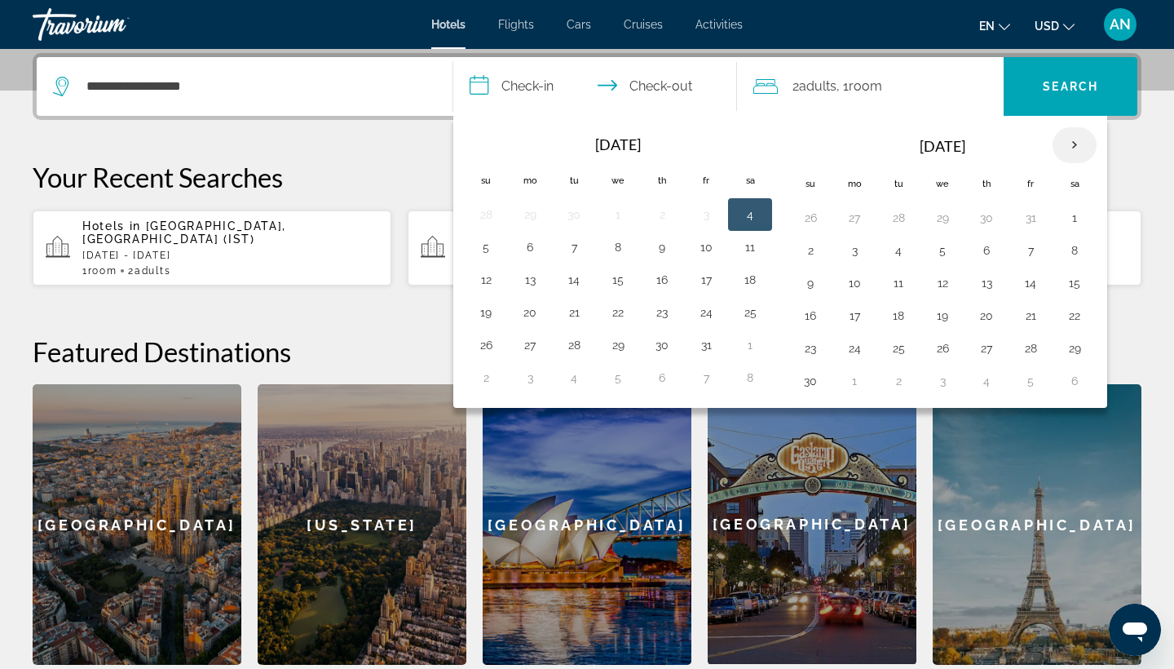
click at [1079, 142] on th "Next month" at bounding box center [1075, 145] width 44 height 36
click at [812, 313] on button "21" at bounding box center [811, 315] width 26 height 23
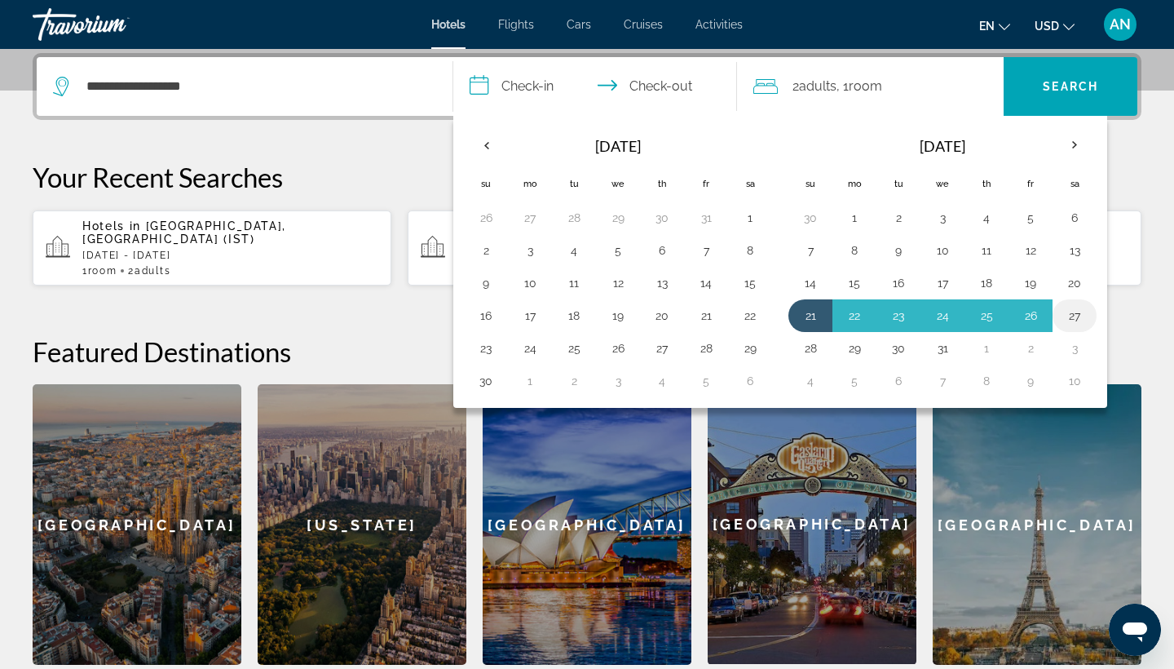
click at [1083, 312] on button "27" at bounding box center [1075, 315] width 26 height 23
type input "**********"
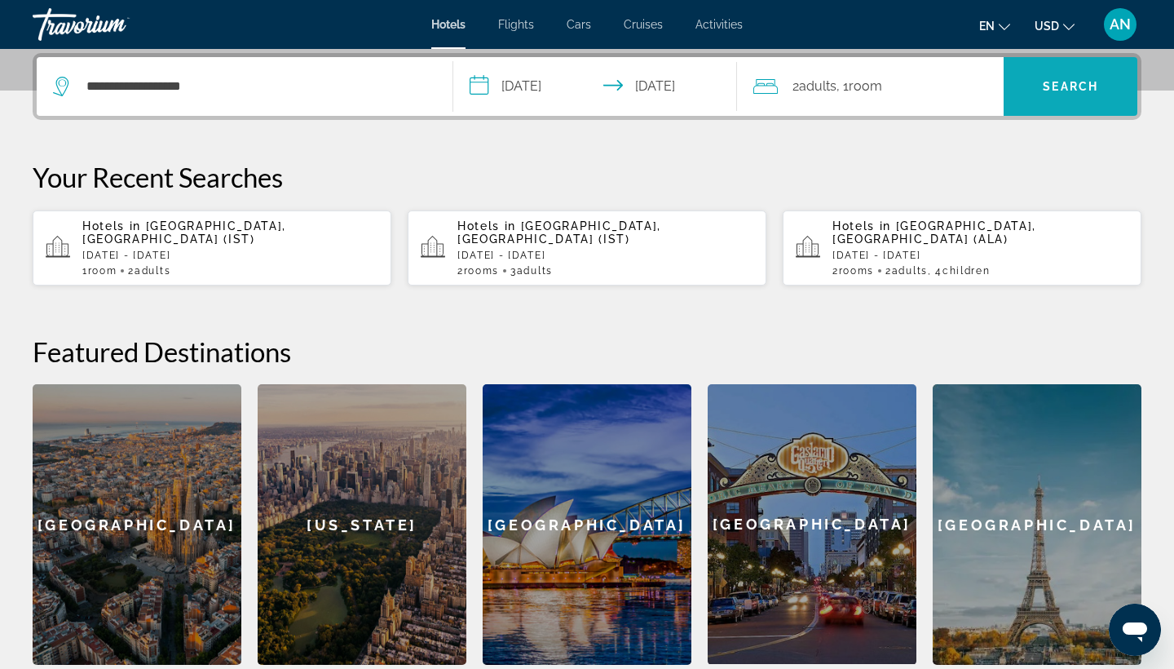
click at [1062, 84] on span "Search" at bounding box center [1070, 86] width 55 height 13
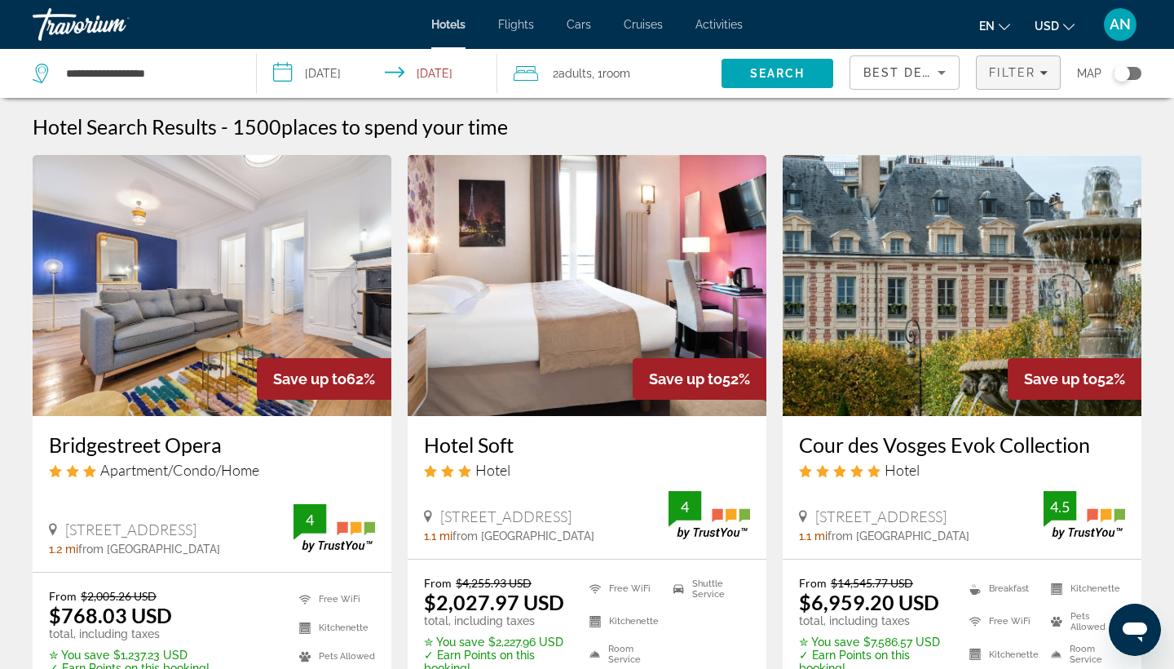
click at [1046, 69] on icon "Filters" at bounding box center [1044, 73] width 8 height 8
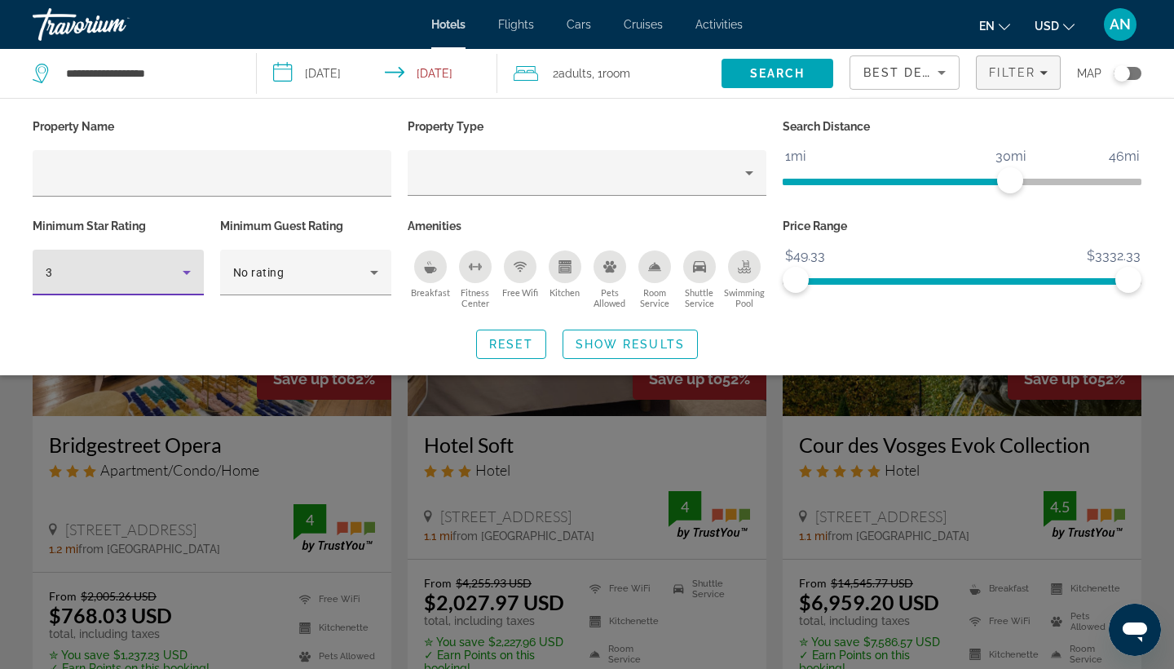
click at [188, 272] on icon "Hotel Filters" at bounding box center [187, 273] width 8 height 4
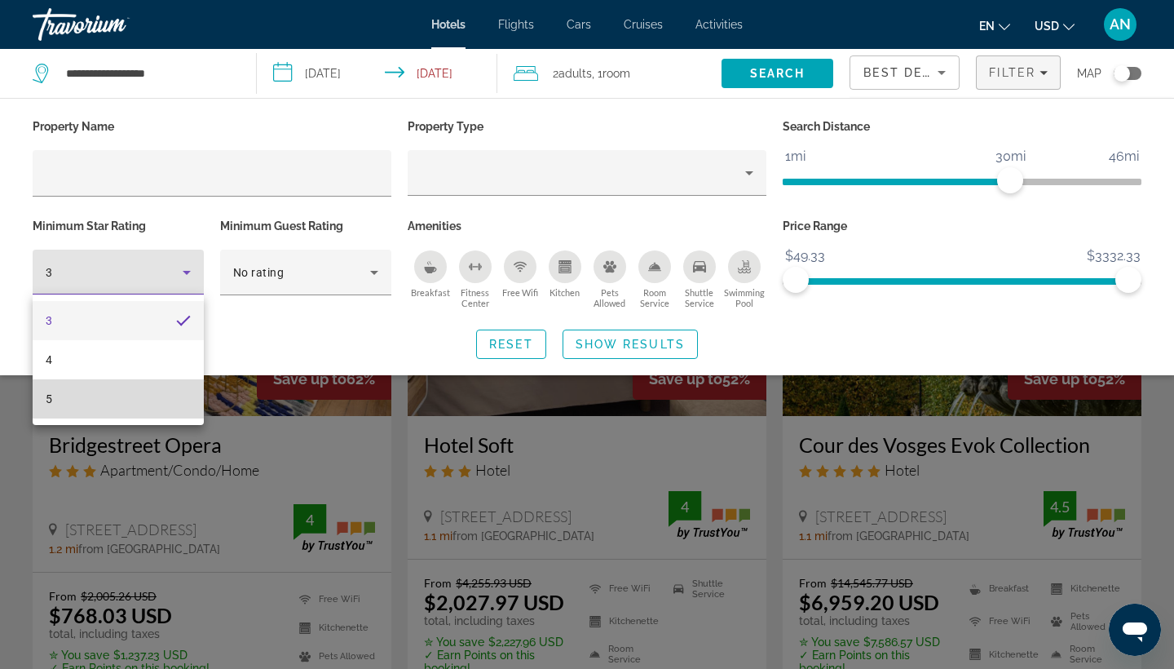
click at [156, 393] on mat-option "5" at bounding box center [118, 398] width 171 height 39
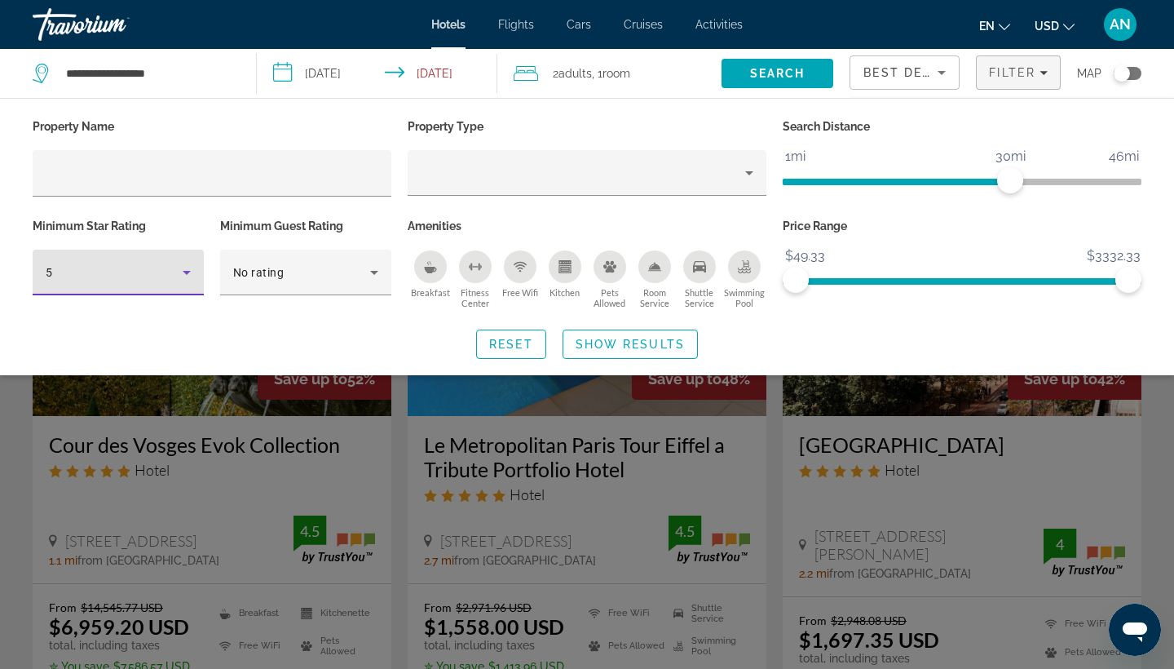
click at [184, 270] on icon "Hotel Filters" at bounding box center [187, 273] width 20 height 20
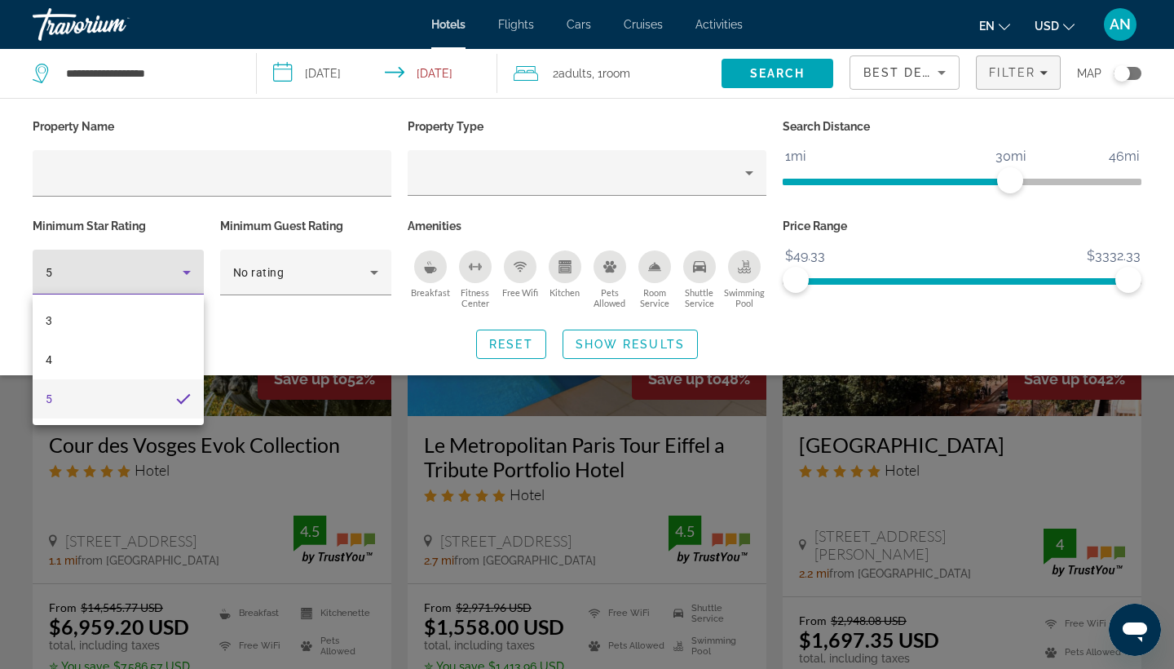
click at [184, 271] on div at bounding box center [587, 334] width 1174 height 669
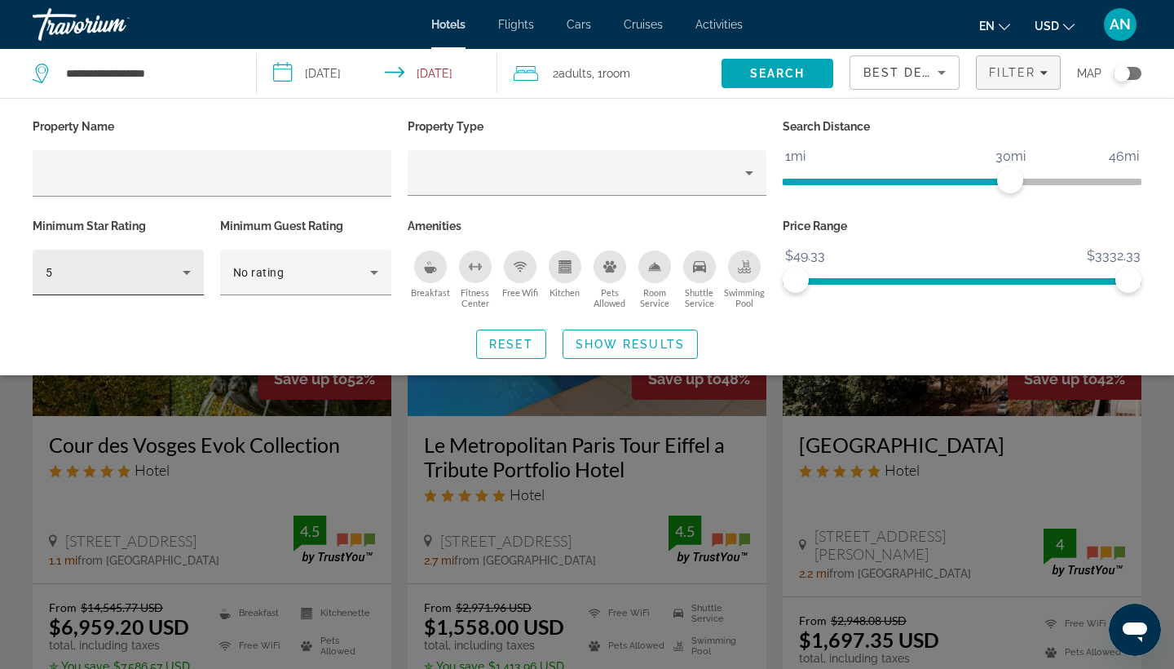
click at [188, 266] on icon "Hotel Filters" at bounding box center [187, 273] width 20 height 20
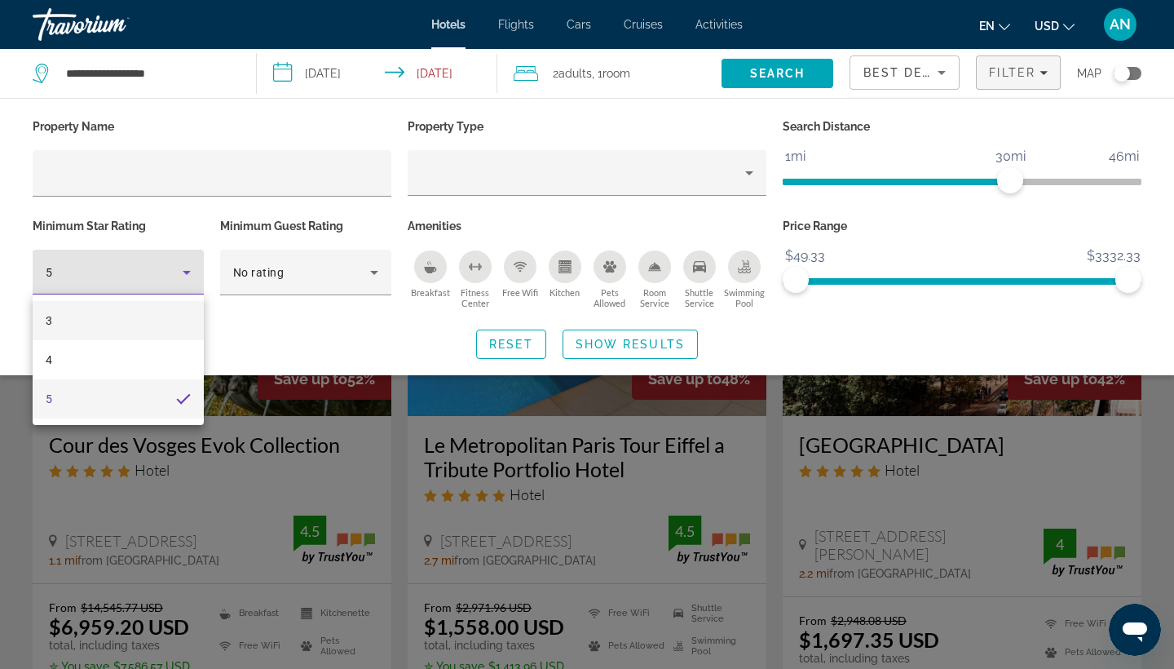
click at [135, 314] on mat-option "3" at bounding box center [118, 320] width 171 height 39
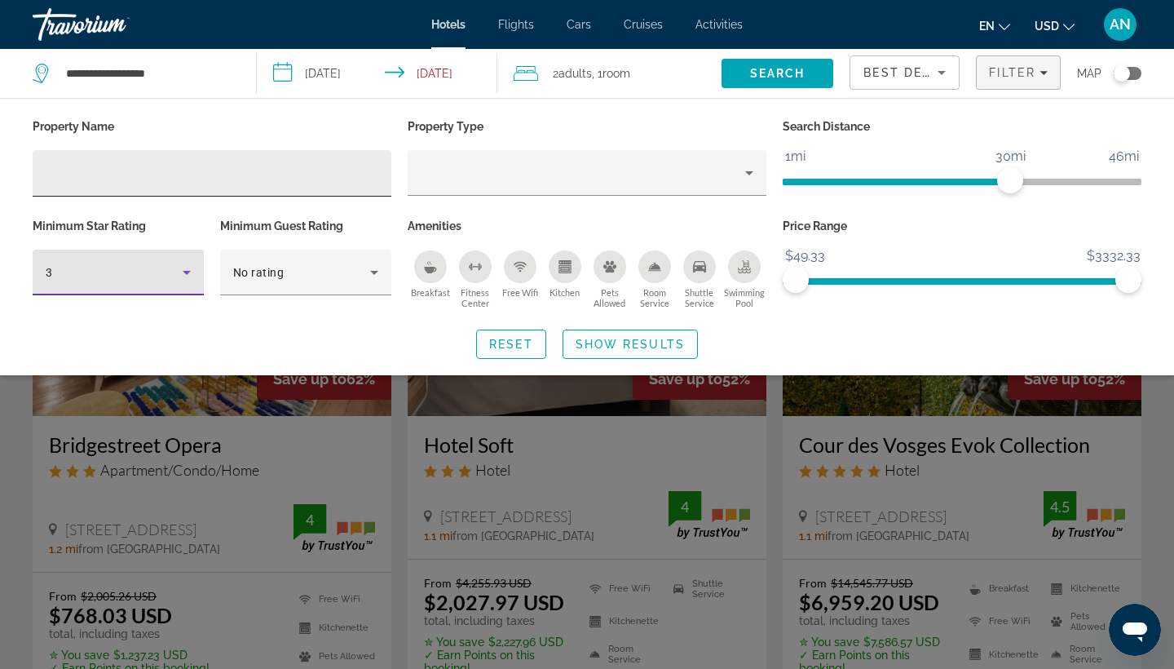
click at [299, 165] on input "Hotel Filters" at bounding box center [212, 174] width 333 height 20
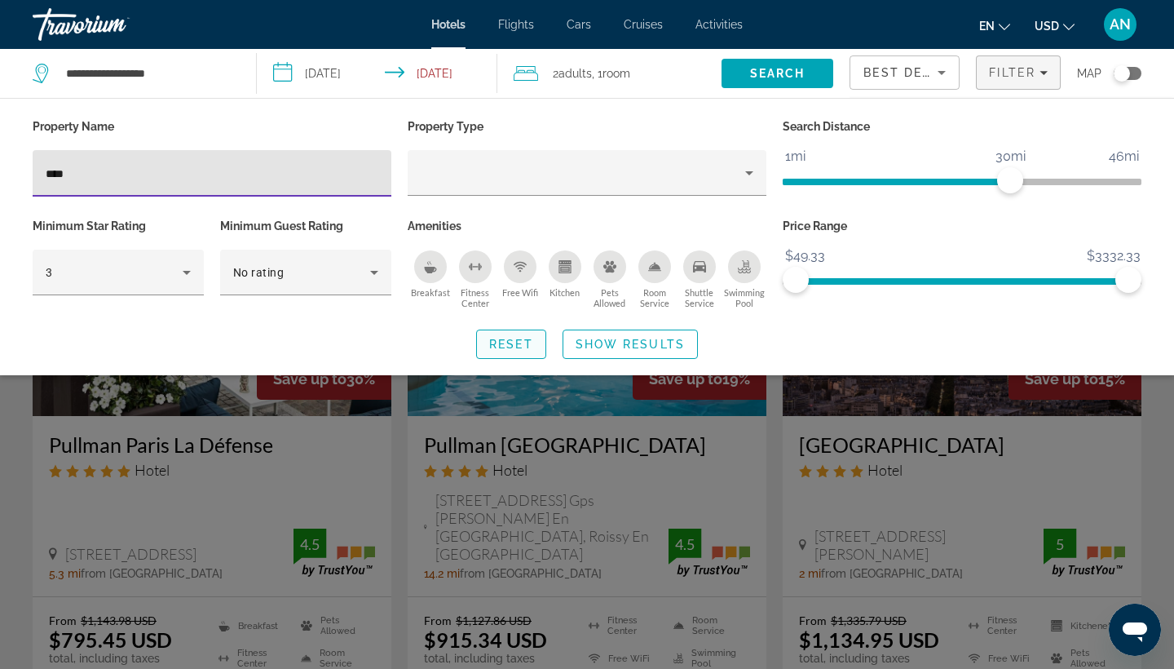
type input "****"
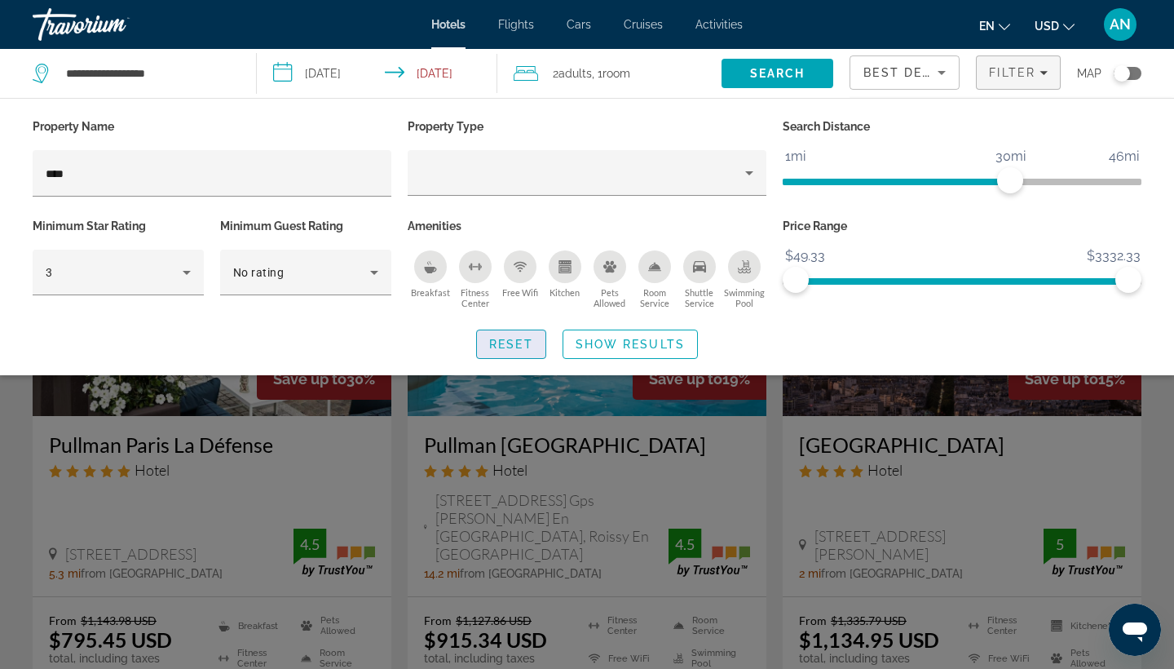
click at [493, 349] on span "Reset" at bounding box center [511, 344] width 44 height 13
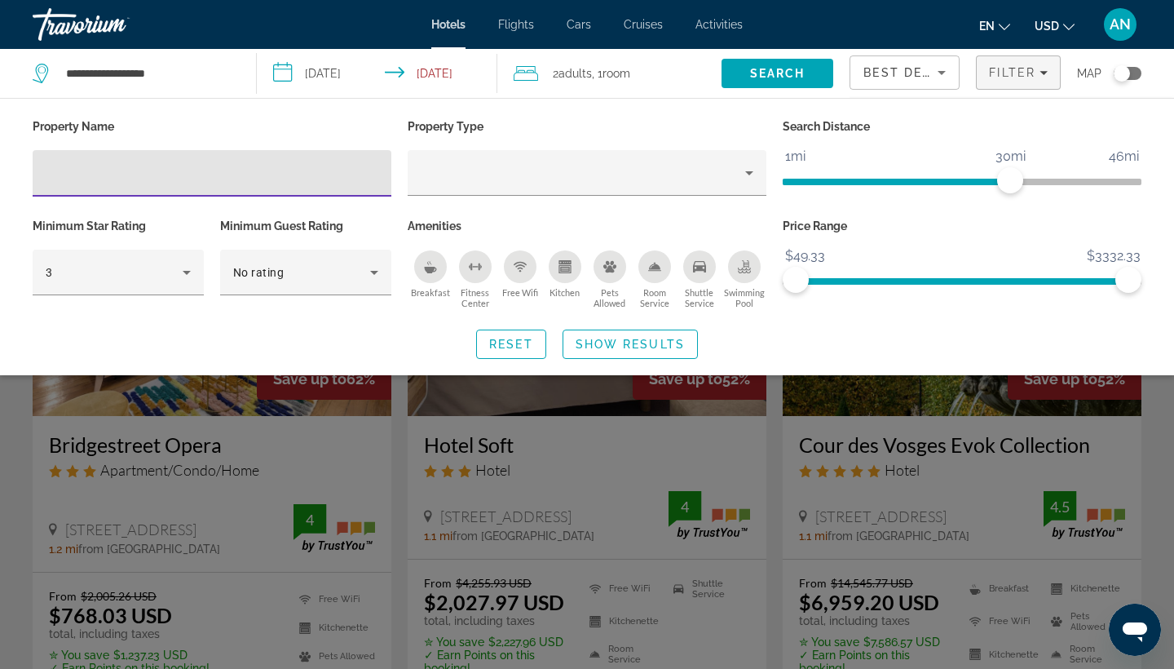
click at [287, 164] on input "Hotel Filters" at bounding box center [212, 174] width 333 height 20
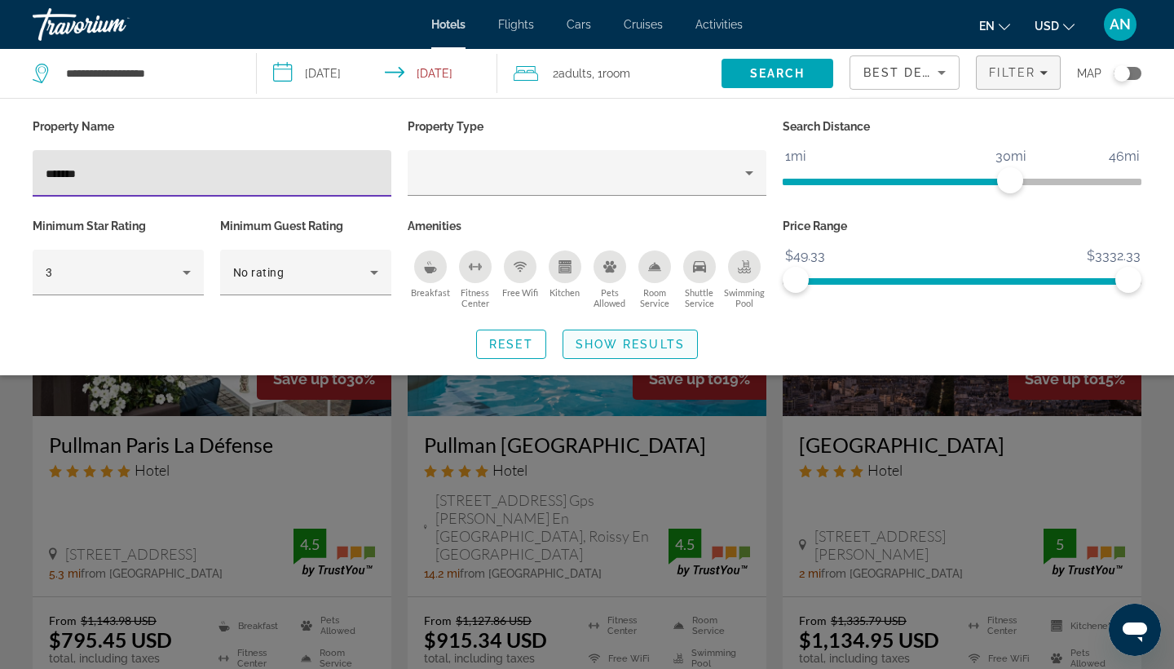
type input "*******"
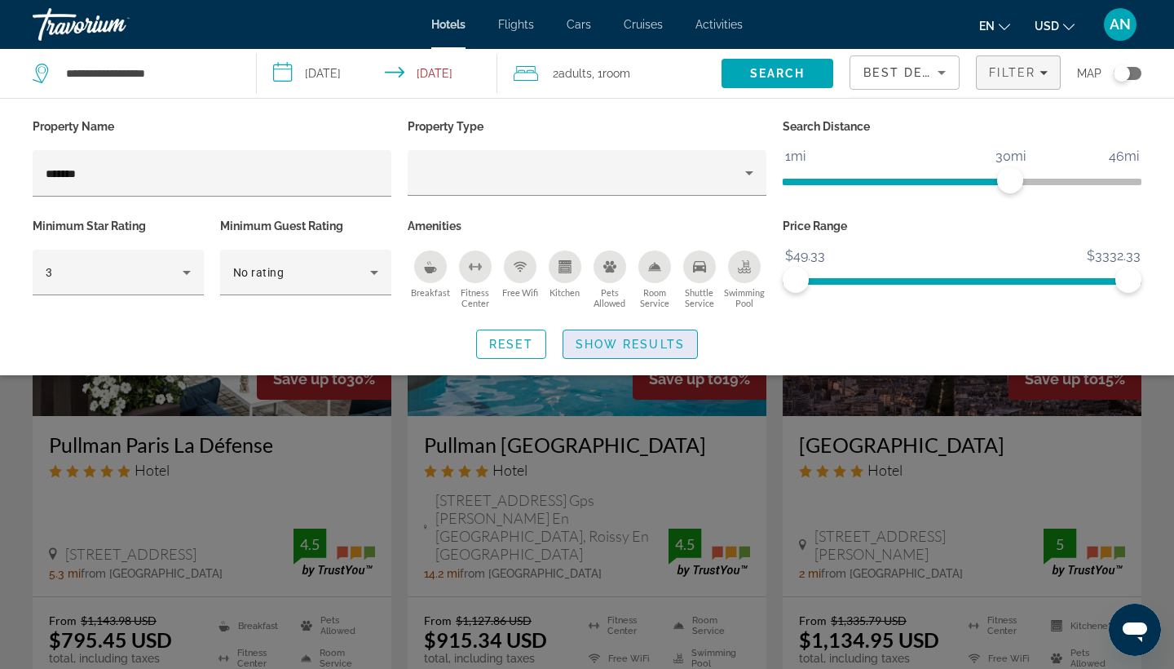
click at [606, 342] on span "Show Results" at bounding box center [630, 344] width 109 height 13
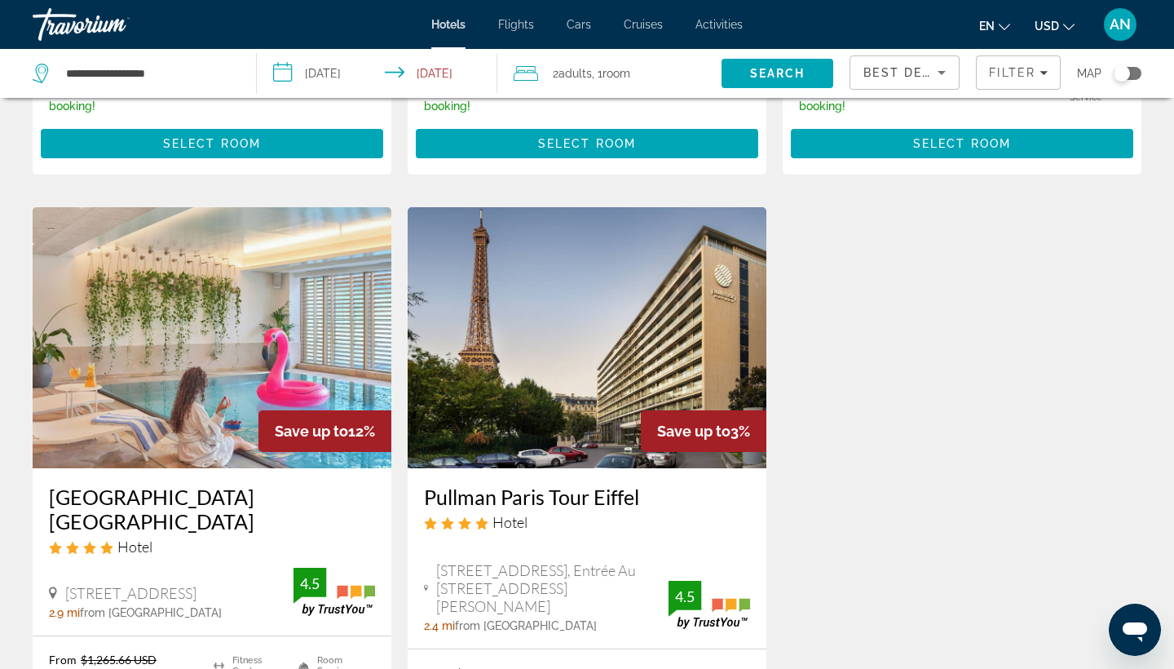
scroll to position [608, 0]
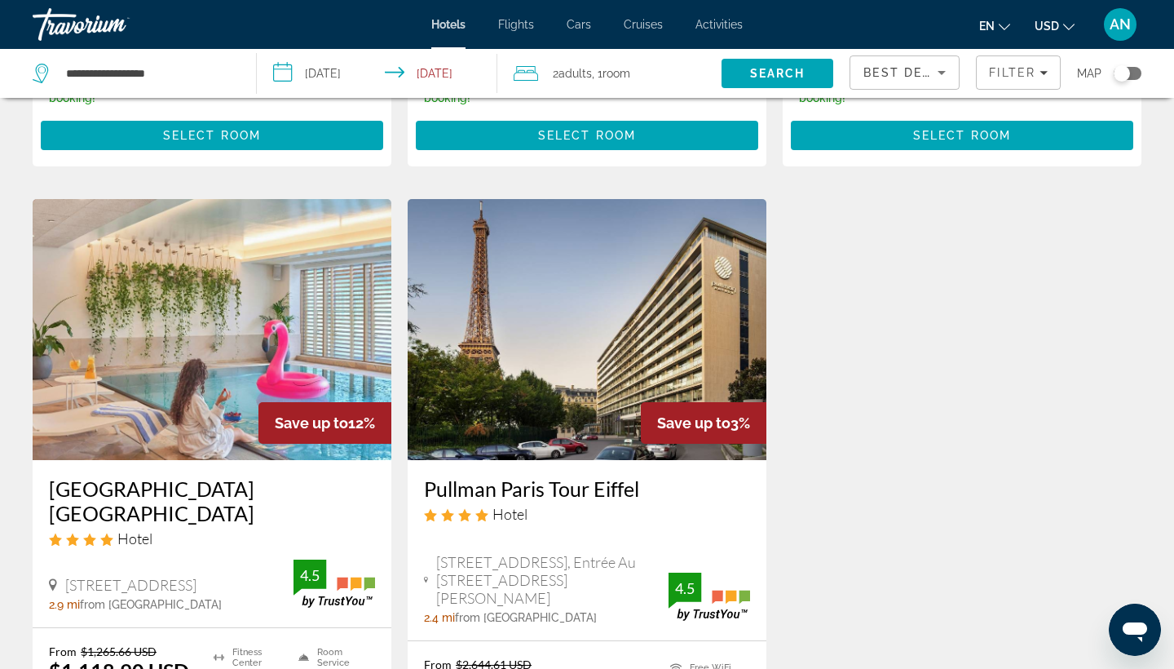
click at [599, 403] on img "Main content" at bounding box center [587, 329] width 359 height 261
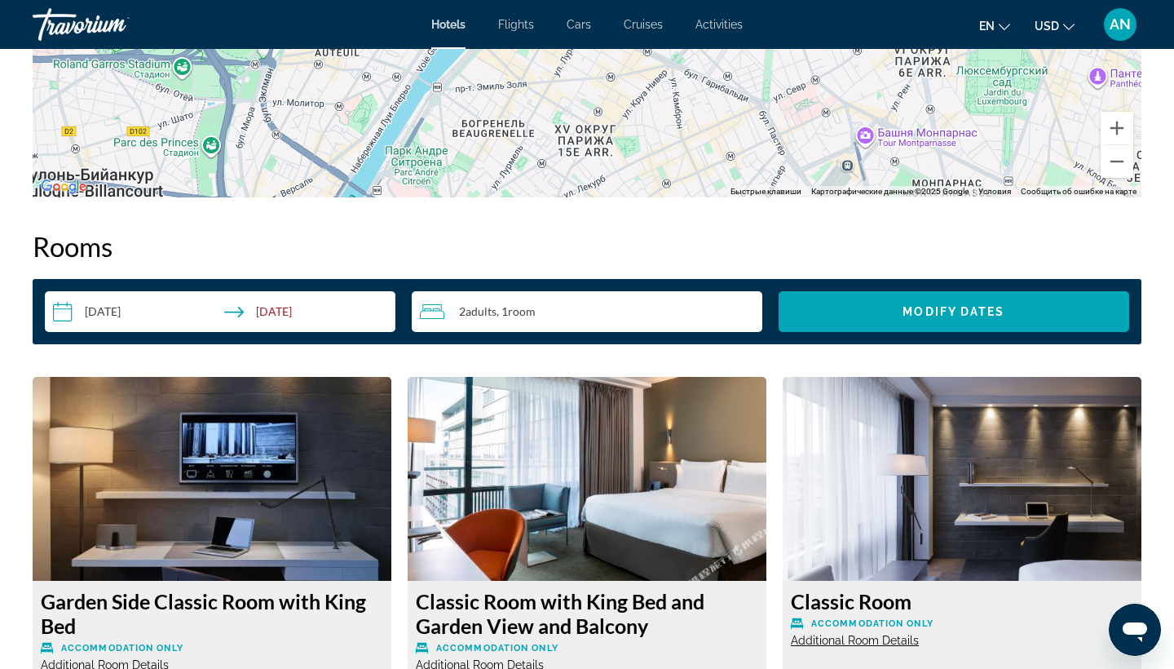
scroll to position [1899, 0]
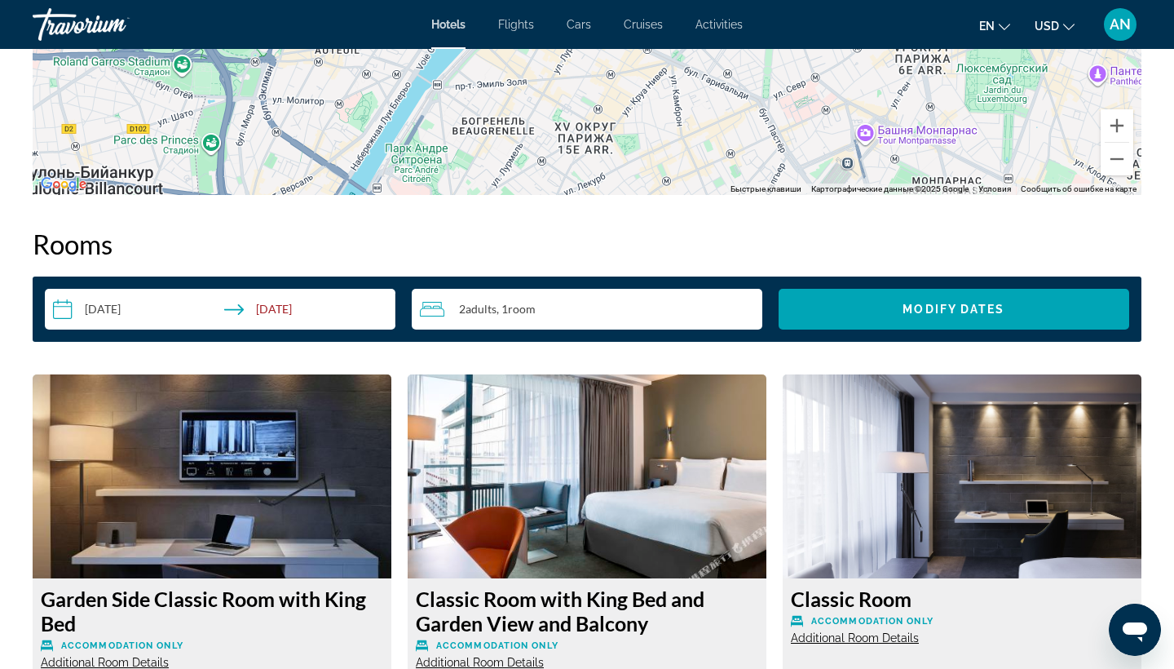
click at [109, 312] on input "**********" at bounding box center [223, 312] width 357 height 46
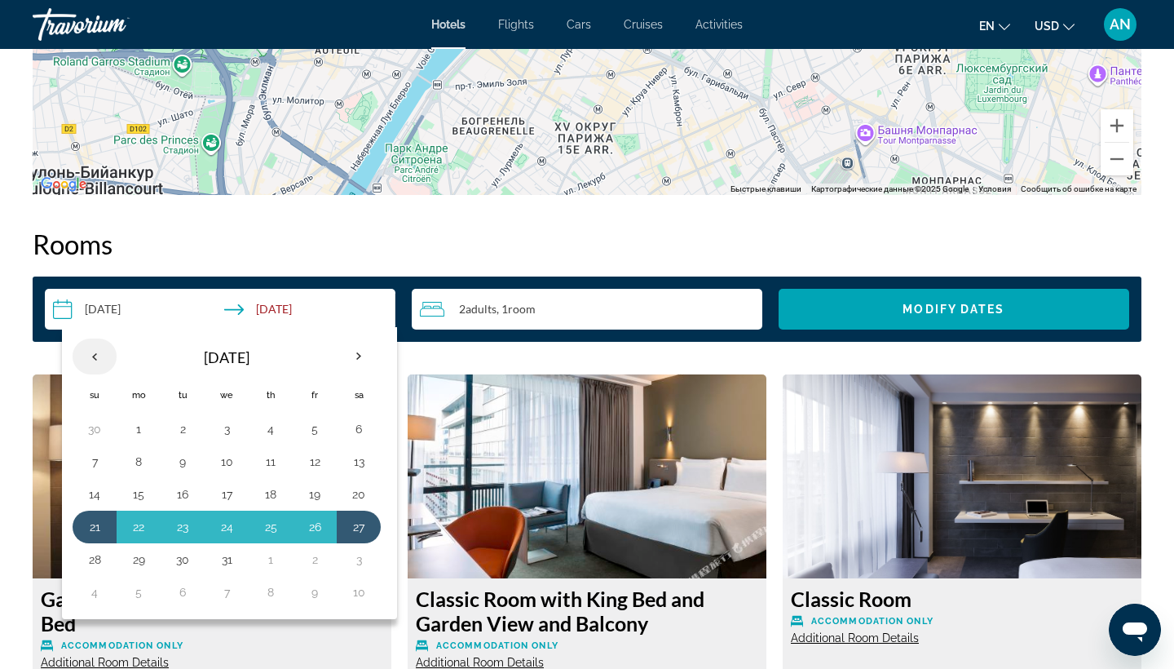
click at [95, 339] on th "Previous month" at bounding box center [95, 356] width 44 height 36
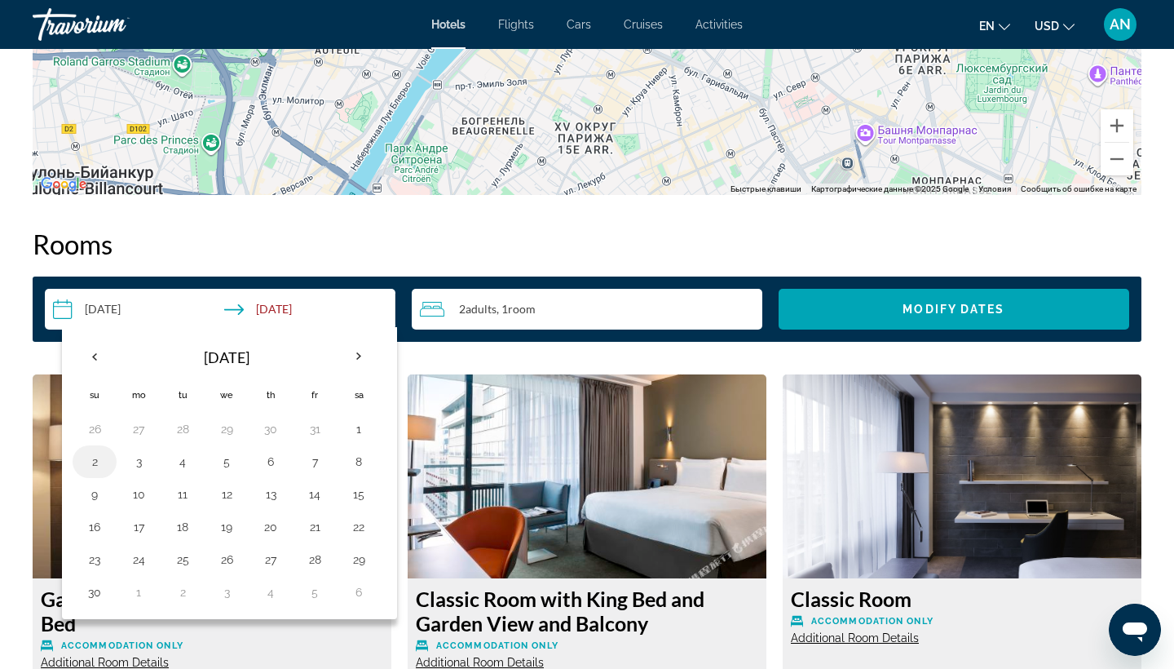
click at [95, 450] on button "2" at bounding box center [95, 461] width 26 height 23
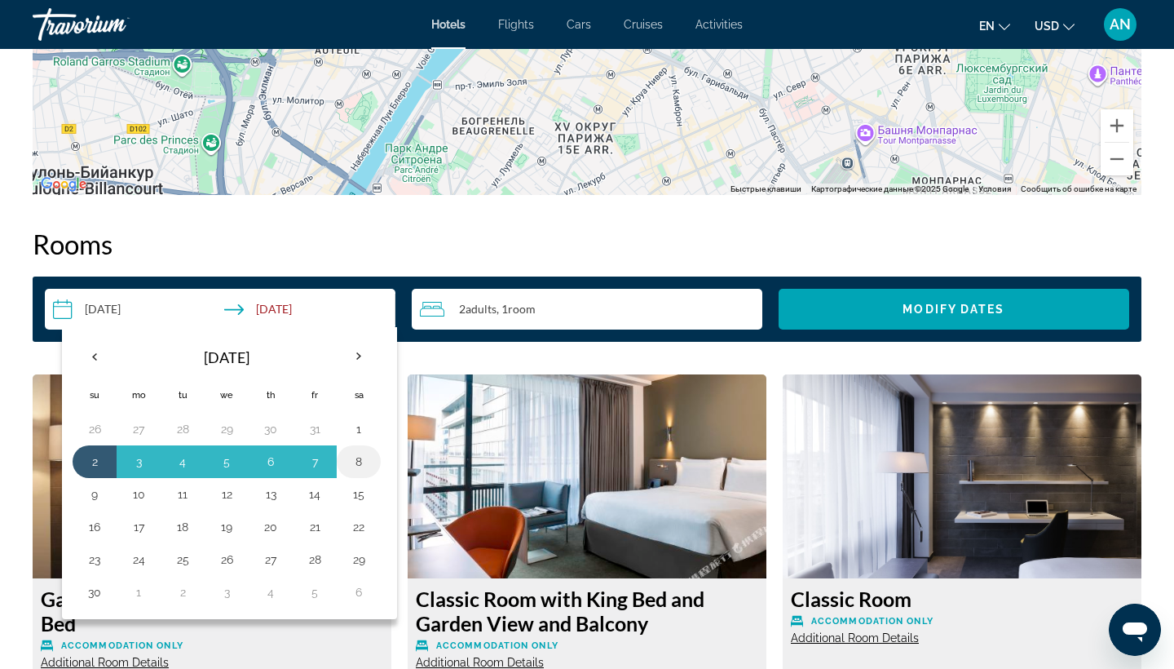
click at [363, 450] on button "8" at bounding box center [359, 461] width 26 height 23
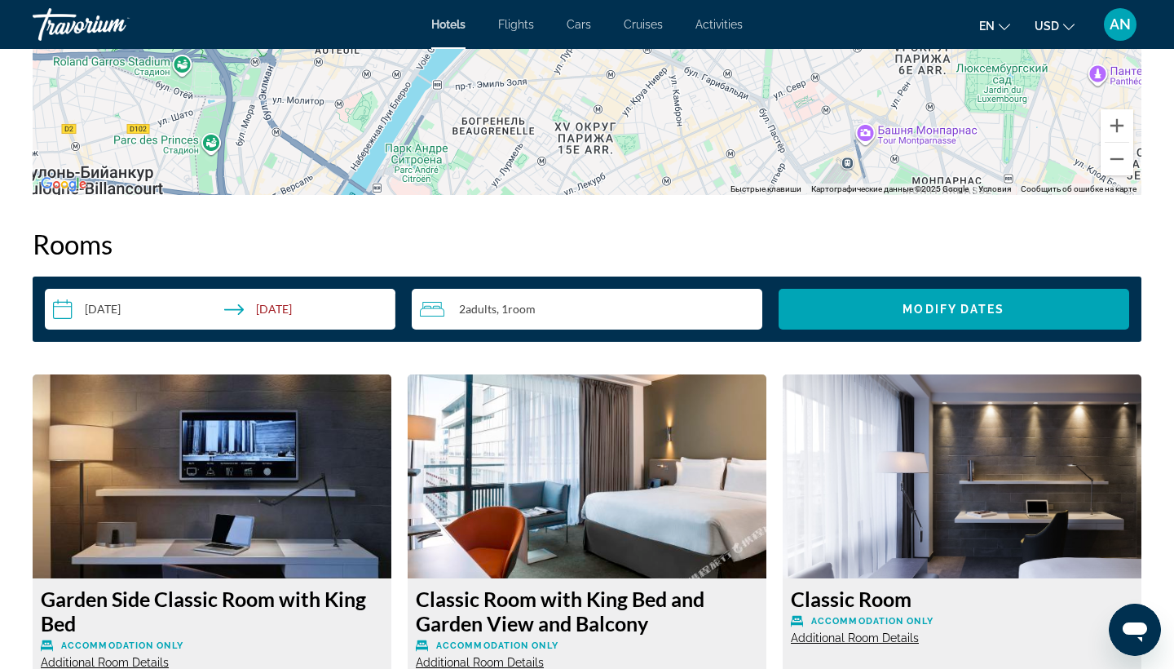
type input "**********"
click at [900, 296] on span "Search widget" at bounding box center [954, 309] width 351 height 39
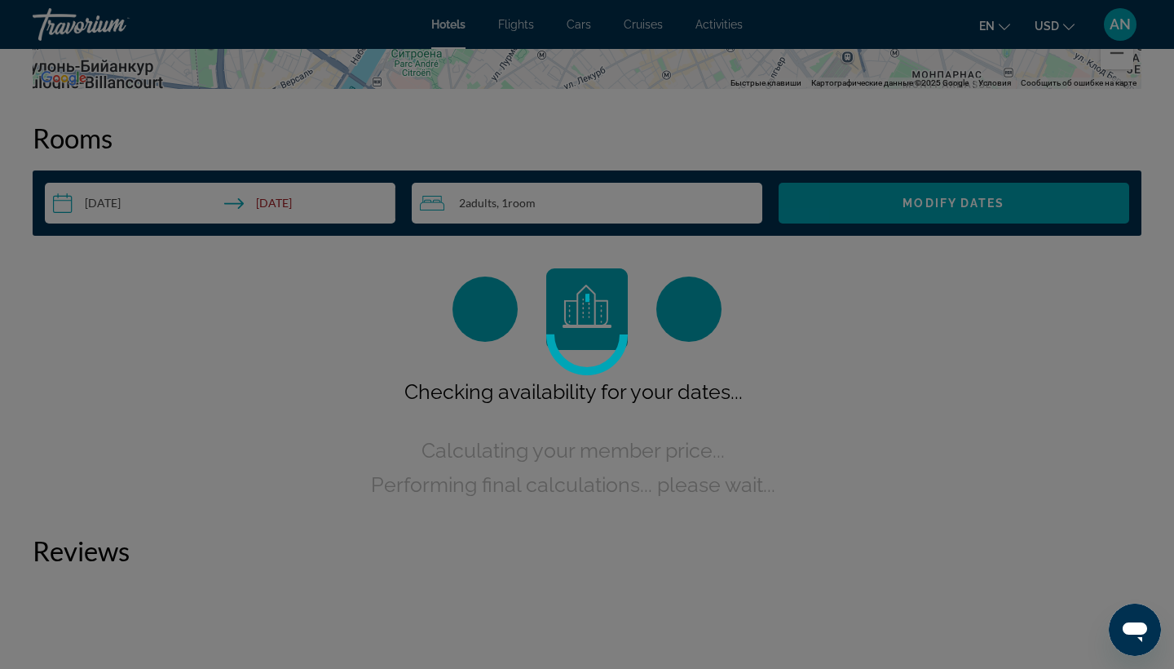
scroll to position [2015, 0]
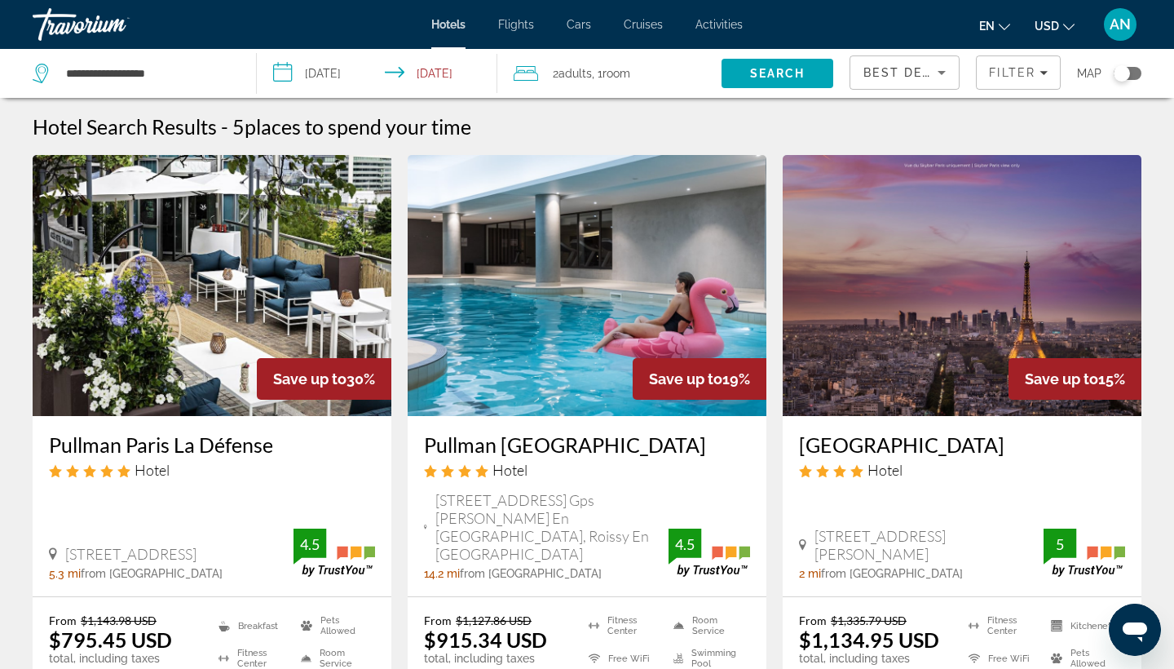
click at [332, 68] on input "**********" at bounding box center [380, 76] width 247 height 54
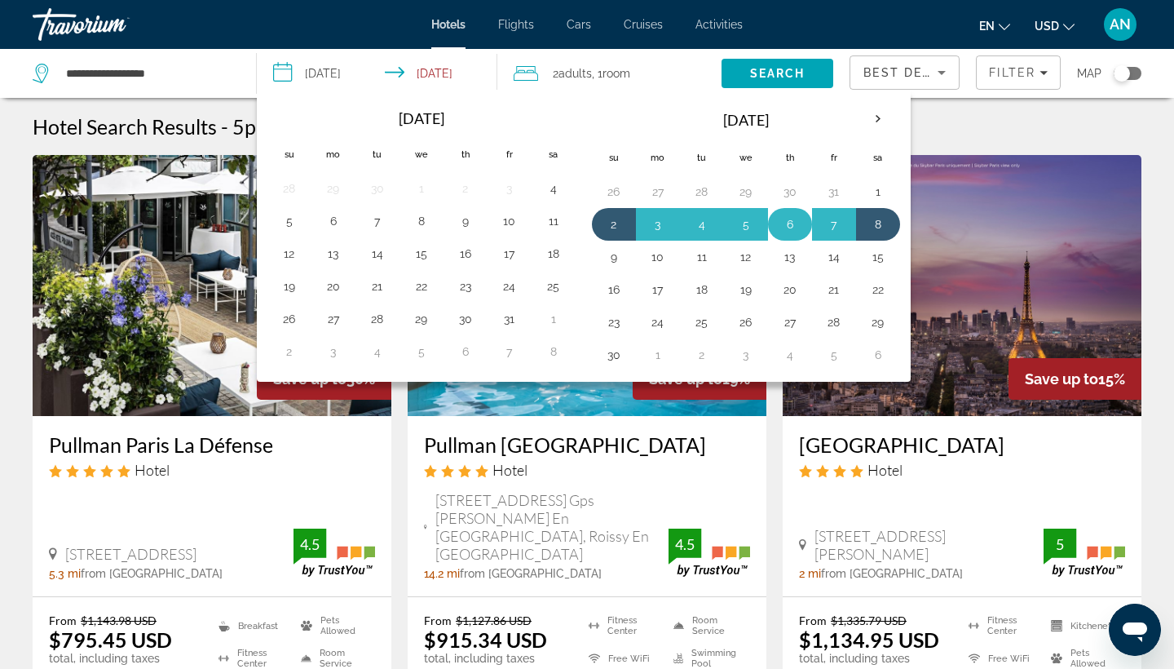
drag, startPoint x: 878, startPoint y: 220, endPoint x: 773, endPoint y: 221, distance: 105.2
click at [773, 221] on tr "2 3 4 5 6 7 8" at bounding box center [746, 224] width 308 height 33
click at [747, 223] on button "5" at bounding box center [746, 224] width 26 height 23
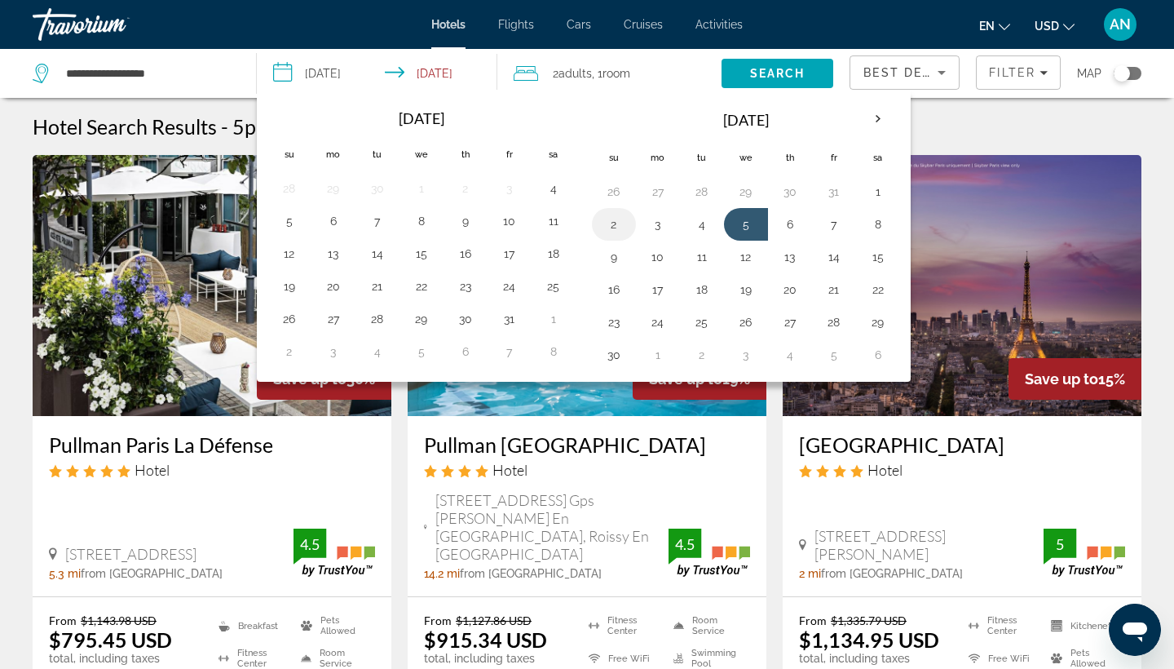
click at [610, 222] on button "2" at bounding box center [614, 224] width 26 height 23
type input "**********"
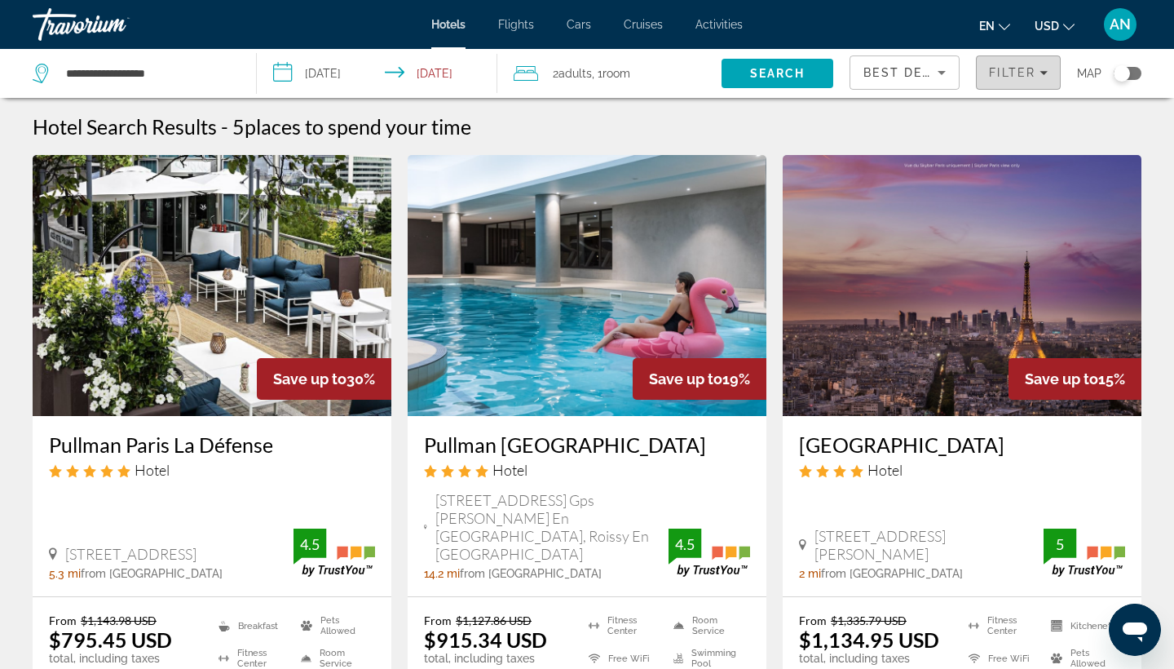
click at [1044, 73] on icon "Filters" at bounding box center [1044, 73] width 8 height 4
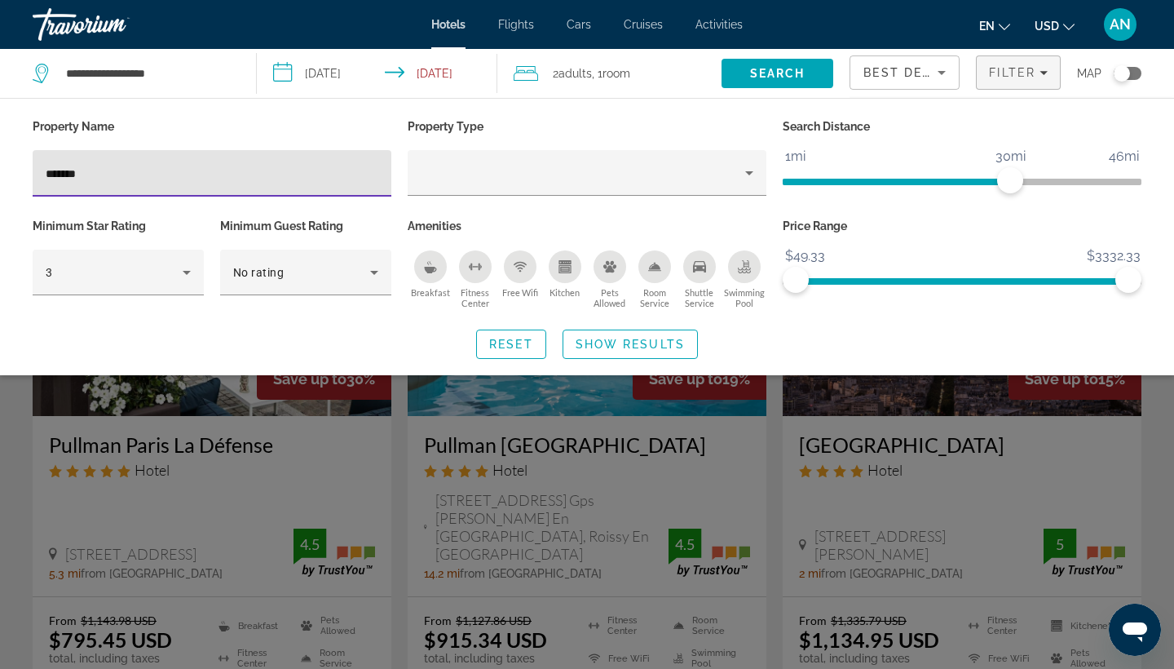
drag, startPoint x: 106, startPoint y: 178, endPoint x: 3, endPoint y: 174, distance: 102.8
click at [3, 174] on div "Property Name ******* Property Type Search Distance 1mi 46mi 30mi Minimum Star …" at bounding box center [587, 237] width 1174 height 244
type input "*"
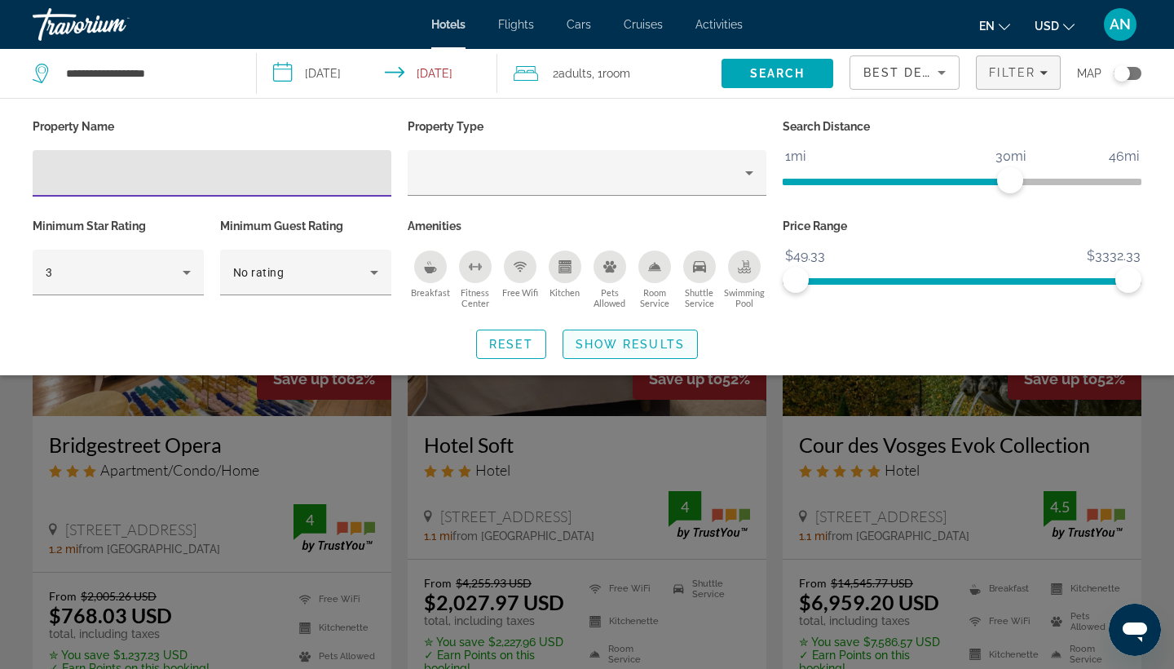
click at [601, 346] on span "Show Results" at bounding box center [630, 344] width 109 height 13
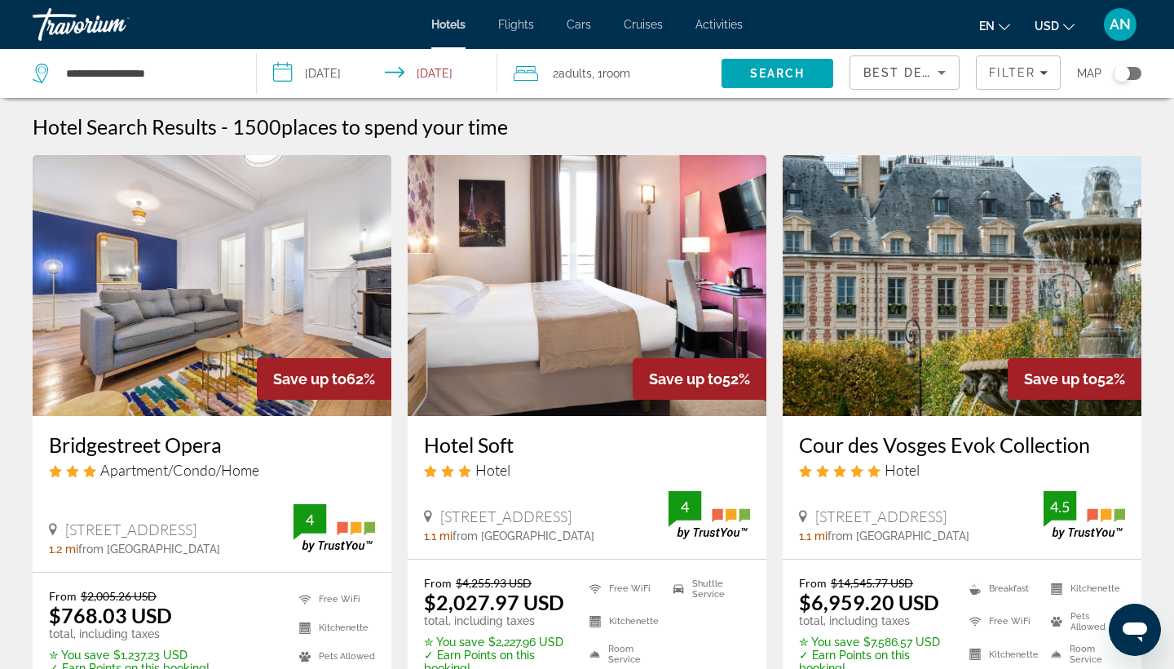
click at [950, 290] on img "Main content" at bounding box center [962, 285] width 359 height 261
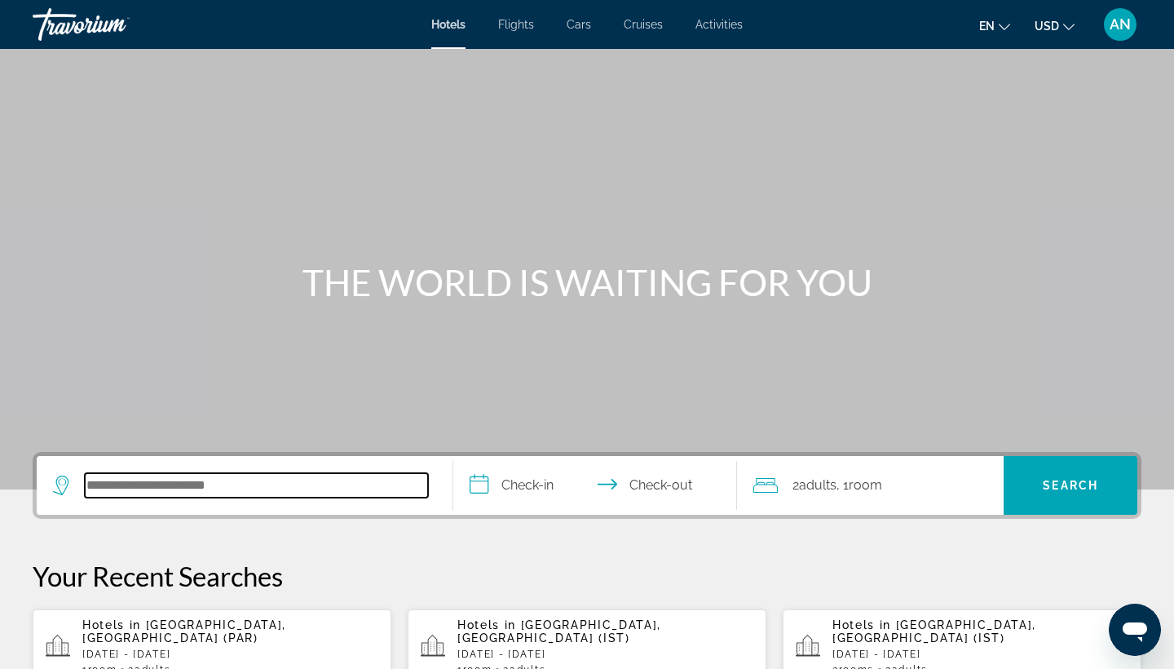
click at [251, 476] on input "Search hotel destination" at bounding box center [256, 485] width 343 height 24
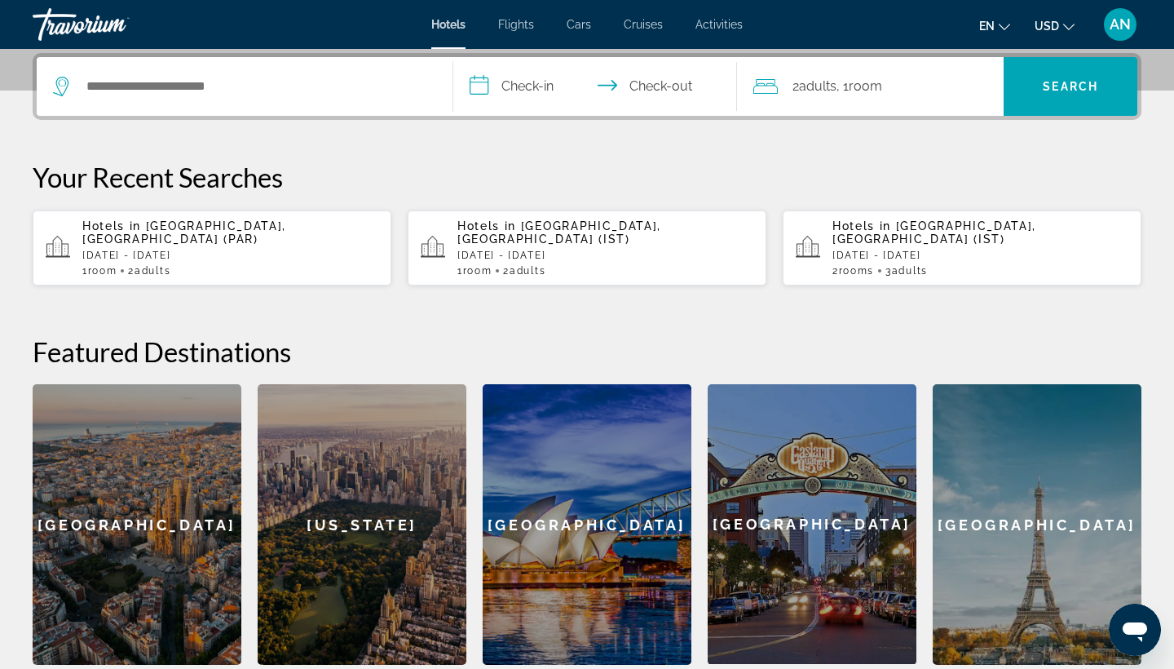
click at [257, 250] on p "Sun, 21 Dec - Sat, 27 Dec" at bounding box center [230, 255] width 296 height 11
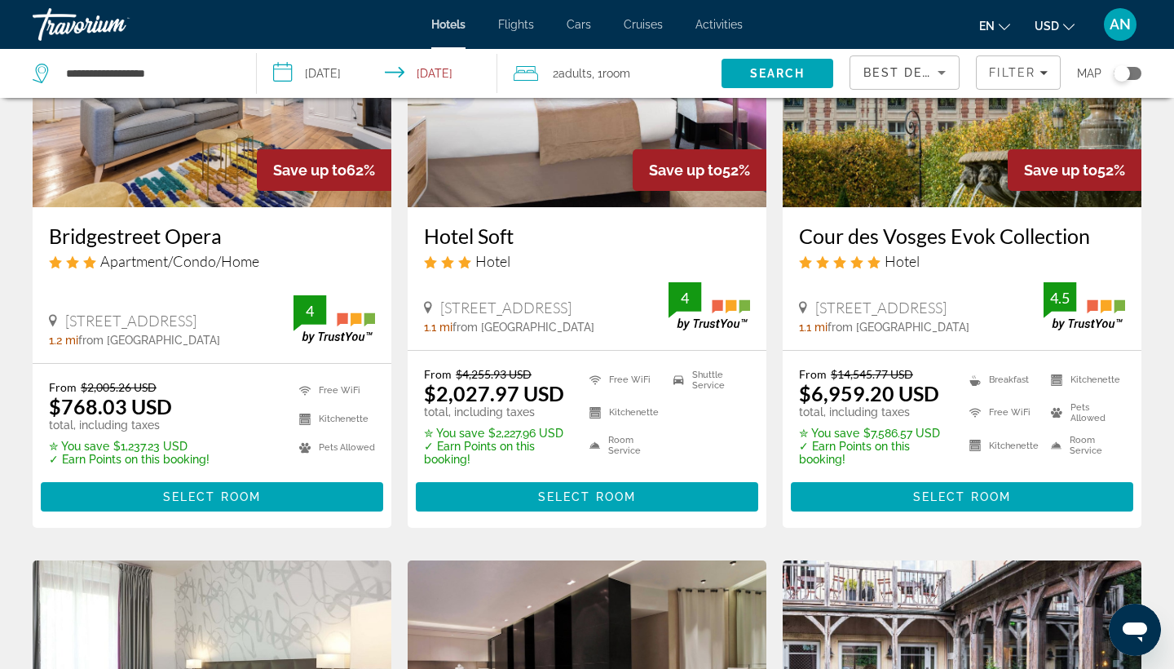
scroll to position [211, 0]
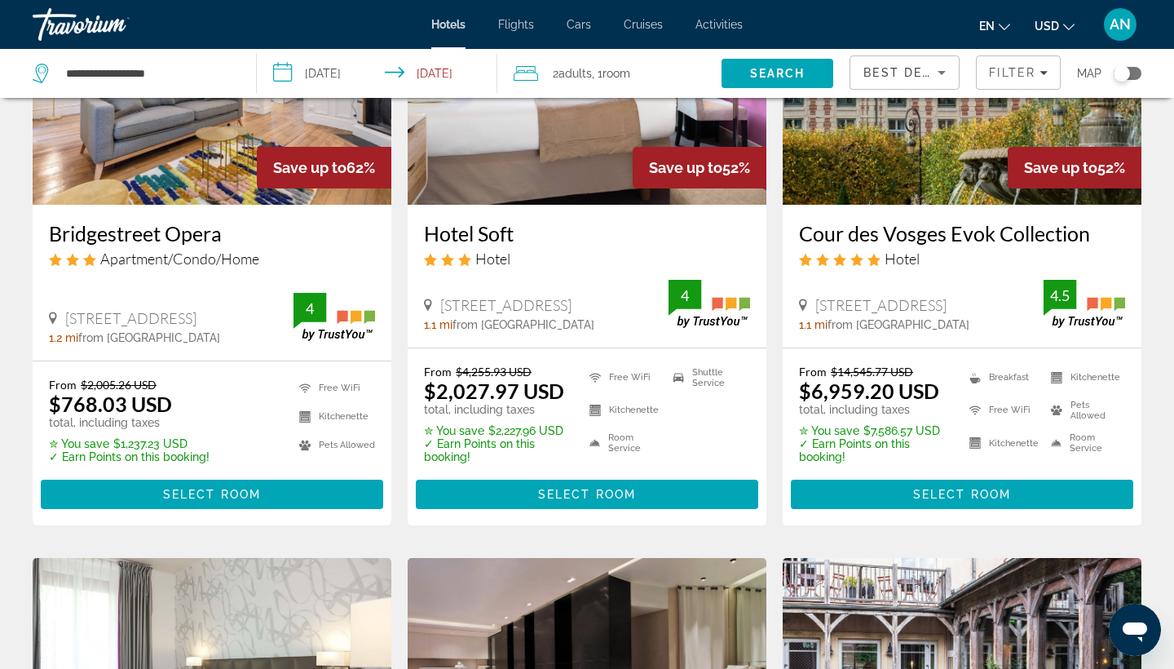
click at [317, 70] on input "**********" at bounding box center [380, 76] width 247 height 54
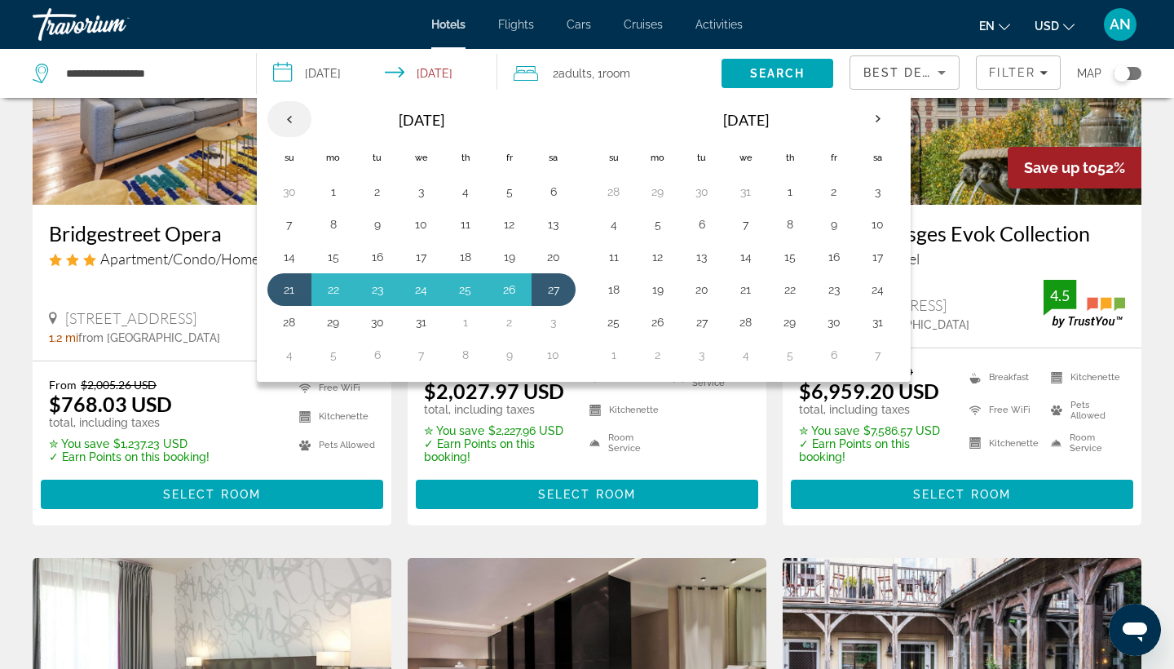
click at [289, 112] on th "Previous month" at bounding box center [290, 119] width 44 height 36
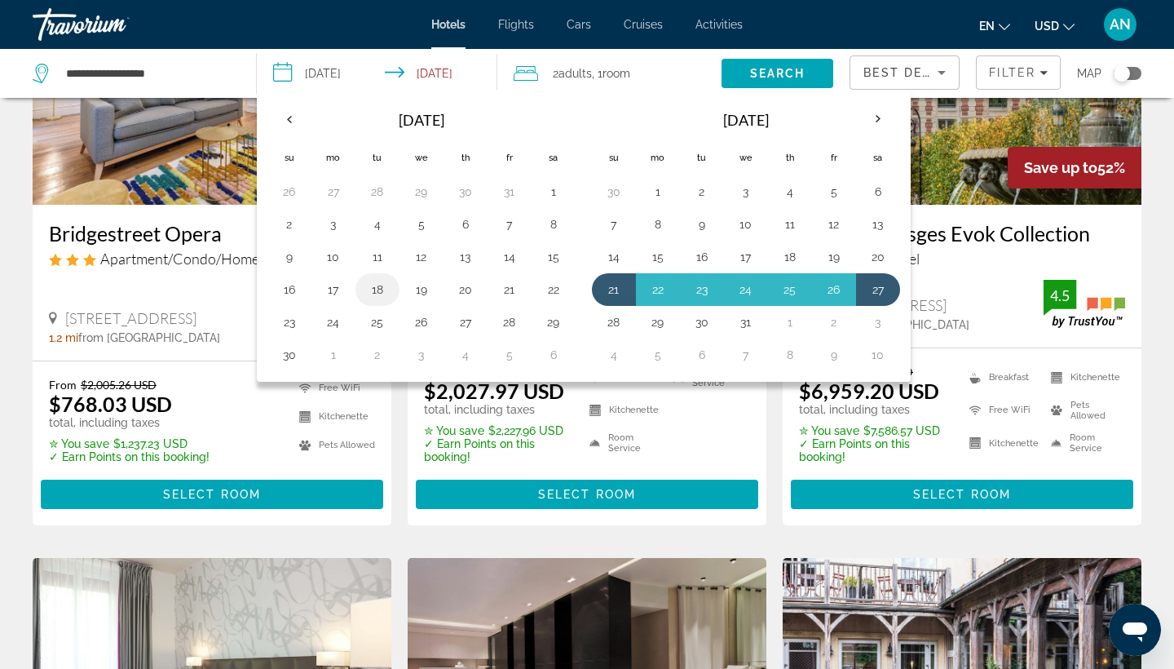
click at [376, 285] on button "18" at bounding box center [378, 289] width 26 height 23
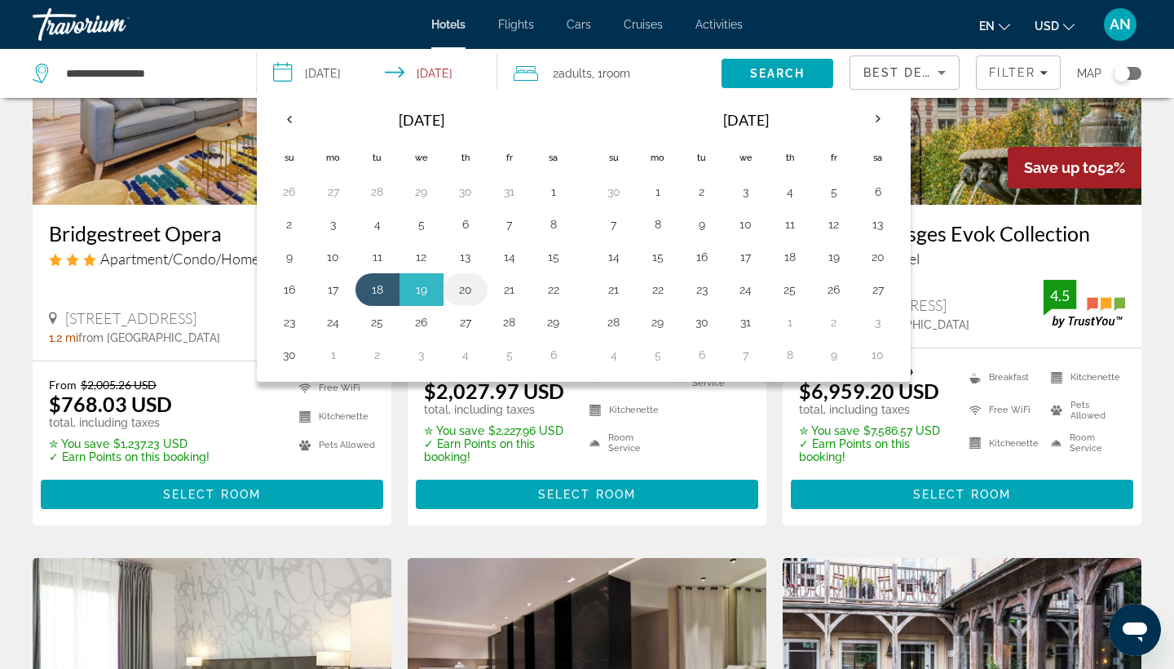
click at [471, 286] on button "20" at bounding box center [466, 289] width 26 height 23
type input "**********"
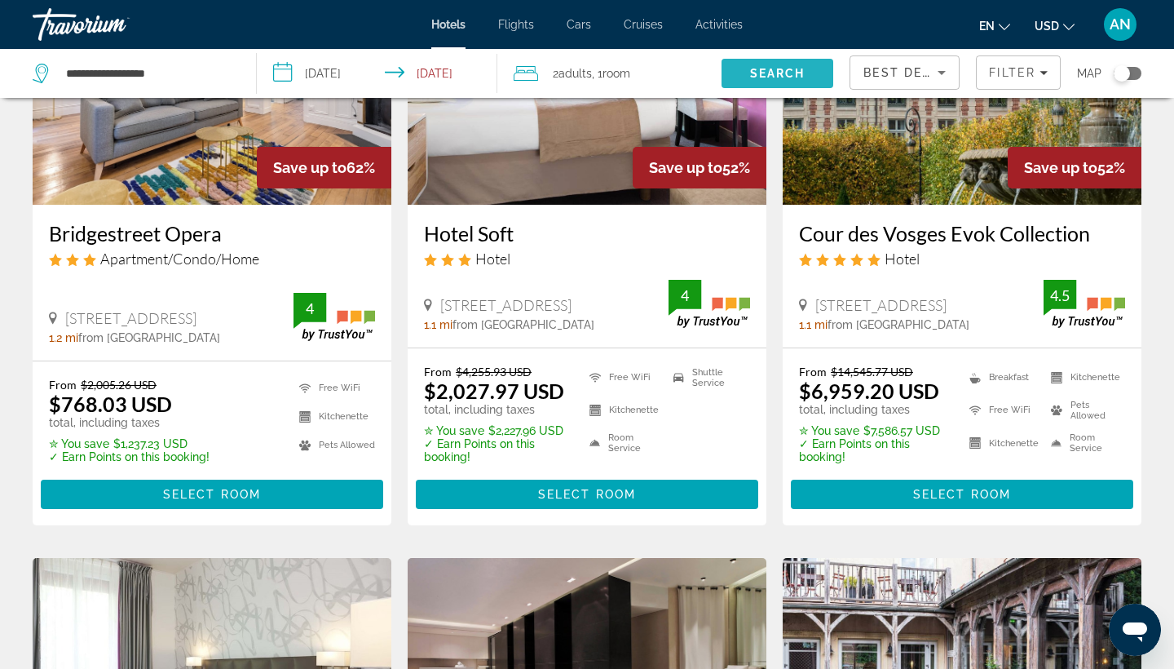
click at [797, 70] on span "Search" at bounding box center [777, 73] width 55 height 13
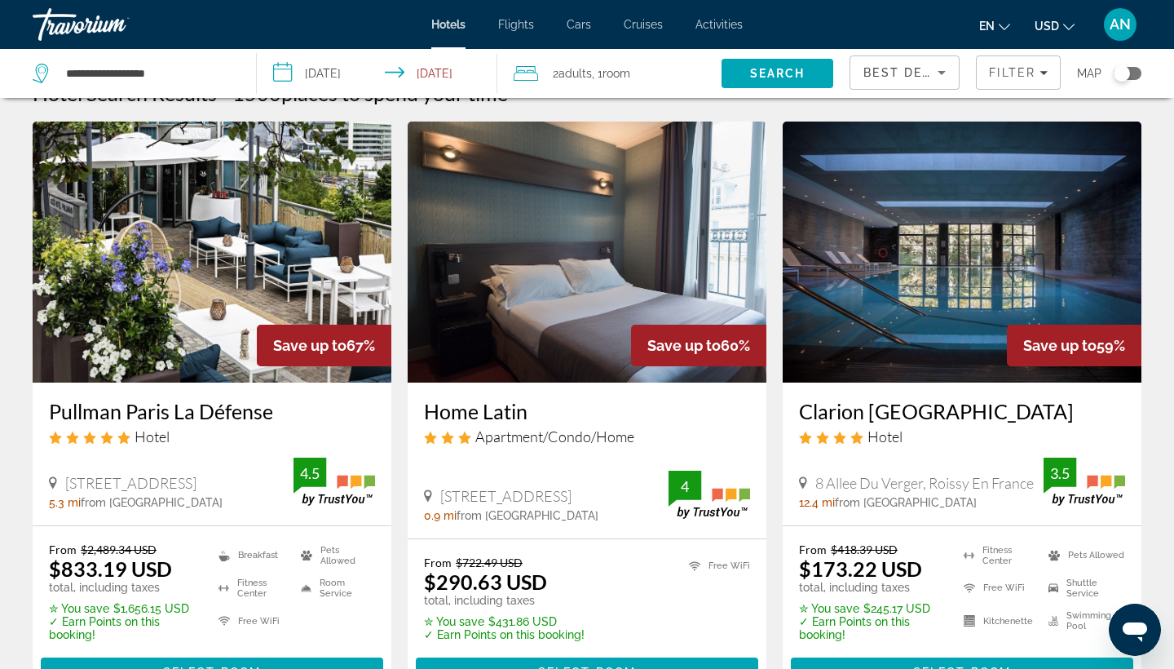
scroll to position [37, 0]
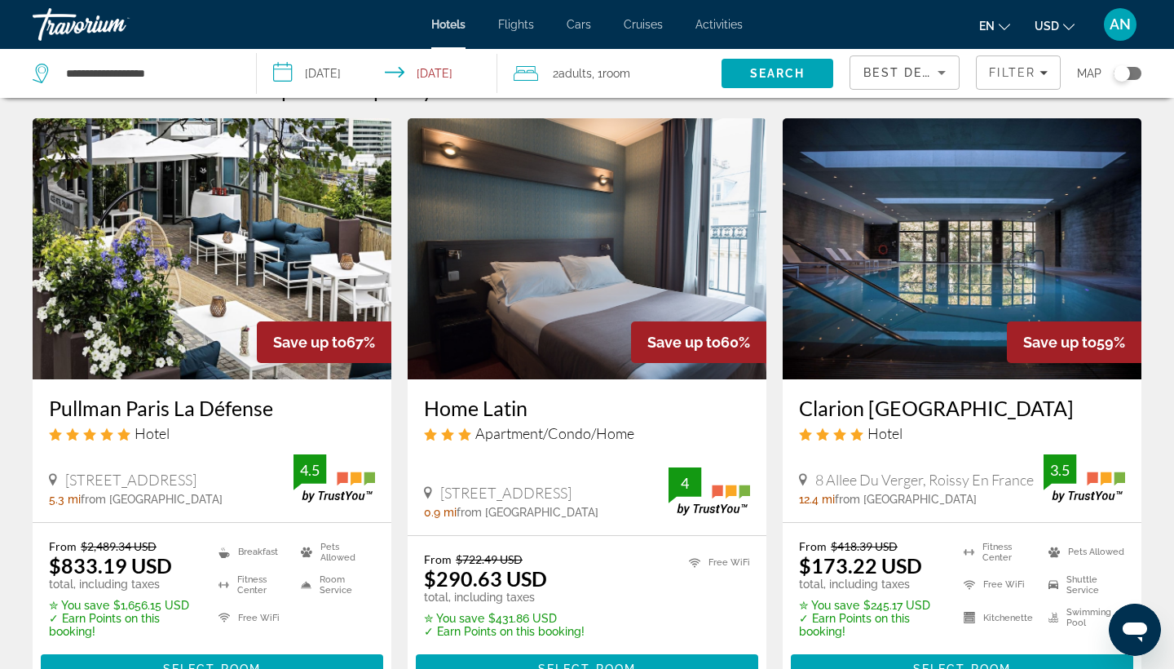
click at [247, 405] on h3 "Pullman Paris La Défense" at bounding box center [212, 408] width 326 height 24
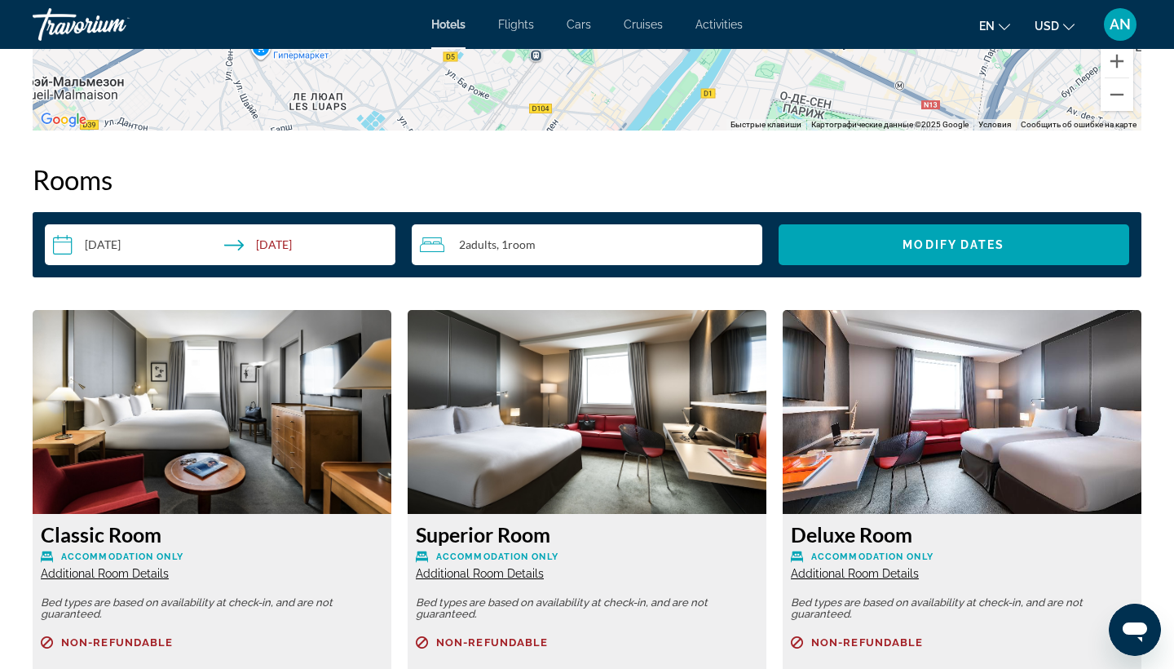
scroll to position [1981, 0]
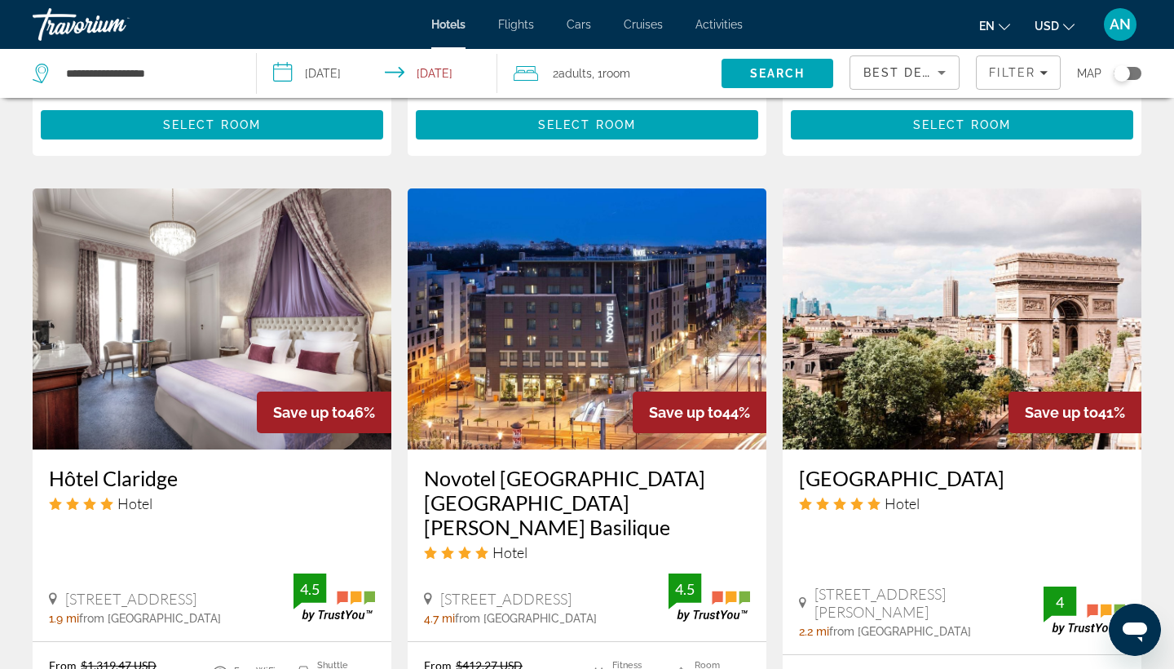
scroll to position [1239, 0]
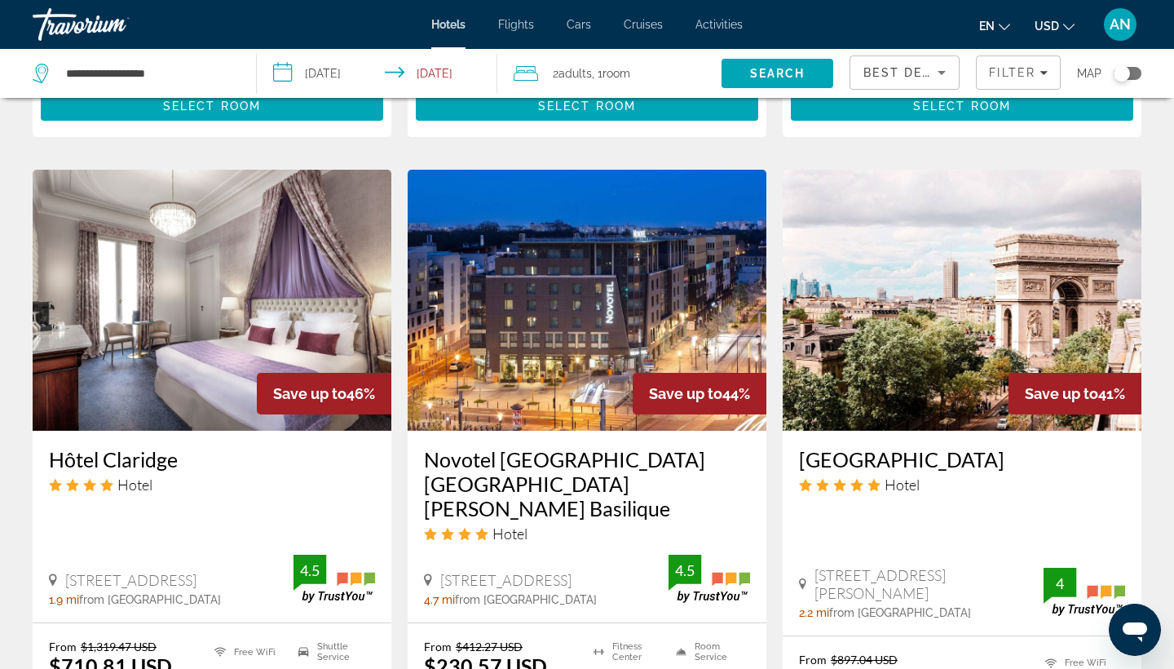
click at [954, 356] on img "Main content" at bounding box center [962, 300] width 359 height 261
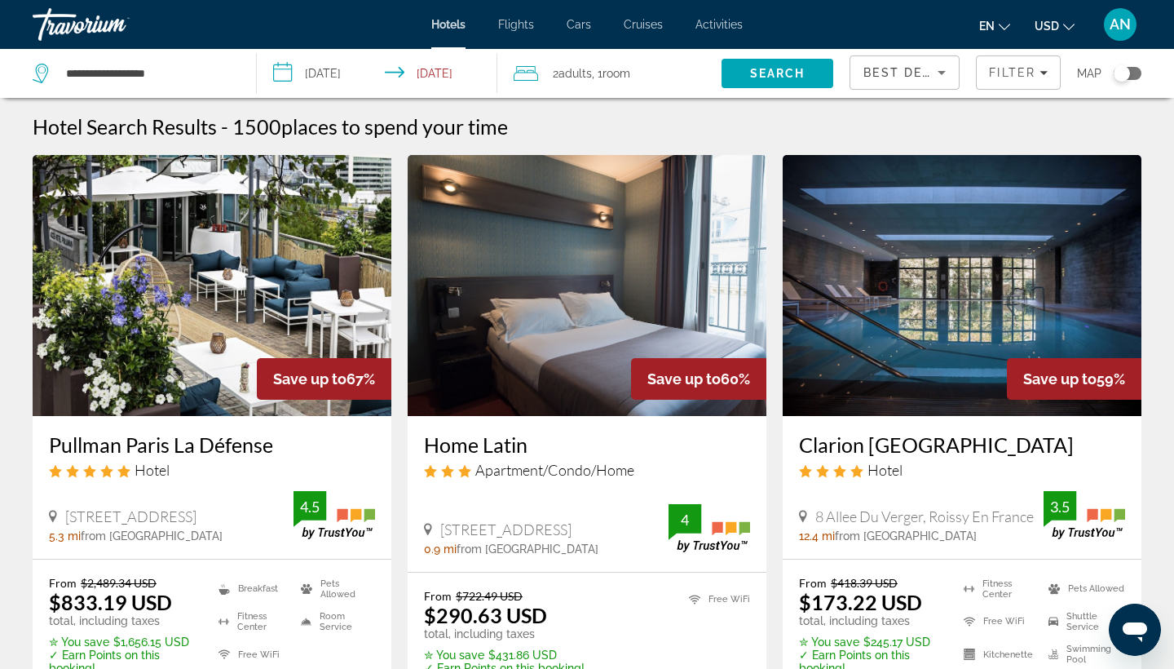
click at [1095, 73] on span "Map" at bounding box center [1089, 73] width 24 height 23
click at [1086, 74] on span "Map" at bounding box center [1089, 73] width 24 height 23
click at [1125, 77] on div "Toggle map" at bounding box center [1122, 73] width 16 height 16
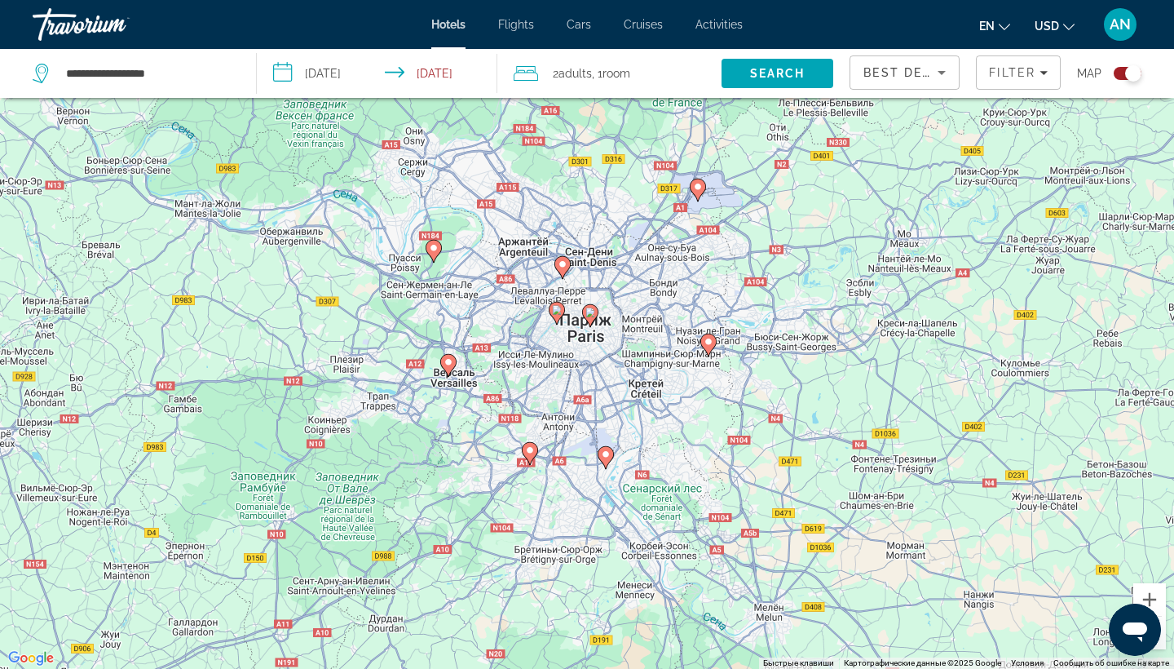
drag, startPoint x: 604, startPoint y: 322, endPoint x: 626, endPoint y: 291, distance: 38.5
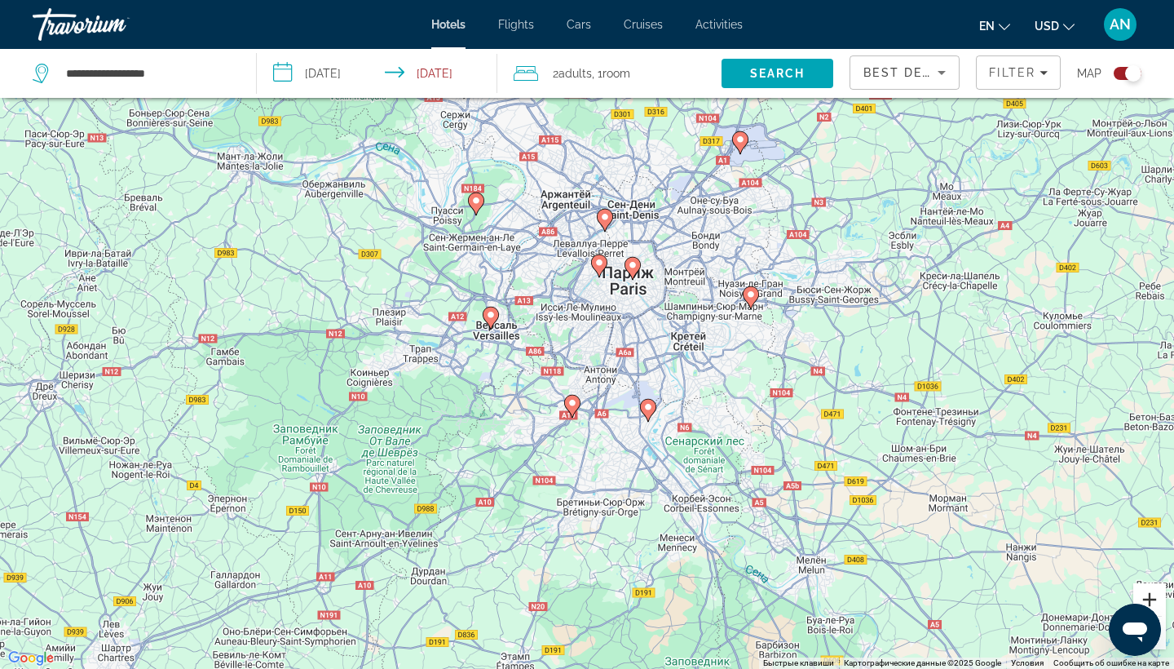
click at [1150, 603] on button "Увеличить" at bounding box center [1150, 599] width 33 height 33
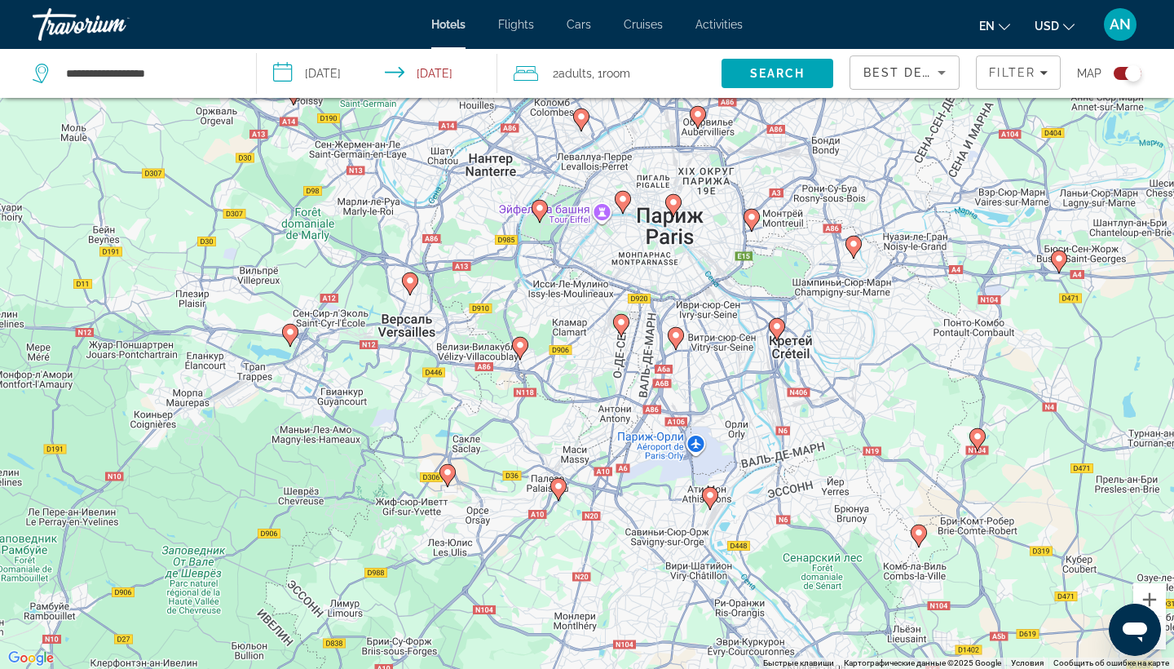
click at [568, 209] on div "Чтобы активировать перетаскивание с помощью клавиатуры, нажмите Alt + Ввод. Пос…" at bounding box center [587, 334] width 1174 height 669
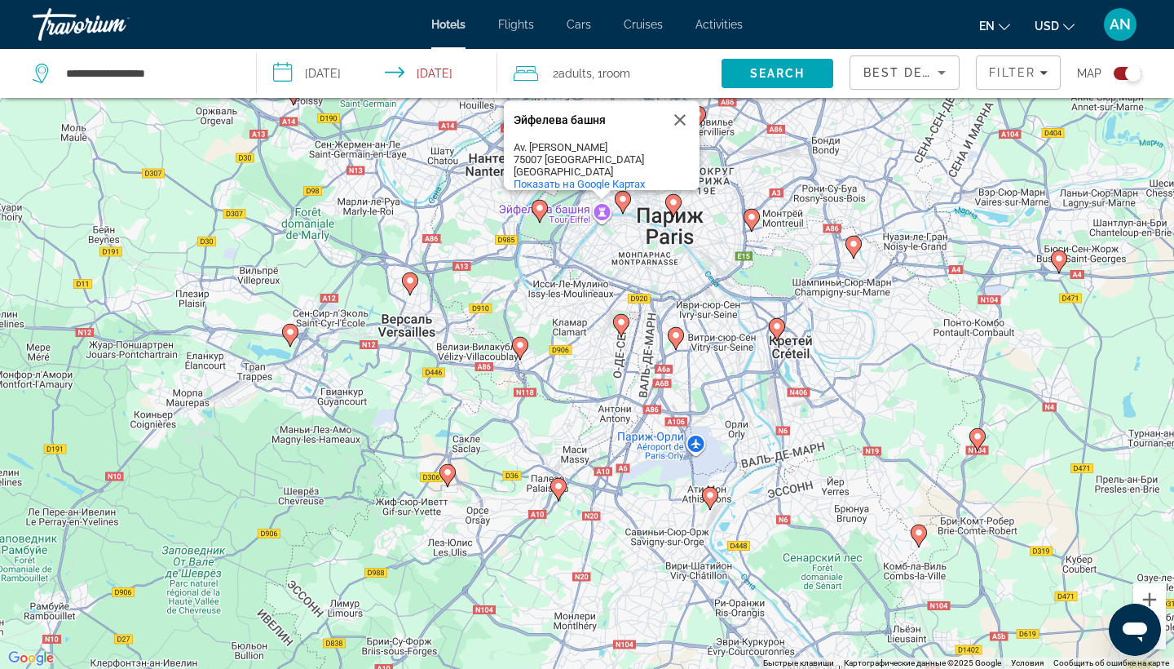
click at [576, 244] on div "Чтобы активировать перетаскивание с помощью клавиатуры, нажмите Alt + Ввод. Пос…" at bounding box center [587, 334] width 1174 height 669
click at [624, 202] on image "Main content" at bounding box center [623, 199] width 10 height 10
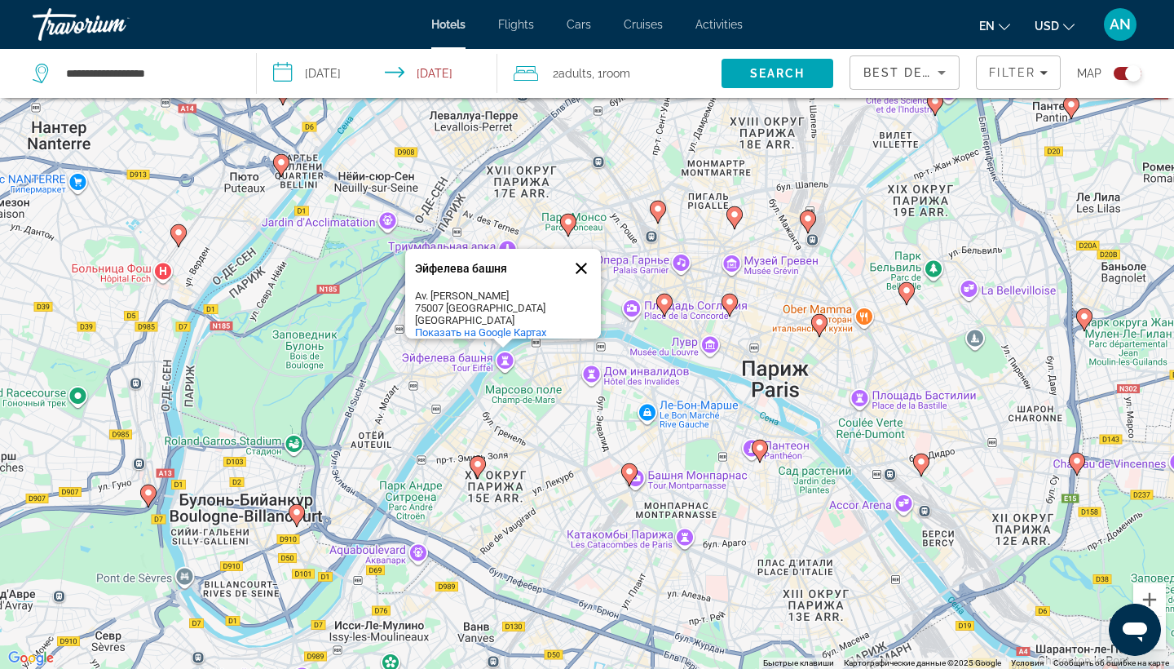
click at [577, 258] on button "Закрыть" at bounding box center [581, 268] width 39 height 39
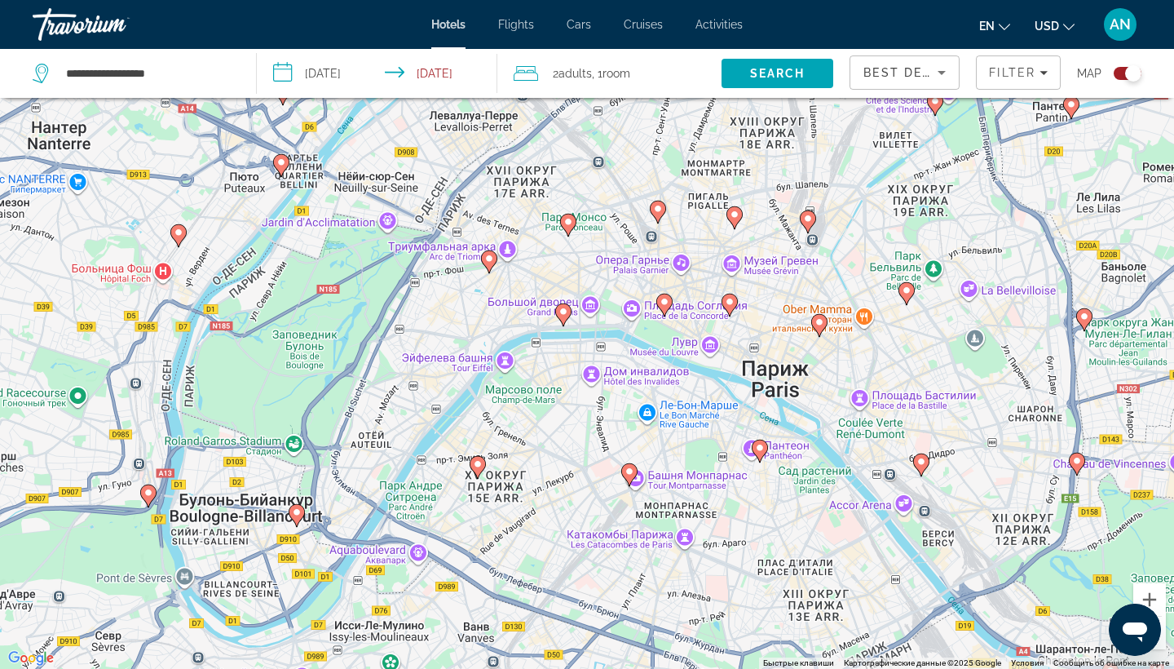
click at [479, 471] on icon "Main content" at bounding box center [478, 467] width 15 height 21
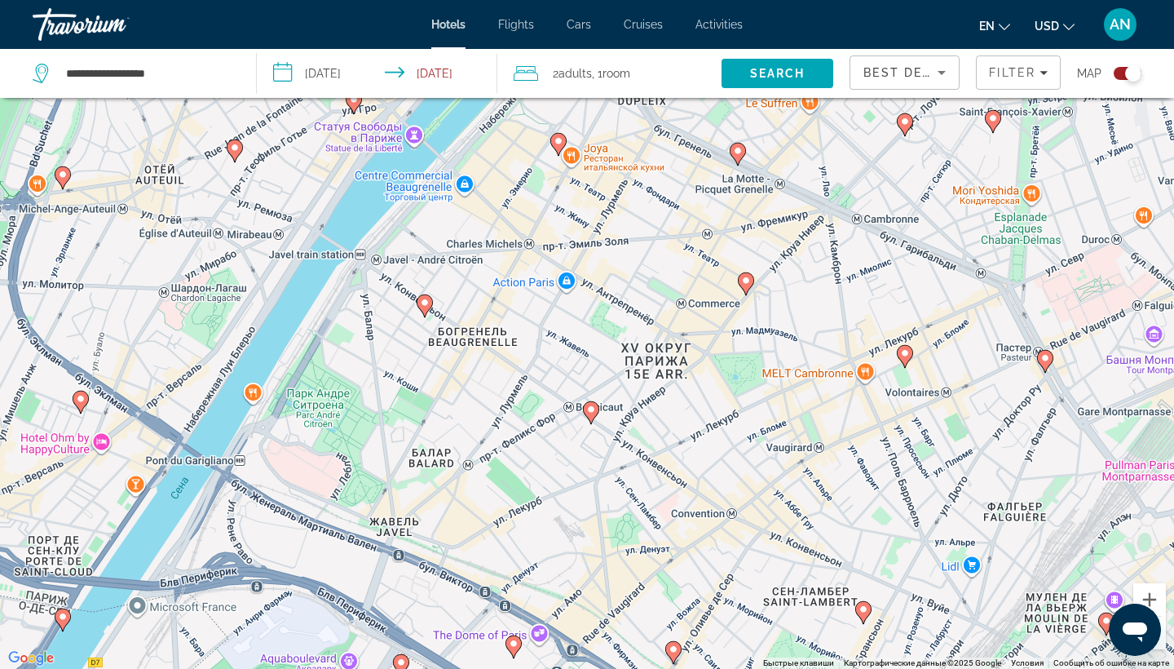
click at [591, 411] on image "Main content" at bounding box center [591, 410] width 10 height 10
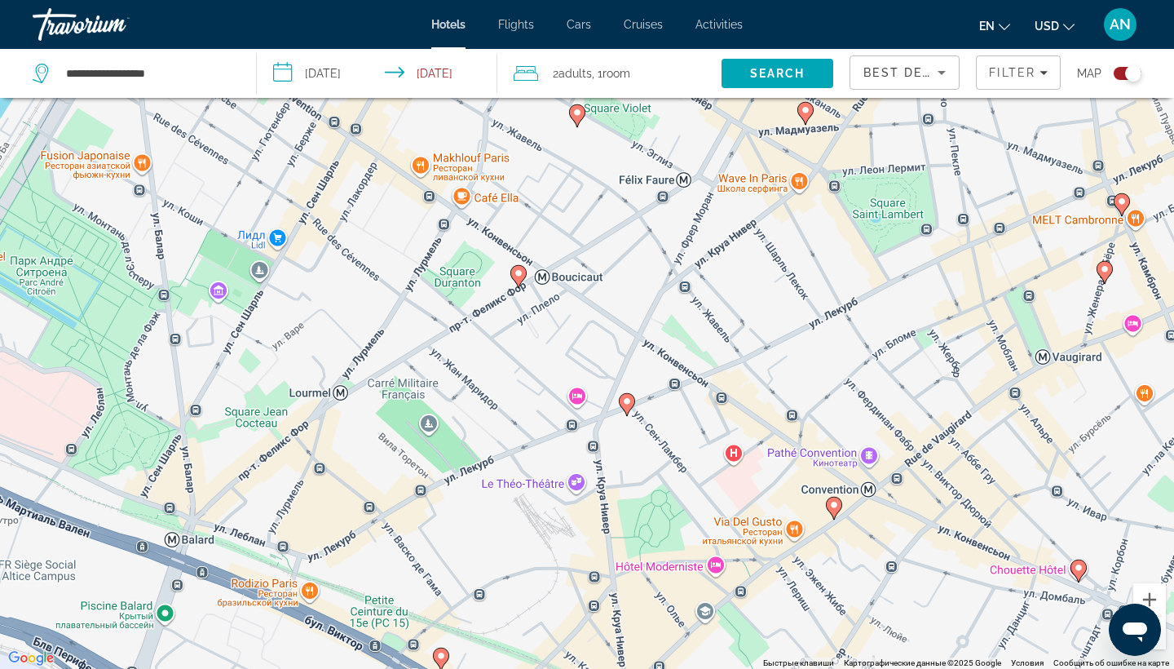
click at [519, 275] on image "Main content" at bounding box center [519, 273] width 10 height 10
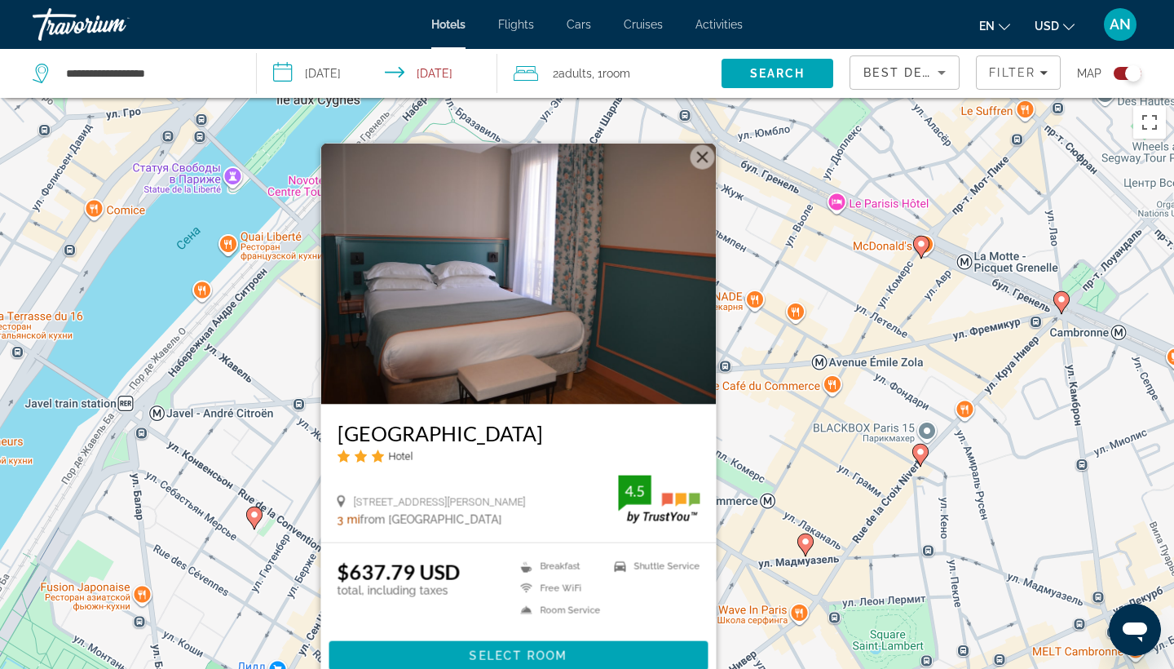
scroll to position [0, 0]
click at [698, 154] on button "Закрыть" at bounding box center [703, 157] width 24 height 24
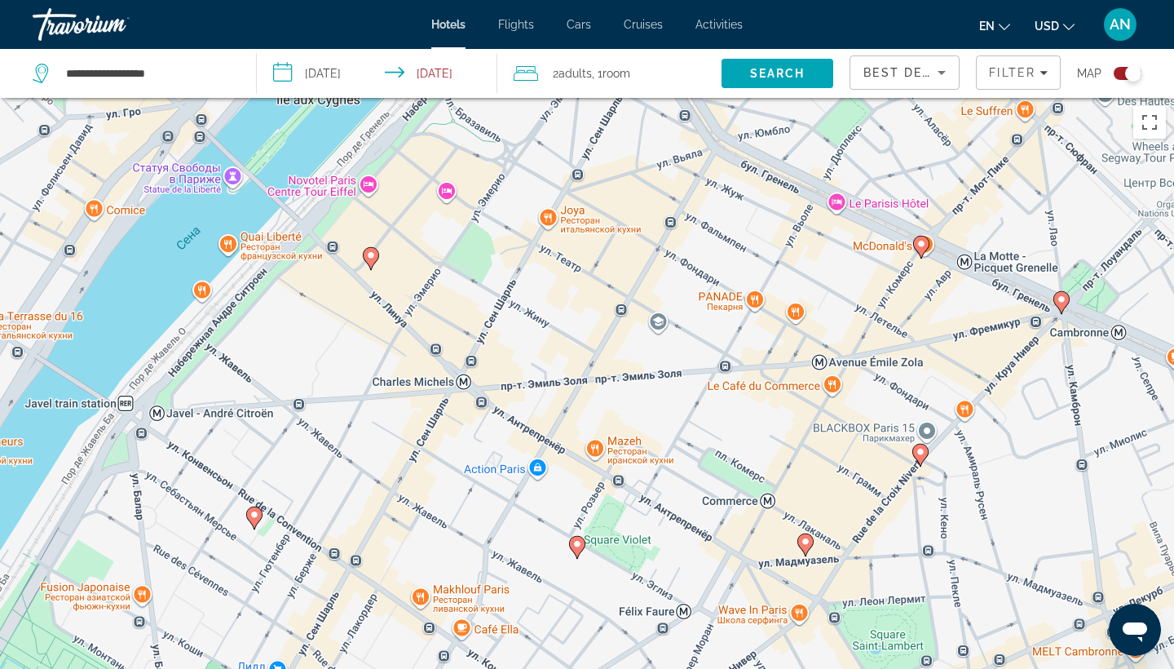
click at [369, 259] on image "Main content" at bounding box center [371, 255] width 10 height 10
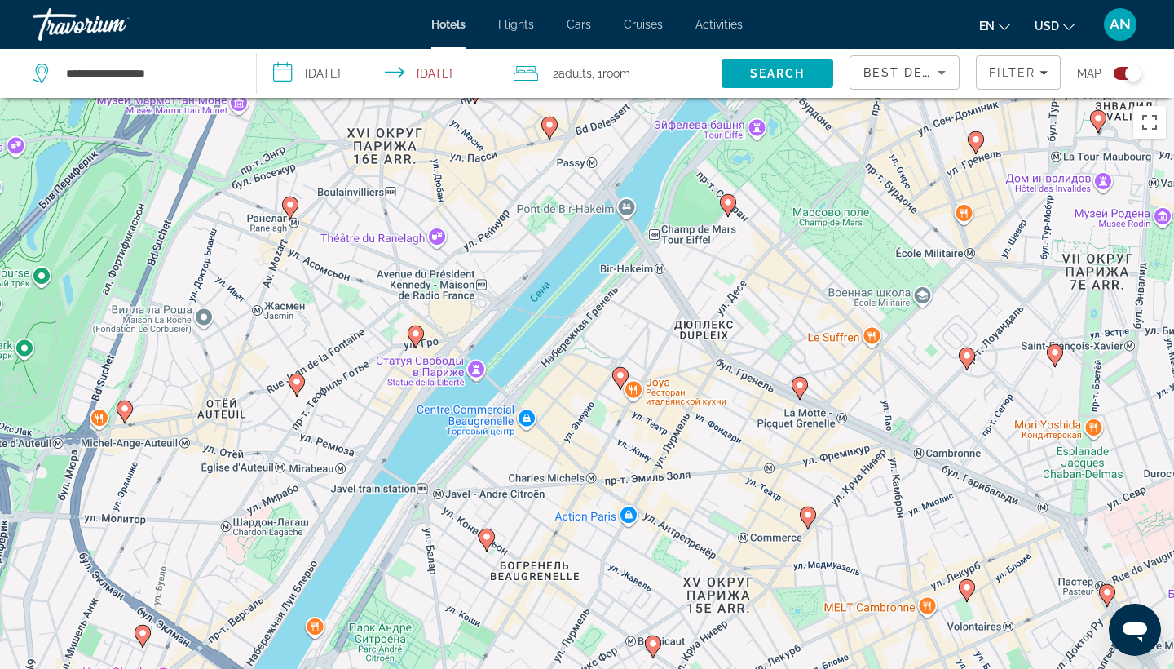
click at [621, 374] on image "Main content" at bounding box center [621, 375] width 10 height 10
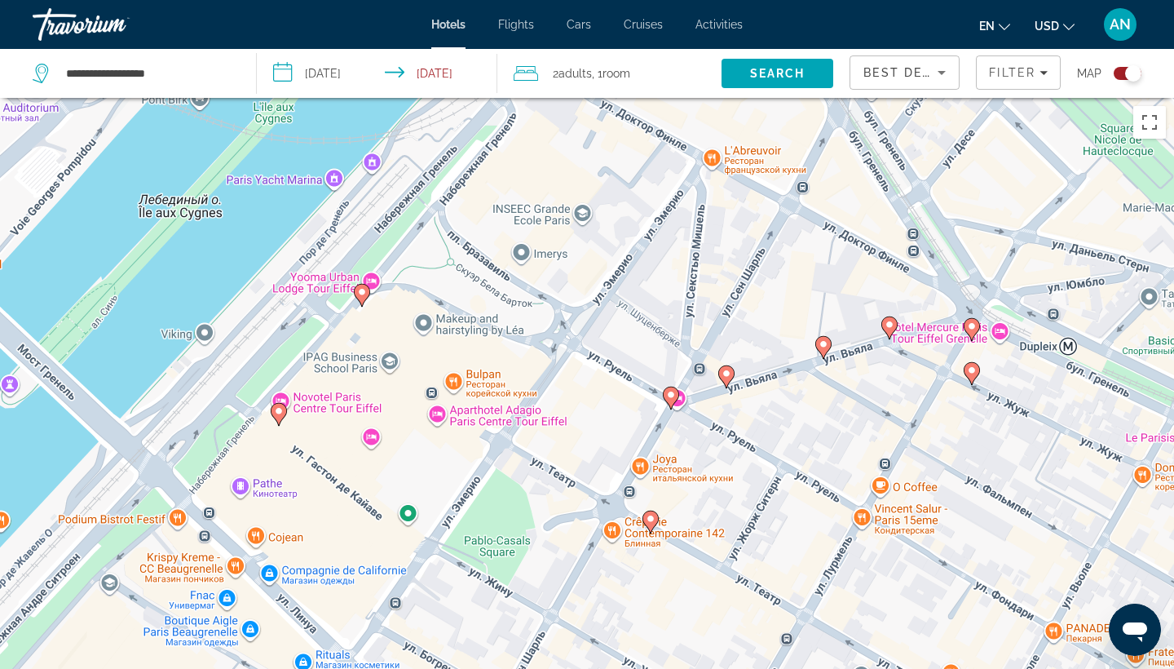
click at [672, 395] on image "Main content" at bounding box center [671, 395] width 10 height 10
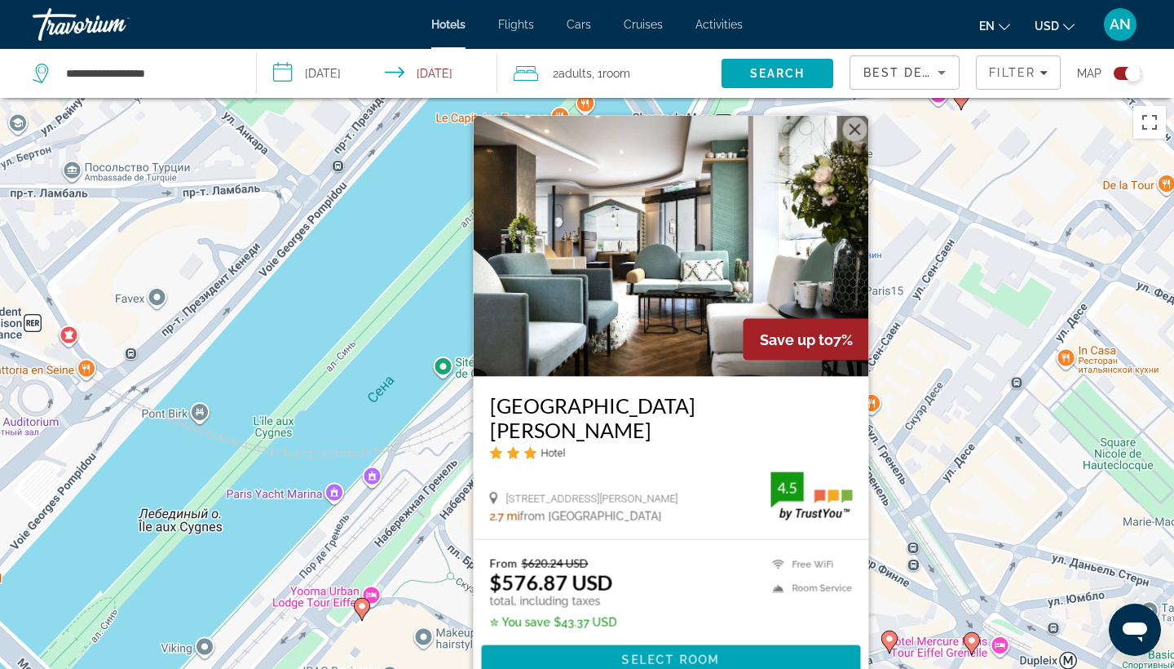
click at [942, 201] on div "Чтобы активировать перетаскивание с помощью клавиатуры, нажмите Alt + Ввод. Пос…" at bounding box center [587, 432] width 1174 height 669
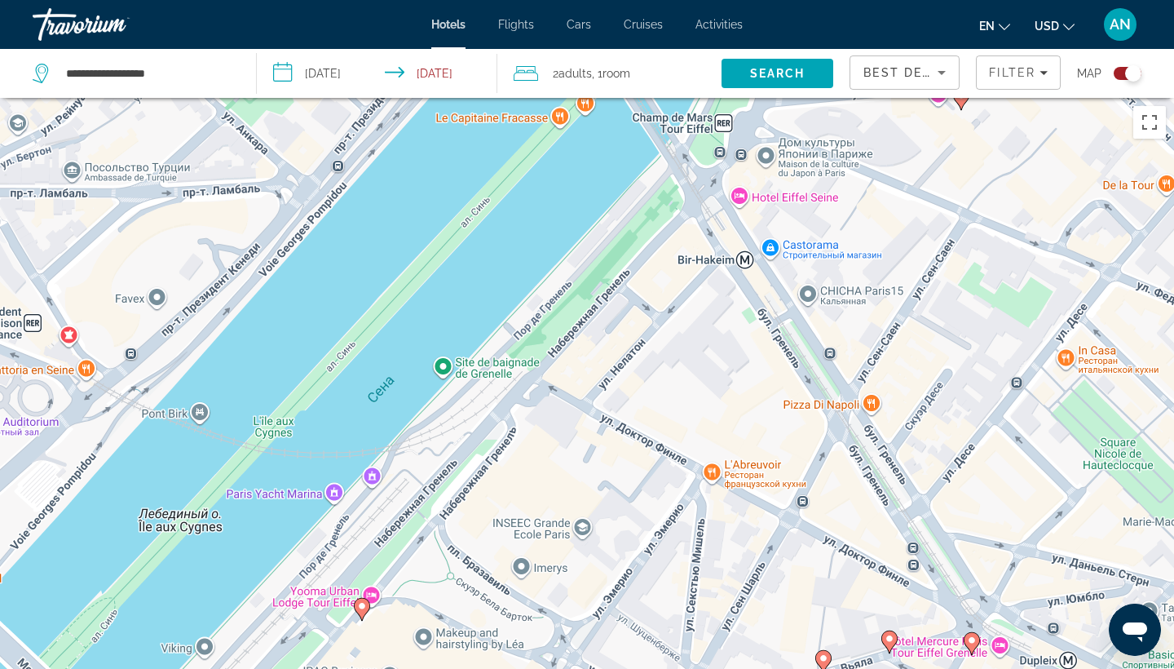
click at [1126, 67] on div "Toggle map" at bounding box center [1128, 73] width 28 height 13
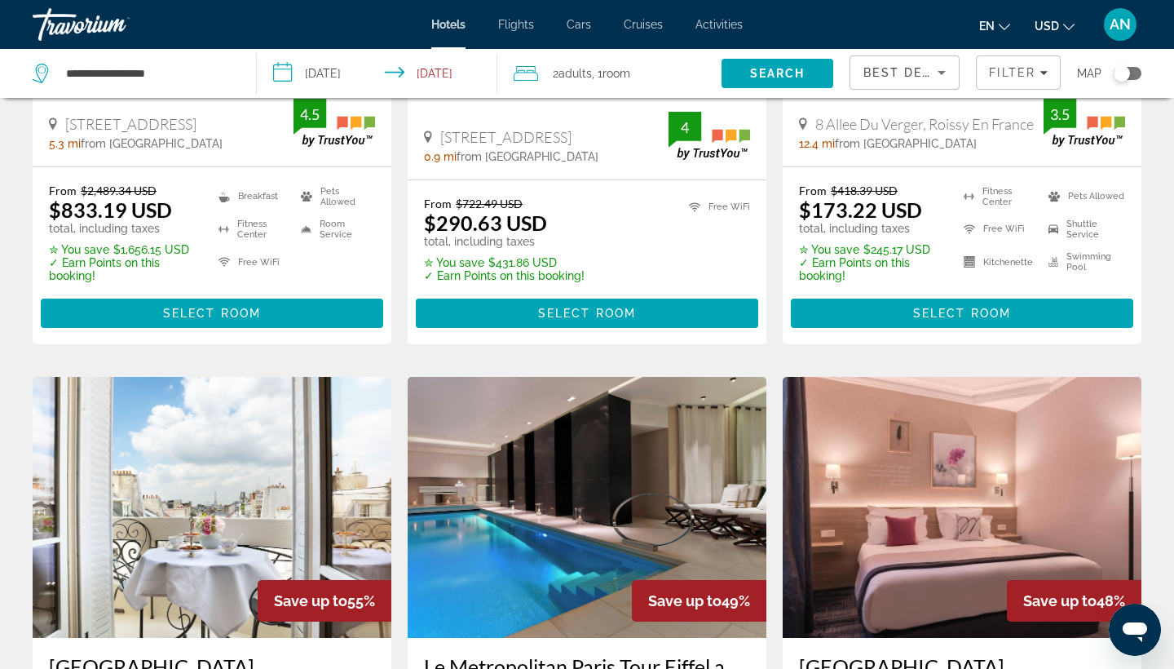
scroll to position [352, 0]
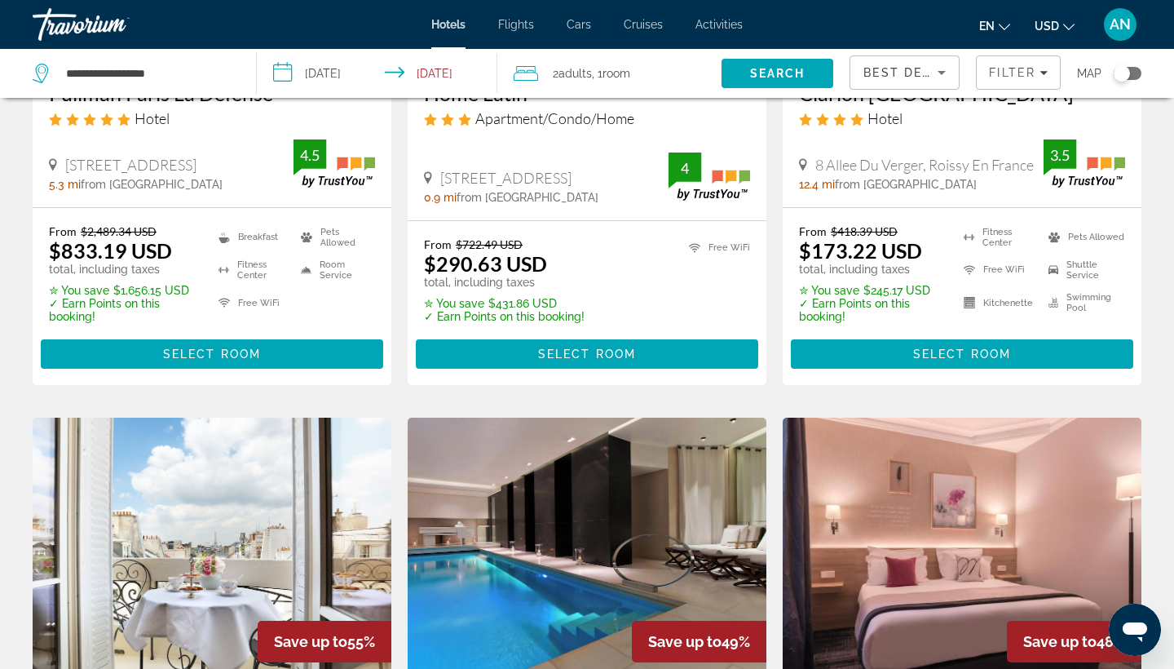
click at [77, 29] on div "Travorium" at bounding box center [114, 24] width 163 height 42
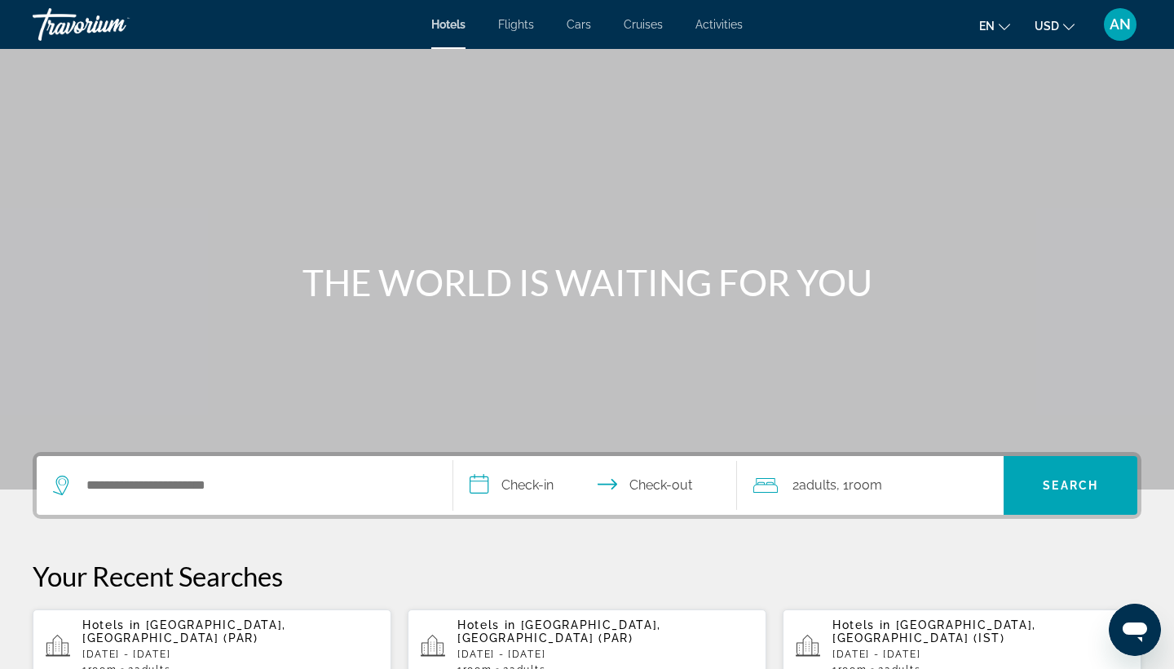
click at [1116, 22] on span "AN" at bounding box center [1120, 24] width 21 height 16
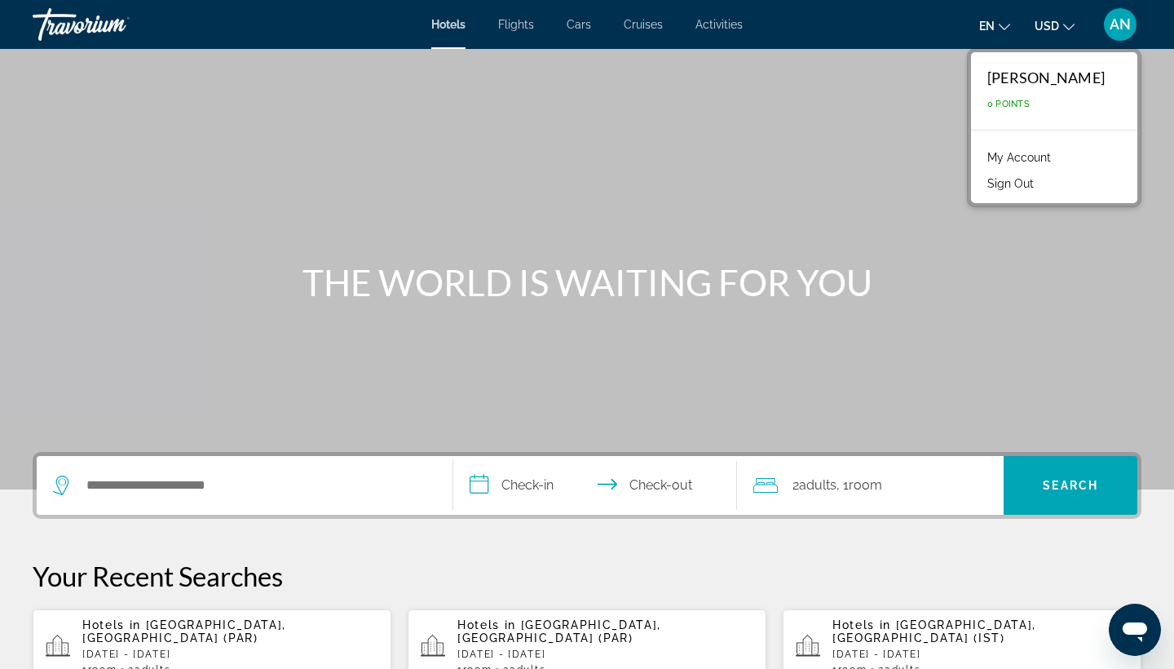
click at [1042, 159] on link "My Account" at bounding box center [1020, 157] width 80 height 21
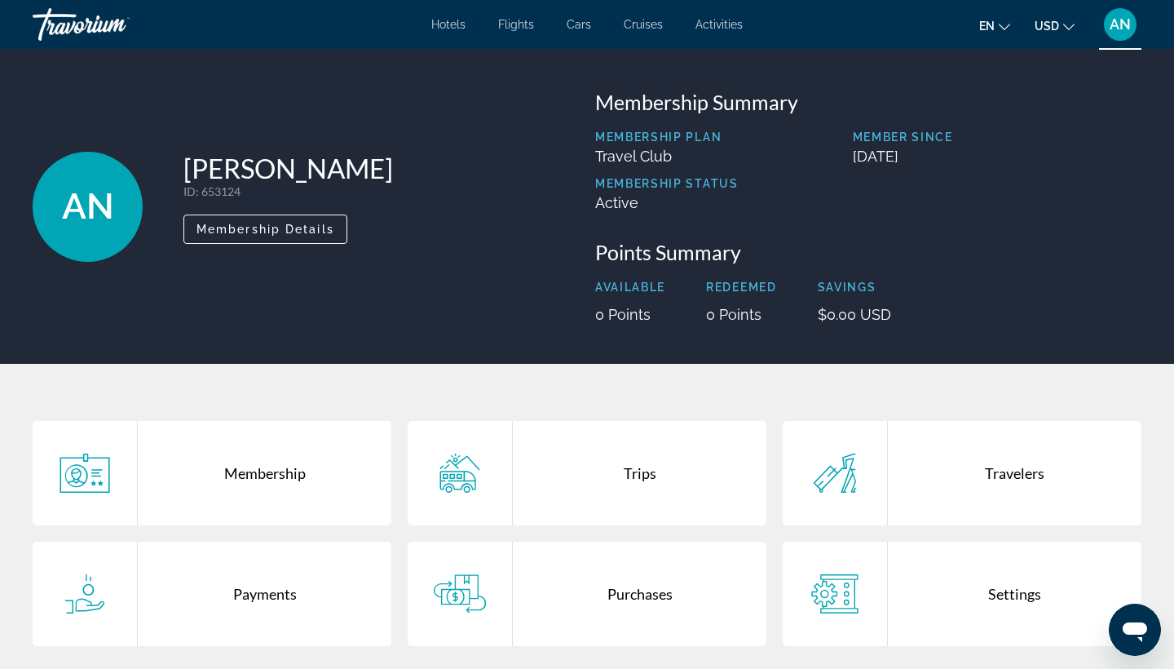
click at [49, 29] on div "Travorium" at bounding box center [114, 24] width 163 height 42
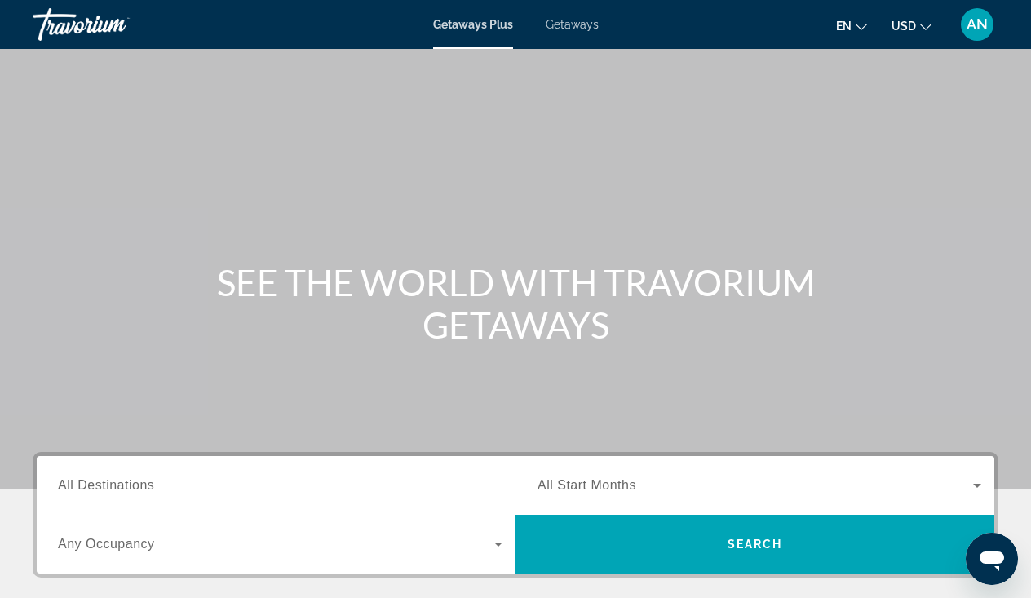
click at [1024, 196] on div "Main content" at bounding box center [515, 244] width 1031 height 489
click at [583, 20] on span "Getaways" at bounding box center [572, 24] width 53 height 13
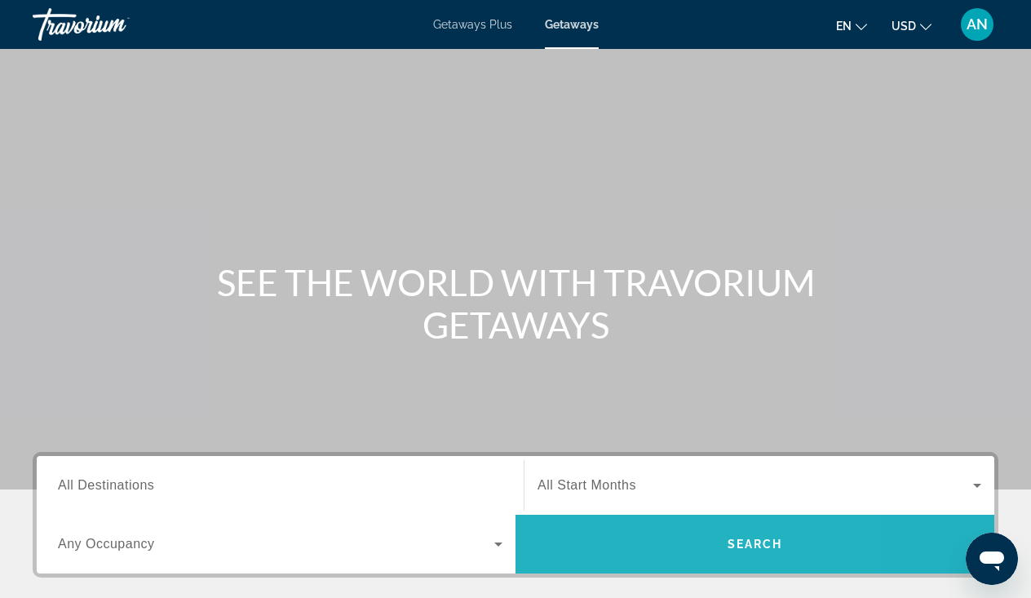
click at [626, 542] on span "Search" at bounding box center [754, 543] width 479 height 39
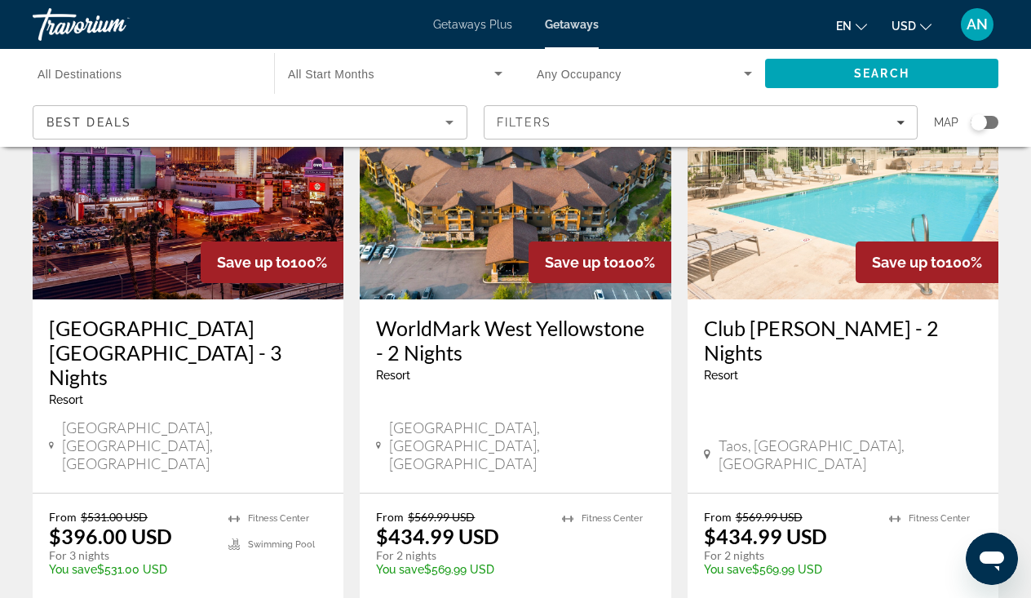
scroll to position [164, 0]
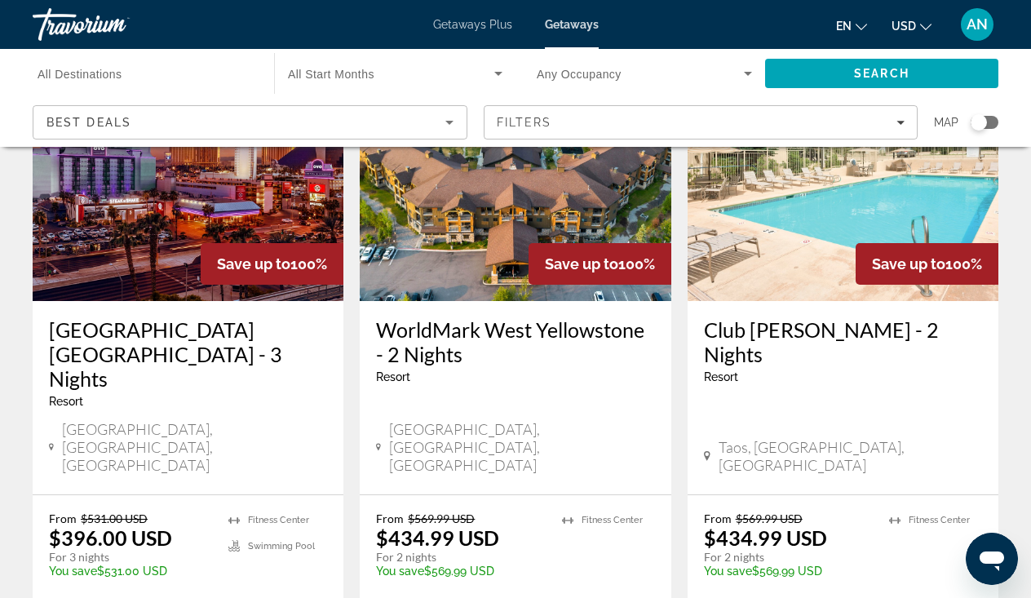
click at [104, 77] on span "All Destinations" at bounding box center [80, 74] width 85 height 13
click at [104, 77] on input "Destination All Destinations" at bounding box center [145, 74] width 215 height 20
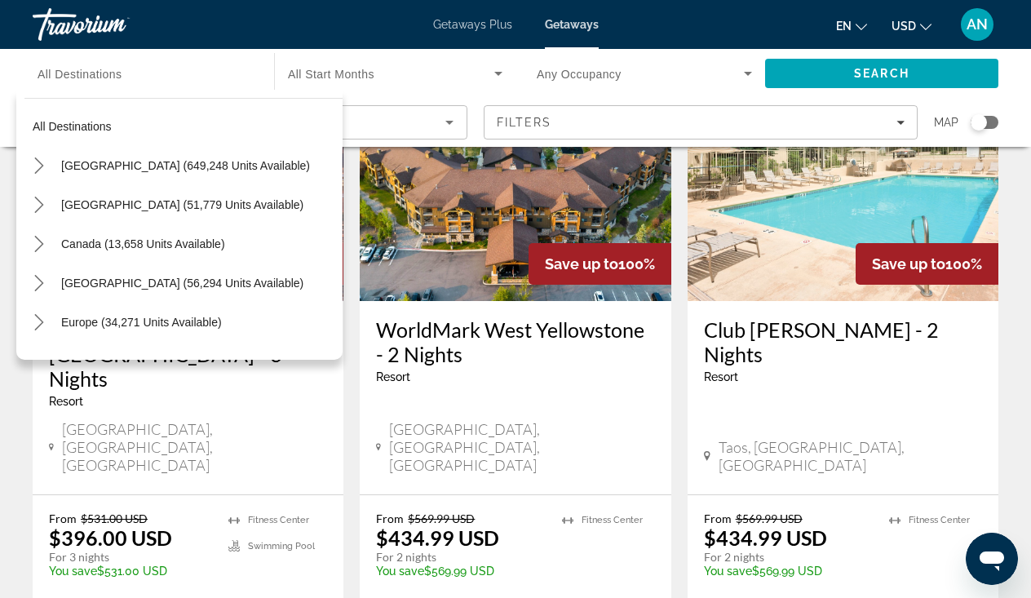
click at [454, 23] on span "Getaways Plus" at bounding box center [472, 24] width 79 height 13
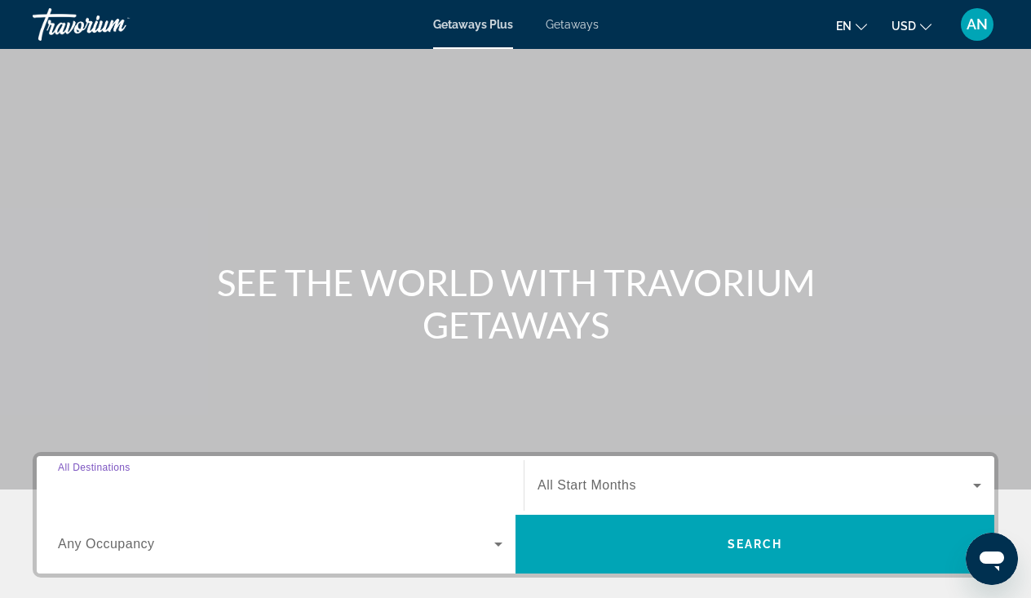
click at [113, 493] on input "Destination All Destinations" at bounding box center [280, 486] width 445 height 20
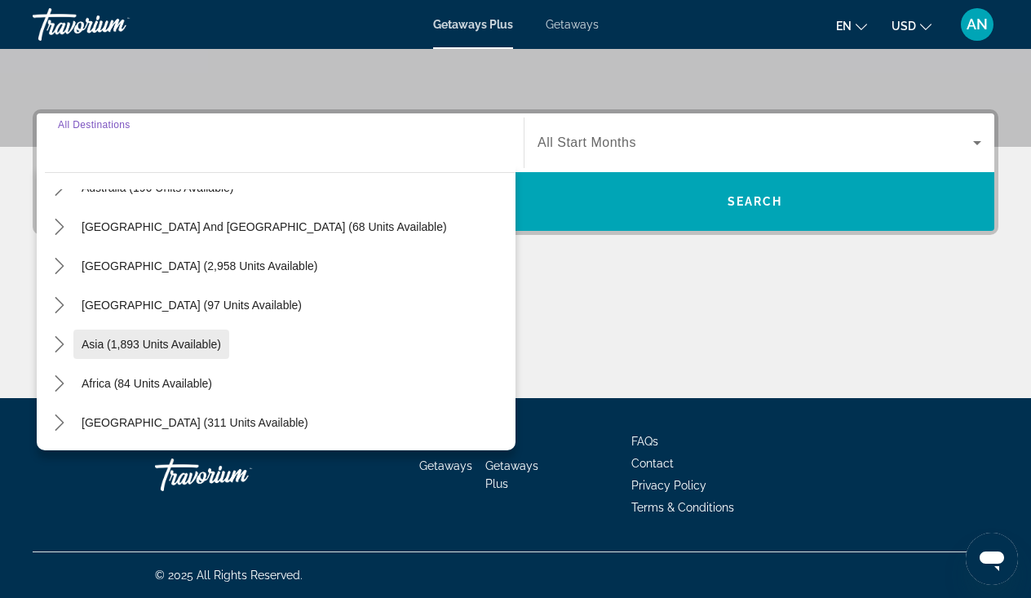
scroll to position [264, 0]
click at [137, 343] on span "Asia (1,893 units available)" at bounding box center [151, 344] width 139 height 13
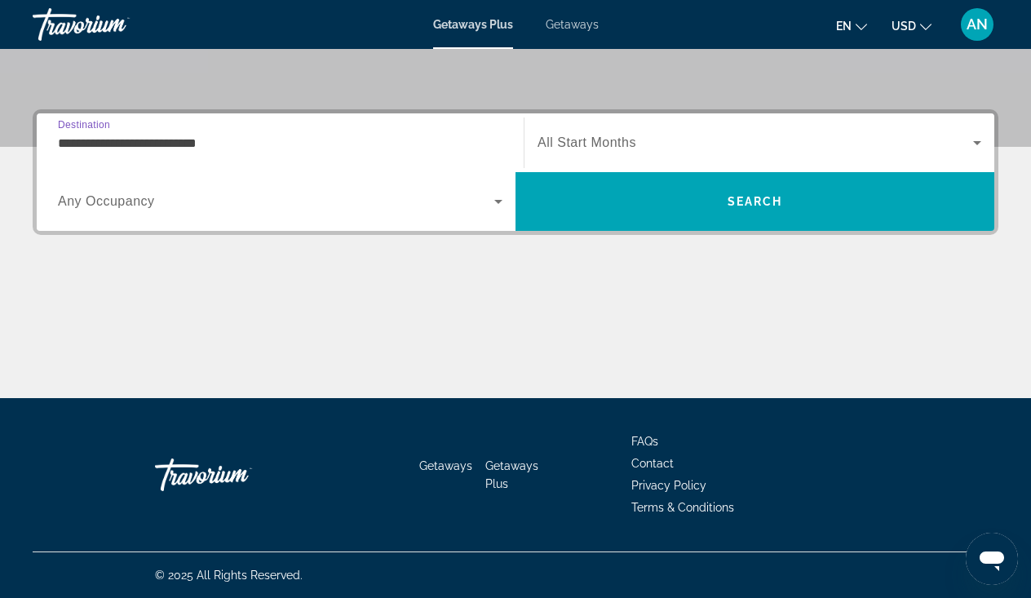
click at [158, 139] on input "**********" at bounding box center [280, 144] width 445 height 20
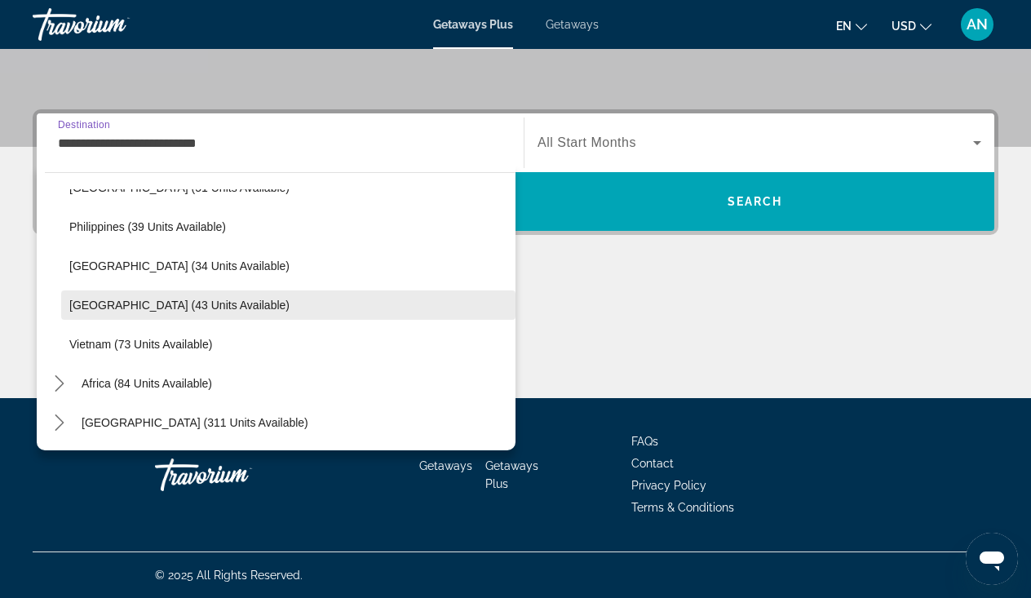
scroll to position [343, 0]
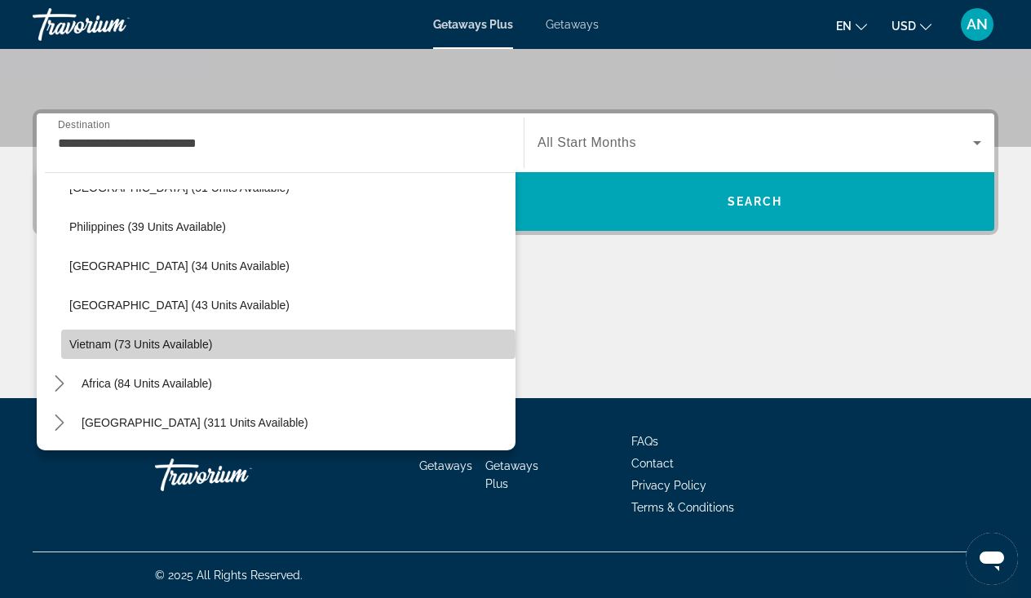
click at [158, 343] on span "Vietnam (73 units available)" at bounding box center [140, 344] width 143 height 13
type input "**********"
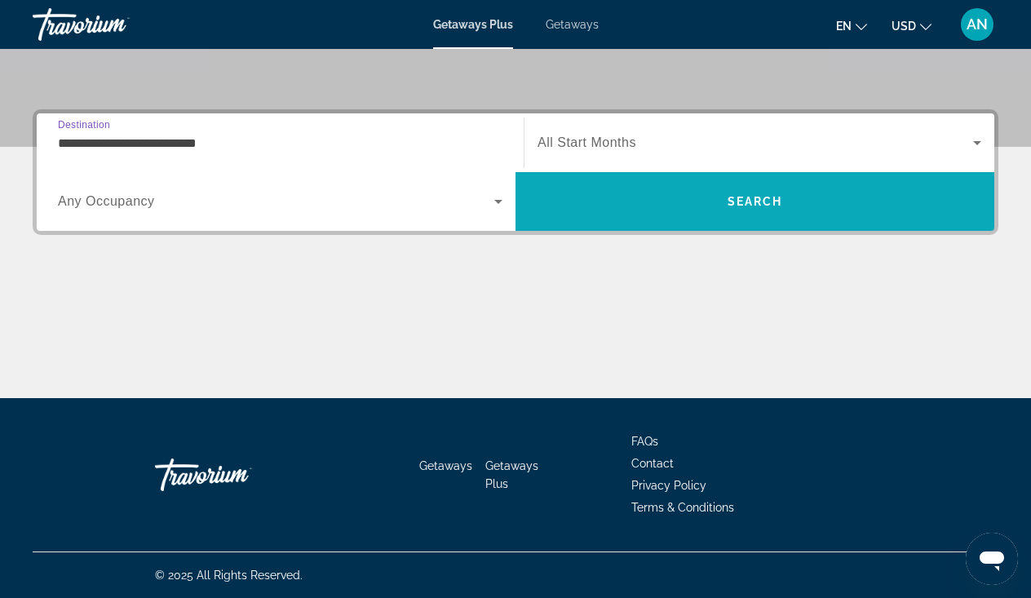
click at [769, 185] on span "Search" at bounding box center [754, 201] width 479 height 39
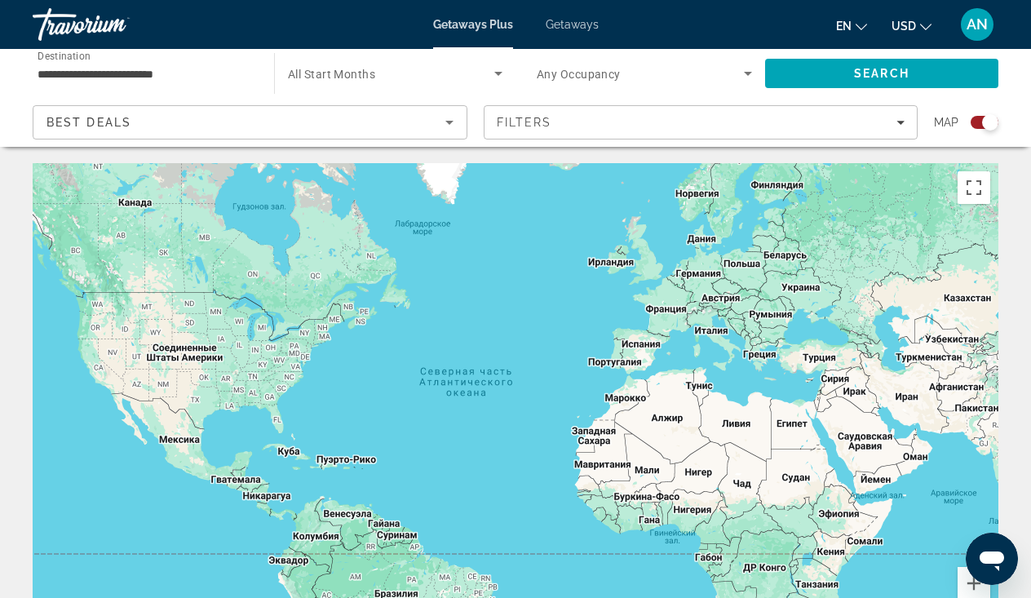
click at [986, 120] on div "Search widget" at bounding box center [990, 122] width 16 height 16
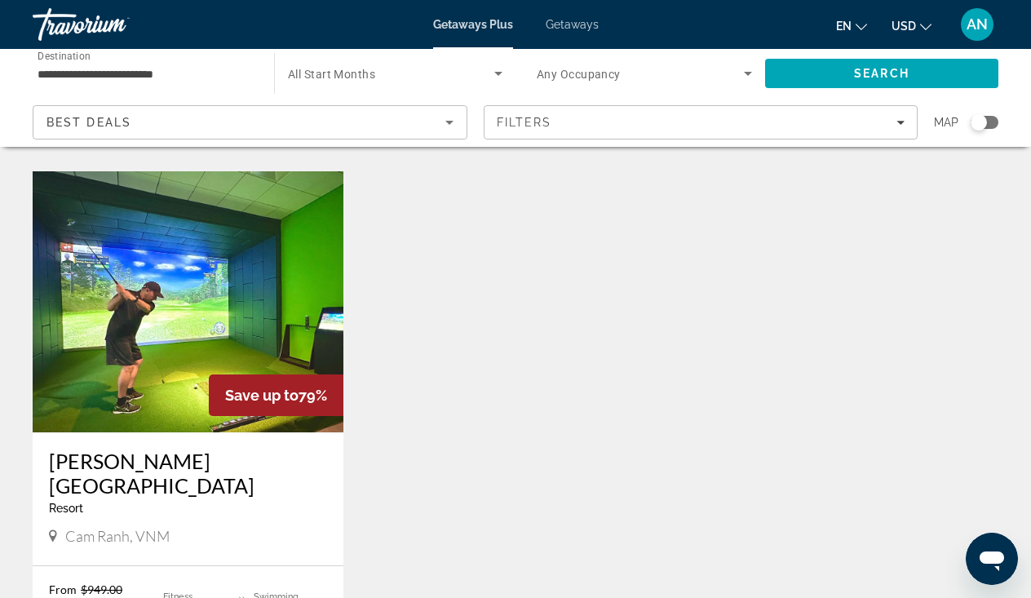
scroll to position [632, 0]
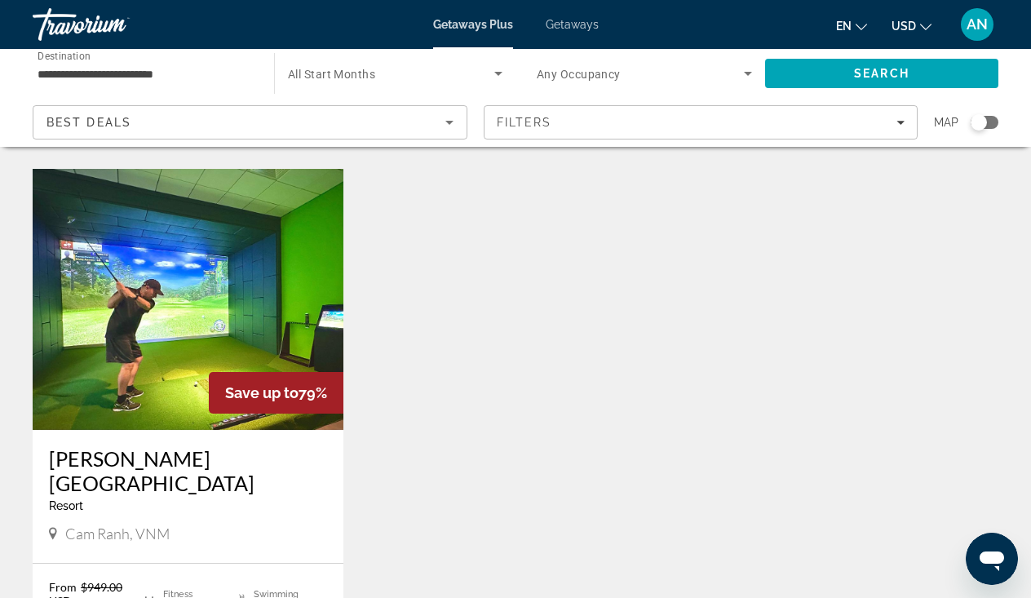
click at [124, 399] on img "Main content" at bounding box center [188, 299] width 311 height 261
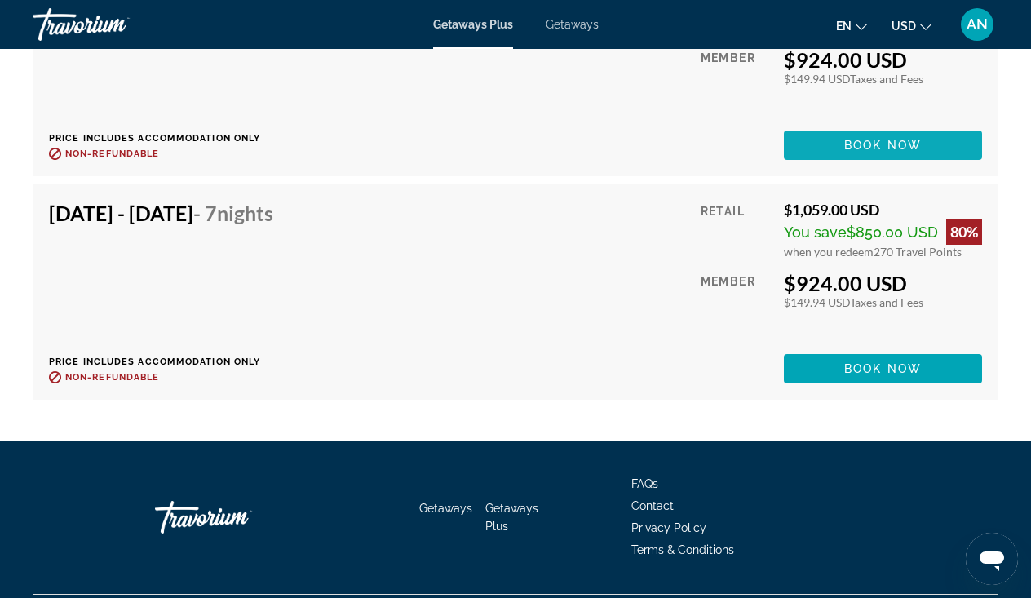
scroll to position [5996, 0]
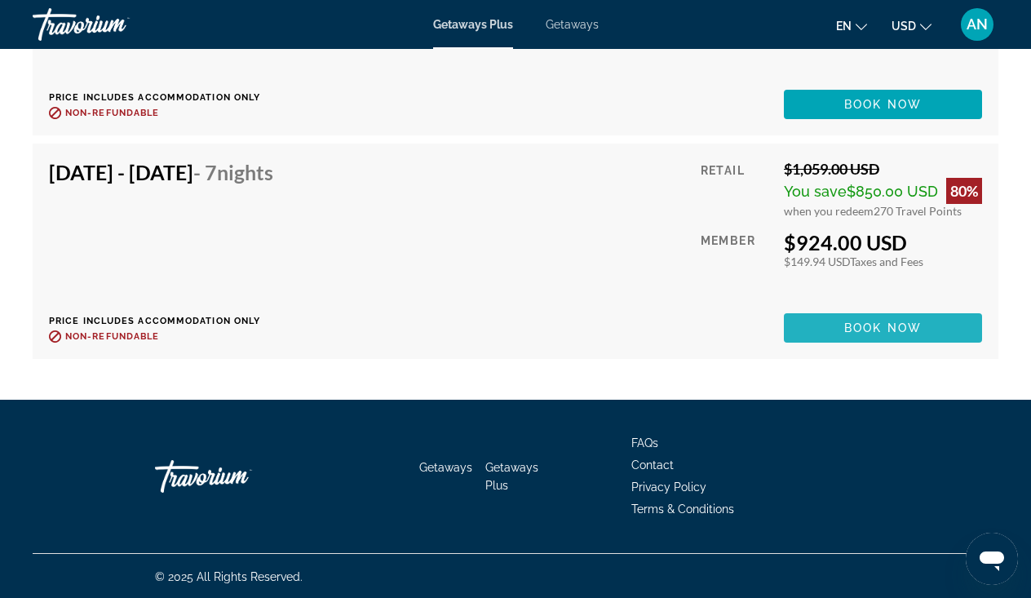
click at [869, 327] on span "Book now" at bounding box center [882, 327] width 77 height 13
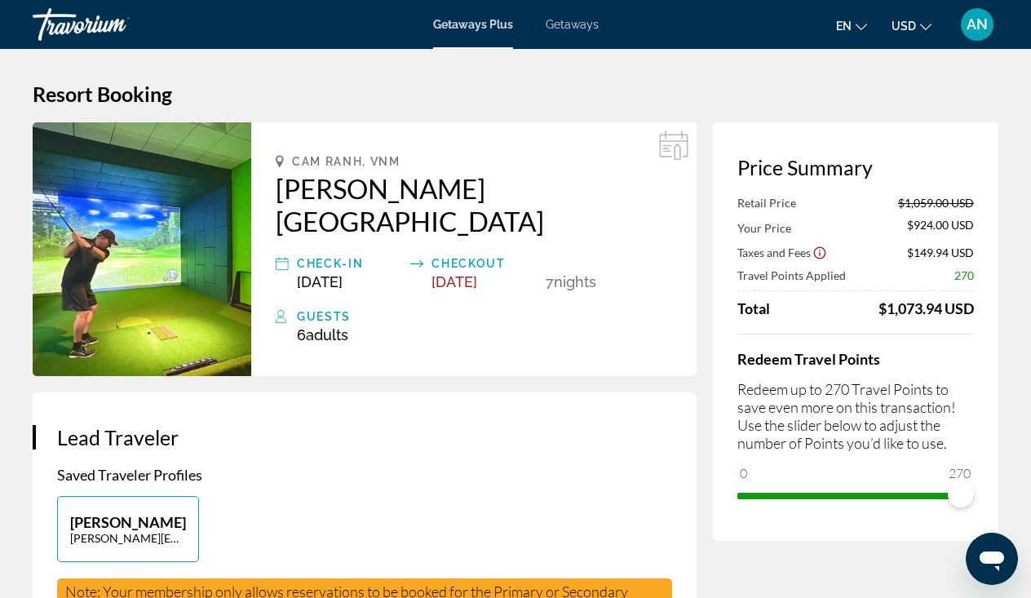
click at [86, 32] on div "Travorium" at bounding box center [114, 24] width 163 height 42
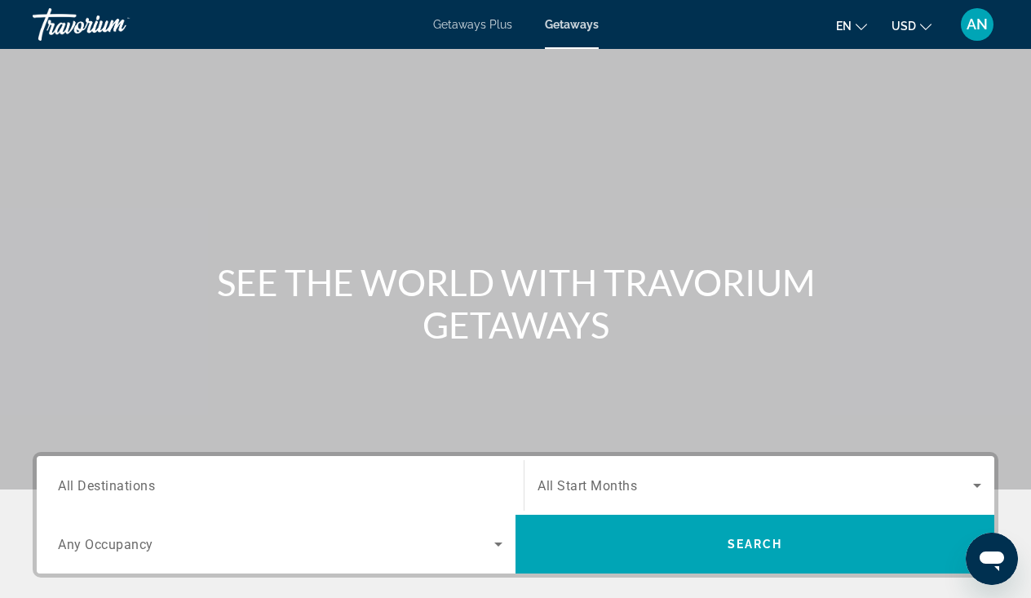
click at [87, 27] on div "Travorium" at bounding box center [114, 24] width 163 height 42
